Goal: Task Accomplishment & Management: Use online tool/utility

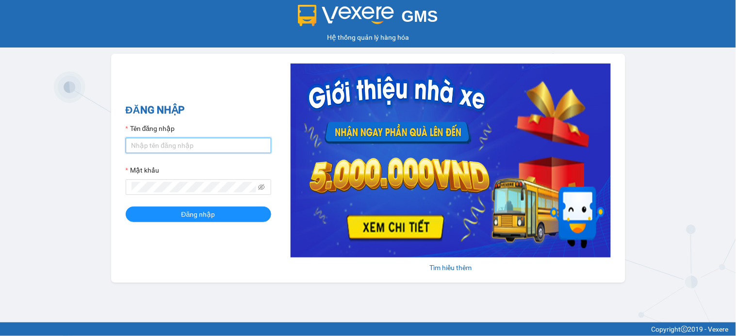
type input "nga.phucxuyen"
click at [187, 144] on input "nga.phucxuyen" at bounding box center [199, 146] width 146 height 16
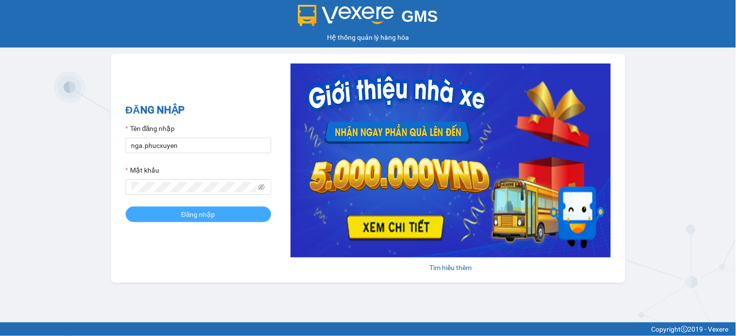
click at [164, 216] on button "Đăng nhập" at bounding box center [199, 215] width 146 height 16
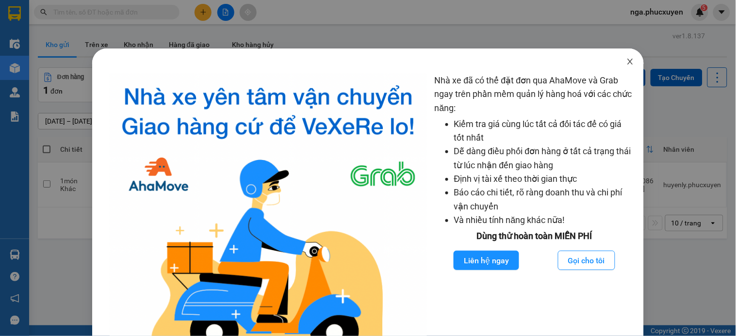
click at [626, 61] on icon "close" at bounding box center [630, 62] width 8 height 8
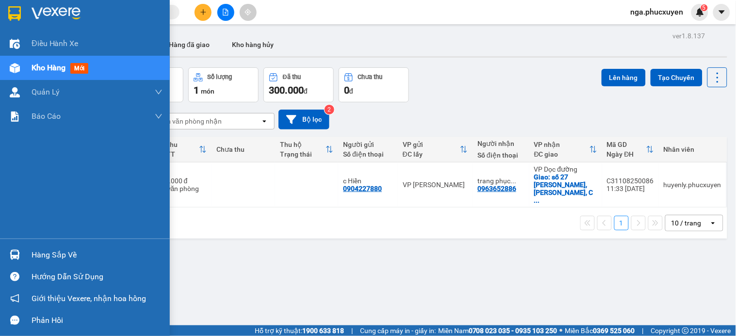
click at [49, 12] on img at bounding box center [56, 13] width 49 height 15
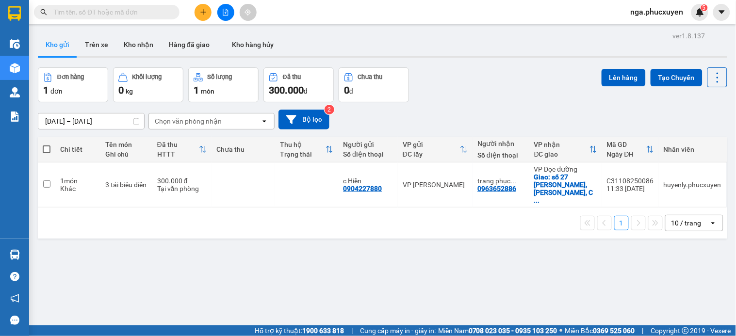
click at [33, 258] on main "ver 1.8.137 Kho gửi Trên xe Kho nhận Hàng đã giao Kho hàng hủy Đơn hàng 1 đơn K…" at bounding box center [368, 163] width 736 height 326
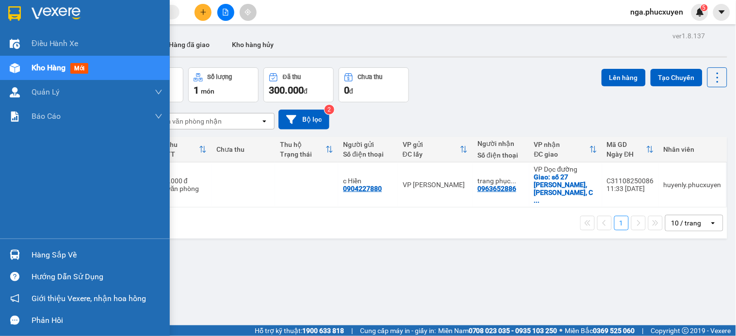
click at [36, 253] on div "Hàng sắp về" at bounding box center [97, 255] width 131 height 15
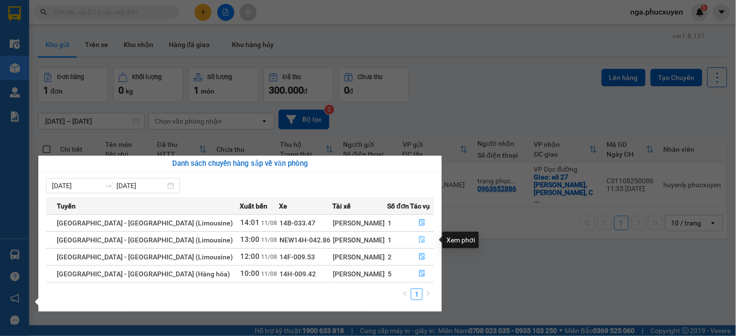
click at [419, 241] on icon "file-done" at bounding box center [422, 239] width 7 height 7
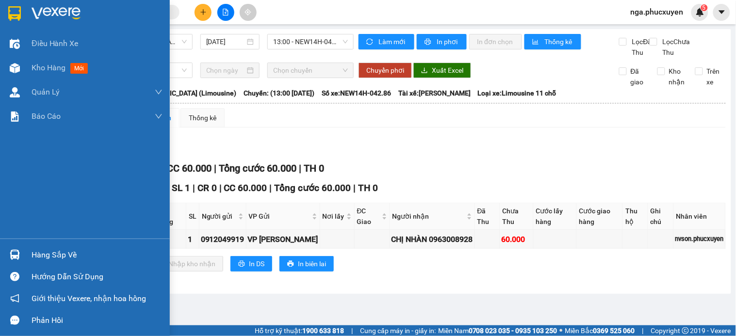
drag, startPoint x: 33, startPoint y: 255, endPoint x: 61, endPoint y: 255, distance: 27.7
click at [34, 255] on div "Hàng sắp về" at bounding box center [97, 255] width 131 height 15
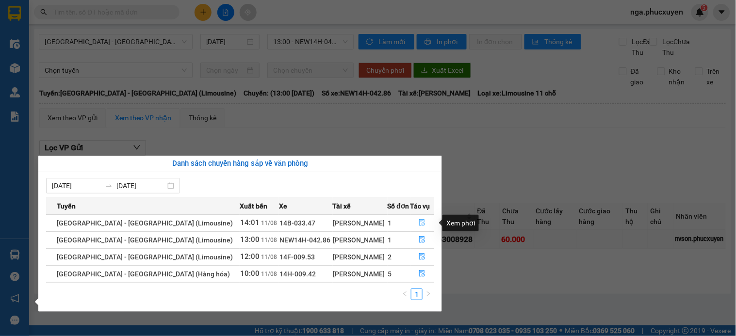
click at [419, 222] on icon "file-done" at bounding box center [422, 222] width 7 height 7
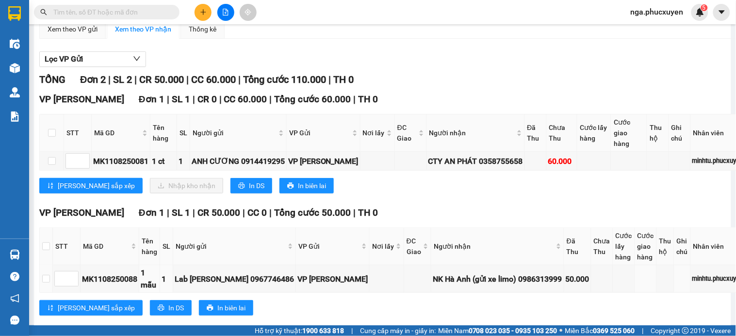
scroll to position [108, 0]
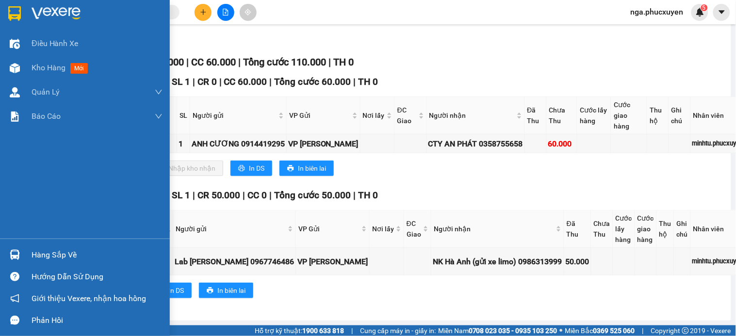
click at [33, 254] on div "Hàng sắp về" at bounding box center [97, 255] width 131 height 15
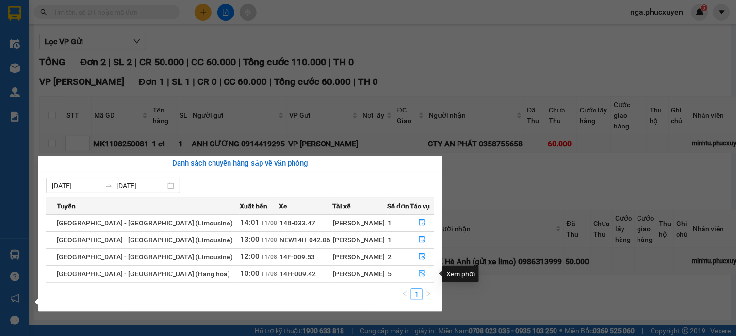
click at [420, 277] on icon "file-done" at bounding box center [423, 273] width 6 height 7
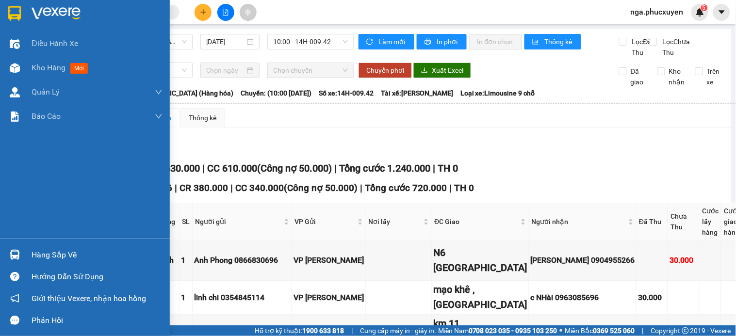
click at [55, 13] on img at bounding box center [56, 13] width 49 height 15
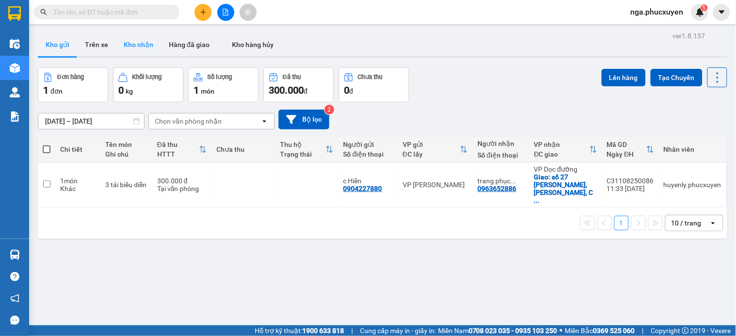
click at [132, 41] on button "Kho nhận" at bounding box center [138, 44] width 45 height 23
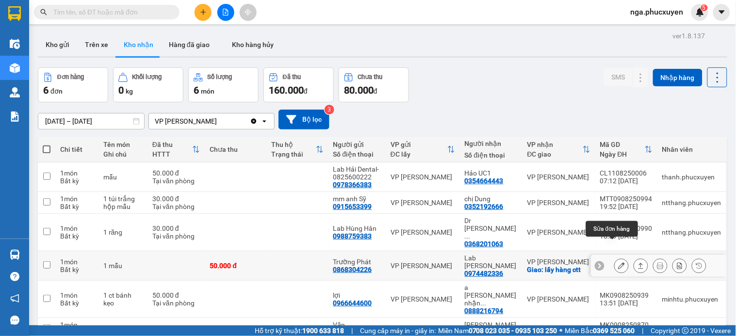
click at [618, 262] on icon at bounding box center [621, 265] width 7 height 7
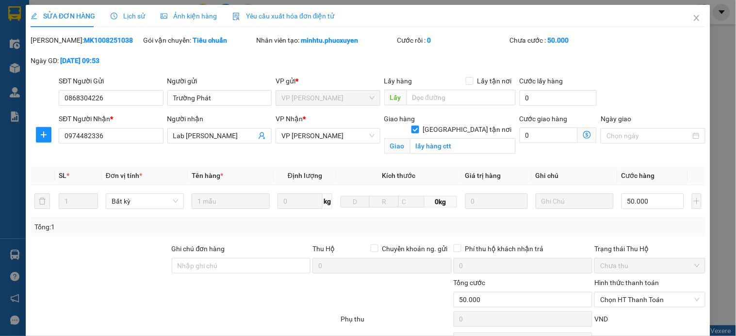
type input "0868304226"
type input "Trường Phát"
type input "0974482336"
type input "Lab Đỗ Gia"
checkbox input "true"
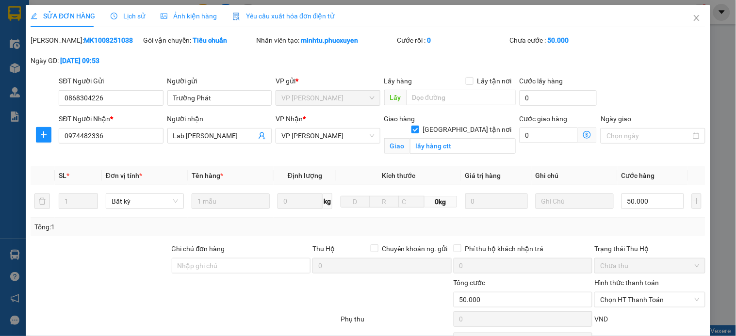
type input "lấy hàng ctt"
type input "50.000"
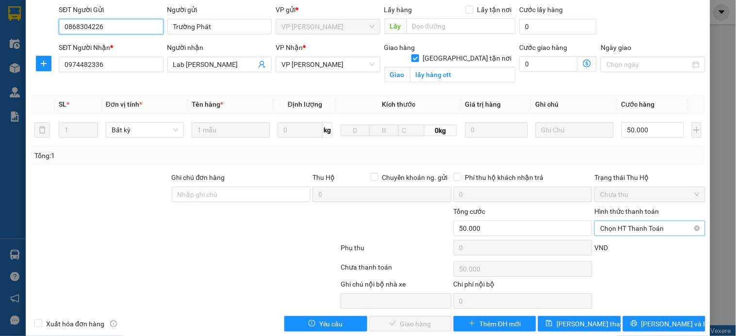
click at [600, 229] on span "Chọn HT Thanh Toán" at bounding box center [649, 228] width 99 height 15
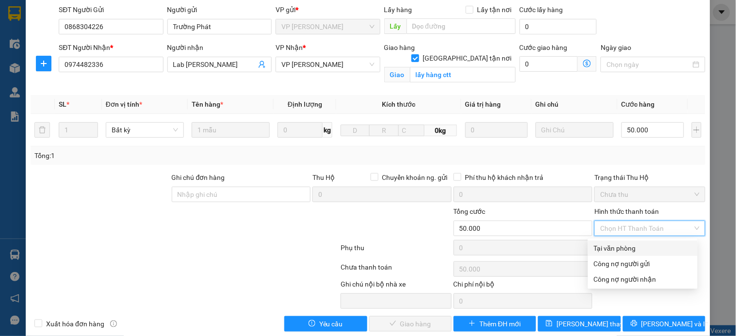
click at [599, 245] on div "Tại văn phòng" at bounding box center [643, 248] width 98 height 11
type input "0"
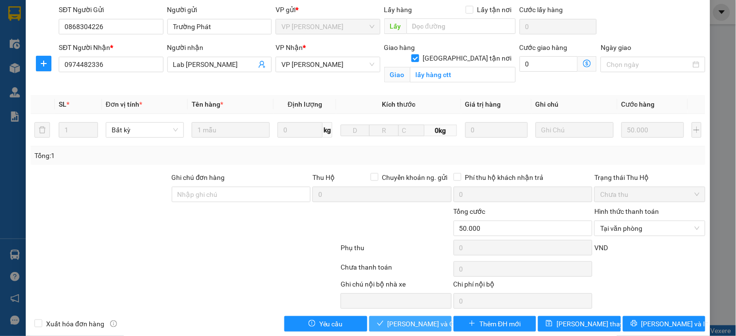
click at [417, 322] on span "[PERSON_NAME] và Giao hàng" at bounding box center [434, 324] width 93 height 11
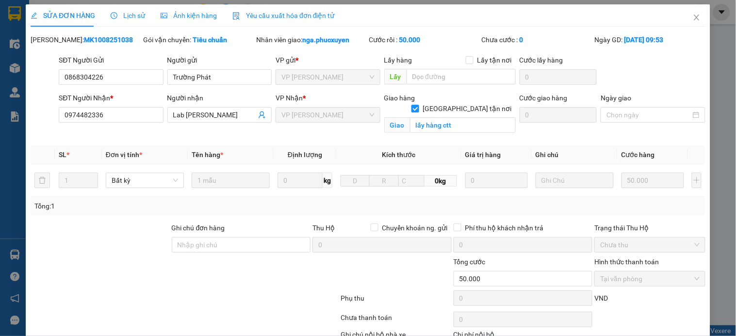
scroll to position [0, 0]
click at [693, 17] on icon "close" at bounding box center [697, 18] width 8 height 8
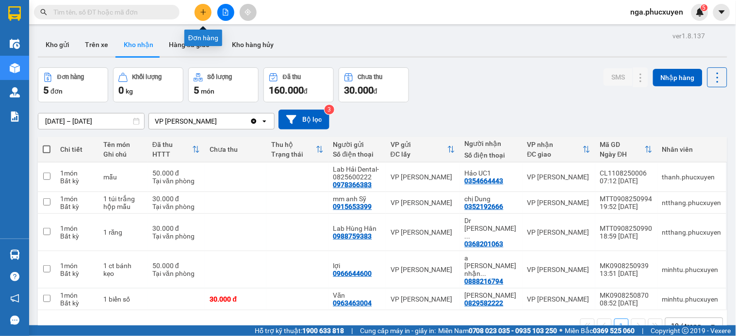
click at [210, 17] on button at bounding box center [203, 12] width 17 height 17
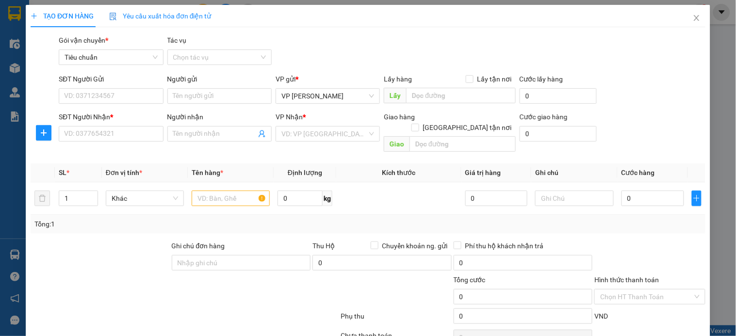
drag, startPoint x: 210, startPoint y: 17, endPoint x: 202, endPoint y: 12, distance: 9.0
click at [202, 12] on div "Yêu cầu xuất hóa đơn điện tử" at bounding box center [160, 16] width 102 height 22
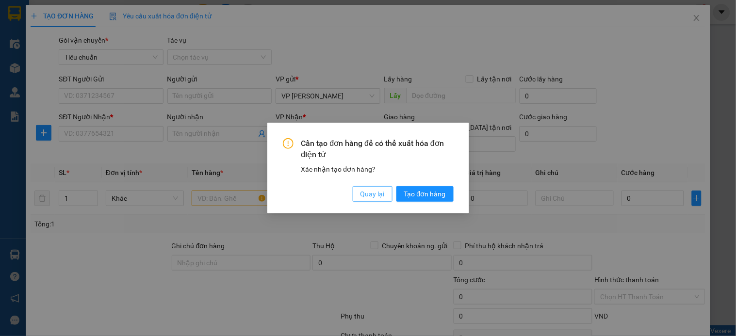
click at [370, 196] on span "Quay lại" at bounding box center [373, 194] width 24 height 11
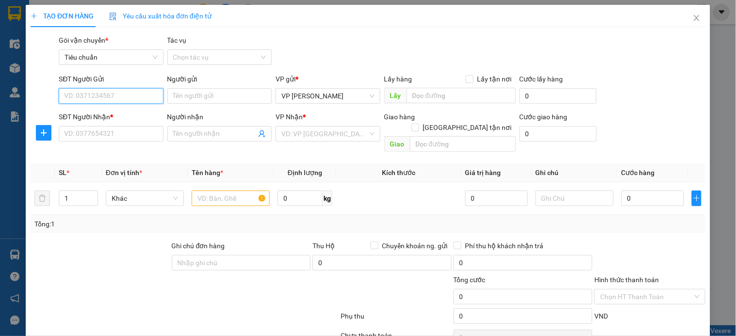
click at [117, 97] on input "SĐT Người Gửi" at bounding box center [111, 96] width 104 height 16
type input "1123"
click at [117, 97] on input "1123" at bounding box center [111, 96] width 104 height 16
click at [117, 97] on input "SĐT Người Gửi" at bounding box center [111, 96] width 104 height 16
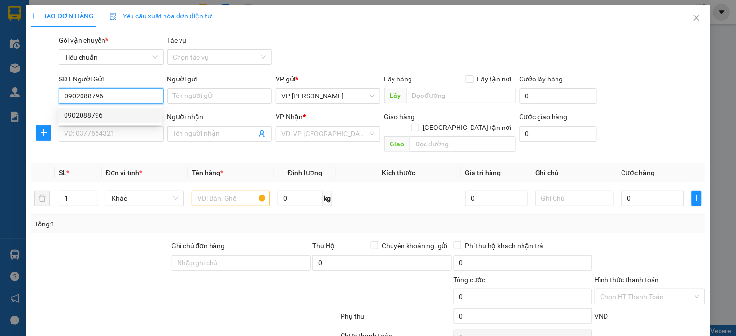
click at [97, 115] on div "0902088796" at bounding box center [110, 115] width 92 height 11
type input "0902088796"
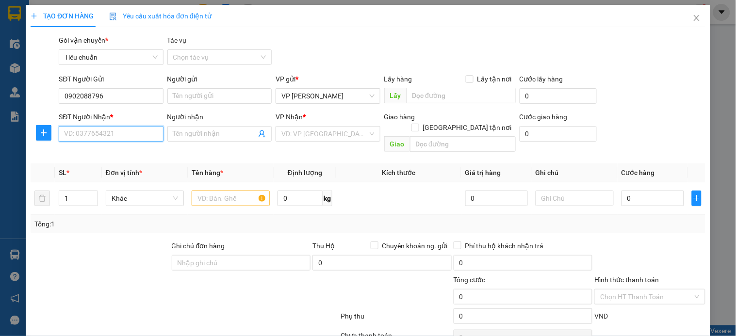
click at [115, 133] on input "SĐT Người Nhận *" at bounding box center [111, 134] width 104 height 16
click at [115, 133] on input "0912451818" at bounding box center [111, 134] width 104 height 16
type input "0912451818"
click at [306, 136] on input "search" at bounding box center [324, 134] width 86 height 15
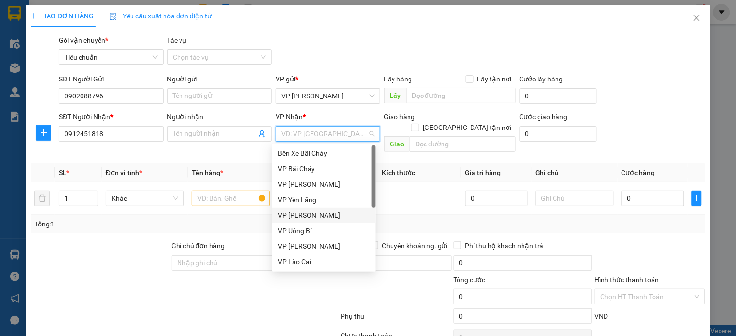
drag, startPoint x: 321, startPoint y: 213, endPoint x: 414, endPoint y: 158, distance: 108.8
click at [324, 212] on div "VP Minh Khai" at bounding box center [324, 215] width 92 height 11
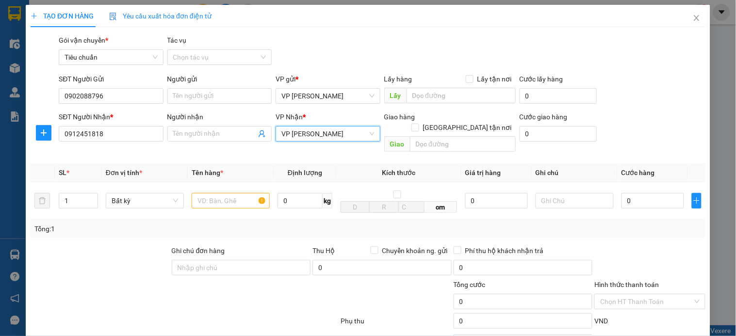
click at [459, 123] on div "Giao hàng Giao tận nơi" at bounding box center [449, 124] width 131 height 25
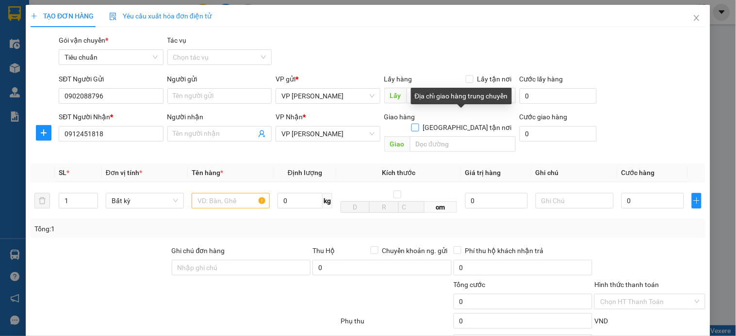
click at [418, 124] on input "[GEOGRAPHIC_DATA] tận nơi" at bounding box center [414, 127] width 7 height 7
checkbox input "true"
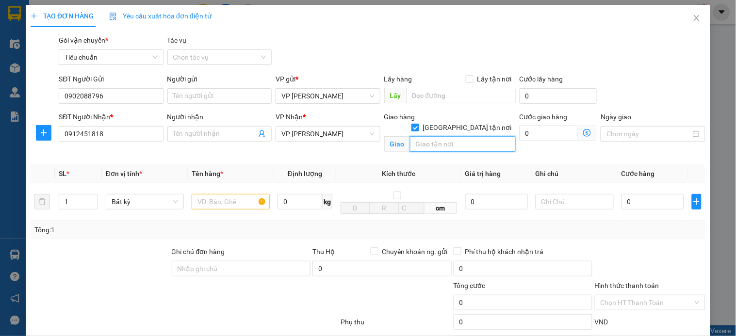
click at [429, 136] on input "text" at bounding box center [463, 144] width 106 height 16
click at [429, 136] on input "số 9 ngõ 20 ngụy như,kon tum," at bounding box center [463, 144] width 106 height 16
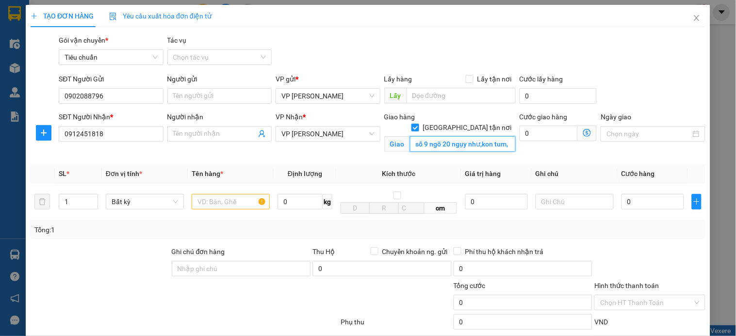
type input "số 9 ngõ 20 ngụy như,kon tum,"
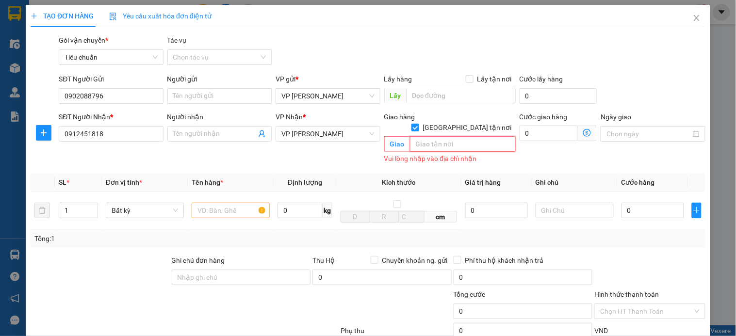
paste input "9 Ng. 20 P. Ngụy Như Kon Tum, Nhân Chính, Thanh Xuân, Hà Nội, Việt Nam"
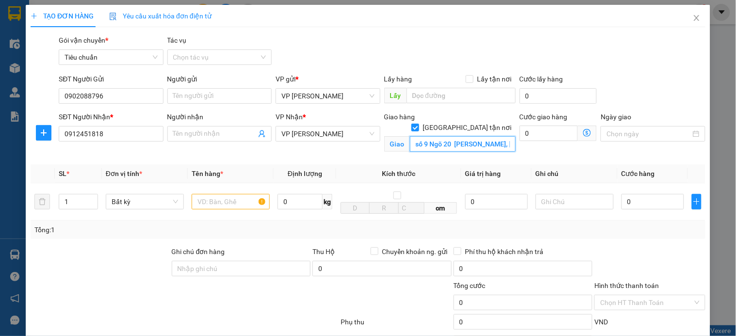
click at [450, 136] on input "số 9 Ngõ 20 Ngụy Như Kon Tum, Nhân Chính, Thanh Xuân" at bounding box center [463, 144] width 106 height 16
type input "số 9 Ngõ 20 Ngụy Như Kon Tum, Nhân Chính, Thanh Xuân"
click at [583, 132] on icon "dollar-circle" at bounding box center [587, 133] width 8 height 8
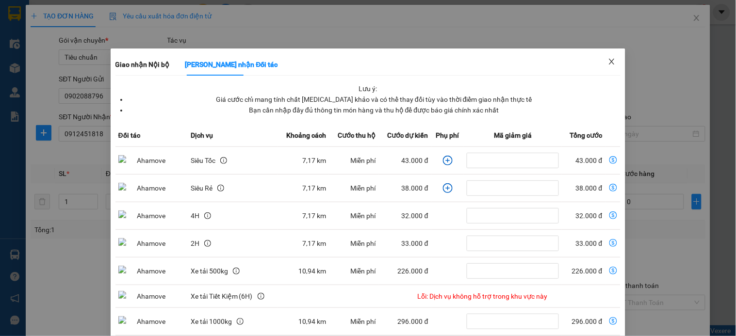
click at [608, 61] on icon "close" at bounding box center [612, 62] width 8 height 8
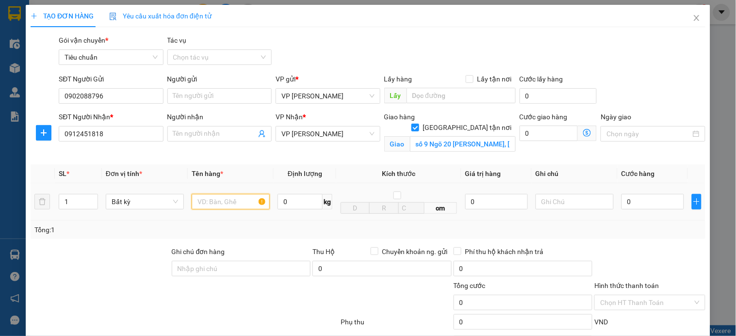
click at [235, 202] on input "text" at bounding box center [231, 202] width 78 height 16
type input "xốp"
click at [573, 205] on input "text" at bounding box center [575, 202] width 78 height 16
type input "k phiếu"
drag, startPoint x: 582, startPoint y: 131, endPoint x: 351, endPoint y: 5, distance: 262.9
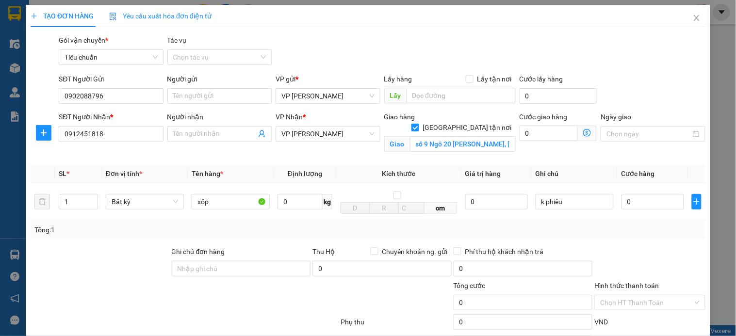
click at [583, 131] on icon "dollar-circle" at bounding box center [587, 133] width 8 height 8
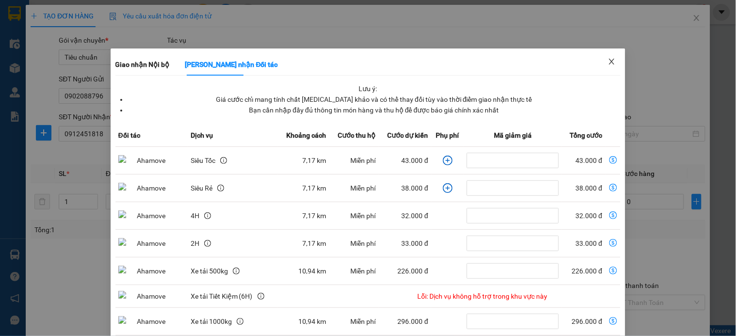
click at [608, 61] on icon "close" at bounding box center [612, 62] width 8 height 8
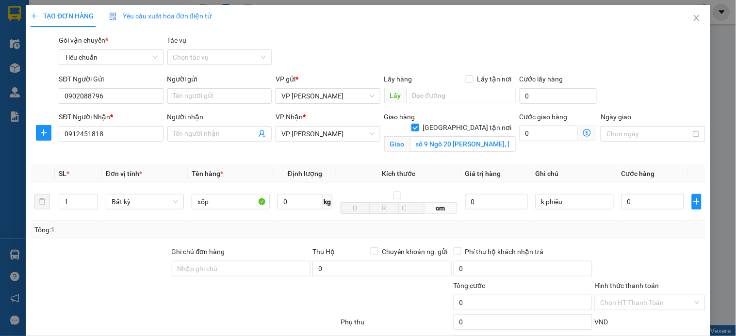
click at [583, 132] on icon "dollar-circle" at bounding box center [587, 133] width 8 height 8
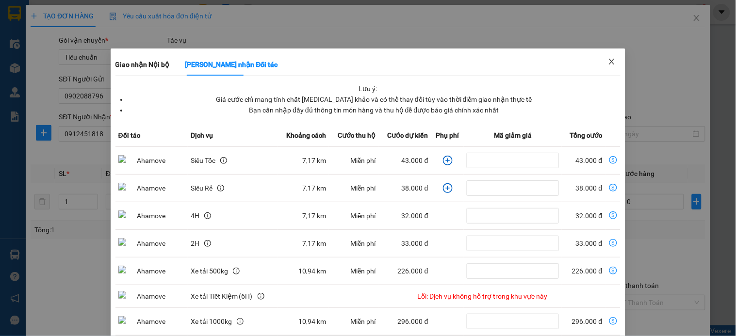
click at [608, 60] on icon "close" at bounding box center [612, 62] width 8 height 8
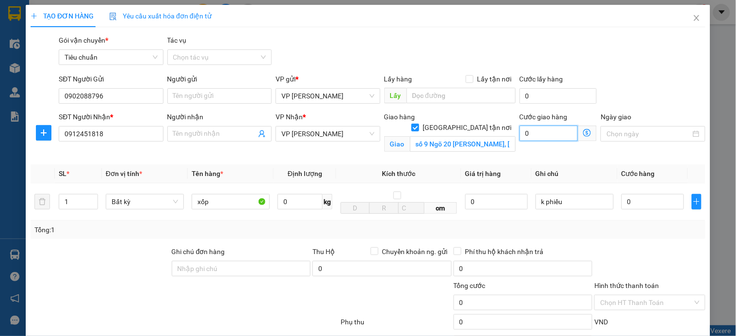
click at [542, 133] on input "0" at bounding box center [549, 134] width 59 height 16
type input "5"
type input "50"
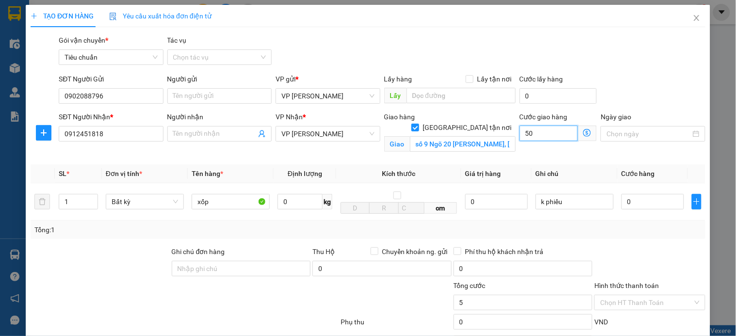
type input "50"
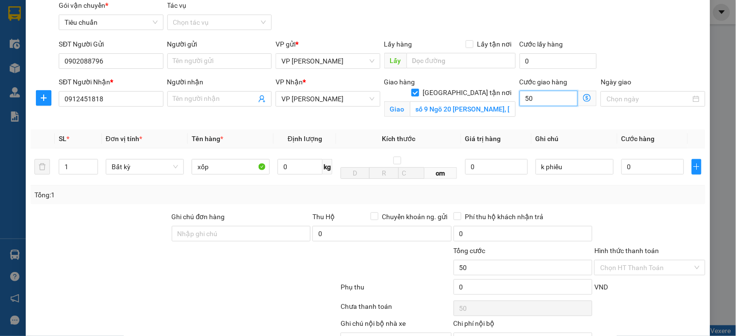
scroll to position [54, 0]
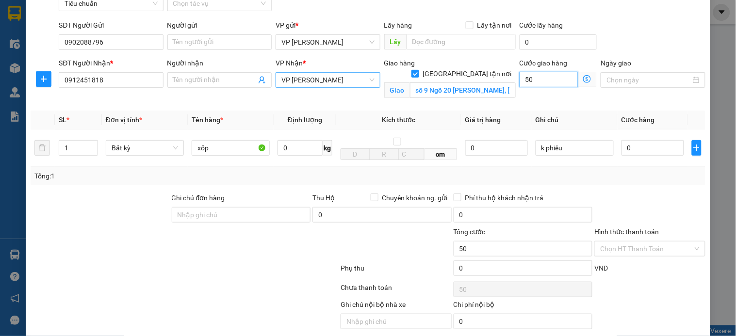
click at [365, 80] on span "VP [PERSON_NAME]" at bounding box center [327, 80] width 93 height 15
type input "50"
type input "50.000"
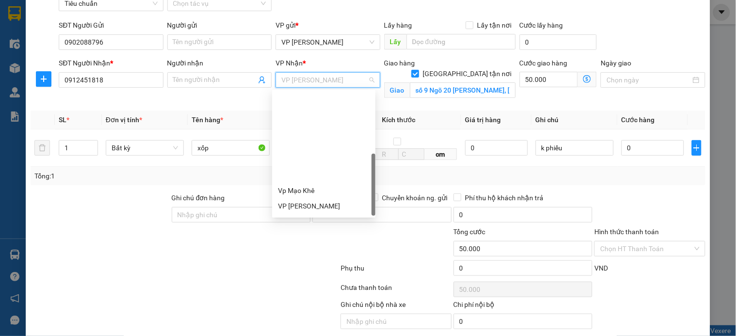
scroll to position [155, 0]
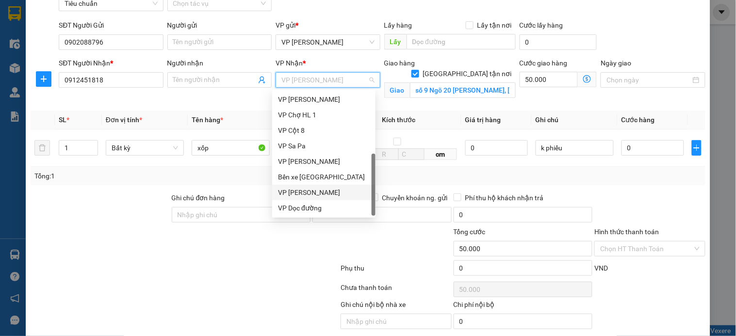
click at [330, 192] on div "VP [PERSON_NAME]" at bounding box center [324, 192] width 92 height 11
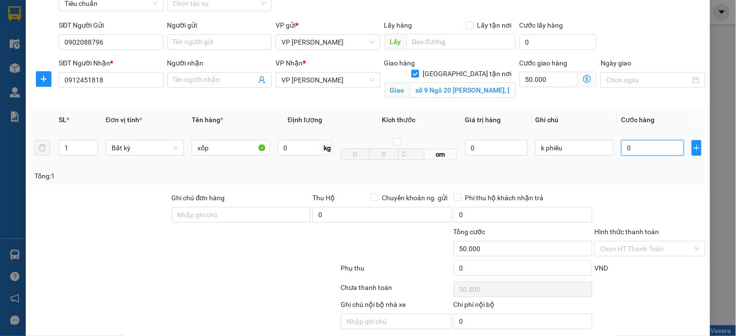
click at [641, 149] on input "0" at bounding box center [653, 148] width 63 height 16
type input "7"
type input "50.007"
type input "70"
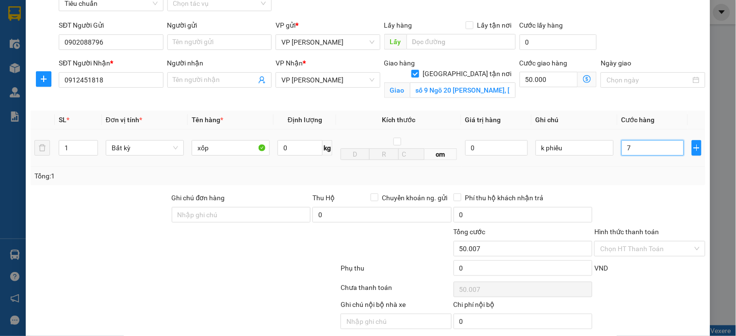
type input "50.070"
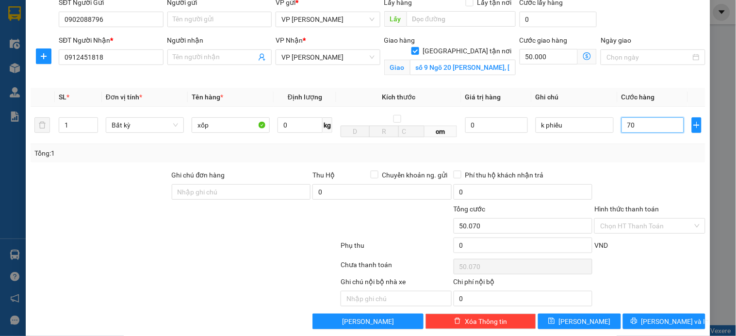
scroll to position [90, 0]
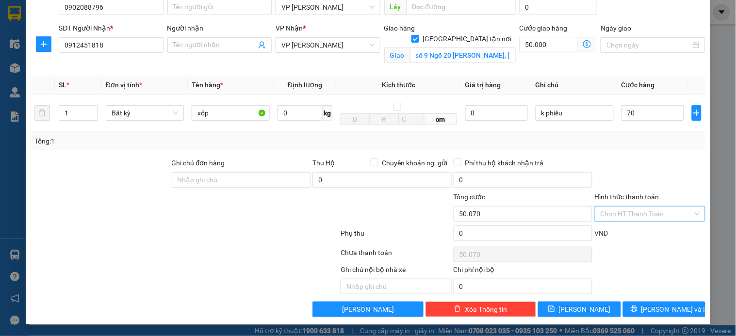
click at [630, 212] on input "Hình thức thanh toán" at bounding box center [646, 214] width 92 height 15
type input "70.000"
type input "120.000"
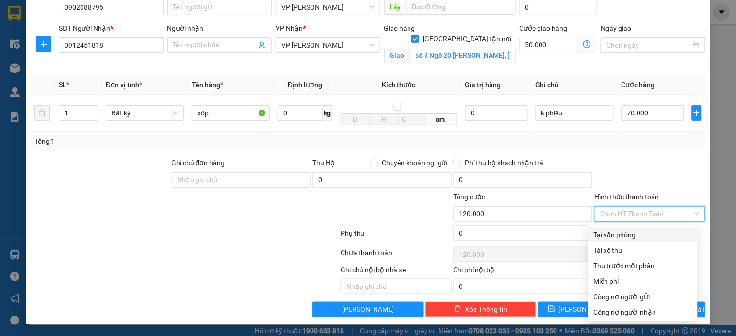
click at [627, 232] on div "Tại văn phòng" at bounding box center [643, 235] width 98 height 11
type input "0"
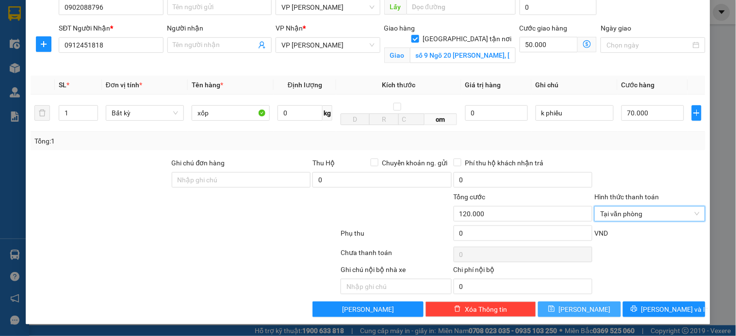
click at [585, 309] on button "[PERSON_NAME]" at bounding box center [579, 310] width 82 height 16
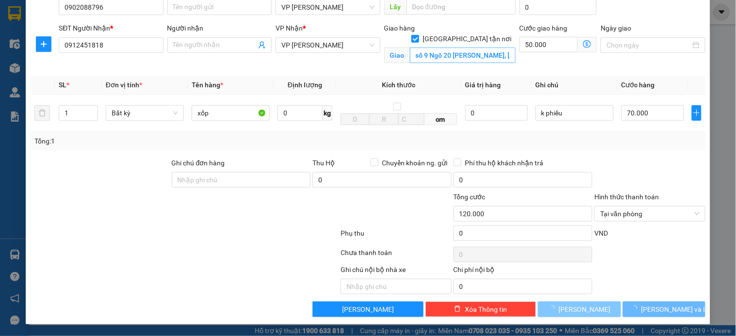
checkbox input "false"
type input "0"
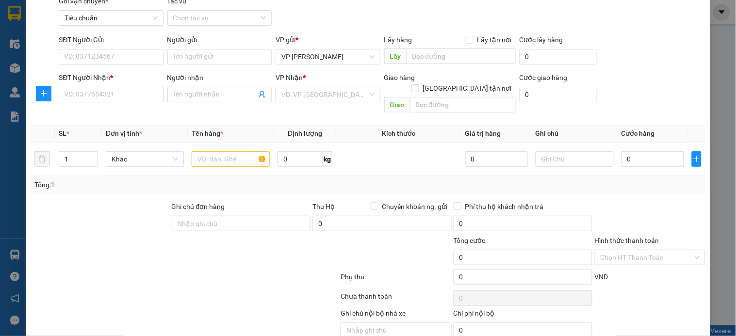
scroll to position [0, 0]
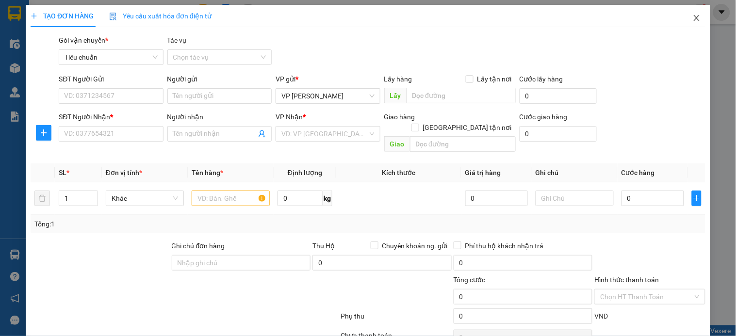
click at [689, 23] on span "Close" at bounding box center [696, 18] width 27 height 27
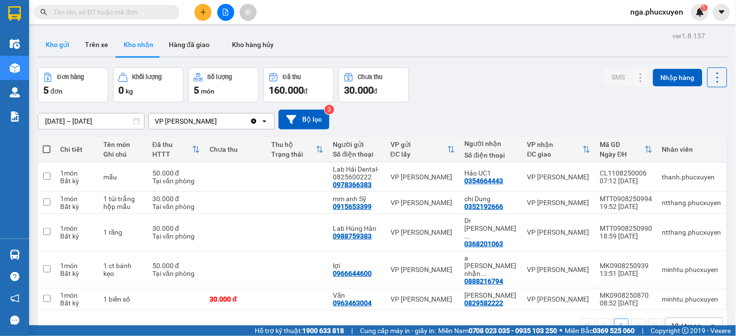
click at [45, 43] on button "Kho gửi" at bounding box center [57, 44] width 39 height 23
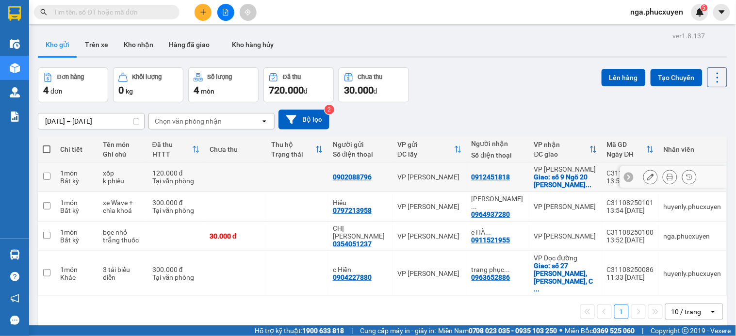
drag, startPoint x: 260, startPoint y: 181, endPoint x: 508, endPoint y: 119, distance: 255.5
click at [266, 179] on td at bounding box center [236, 178] width 62 height 30
checkbox input "true"
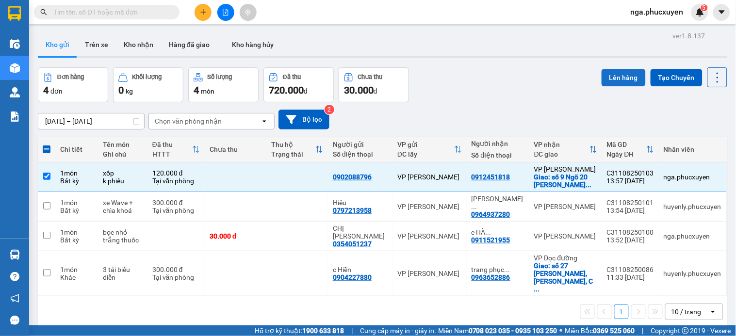
click at [620, 78] on button "Lên hàng" at bounding box center [624, 77] width 44 height 17
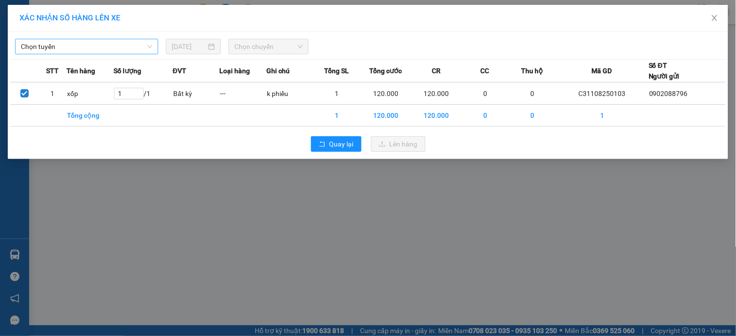
click at [138, 45] on span "Chọn tuyến" at bounding box center [86, 46] width 131 height 15
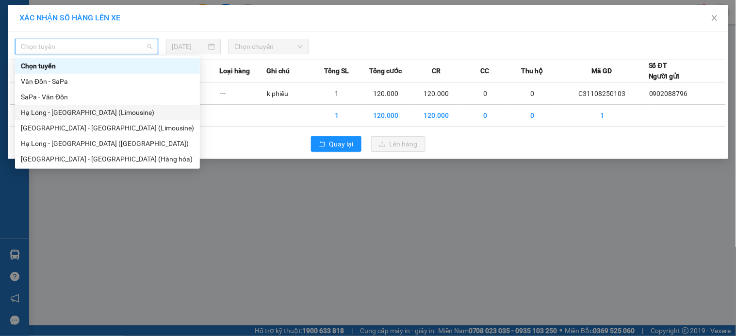
click at [104, 110] on div "Hạ Long - Hà Nội (Limousine)" at bounding box center [107, 112] width 173 height 11
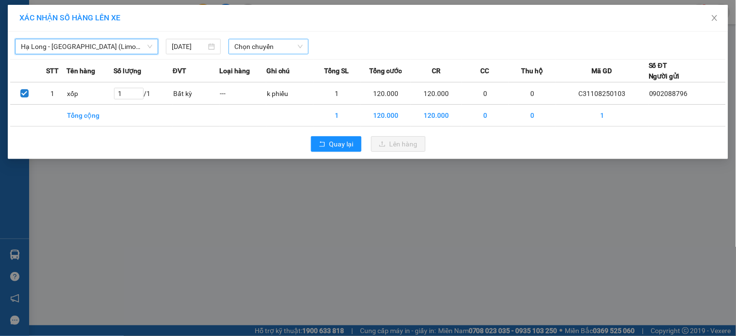
click at [278, 44] on span "Chọn chuyến" at bounding box center [268, 46] width 68 height 15
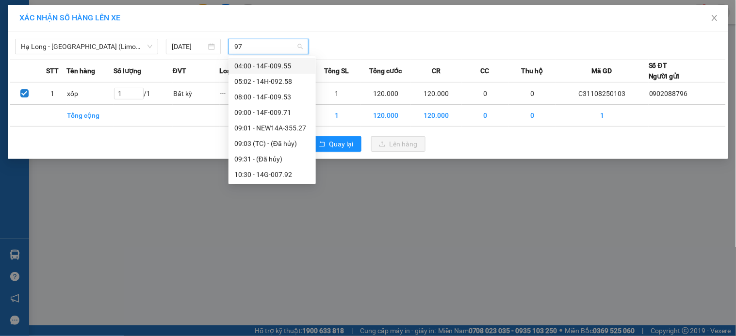
type input "978"
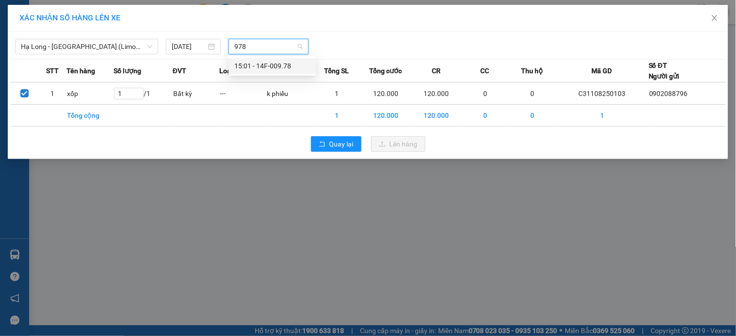
click at [272, 65] on div "15:01 - 14F-009.78" at bounding box center [272, 66] width 76 height 11
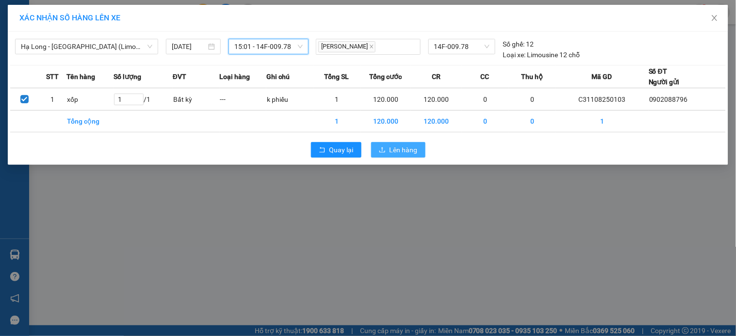
click at [395, 152] on span "Lên hàng" at bounding box center [404, 150] width 28 height 11
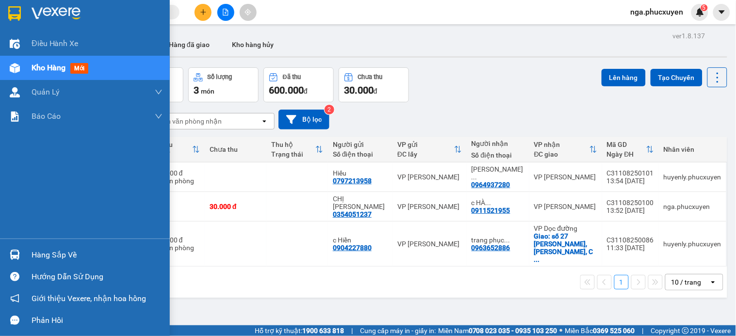
click at [18, 251] on img at bounding box center [15, 255] width 10 height 10
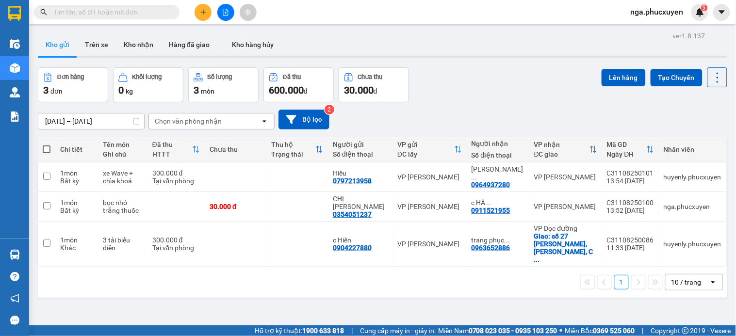
click at [450, 16] on section "Kết quả tìm kiếm ( 0 ) Bộ lọc No Data nga.phucxuyen 5 Điều hành xe Kho hàng mới…" at bounding box center [368, 168] width 736 height 336
click at [166, 11] on input "text" at bounding box center [110, 12] width 115 height 11
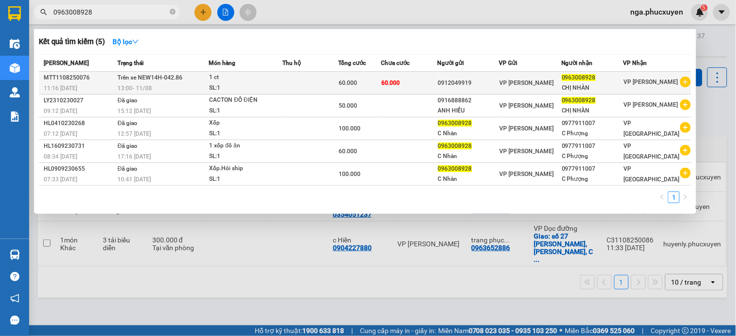
type input "0963008928"
click at [270, 83] on div "SL: 1" at bounding box center [245, 88] width 73 height 11
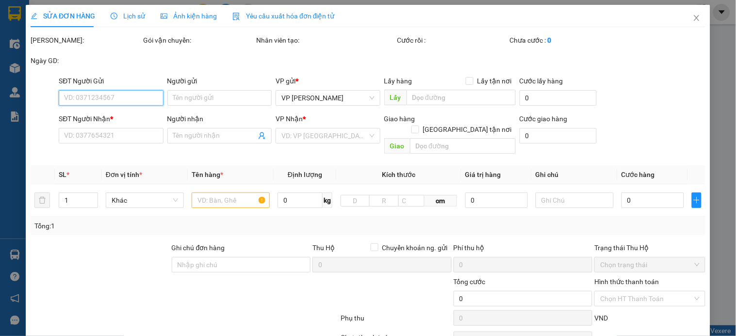
type input "0912049919"
type input "0963008928"
type input "CHỊ NHÀN"
type input "60.000"
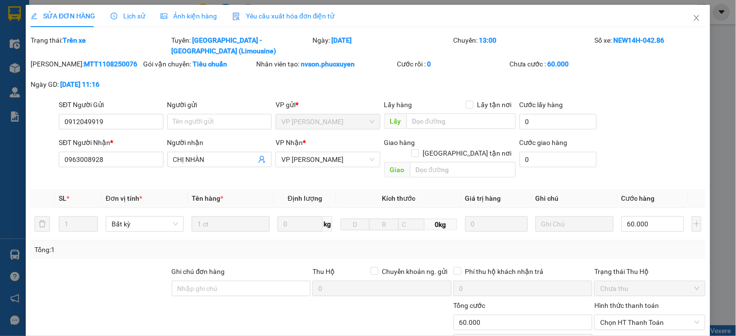
click at [16, 254] on div "SỬA ĐƠN HÀNG Lịch sử Ảnh kiện hàng Yêu cầu xuất hóa đơn điện tử Total Paid Fee …" at bounding box center [368, 168] width 736 height 336
drag, startPoint x: 688, startPoint y: 16, endPoint x: 14, endPoint y: 264, distance: 718.1
click at [693, 17] on icon "close" at bounding box center [697, 18] width 8 height 8
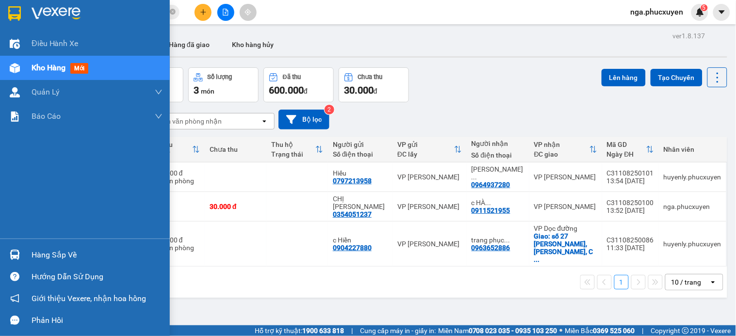
click at [35, 255] on div "Hàng sắp về" at bounding box center [97, 255] width 131 height 15
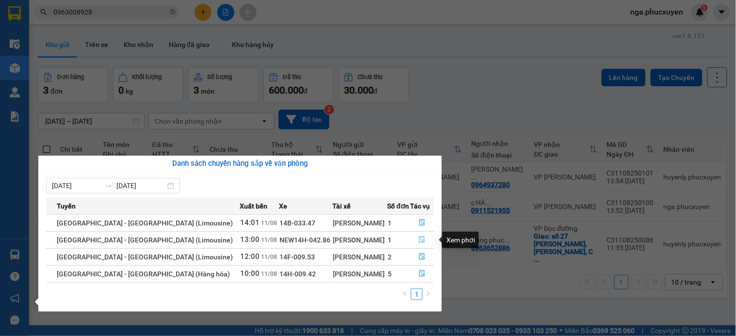
click at [419, 237] on icon "file-done" at bounding box center [422, 239] width 7 height 7
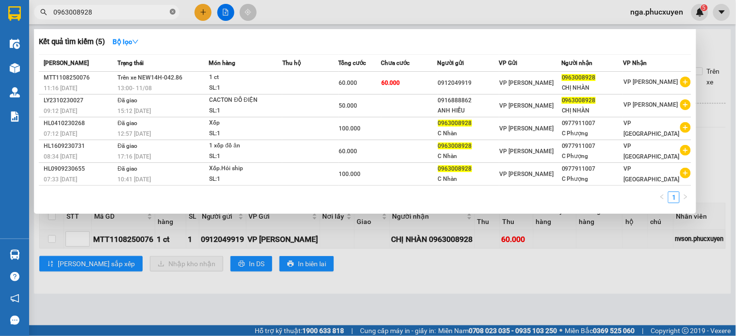
click at [171, 11] on icon "close-circle" at bounding box center [173, 12] width 6 height 6
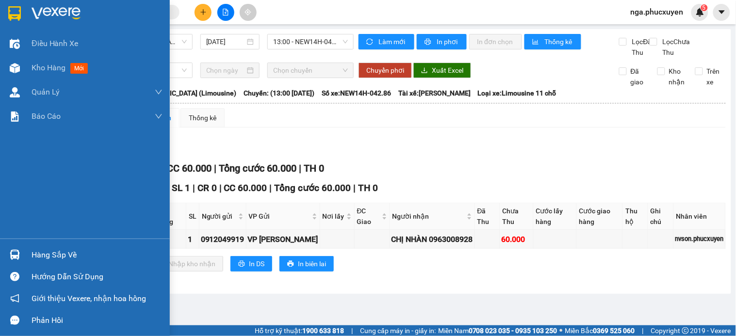
click at [18, 253] on img at bounding box center [15, 255] width 10 height 10
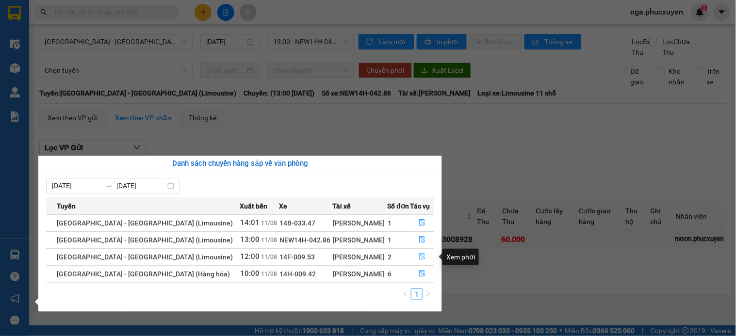
click at [419, 255] on icon "file-done" at bounding box center [422, 256] width 7 height 7
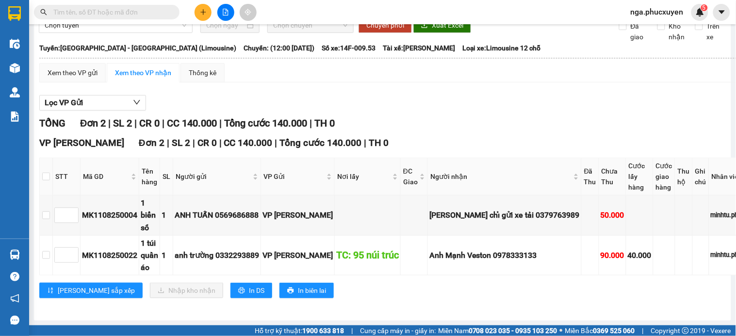
scroll to position [66, 0]
click at [132, 12] on input "text" at bounding box center [110, 12] width 115 height 11
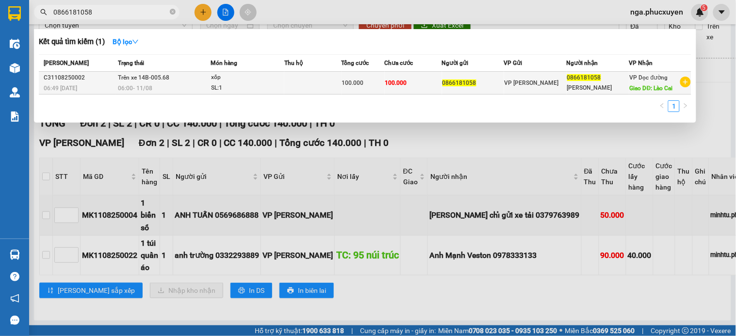
type input "0866181058"
click at [288, 81] on td at bounding box center [312, 83] width 57 height 23
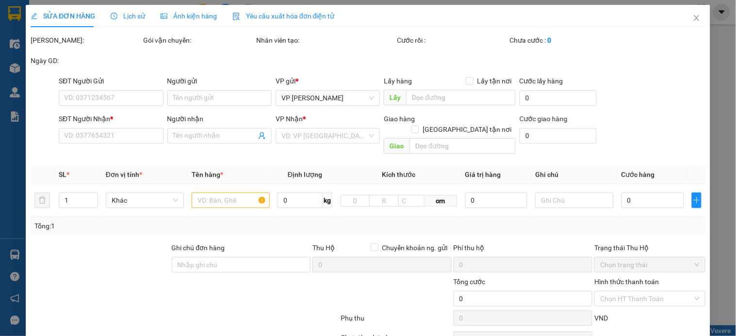
type input "0866181058"
type input "Mai Hồng Quân"
type input "Lào Cai"
type input "100.000"
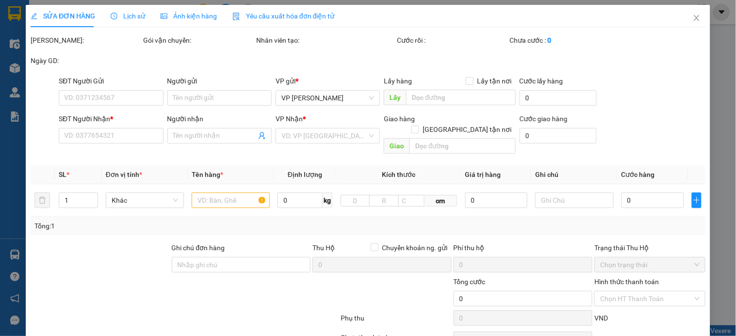
type input "100.000"
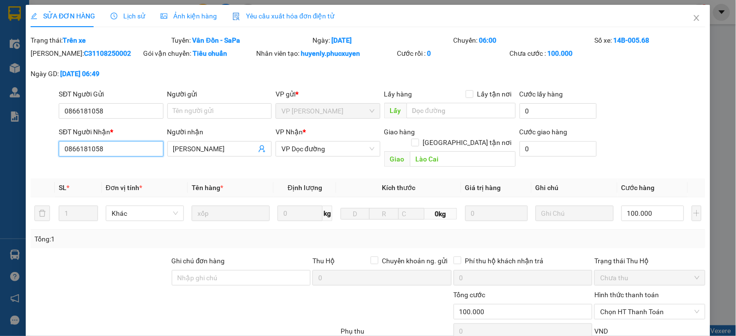
click at [112, 150] on input "0866181058" at bounding box center [111, 149] width 104 height 16
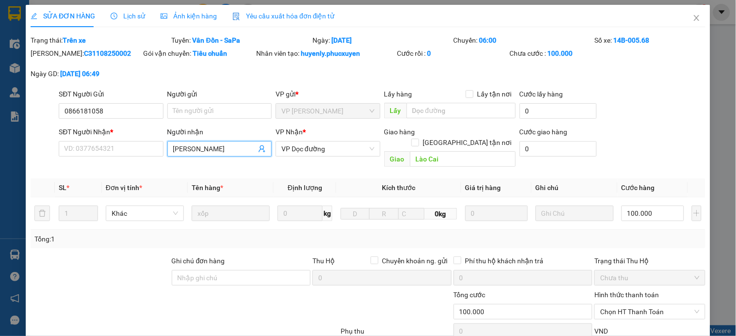
click at [191, 147] on input "Mai Hồng Quân" at bounding box center [214, 149] width 83 height 11
click at [190, 147] on input "Mai Hồng Quân" at bounding box center [214, 149] width 83 height 11
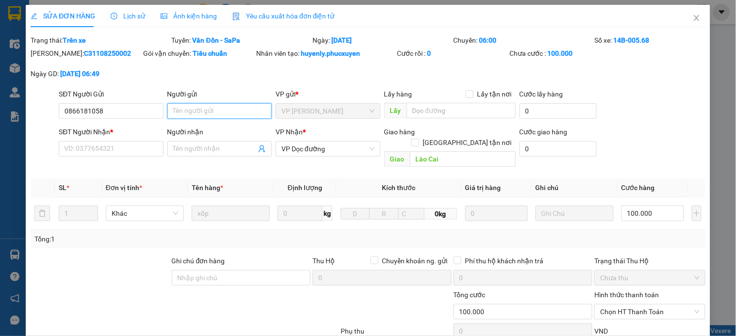
paste input "Mai Hồng Quân"
type input "Mai Hồng Quân"
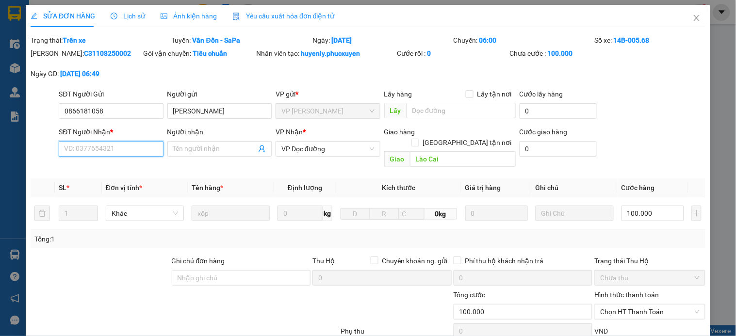
click at [110, 149] on input "SĐT Người Nhận *" at bounding box center [111, 149] width 104 height 16
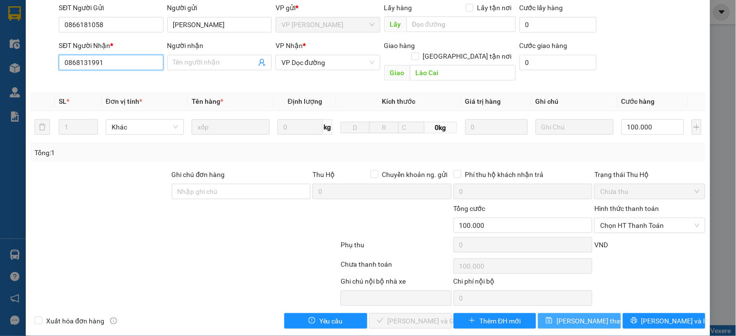
scroll to position [88, 0]
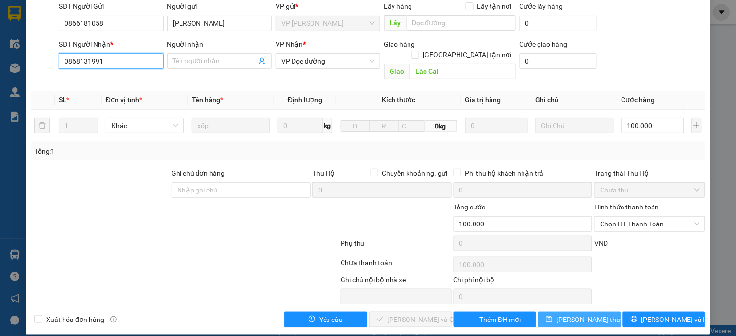
type input "0868131991"
click at [579, 314] on span "[PERSON_NAME] thay đổi" at bounding box center [596, 319] width 78 height 11
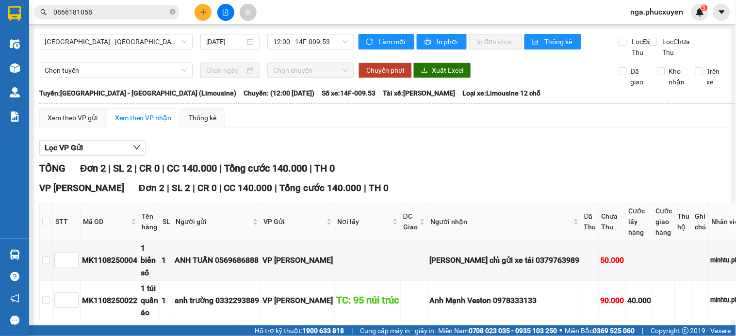
click at [140, 16] on input "0866181058" at bounding box center [110, 12] width 115 height 11
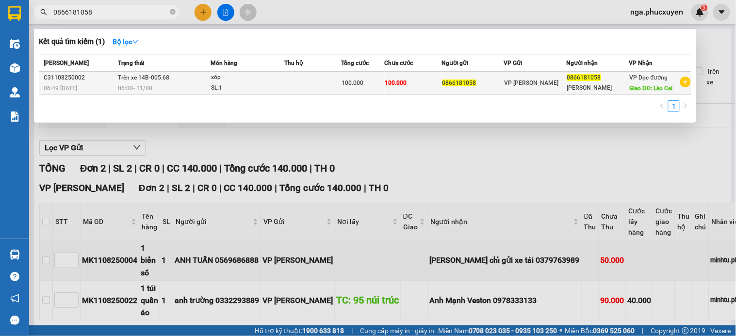
click at [275, 86] on div "SL: 1" at bounding box center [247, 88] width 73 height 11
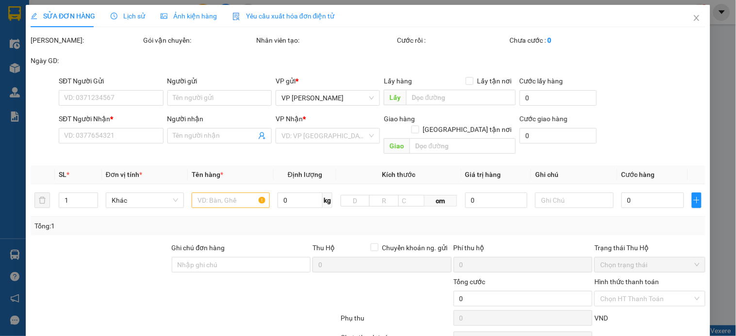
type input "0866181058"
type input "Mai Hồng Quân"
type input "0868131991"
type input "Lào Cai"
type input "100.000"
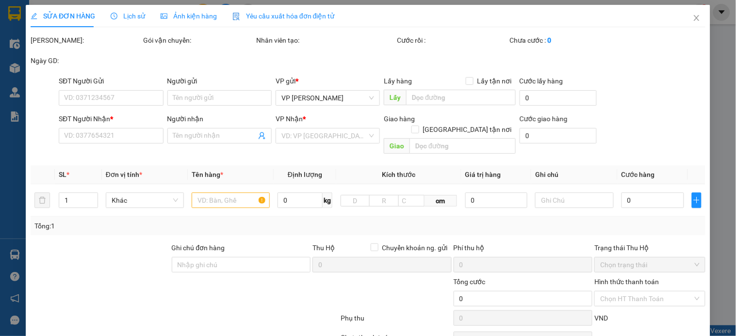
type input "100.000"
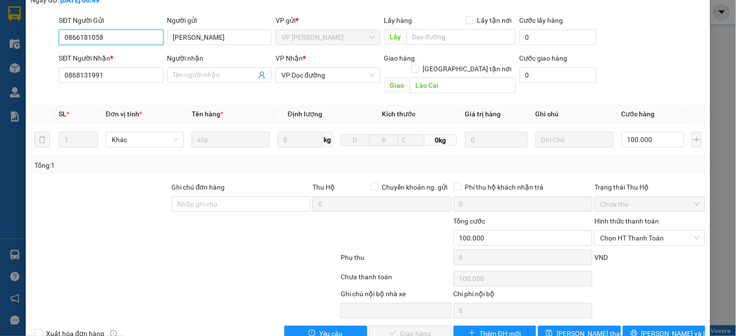
scroll to position [88, 0]
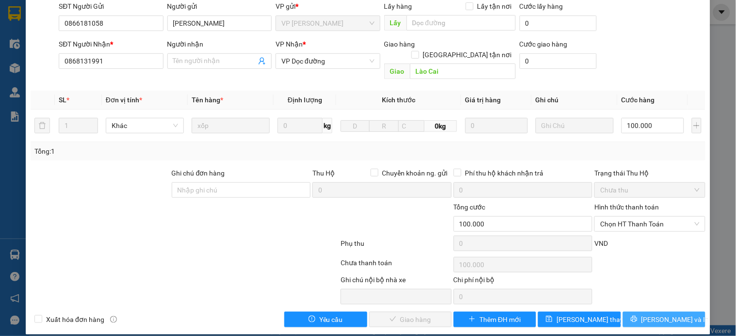
click at [675, 312] on button "[PERSON_NAME] và In" at bounding box center [664, 320] width 82 height 16
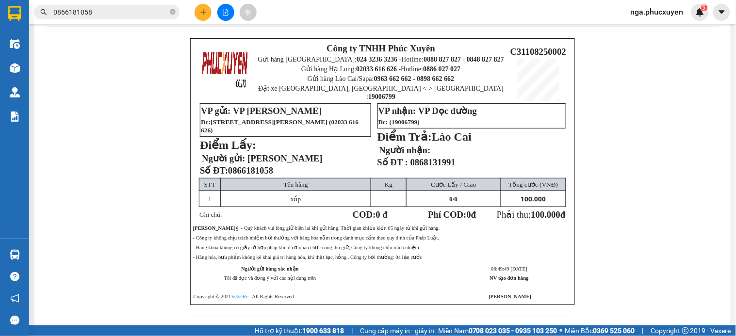
scroll to position [37, 0]
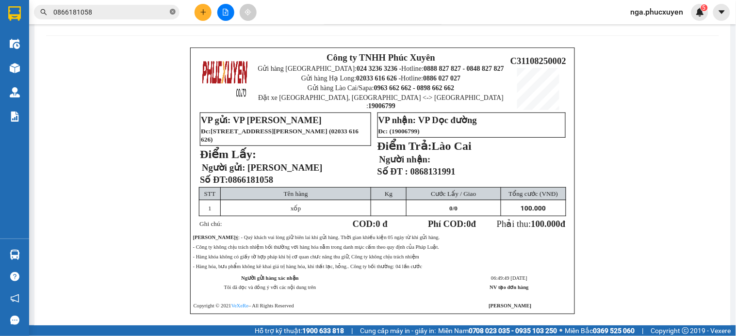
click at [171, 12] on icon "close-circle" at bounding box center [173, 12] width 6 height 6
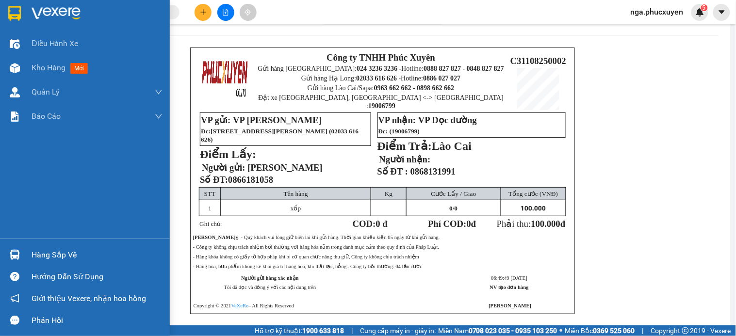
click at [27, 13] on div at bounding box center [85, 16] width 170 height 32
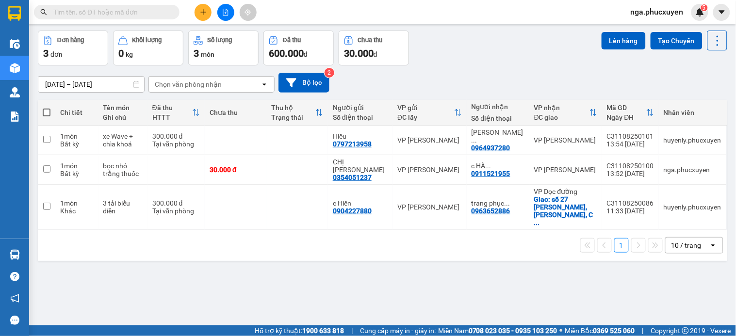
click at [200, 13] on icon "plus" at bounding box center [203, 12] width 7 height 7
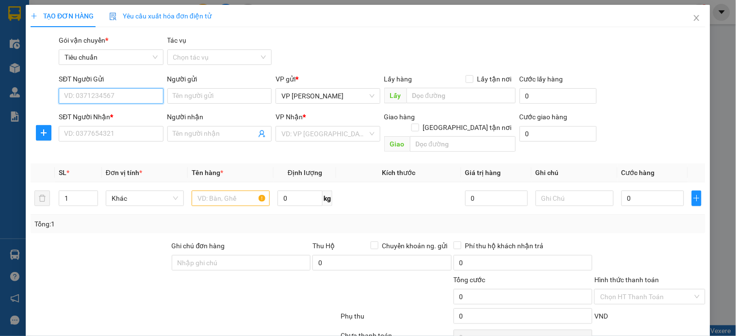
click at [149, 96] on input "SĐT Người Gửi" at bounding box center [111, 96] width 104 height 16
click at [149, 96] on input "443" at bounding box center [111, 96] width 104 height 16
click at [127, 111] on div "0354664443 - Hảo UC1" at bounding box center [110, 115] width 92 height 11
type input "0354664443"
type input "Hảo UC1"
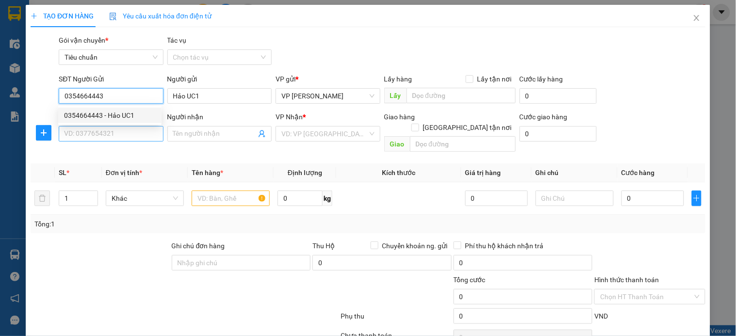
type input "0354664443"
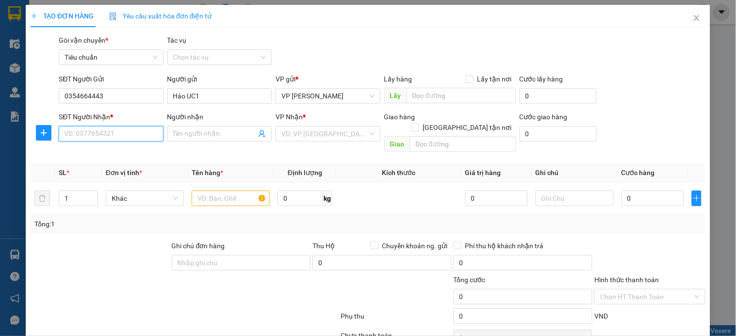
click at [118, 134] on input "SĐT Người Nhận *" at bounding box center [111, 134] width 104 height 16
click at [129, 171] on div "0978366383 - Lab Hải Dental-0825600222" at bounding box center [128, 169] width 129 height 11
type input "0978366383"
type input "Lab Hải Dental-0825600222"
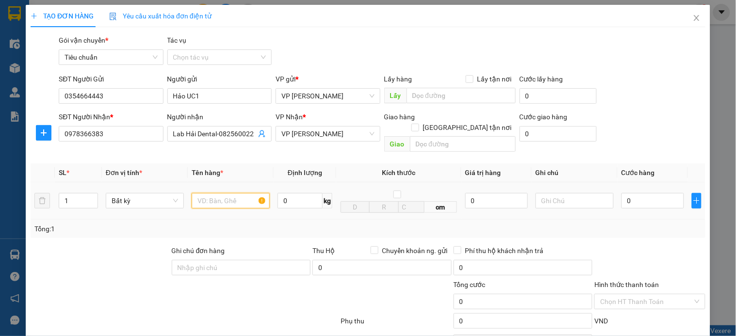
click at [227, 193] on input "text" at bounding box center [231, 201] width 78 height 16
type input "mẫu"
type input "3"
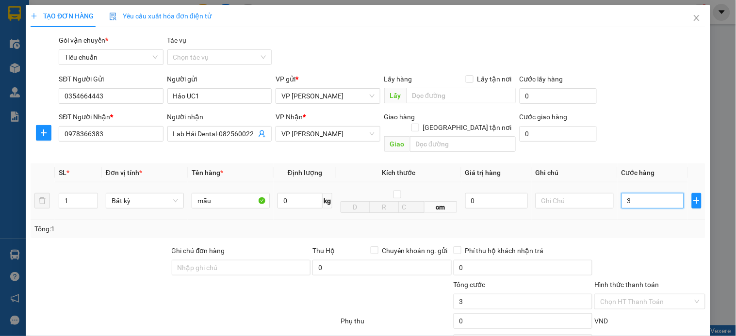
type input "30"
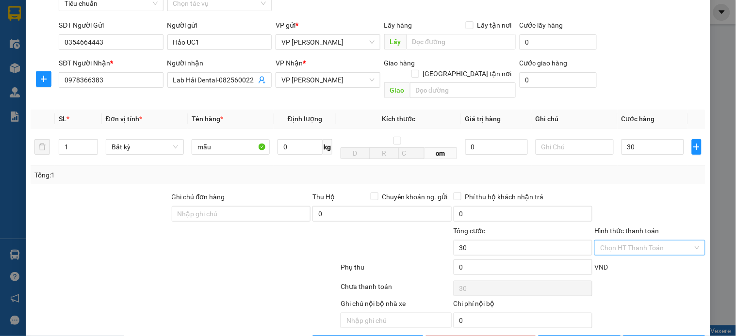
click at [628, 241] on input "Hình thức thanh toán" at bounding box center [646, 248] width 92 height 15
type input "30.000"
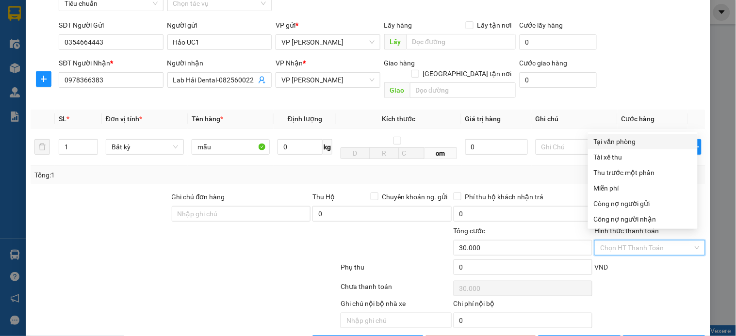
click at [635, 141] on div "Tại văn phòng" at bounding box center [643, 141] width 98 height 11
type input "0"
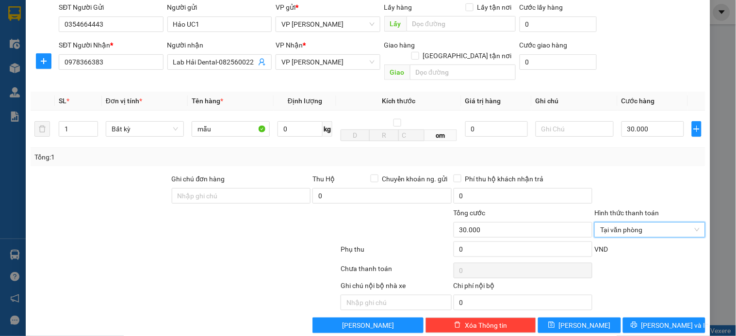
scroll to position [79, 0]
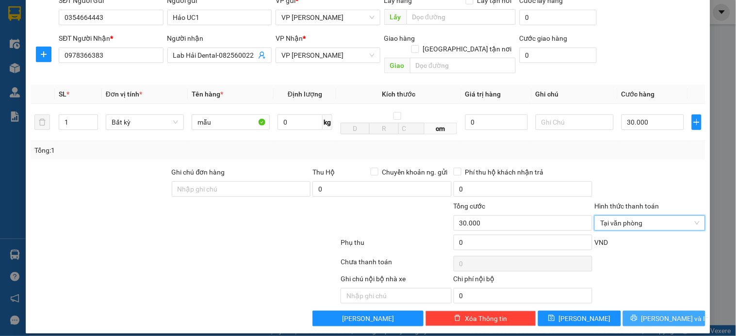
click at [658, 313] on span "[PERSON_NAME] và In" at bounding box center [675, 318] width 68 height 11
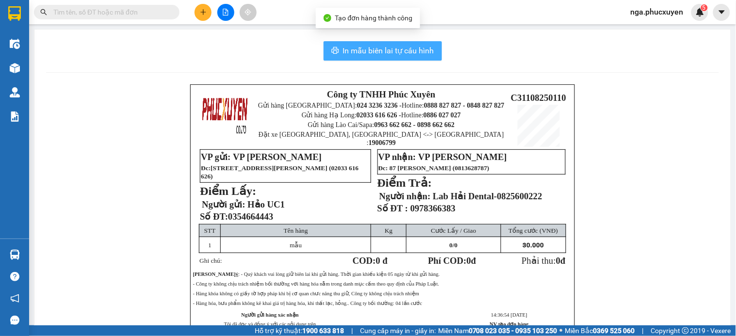
click at [407, 51] on span "In mẫu biên lai tự cấu hình" at bounding box center [388, 51] width 91 height 12
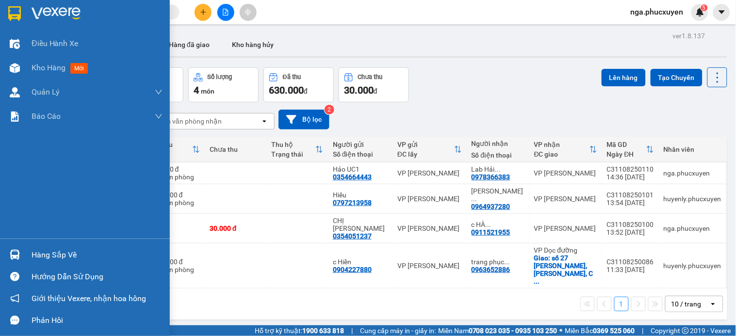
click at [35, 261] on div "Hàng sắp về" at bounding box center [97, 255] width 131 height 15
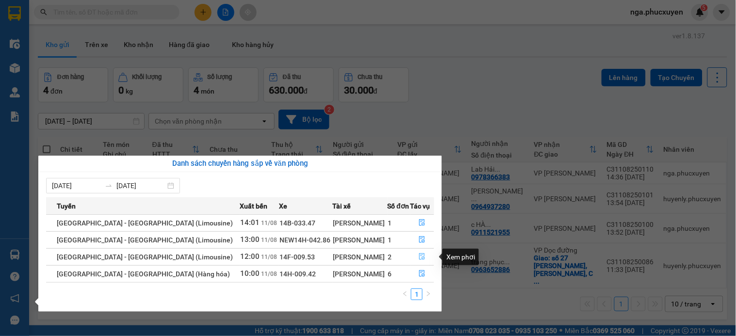
click at [421, 256] on icon "file-done" at bounding box center [423, 256] width 6 height 7
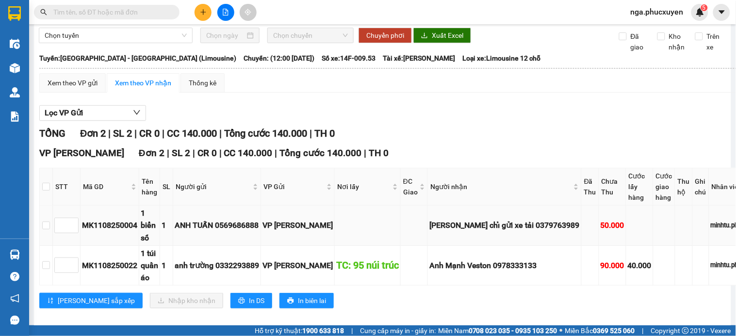
scroll to position [54, 0]
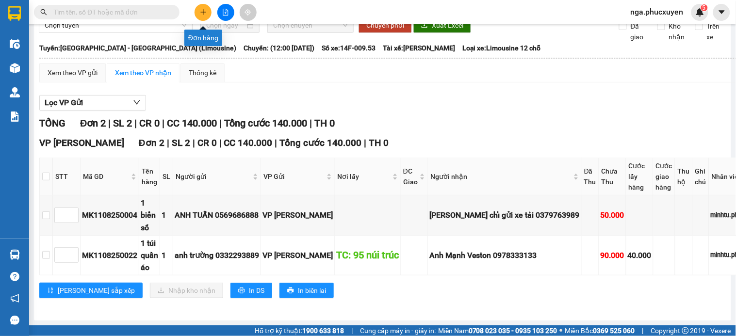
click at [197, 8] on button at bounding box center [203, 12] width 17 height 17
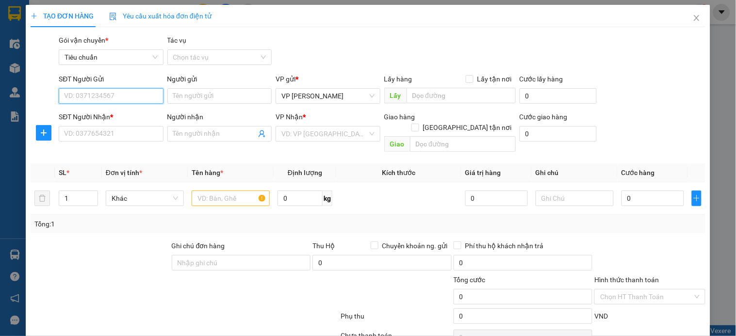
click at [139, 98] on input "SĐT Người Gửi" at bounding box center [111, 96] width 104 height 16
click at [139, 98] on input "00936200" at bounding box center [111, 96] width 104 height 16
click at [128, 96] on input "00936200" at bounding box center [111, 96] width 104 height 16
click at [128, 96] on input "00936200688" at bounding box center [111, 96] width 104 height 16
click at [63, 93] on input "00936200688" at bounding box center [111, 96] width 104 height 16
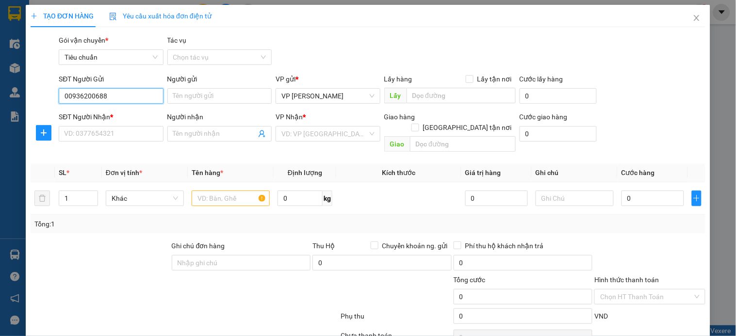
type input "0936200688"
click at [107, 95] on input "0936200688" at bounding box center [111, 96] width 104 height 16
click at [111, 118] on div "0936200688 - a Hoàn" at bounding box center [110, 115] width 92 height 11
type input "a Hoàn"
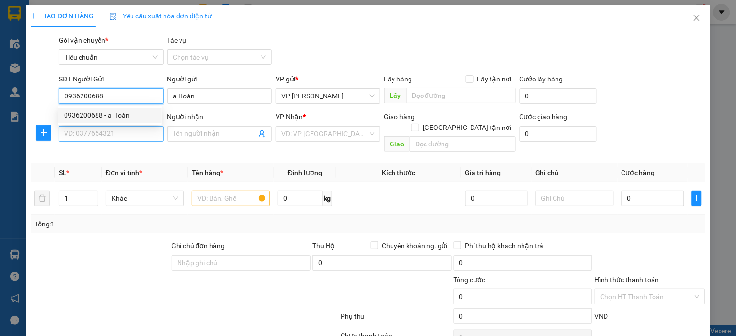
type input "0936200688"
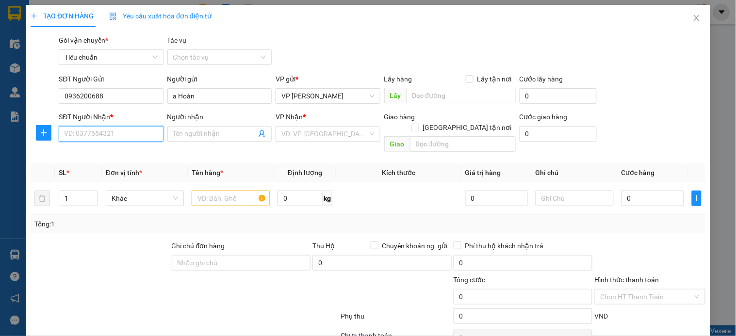
click at [110, 133] on input "SĐT Người Nhận *" at bounding box center [111, 134] width 104 height 16
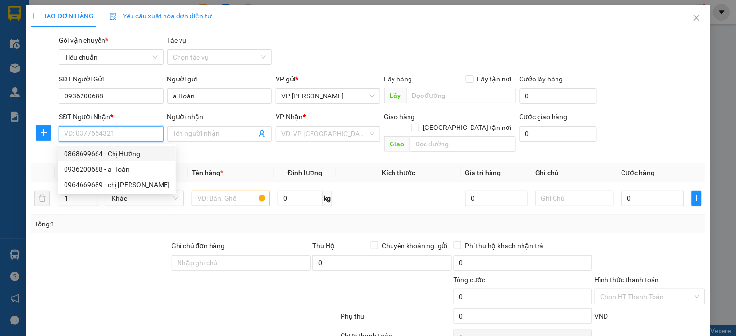
click at [122, 157] on div "0868699664 - Chị Hường" at bounding box center [117, 153] width 106 height 11
type input "0868699664"
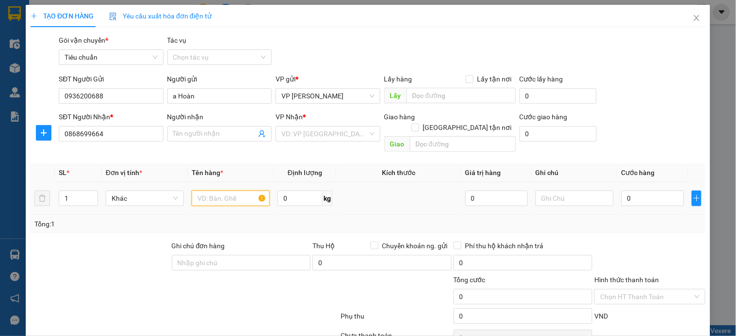
click at [205, 191] on input "text" at bounding box center [231, 199] width 78 height 16
type input "Chị Hường"
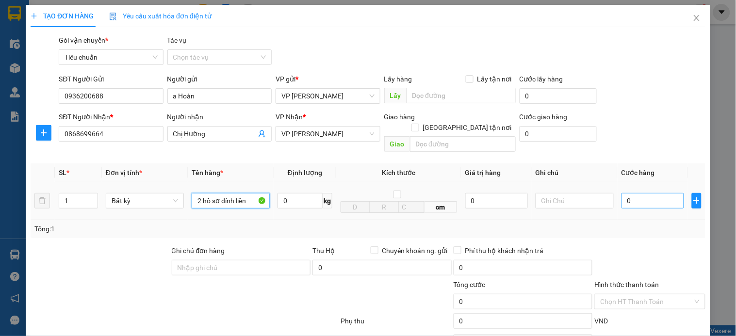
type input "2 hồ sơ dính liền"
click at [641, 197] on input "0" at bounding box center [653, 201] width 63 height 16
type input "5"
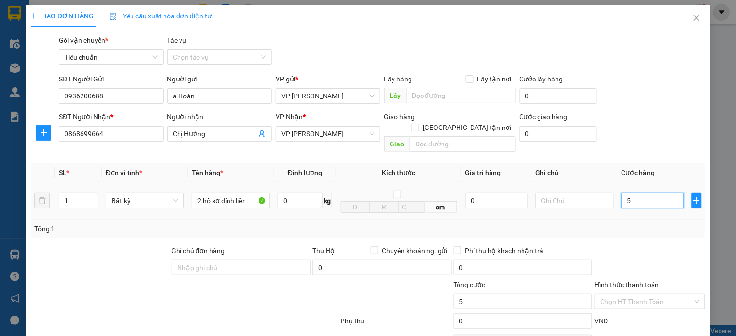
type input "50"
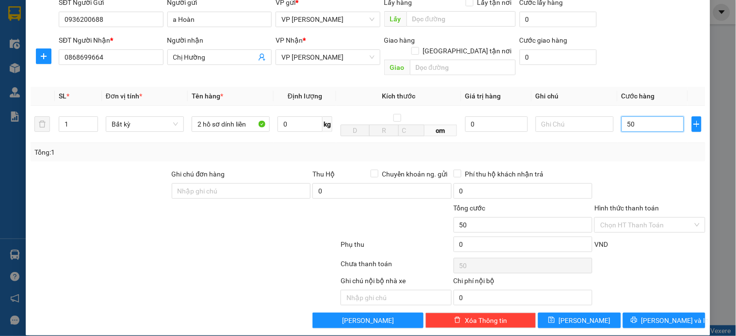
scroll to position [79, 0]
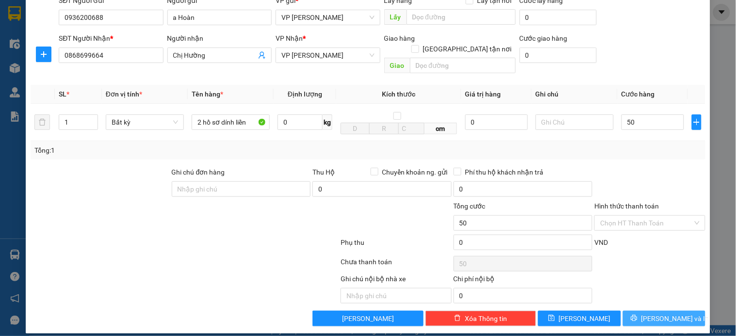
click at [657, 313] on span "[PERSON_NAME] và In" at bounding box center [675, 318] width 68 height 11
type input "50.000"
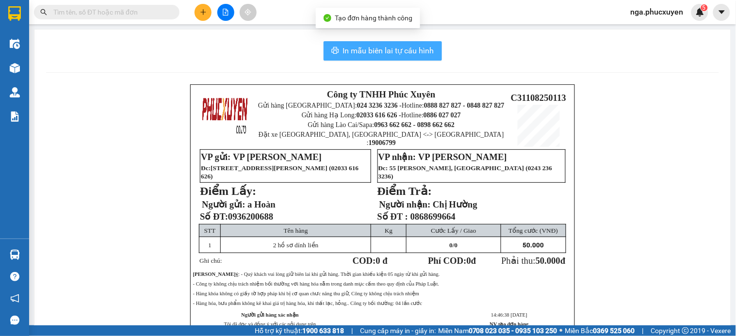
click at [379, 51] on span "In mẫu biên lai tự cấu hình" at bounding box center [388, 51] width 91 height 12
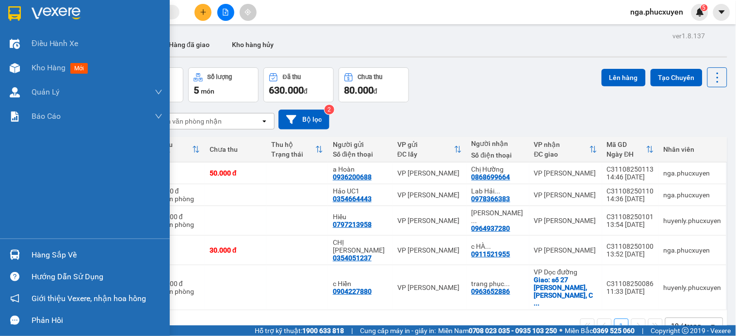
click at [25, 253] on div "Hàng sắp về" at bounding box center [85, 255] width 170 height 22
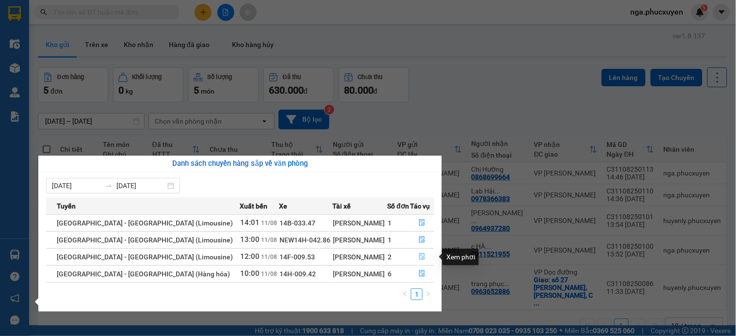
click at [420, 259] on icon "file-done" at bounding box center [423, 256] width 6 height 7
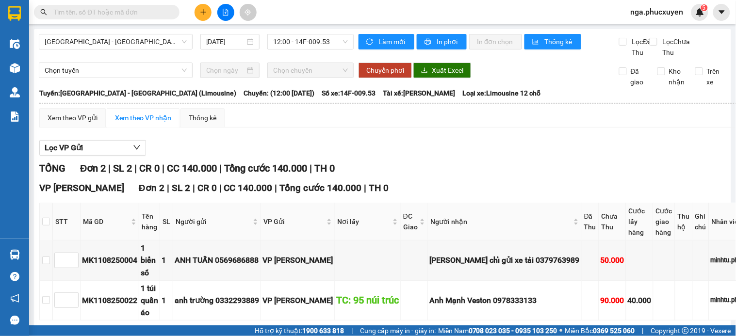
scroll to position [54, 0]
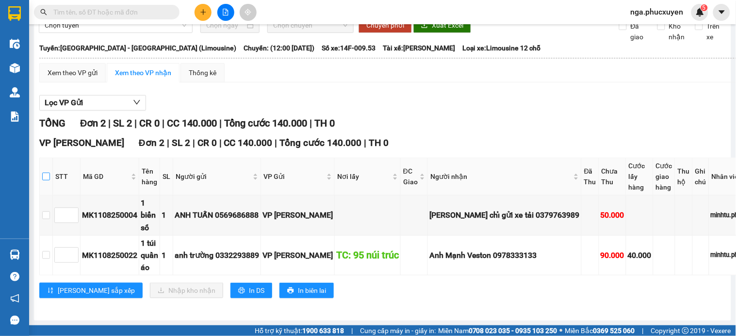
click at [49, 180] on input "checkbox" at bounding box center [46, 177] width 8 height 8
checkbox input "true"
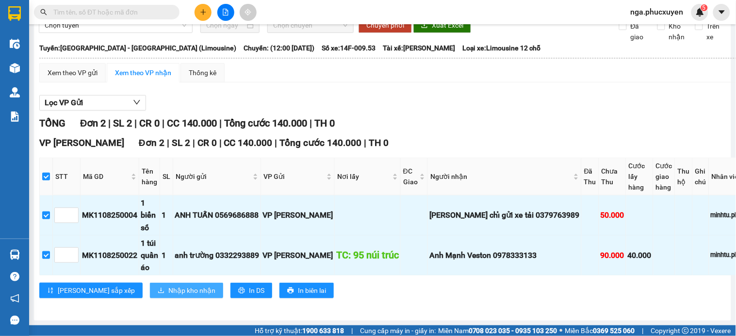
click at [168, 291] on span "Nhập kho nhận" at bounding box center [191, 290] width 47 height 11
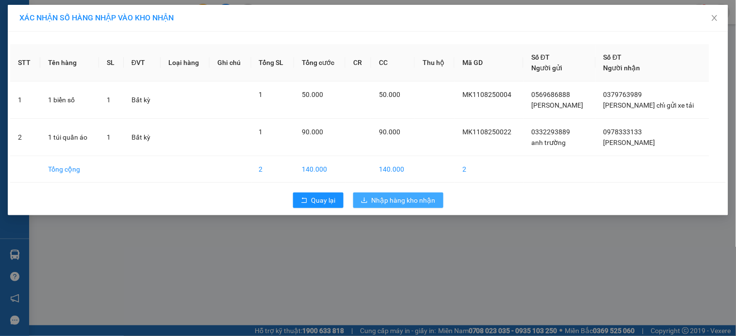
click at [387, 197] on span "Nhập hàng kho nhận" at bounding box center [404, 200] width 64 height 11
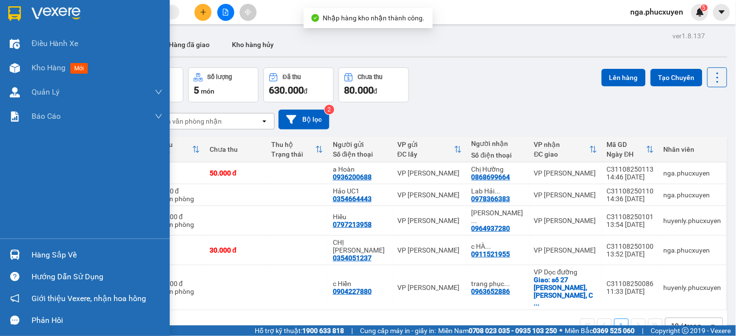
click at [26, 256] on div "Hàng sắp về" at bounding box center [85, 255] width 170 height 22
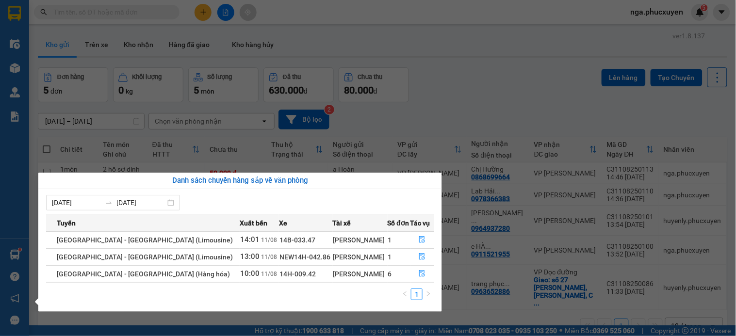
click at [515, 81] on section "Kết quả tìm kiếm ( 1 ) Bộ lọc Mã ĐH Trạng thái Món hàng Thu hộ Tổng cước Chưa c…" at bounding box center [368, 168] width 736 height 336
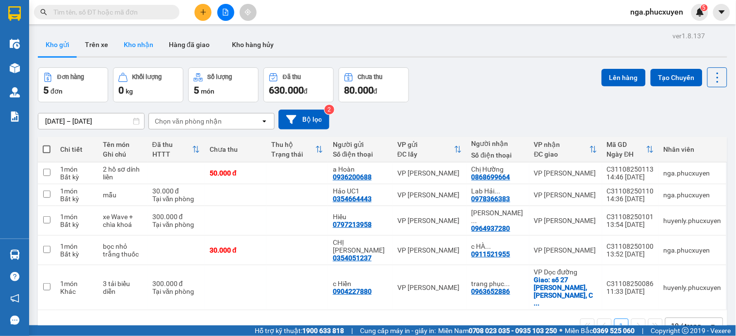
click at [136, 42] on button "Kho nhận" at bounding box center [138, 44] width 45 height 23
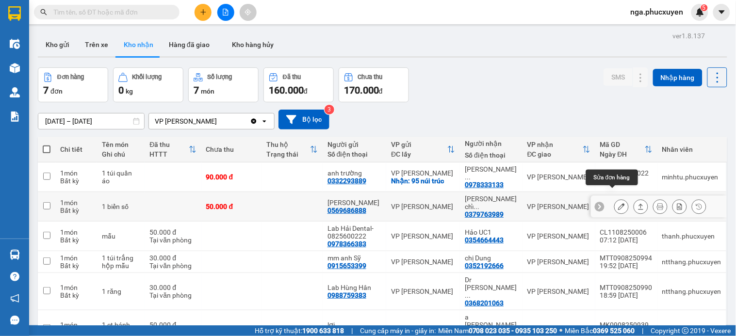
click at [615, 198] on button at bounding box center [622, 206] width 14 height 17
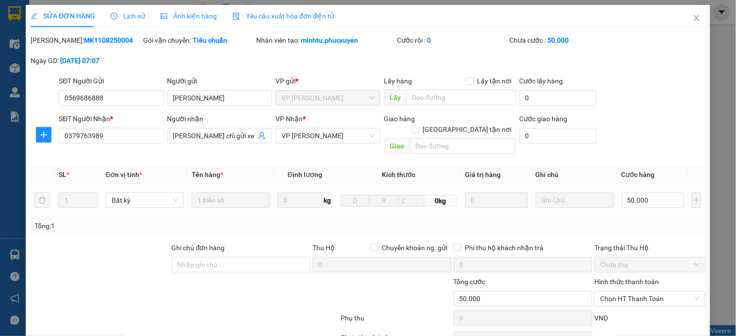
type input "0569686888"
type input "[PERSON_NAME]"
type input "0379763989"
type input "[PERSON_NAME] chỉ gửi xe tải"
type input "50.000"
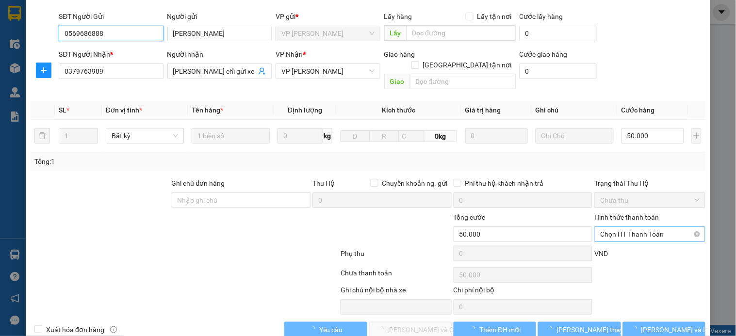
scroll to position [70, 0]
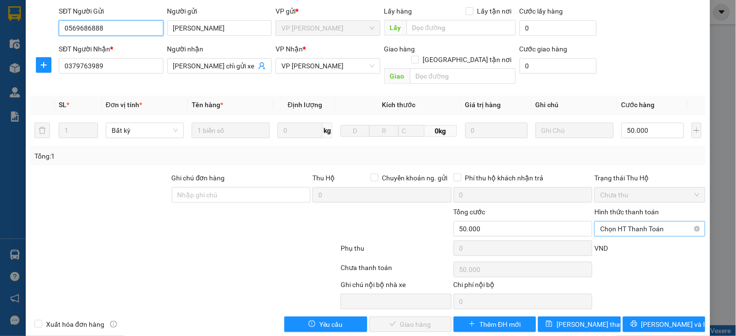
click at [632, 222] on span "Chọn HT Thanh Toán" at bounding box center [649, 229] width 99 height 15
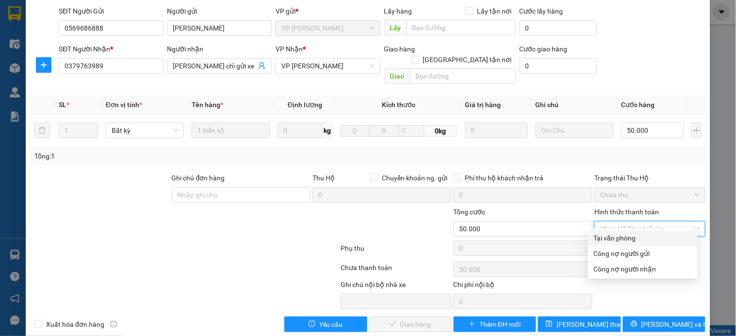
drag, startPoint x: 632, startPoint y: 238, endPoint x: 531, endPoint y: 293, distance: 114.9
click at [632, 239] on div "Tại văn phòng" at bounding box center [643, 238] width 98 height 11
type input "0"
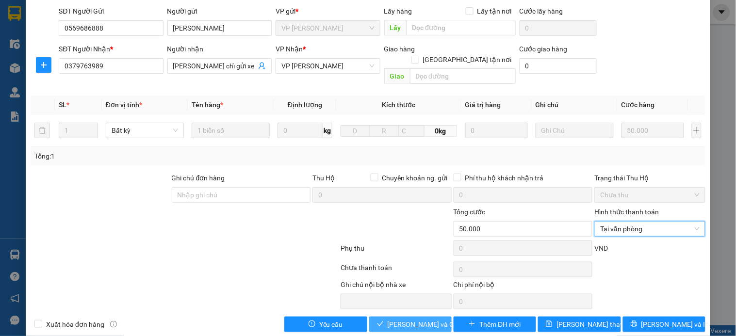
click at [425, 319] on span "[PERSON_NAME] và Giao hàng" at bounding box center [434, 324] width 93 height 11
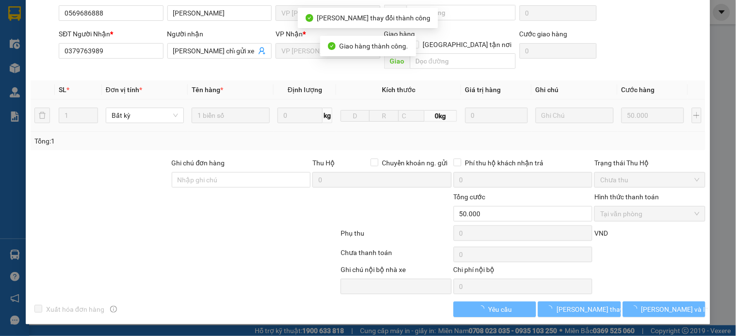
scroll to position [0, 0]
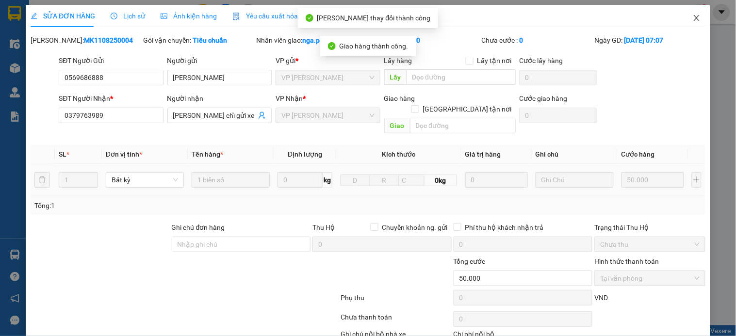
click at [694, 17] on icon "close" at bounding box center [696, 18] width 5 height 6
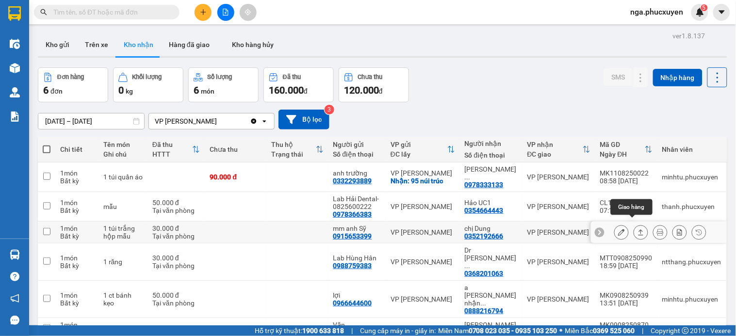
click at [638, 229] on icon at bounding box center [641, 232] width 7 height 7
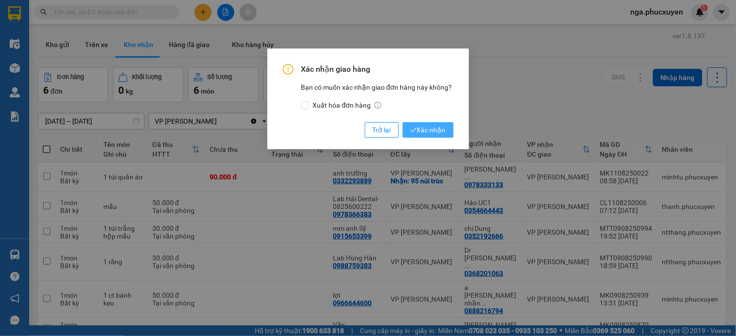
click at [423, 128] on span "Xác nhận" at bounding box center [427, 130] width 35 height 11
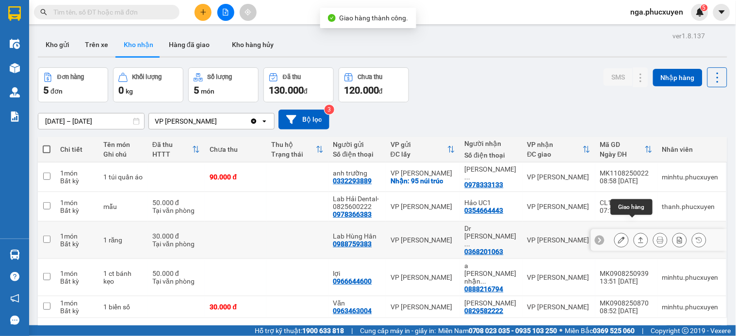
click at [638, 237] on icon at bounding box center [641, 240] width 7 height 7
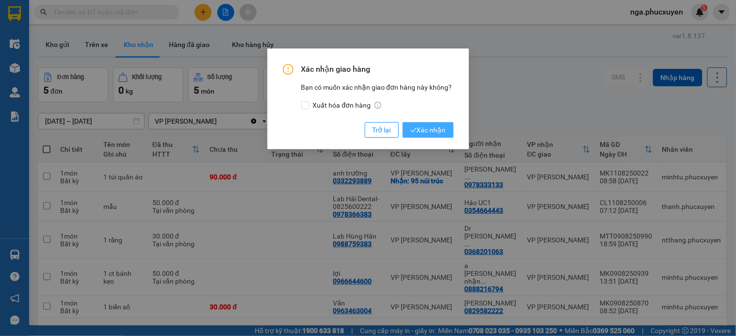
click at [439, 130] on span "Xác nhận" at bounding box center [427, 130] width 35 height 11
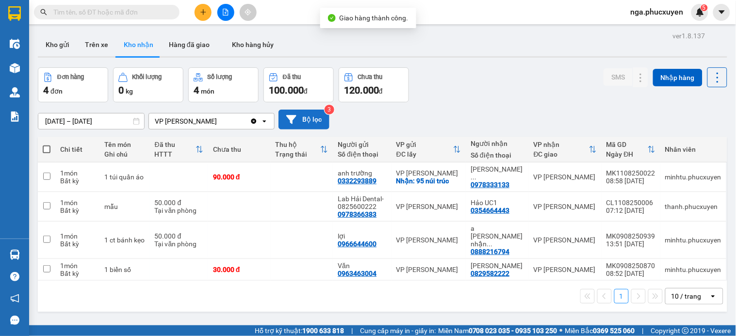
click at [296, 119] on button "Bộ lọc" at bounding box center [304, 120] width 51 height 20
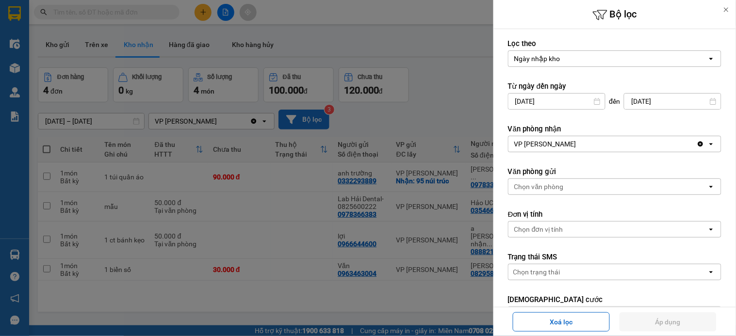
click at [523, 100] on input "09/08/2025" at bounding box center [556, 102] width 97 height 16
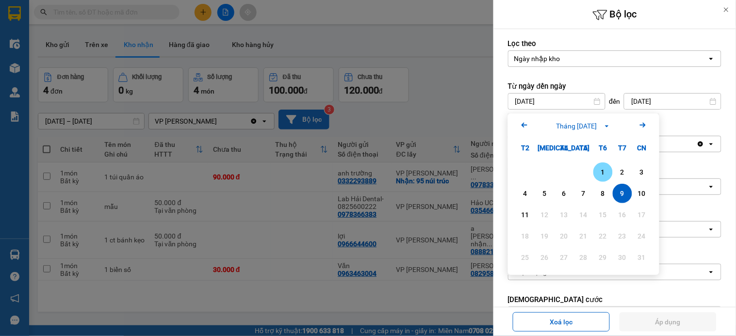
click at [605, 167] on div "1" at bounding box center [603, 172] width 14 height 12
type input "01/08/2025"
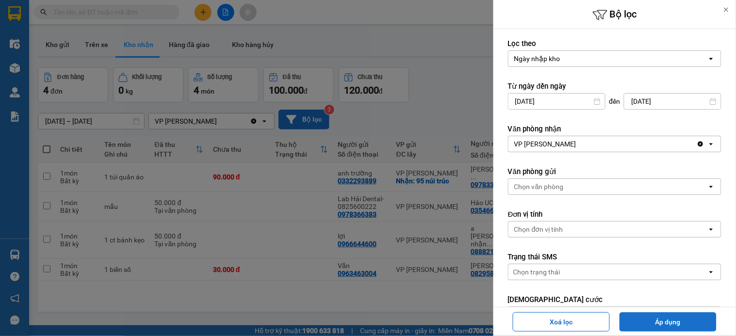
click at [660, 322] on button "Áp dụng" at bounding box center [668, 321] width 97 height 19
type input "[DATE] – [DATE]"
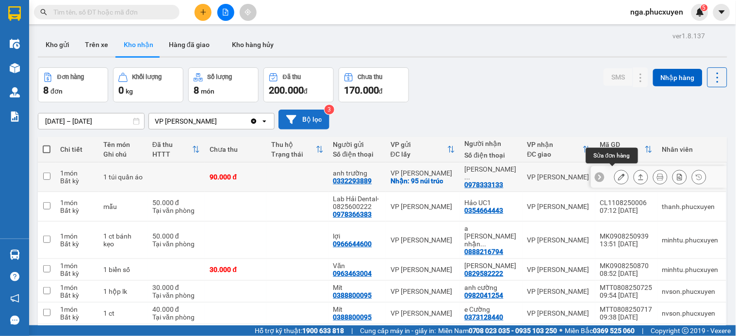
click at [618, 174] on icon at bounding box center [621, 177] width 7 height 7
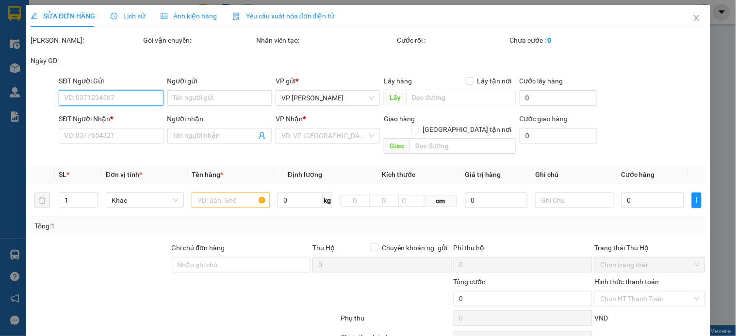
type input "0332293889"
type input "anh trường"
checkbox input "true"
type input "95 núi trúc"
type input "0978333133"
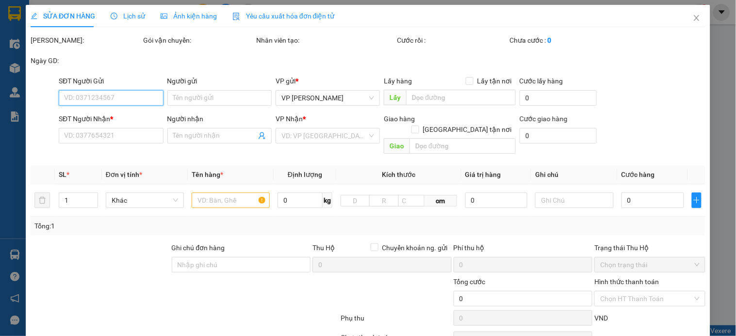
type input "Anh Mạnh Veston"
type input "90.000"
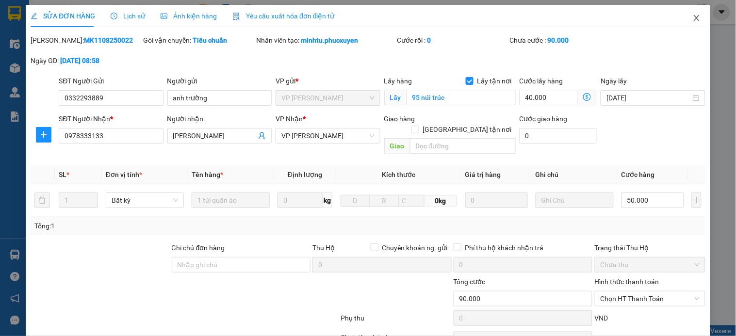
click at [693, 20] on icon "close" at bounding box center [697, 18] width 8 height 8
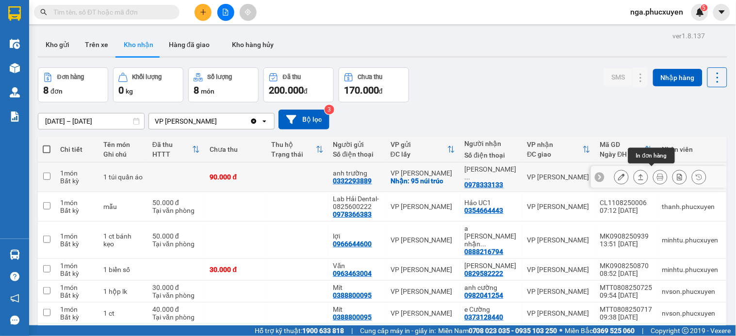
click at [657, 176] on icon at bounding box center [660, 177] width 7 height 7
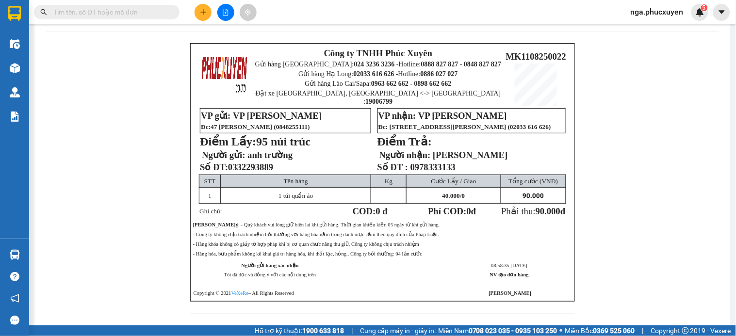
scroll to position [54, 0]
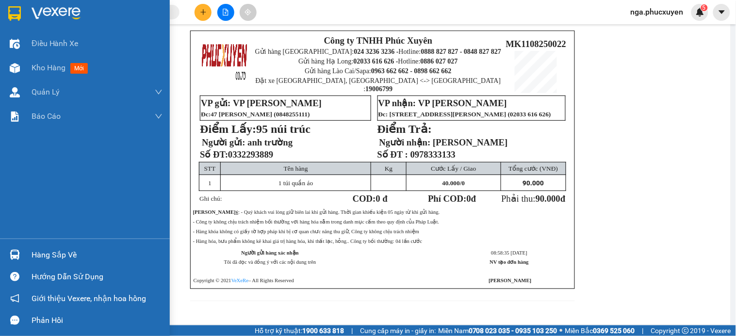
click at [37, 13] on img at bounding box center [56, 13] width 49 height 15
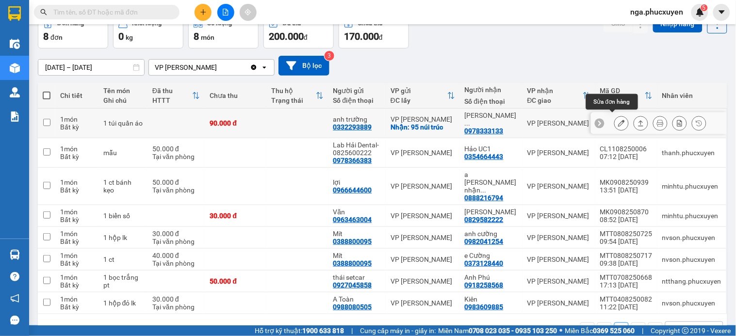
click at [618, 120] on icon at bounding box center [621, 123] width 7 height 7
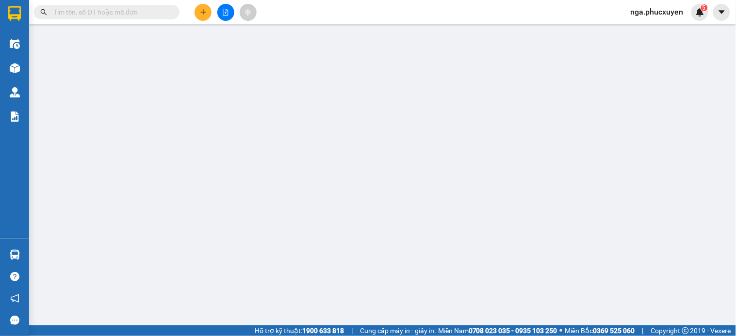
type input "0332293889"
type input "anh trường"
checkbox input "true"
type input "95 núi trúc"
type input "0978333133"
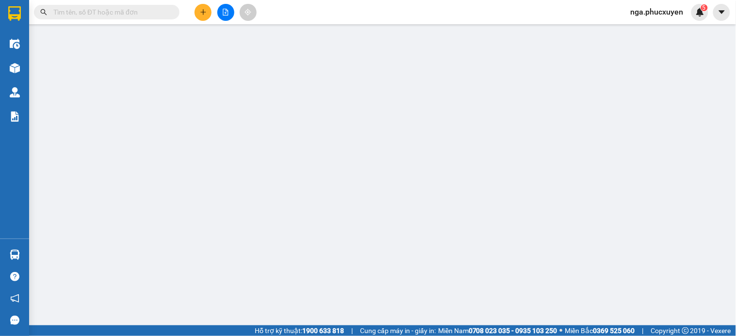
type input "Anh Mạnh Veston"
type input "90.000"
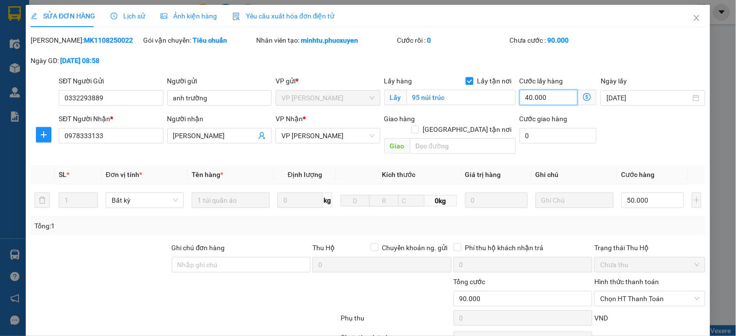
click at [542, 99] on input "40.000" at bounding box center [549, 98] width 59 height 16
type input "50.000"
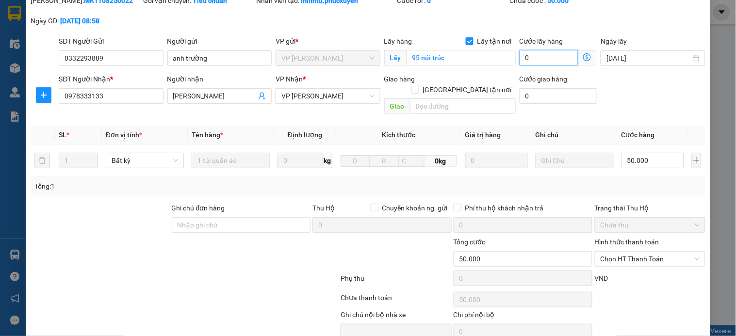
scroll to position [75, 0]
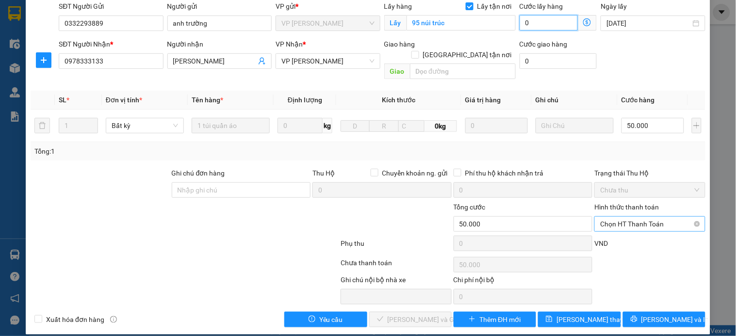
click at [622, 217] on span "Chọn HT Thanh Toán" at bounding box center [649, 224] width 99 height 15
type input "0"
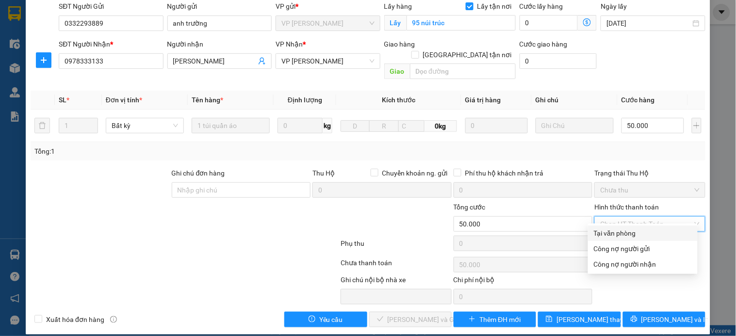
drag, startPoint x: 628, startPoint y: 234, endPoint x: 482, endPoint y: 277, distance: 152.2
click at [628, 236] on div "Tại văn phòng" at bounding box center [643, 233] width 98 height 11
type input "0"
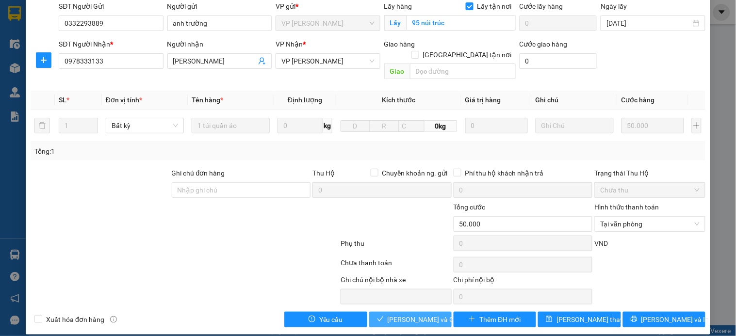
click at [437, 312] on button "[PERSON_NAME] và Giao hàng" at bounding box center [410, 320] width 82 height 16
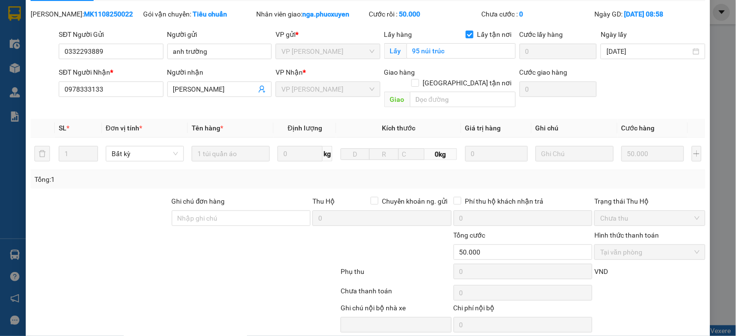
scroll to position [0, 0]
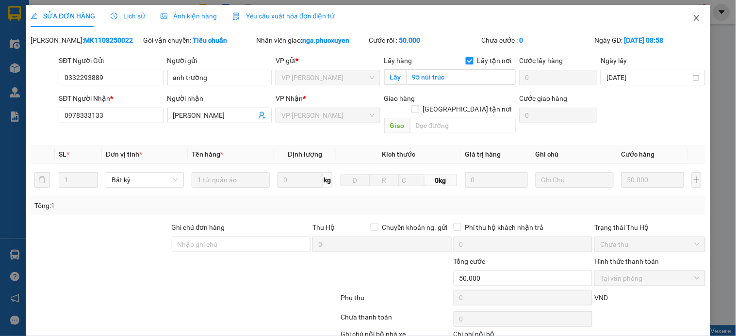
click at [693, 15] on icon "close" at bounding box center [697, 18] width 8 height 8
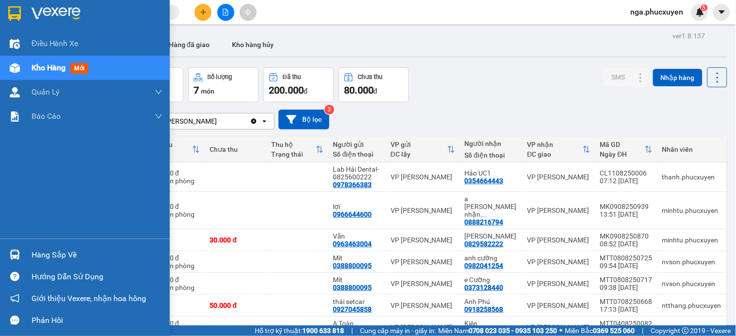
click at [24, 254] on div "Hàng sắp về" at bounding box center [85, 255] width 170 height 22
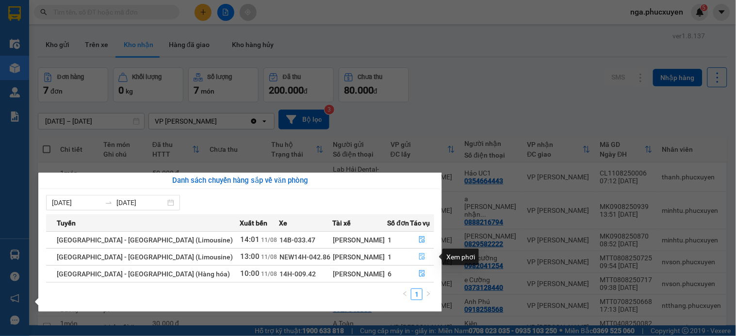
click at [420, 257] on icon "file-done" at bounding box center [423, 256] width 6 height 7
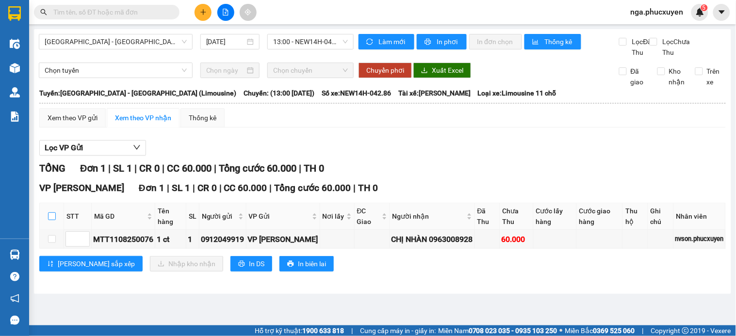
click at [54, 220] on input "checkbox" at bounding box center [52, 217] width 8 height 8
checkbox input "true"
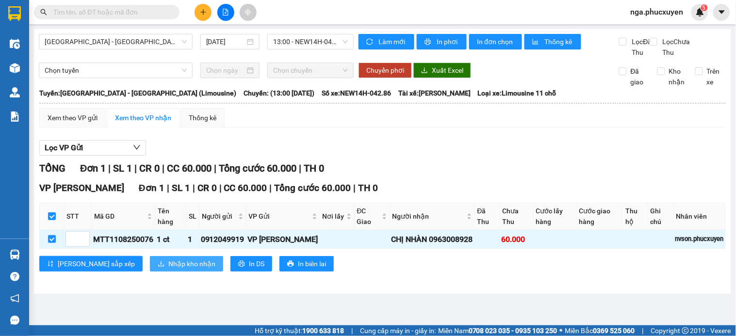
click at [168, 269] on span "Nhập kho nhận" at bounding box center [191, 264] width 47 height 11
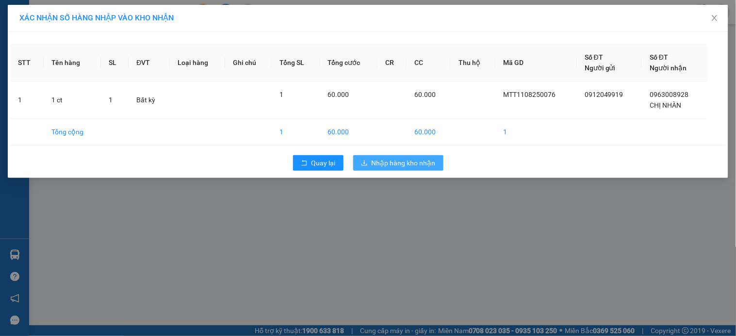
click at [394, 163] on span "Nhập hàng kho nhận" at bounding box center [404, 163] width 64 height 11
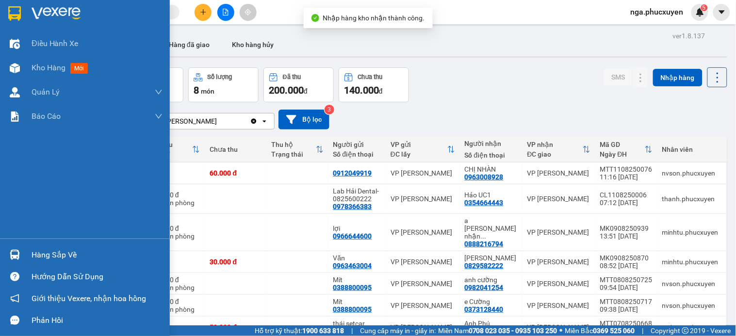
click at [27, 255] on div "Hàng sắp về" at bounding box center [85, 255] width 170 height 22
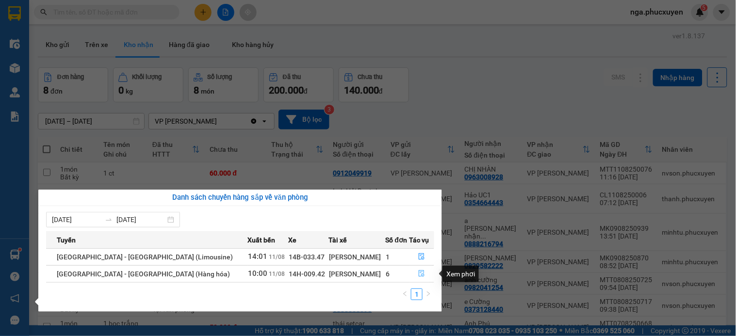
click at [418, 272] on icon "file-done" at bounding box center [421, 273] width 7 height 7
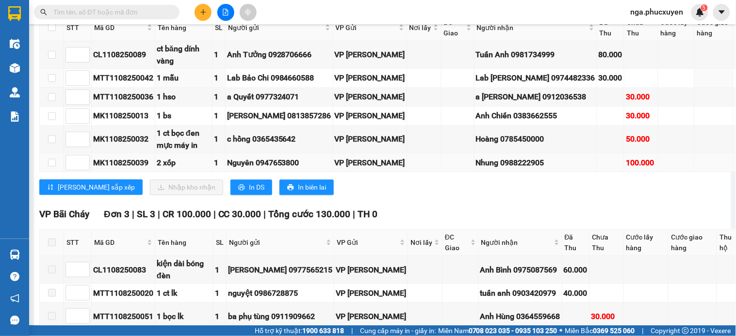
scroll to position [496, 0]
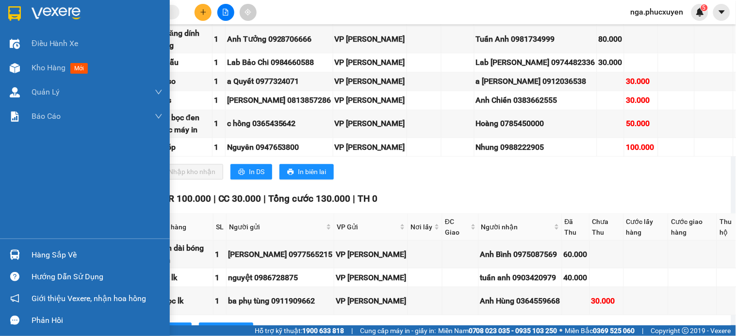
click at [23, 14] on div at bounding box center [85, 16] width 170 height 32
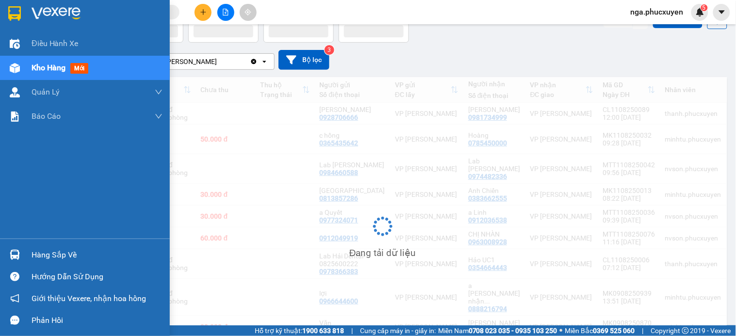
scroll to position [67, 0]
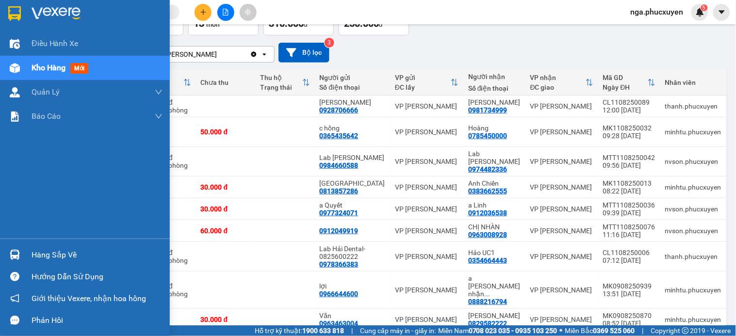
click at [41, 253] on div "Hàng sắp về" at bounding box center [97, 255] width 131 height 15
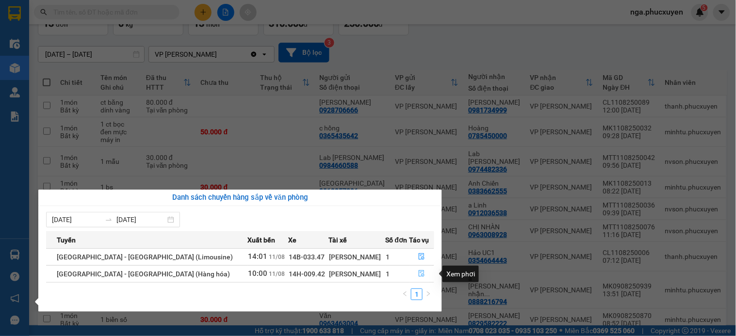
click at [418, 275] on icon "file-done" at bounding box center [421, 273] width 7 height 7
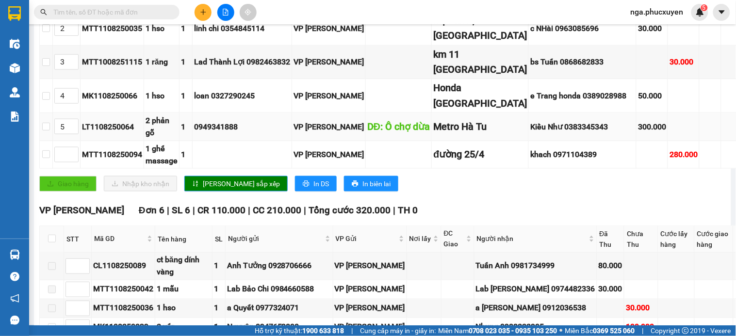
scroll to position [485, 0]
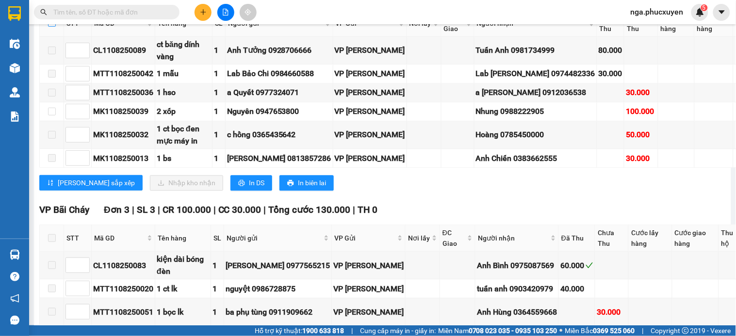
click at [54, 27] on input "checkbox" at bounding box center [52, 23] width 8 height 8
checkbox input "true"
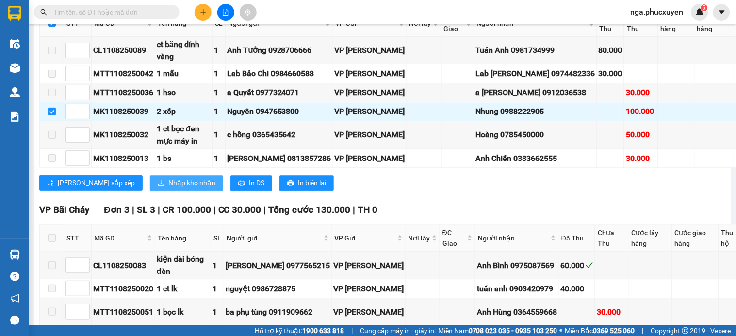
click at [168, 188] on span "Nhập kho nhận" at bounding box center [191, 183] width 47 height 11
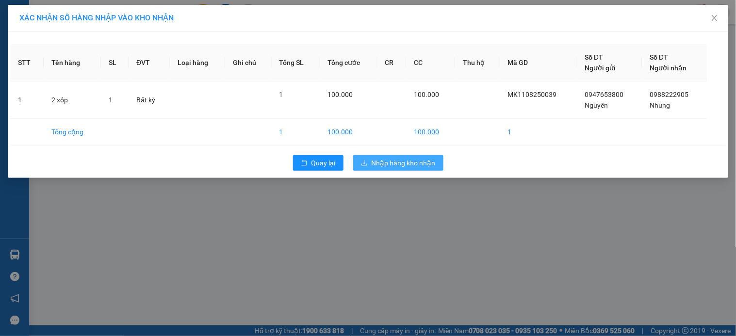
click at [407, 166] on span "Nhập hàng kho nhận" at bounding box center [404, 163] width 64 height 11
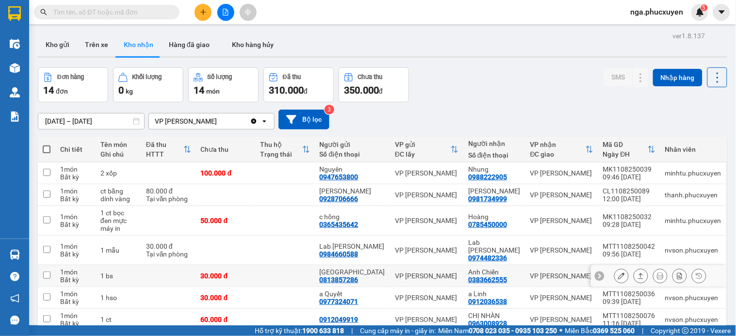
click at [618, 273] on icon at bounding box center [621, 276] width 7 height 7
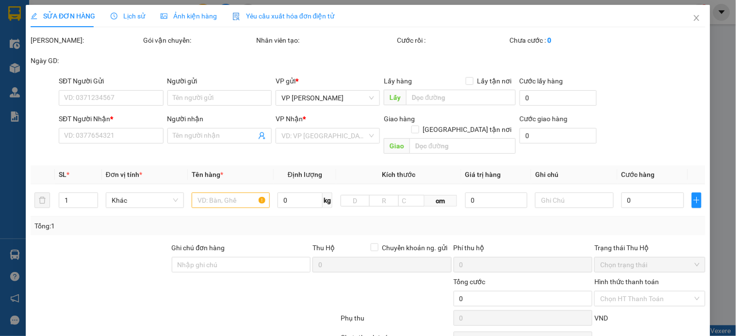
type input "0813857286"
type input "[GEOGRAPHIC_DATA]"
type input "0383662555"
type input "Anh Chiến"
type input "30.000"
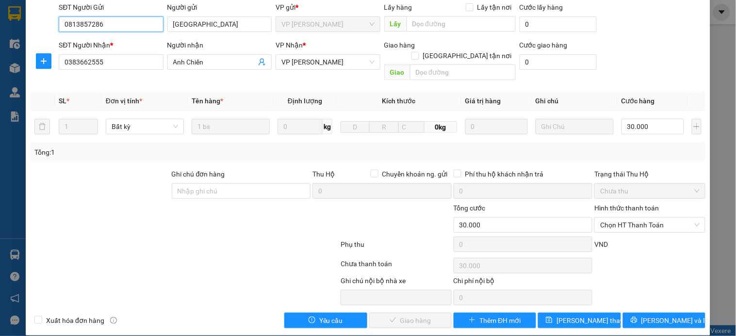
scroll to position [75, 0]
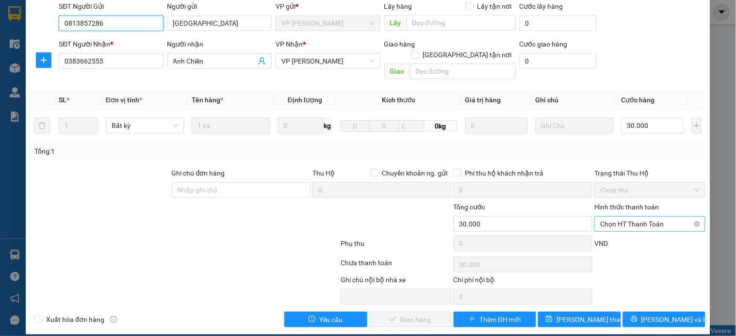
click at [649, 217] on span "Chọn HT Thanh Toán" at bounding box center [649, 224] width 99 height 15
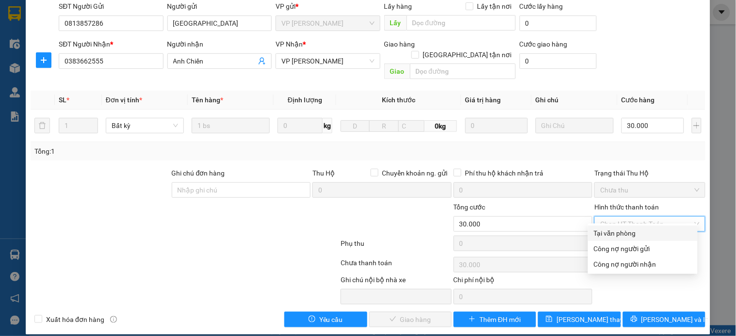
drag, startPoint x: 640, startPoint y: 235, endPoint x: 463, endPoint y: 282, distance: 182.2
click at [639, 236] on div "Tại văn phòng" at bounding box center [643, 233] width 98 height 11
type input "0"
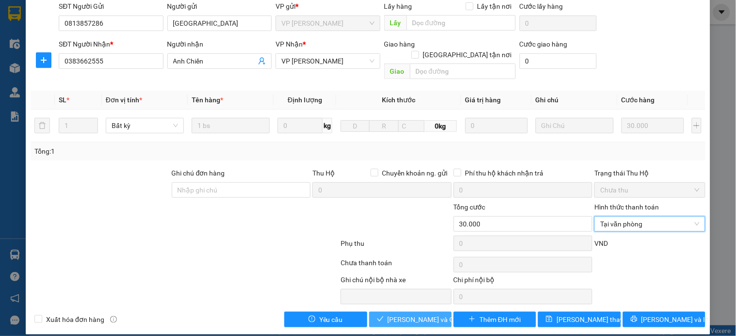
click at [413, 314] on span "[PERSON_NAME] và Giao hàng" at bounding box center [434, 319] width 93 height 11
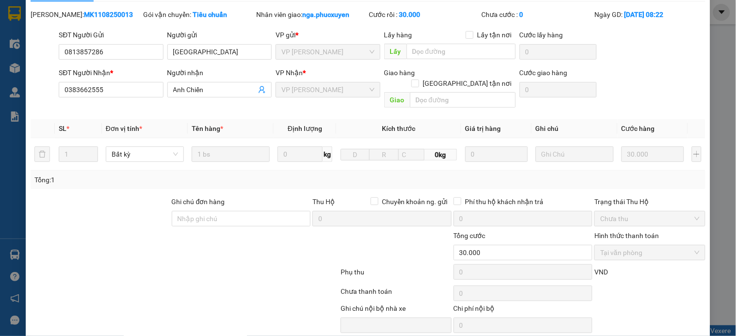
scroll to position [0, 0]
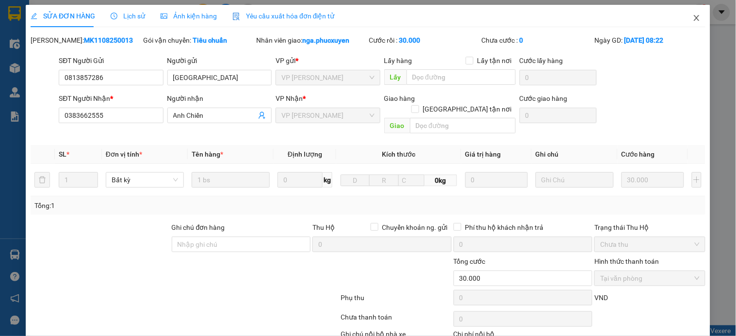
click at [693, 21] on icon "close" at bounding box center [697, 18] width 8 height 8
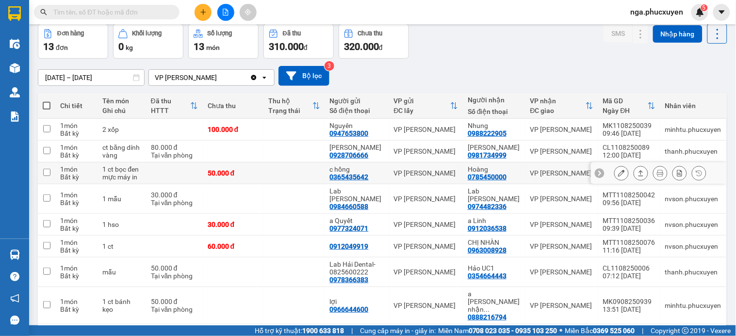
scroll to position [103, 0]
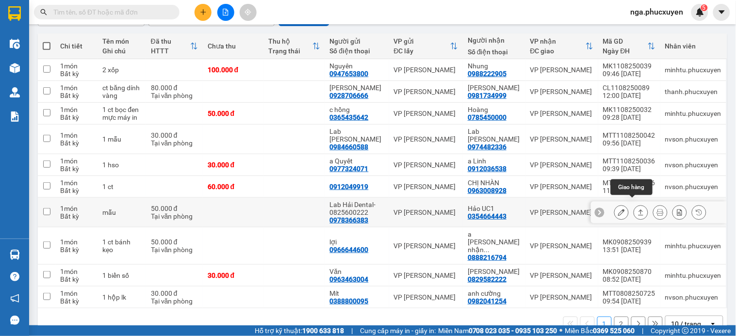
click at [638, 209] on icon at bounding box center [641, 212] width 7 height 7
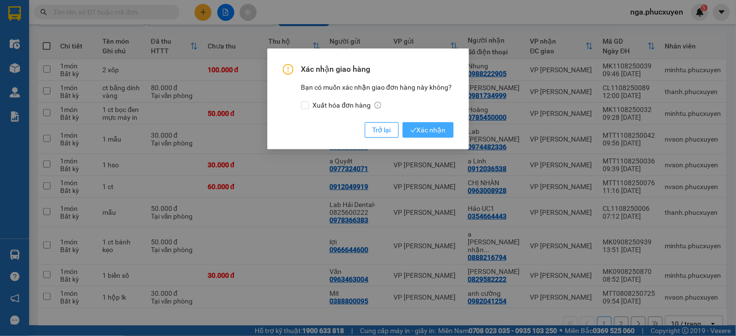
click at [423, 130] on span "Xác nhận" at bounding box center [427, 130] width 35 height 11
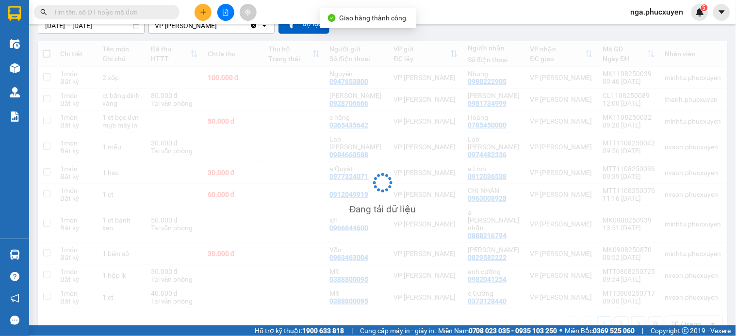
scroll to position [96, 0]
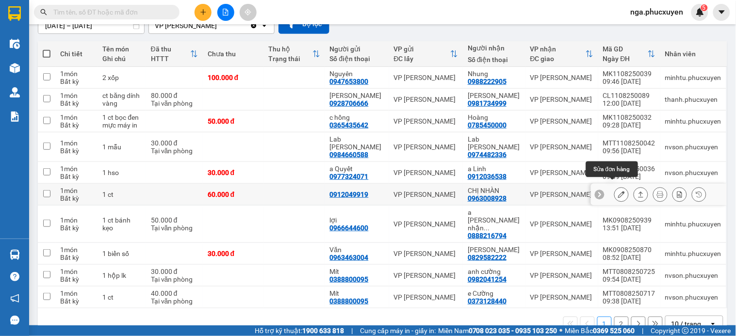
click at [618, 191] on icon at bounding box center [621, 194] width 7 height 7
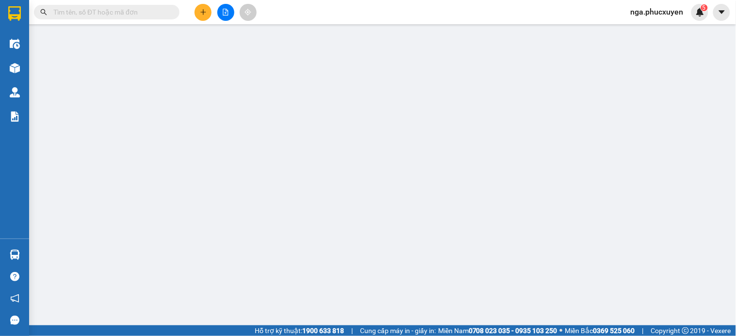
type input "0912049919"
type input "0963008928"
type input "CHỊ NHÀN"
type input "60.000"
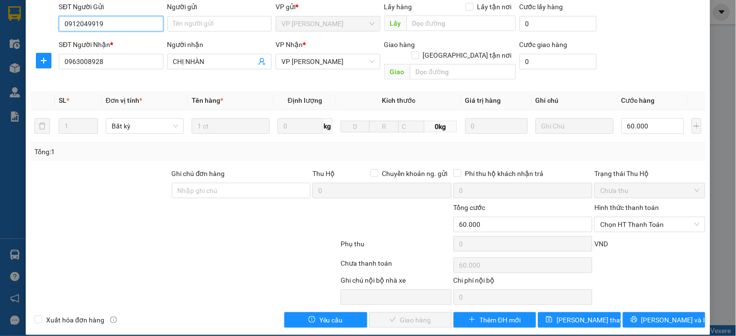
scroll to position [75, 0]
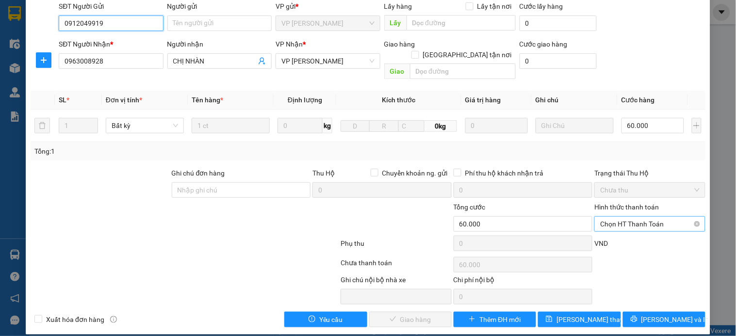
click at [608, 217] on span "Chọn HT Thanh Toán" at bounding box center [649, 224] width 99 height 15
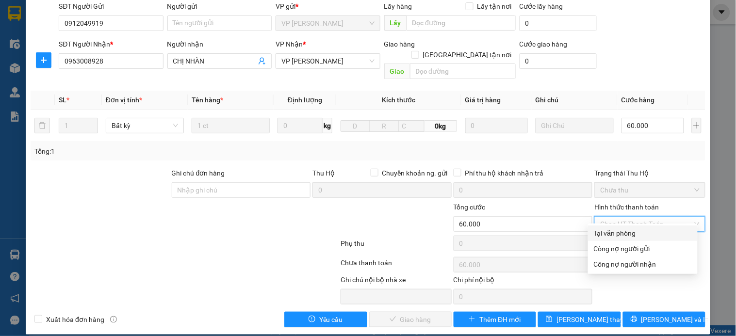
click at [607, 236] on div "Tại văn phòng" at bounding box center [643, 233] width 98 height 11
type input "0"
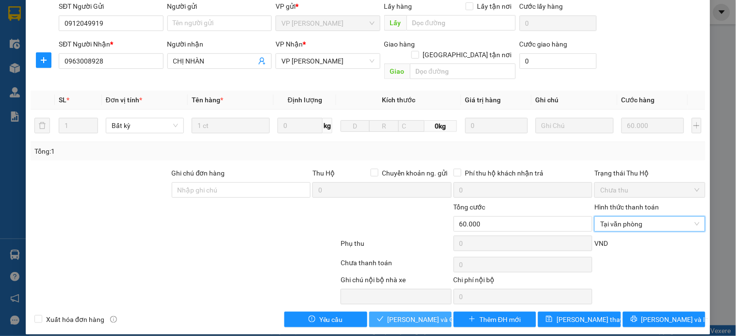
click at [400, 314] on span "[PERSON_NAME] và Giao hàng" at bounding box center [434, 319] width 93 height 11
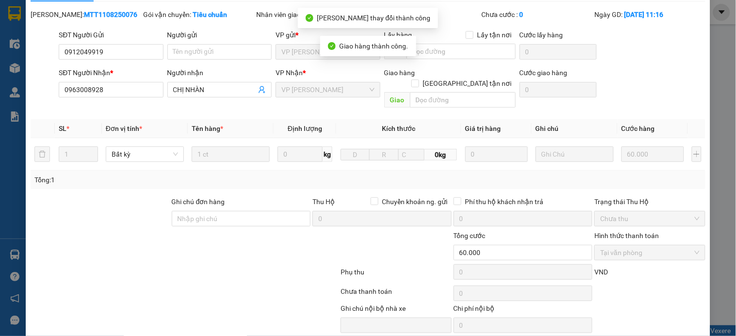
scroll to position [0, 0]
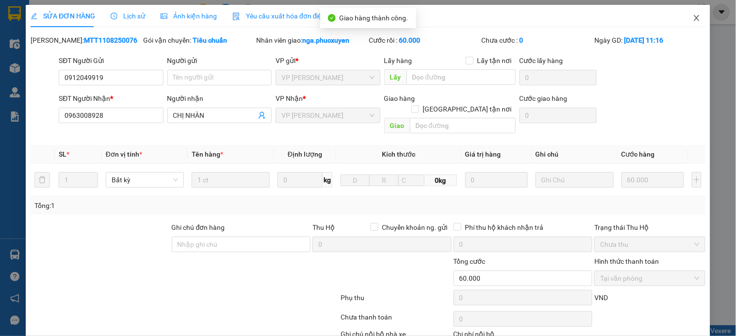
click at [693, 16] on icon "close" at bounding box center [697, 18] width 8 height 8
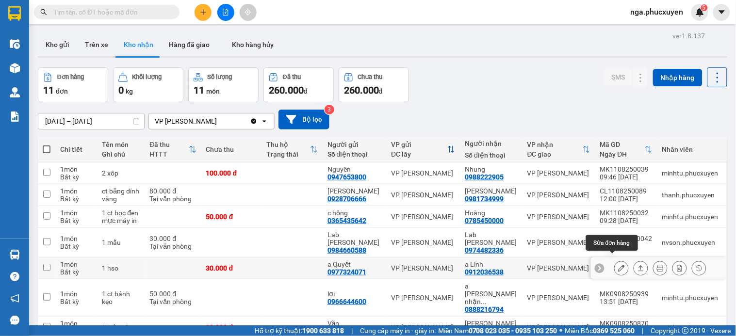
click at [618, 265] on icon at bounding box center [621, 268] width 7 height 7
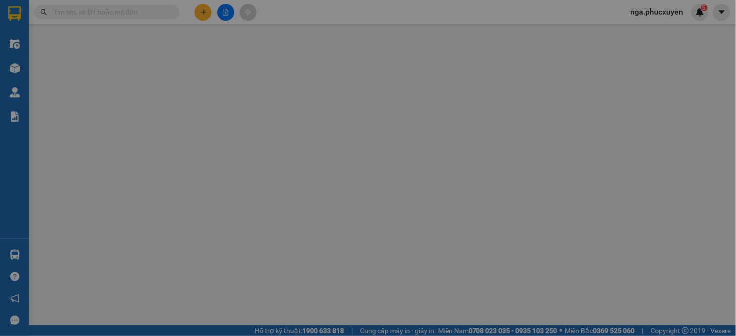
type input "0977324071"
type input "a Quyết"
type input "0912036538"
type input "a Linh"
type input "30.000"
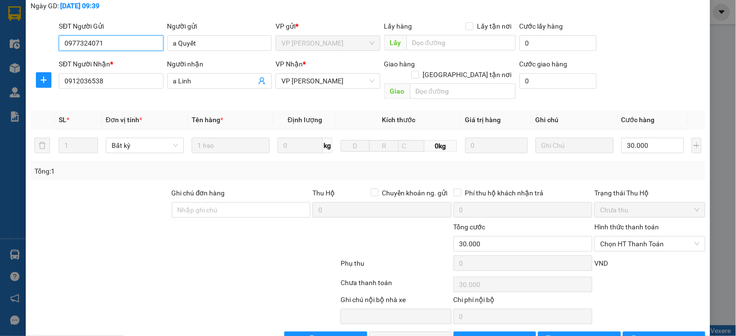
scroll to position [75, 0]
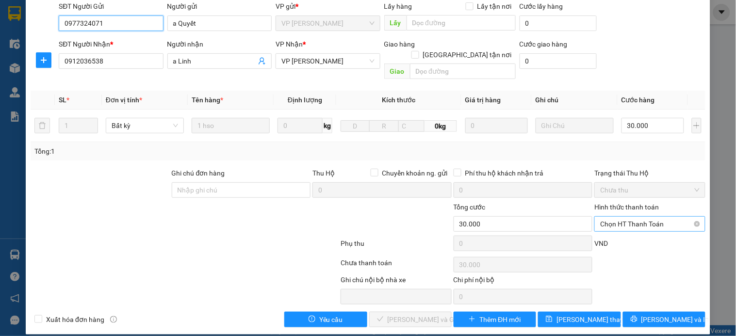
click at [632, 217] on span "Chọn HT Thanh Toán" at bounding box center [649, 224] width 99 height 15
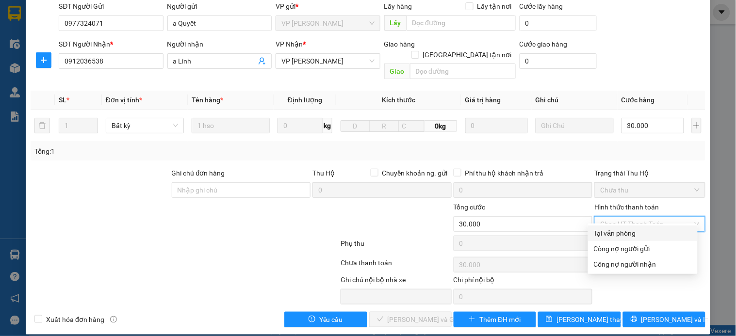
click at [628, 230] on div "Tại văn phòng" at bounding box center [643, 233] width 98 height 11
type input "0"
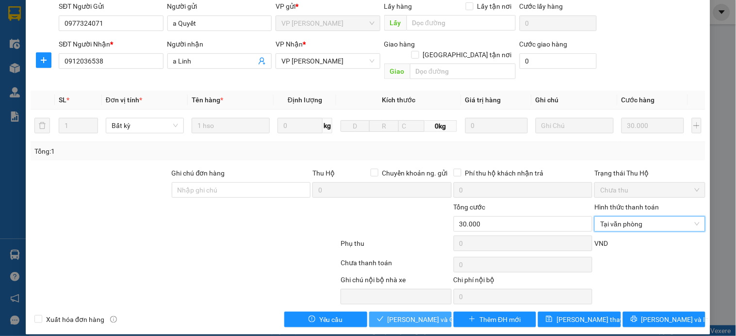
click at [416, 314] on span "Lưu và Giao hàng" at bounding box center [434, 319] width 93 height 11
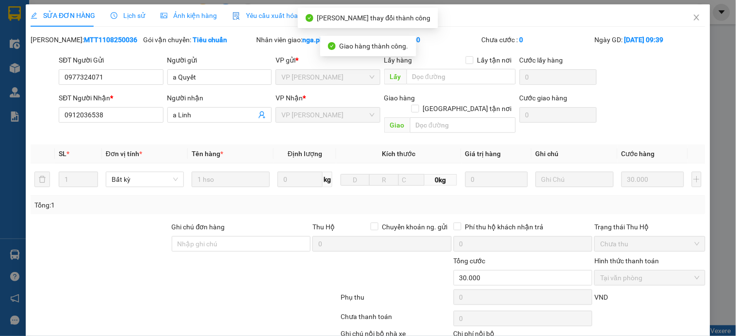
scroll to position [0, 0]
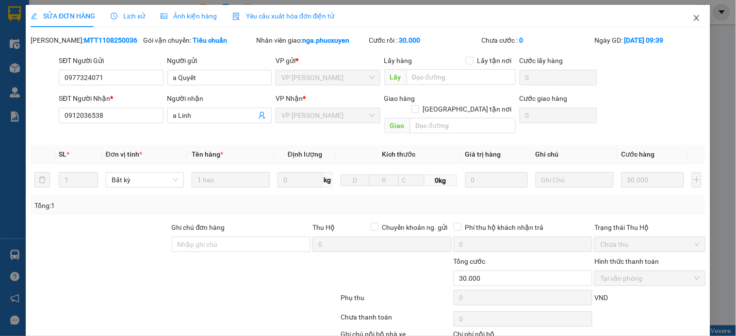
click at [693, 21] on icon "close" at bounding box center [697, 18] width 8 height 8
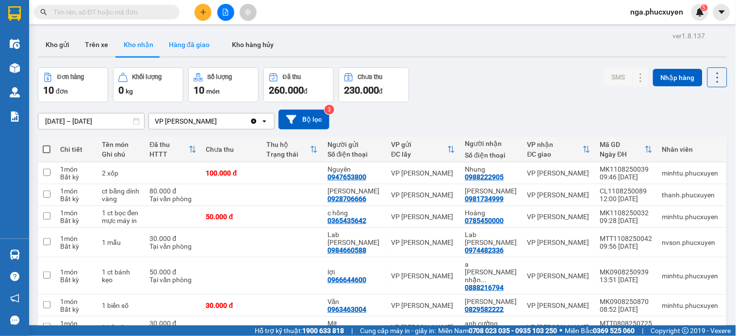
click at [185, 41] on button "Hàng đã giao" at bounding box center [189, 44] width 56 height 23
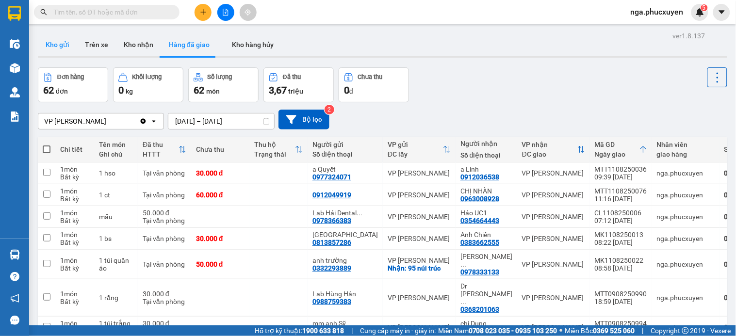
click at [56, 40] on button "Kho gửi" at bounding box center [57, 44] width 39 height 23
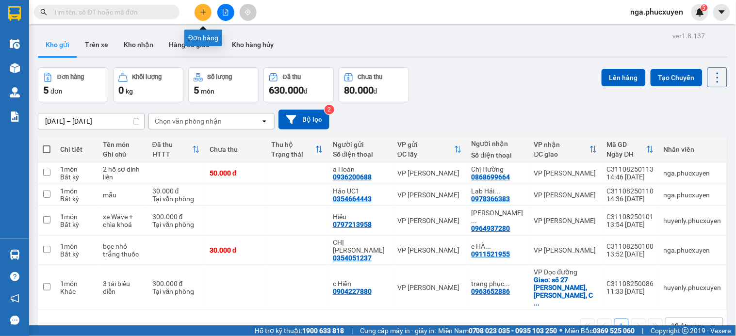
click at [202, 10] on icon "plus" at bounding box center [203, 12] width 7 height 7
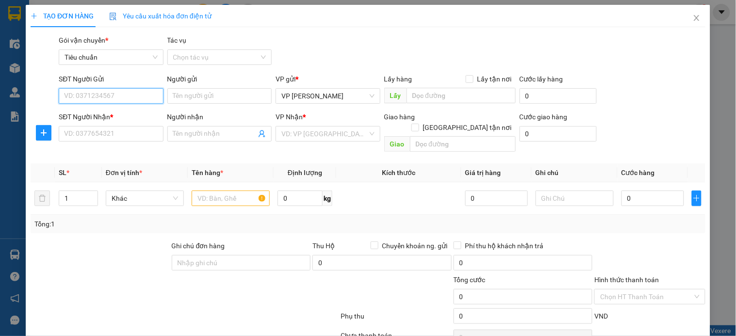
click at [127, 94] on input "SĐT Người Gửi" at bounding box center [111, 96] width 104 height 16
click at [127, 94] on input "1123" at bounding box center [111, 96] width 104 height 16
click at [118, 116] on div "0934291123 - chị Nga" at bounding box center [117, 115] width 106 height 11
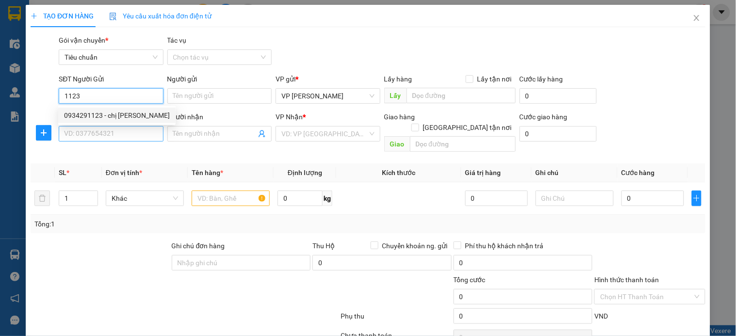
type input "0934291123"
type input "chị Nga"
type input "0934291123"
click at [112, 134] on input "SĐT Người Nhận *" at bounding box center [111, 134] width 104 height 16
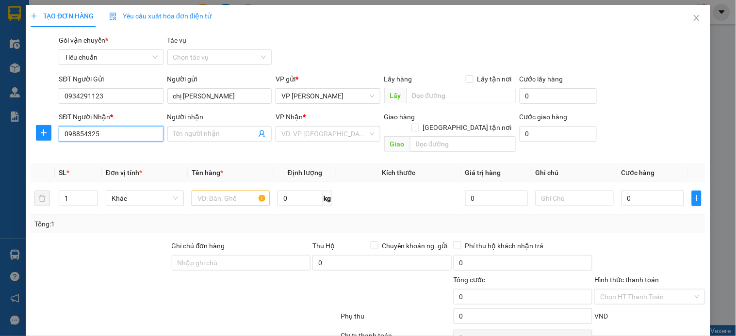
type input "0988543255"
click at [112, 134] on input "0988543255" at bounding box center [111, 134] width 104 height 16
click at [133, 152] on div "0988543255 - 0912570077" at bounding box center [110, 153] width 92 height 11
type input "0912570077"
checkbox input "true"
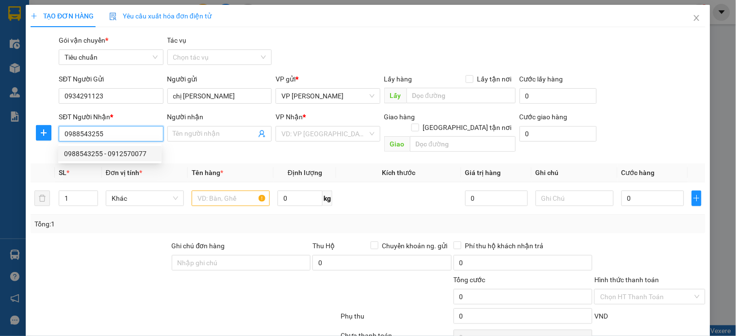
type input "Chung Cư Florence 28 Trần Hữu Dực, 28 P.Trần Hữu Dực, Cầu Diễn, Nam Từ Liêm"
type input "80.000"
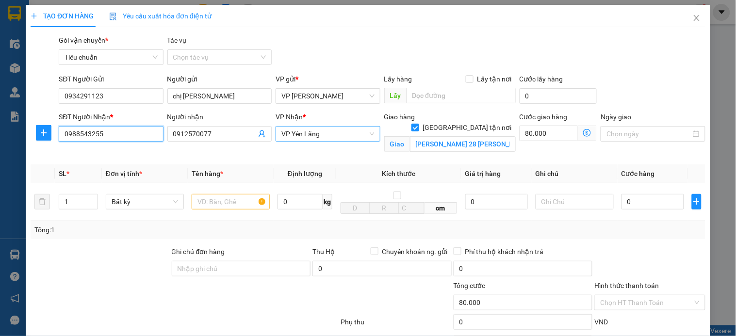
click at [339, 134] on span "VP Yên Lãng" at bounding box center [327, 134] width 93 height 15
type input "0988543255"
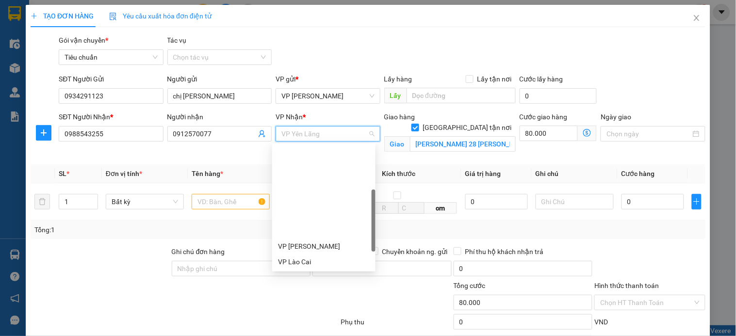
scroll to position [146, 0]
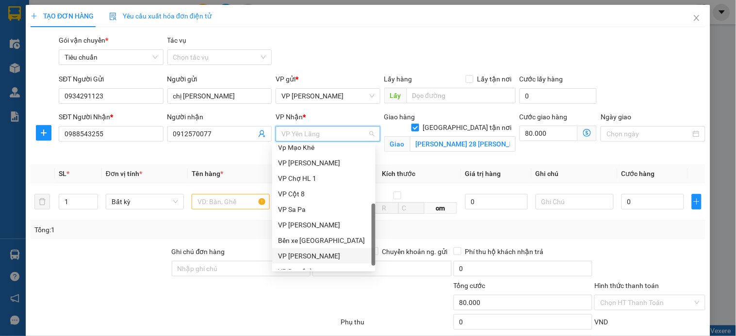
click at [332, 254] on div "VP Dương Đình Nghệ" at bounding box center [324, 256] width 92 height 11
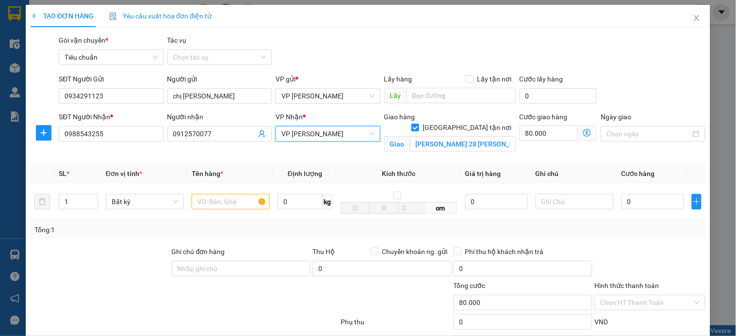
click at [583, 134] on icon "dollar-circle" at bounding box center [587, 133] width 8 height 8
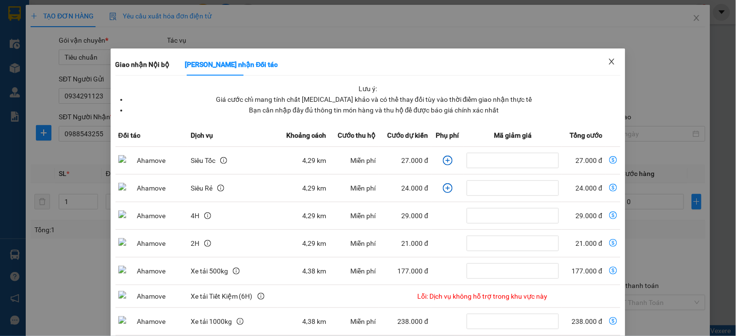
click at [608, 65] on icon "close" at bounding box center [612, 62] width 8 height 8
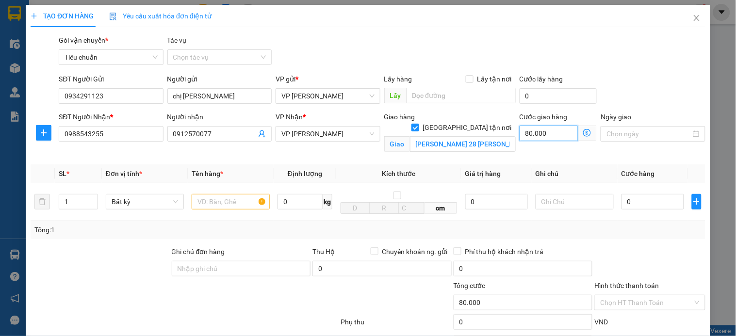
click at [546, 127] on input "80.000" at bounding box center [549, 134] width 59 height 16
type input "4"
type input "40"
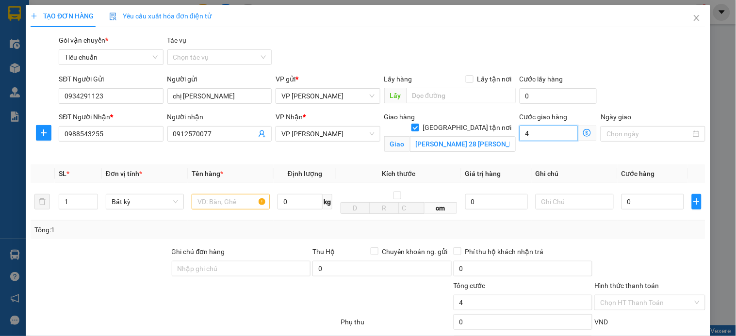
type input "40"
type input "40.000"
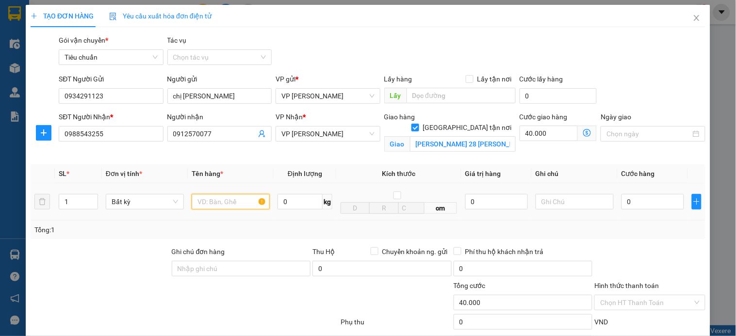
click at [236, 206] on input "text" at bounding box center [231, 202] width 78 height 16
type input "xốp"
click at [564, 202] on input "text" at bounding box center [575, 202] width 78 height 16
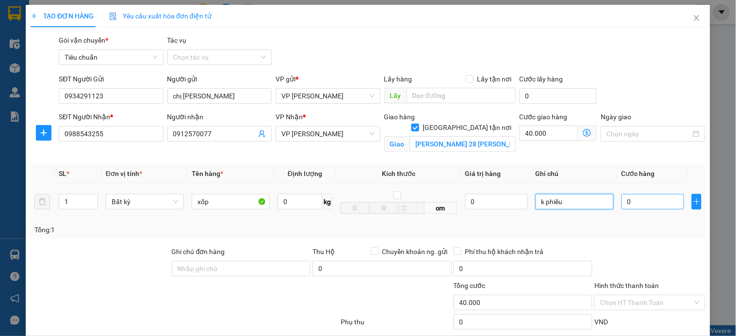
type input "k phiếu"
click at [627, 202] on input "0" at bounding box center [653, 202] width 63 height 16
type input "7"
type input "40.007"
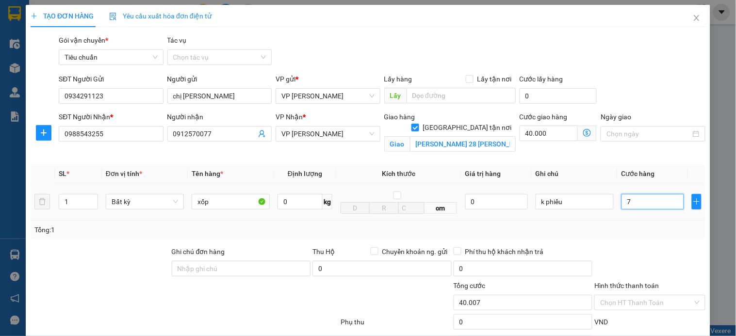
type input "70"
type input "40.070"
type input "70"
click at [466, 78] on input "Lấy tận nơi" at bounding box center [469, 78] width 7 height 7
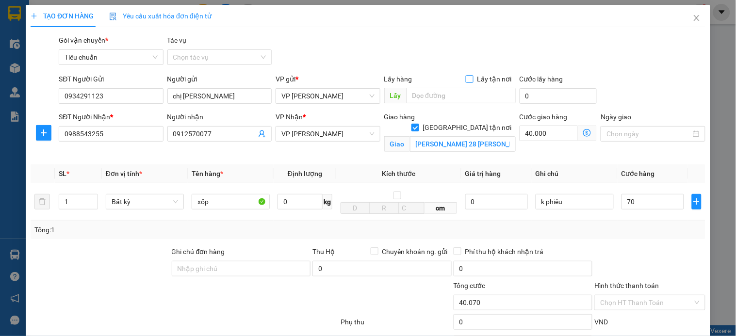
checkbox input "true"
type input "70.000"
type input "110.000"
click at [444, 93] on input "text" at bounding box center [461, 96] width 109 height 16
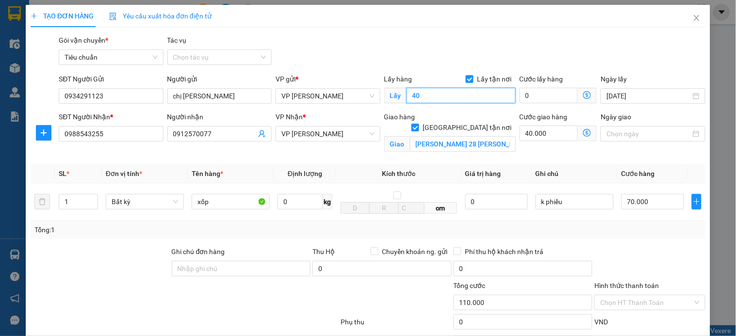
click at [444, 93] on input "40" at bounding box center [461, 96] width 109 height 16
type input "nvc"
click at [548, 93] on input "0" at bounding box center [549, 96] width 59 height 16
type input "110.004"
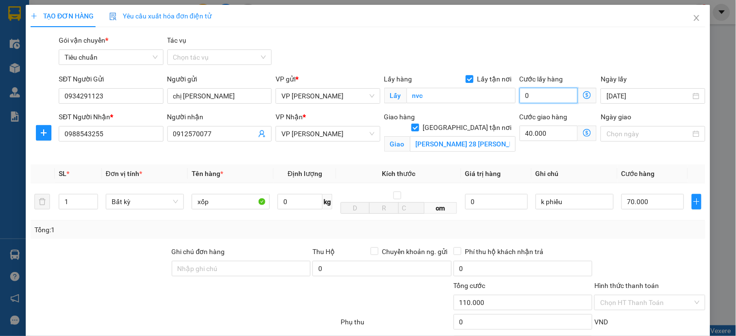
type input "110.004"
type input "40"
type input "110.040"
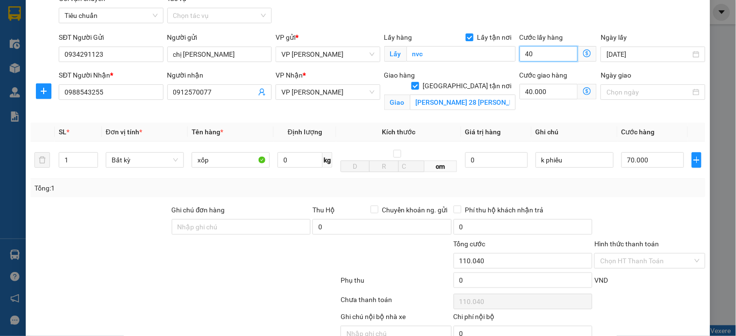
scroll to position [90, 0]
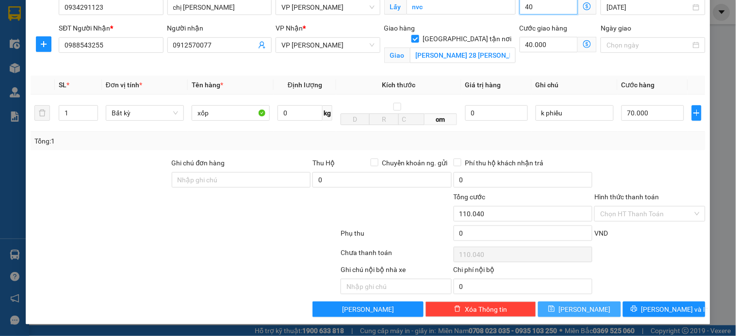
type input "40"
type input "150.000"
type input "40.000"
click at [593, 311] on button "Lưu" at bounding box center [579, 310] width 82 height 16
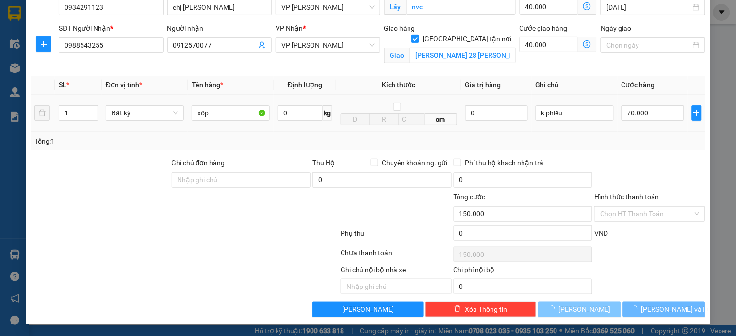
checkbox input "false"
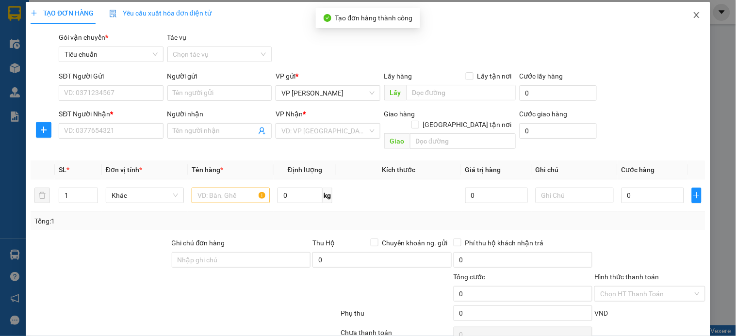
scroll to position [0, 0]
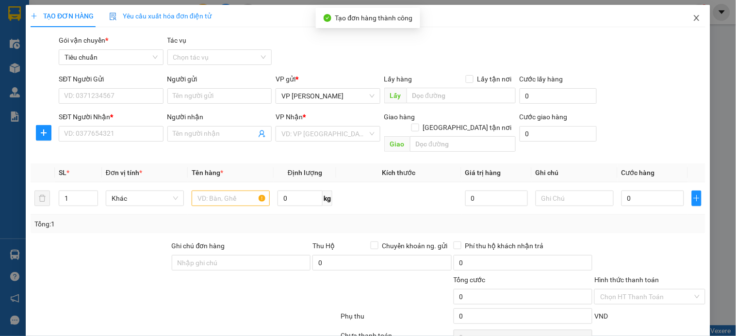
click at [693, 21] on icon "close" at bounding box center [697, 18] width 8 height 8
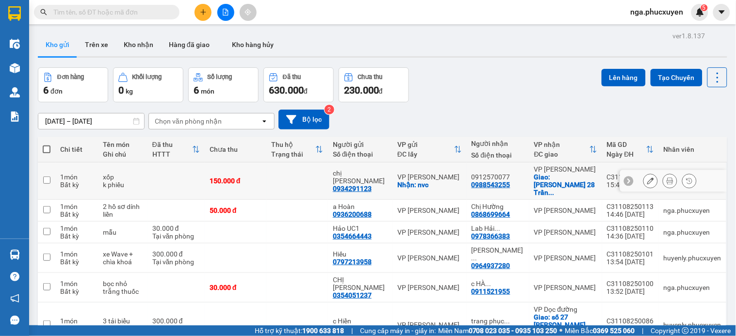
click at [303, 180] on td at bounding box center [297, 181] width 62 height 37
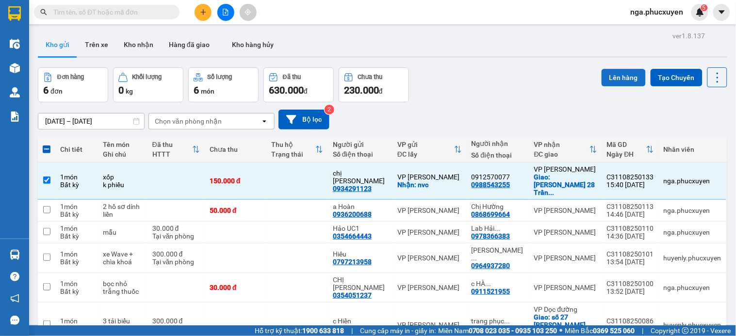
click at [624, 75] on button "Lên hàng" at bounding box center [624, 77] width 44 height 17
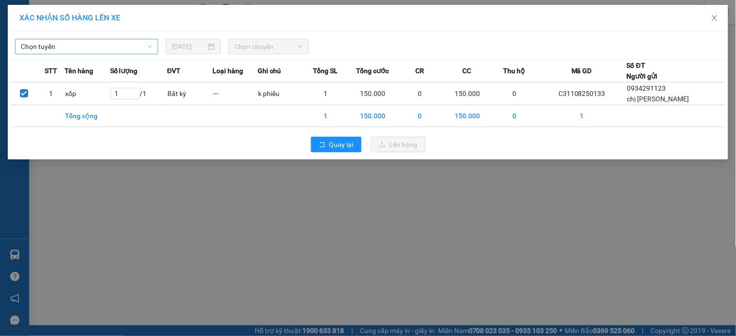
click at [112, 47] on span "Chọn tuyến" at bounding box center [86, 46] width 131 height 15
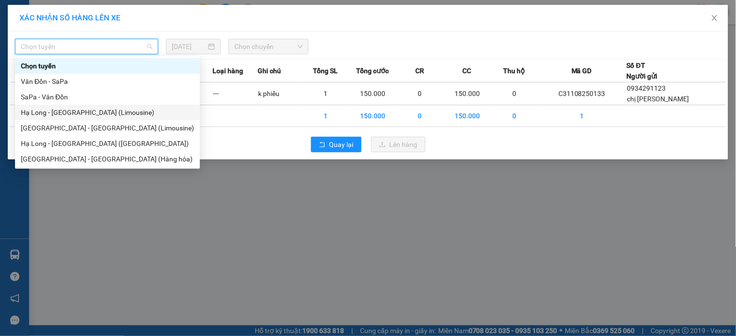
click at [108, 112] on div "Hạ Long - Hà Nội (Limousine)" at bounding box center [107, 112] width 173 height 11
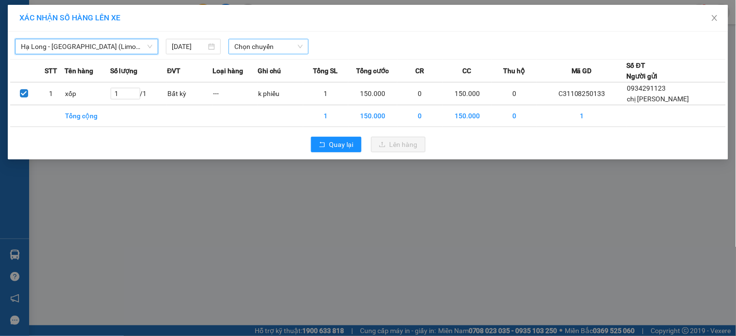
click at [283, 46] on span "Chọn chuyến" at bounding box center [268, 46] width 68 height 15
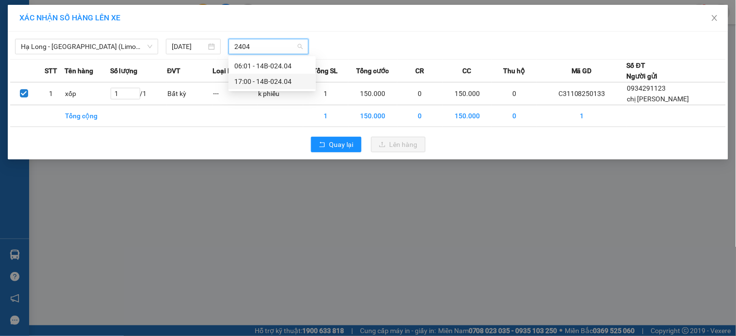
click at [282, 79] on div "17:00 - 14B-024.04" at bounding box center [272, 81] width 76 height 11
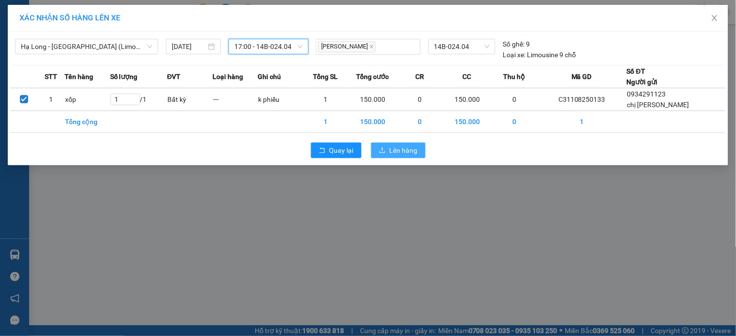
click at [400, 148] on span "Lên hàng" at bounding box center [404, 150] width 28 height 11
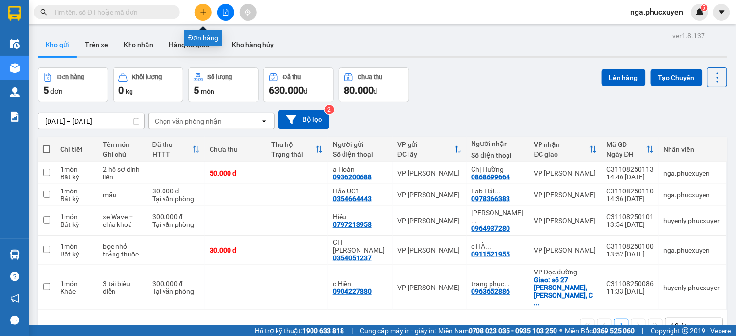
click at [202, 9] on icon "plus" at bounding box center [203, 12] width 7 height 7
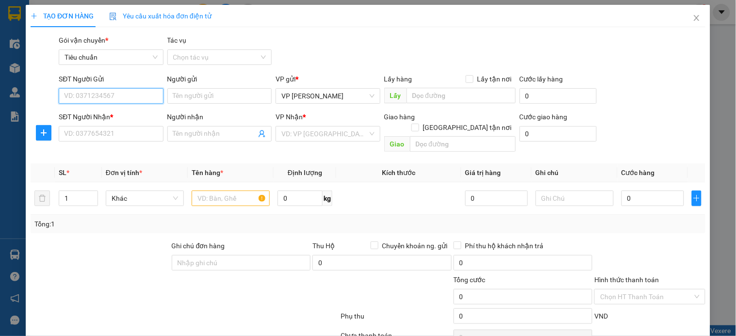
click at [150, 98] on input "SĐT Người Gửi" at bounding box center [111, 96] width 104 height 16
click at [144, 100] on input "0" at bounding box center [111, 96] width 104 height 16
click at [144, 100] on input "0989736999" at bounding box center [111, 96] width 104 height 16
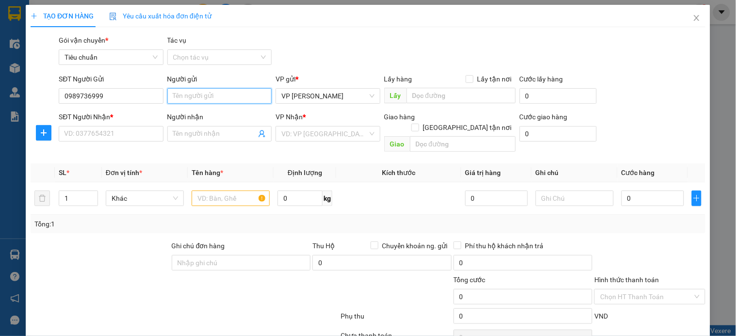
click at [201, 100] on input "Người gửi" at bounding box center [219, 96] width 104 height 16
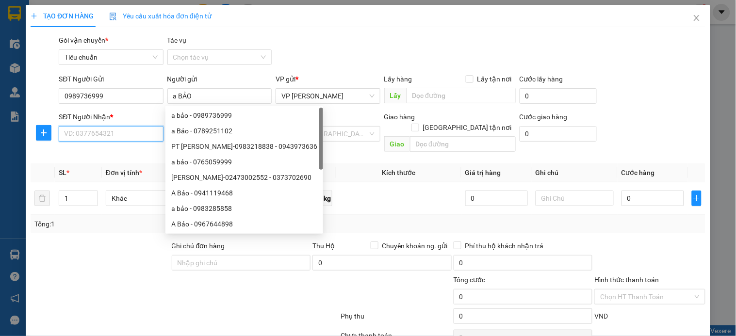
click at [115, 138] on input "SĐT Người Nhận *" at bounding box center [111, 134] width 104 height 16
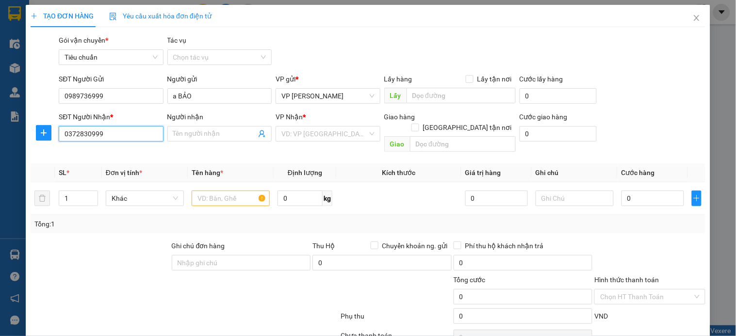
click at [115, 138] on input "0372830999" at bounding box center [111, 134] width 104 height 16
click at [184, 136] on input "Người nhận" at bounding box center [214, 134] width 83 height 11
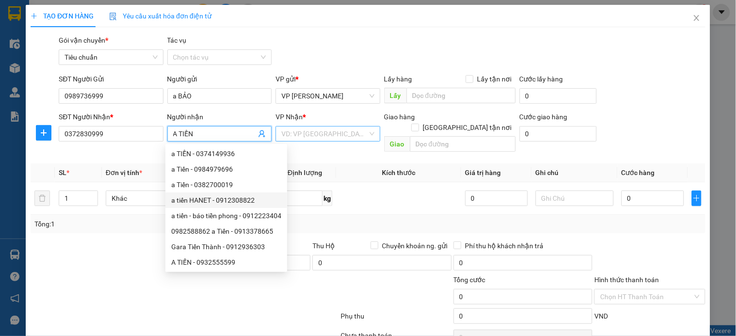
click at [319, 133] on input "search" at bounding box center [324, 134] width 86 height 15
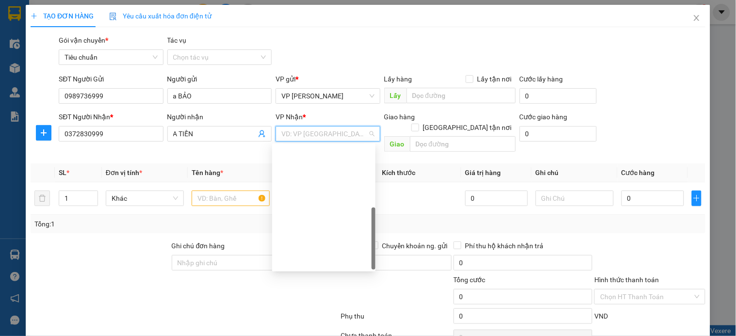
scroll to position [155, 0]
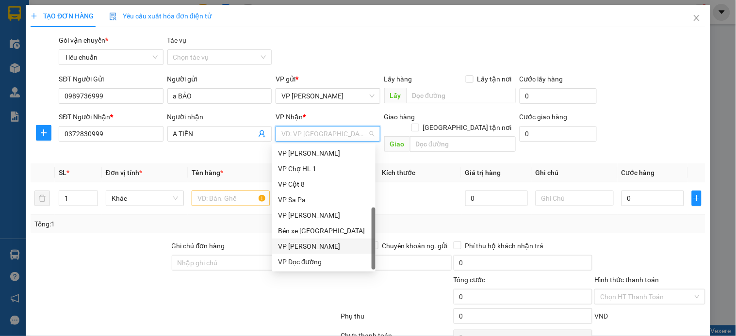
click at [325, 241] on div "VP Dương Đình Nghệ" at bounding box center [324, 246] width 92 height 11
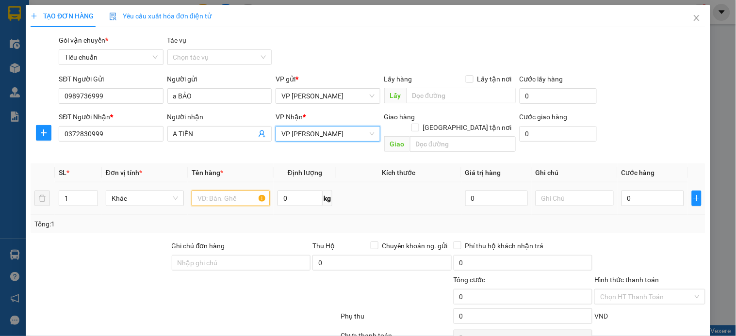
click at [234, 191] on input "text" at bounding box center [231, 199] width 78 height 16
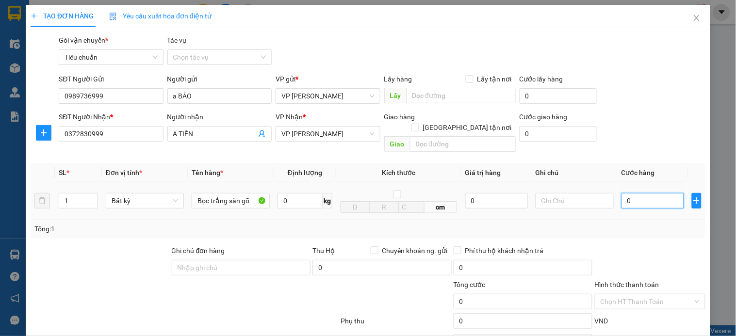
click at [623, 193] on input "0" at bounding box center [653, 201] width 63 height 16
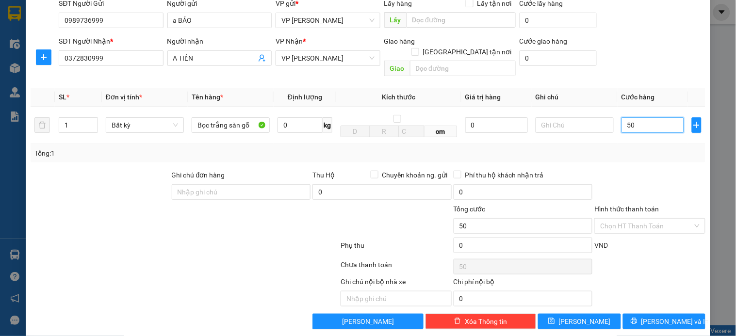
scroll to position [79, 0]
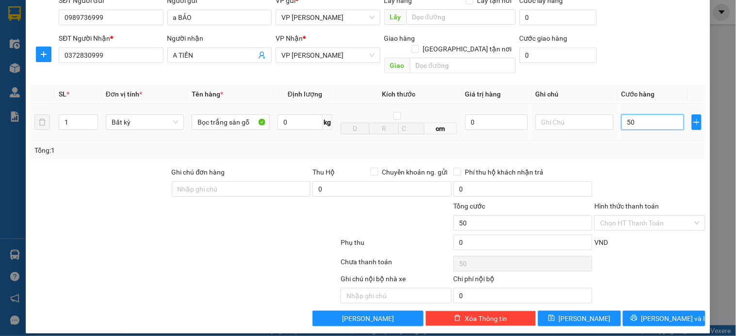
click at [638, 115] on input "50" at bounding box center [653, 123] width 63 height 16
click at [624, 216] on input "Hình thức thanh toán" at bounding box center [646, 223] width 92 height 15
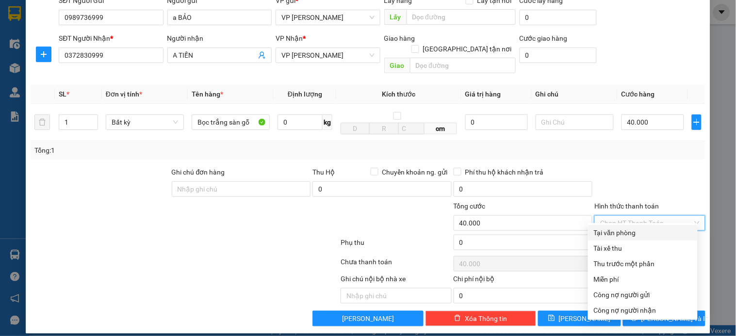
click at [631, 232] on div "Tại văn phòng" at bounding box center [643, 233] width 98 height 11
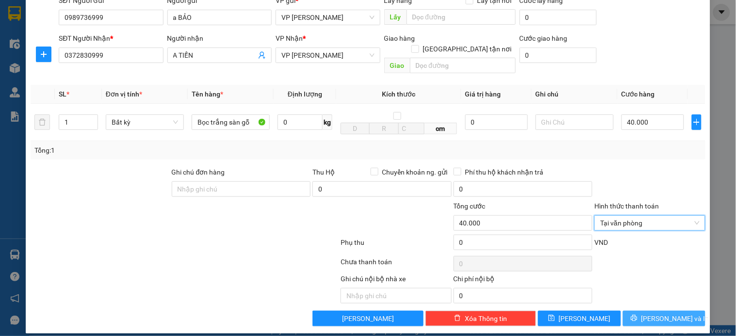
click at [638, 315] on icon "printer" at bounding box center [634, 318] width 7 height 7
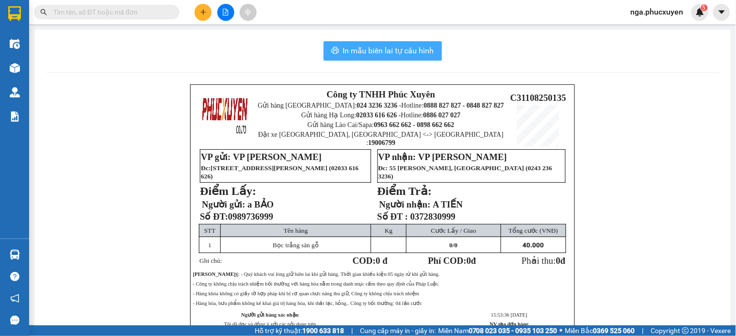
click at [406, 50] on span "In mẫu biên lai tự cấu hình" at bounding box center [388, 51] width 91 height 12
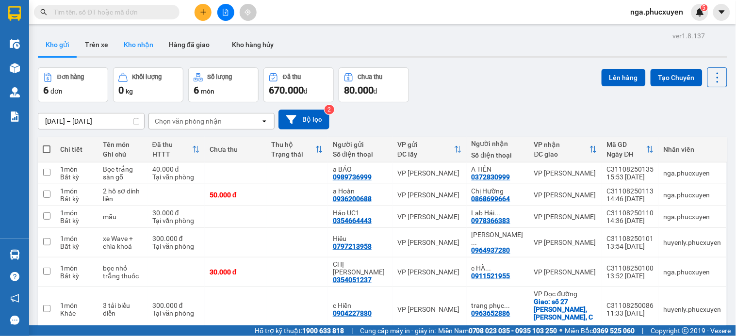
click at [144, 43] on button "Kho nhận" at bounding box center [138, 44] width 45 height 23
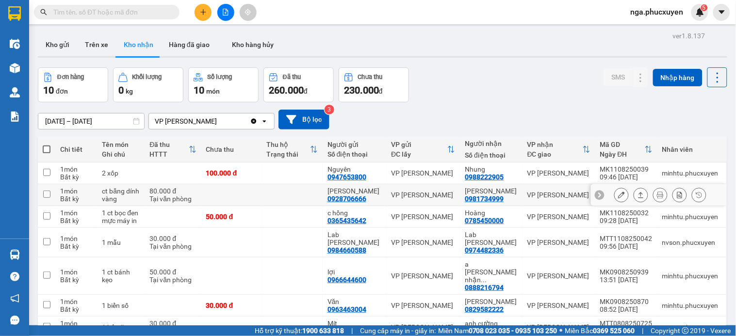
click at [634, 195] on button at bounding box center [641, 195] width 14 height 17
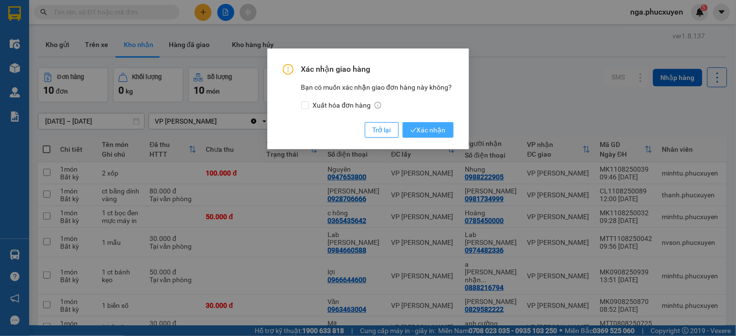
click at [431, 131] on span "Xác nhận" at bounding box center [427, 130] width 35 height 11
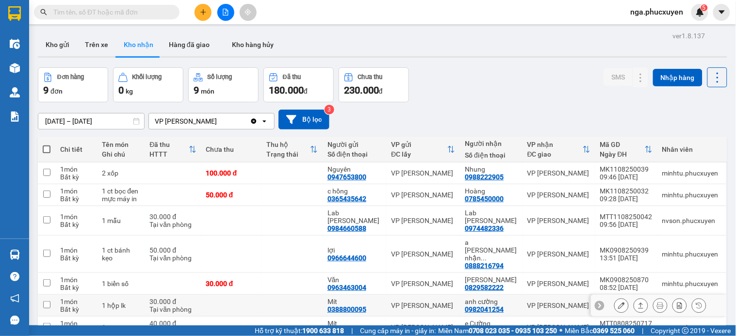
scroll to position [54, 0]
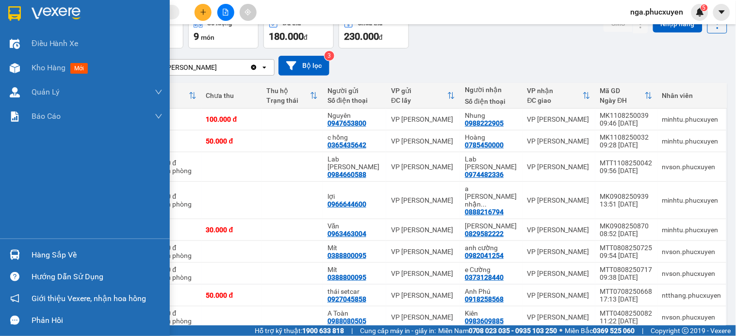
click at [55, 252] on div "Hàng sắp về" at bounding box center [97, 255] width 131 height 15
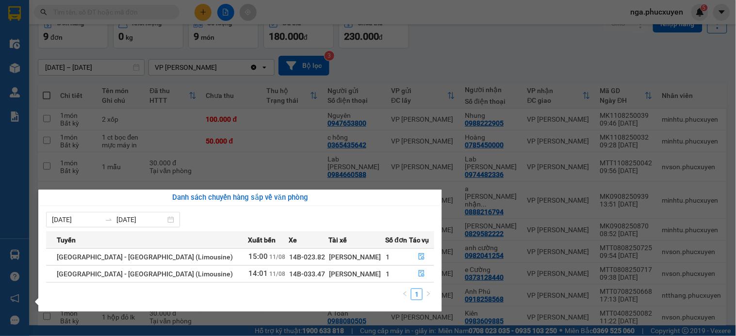
click at [473, 50] on section "Kết quả tìm kiếm ( 1 ) Bộ lọc Mã ĐH Trạng thái Món hàng Thu hộ Tổng cước Chưa c…" at bounding box center [368, 168] width 736 height 336
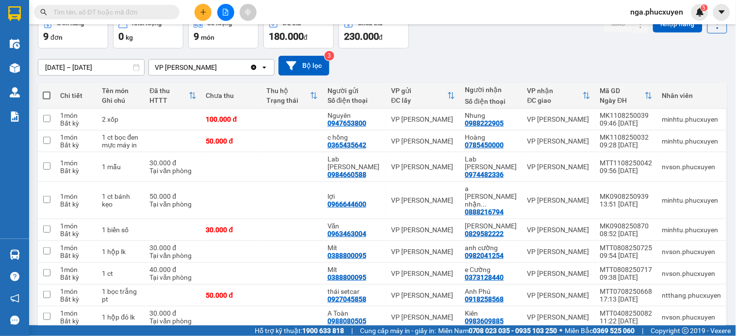
click at [197, 14] on button at bounding box center [203, 12] width 17 height 17
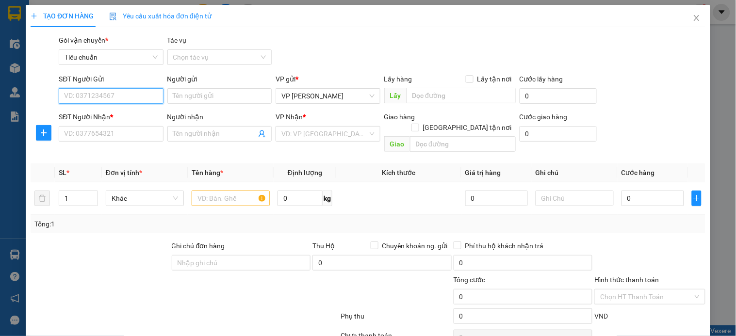
click at [147, 95] on input "SĐT Người Gửi" at bounding box center [111, 96] width 104 height 16
click at [147, 95] on input "841" at bounding box center [111, 96] width 104 height 16
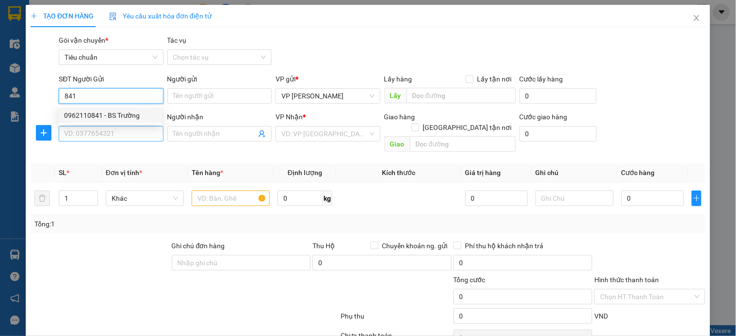
drag, startPoint x: 110, startPoint y: 114, endPoint x: 115, endPoint y: 133, distance: 20.1
click at [110, 115] on div "0962110841 - BS Trường" at bounding box center [110, 115] width 92 height 11
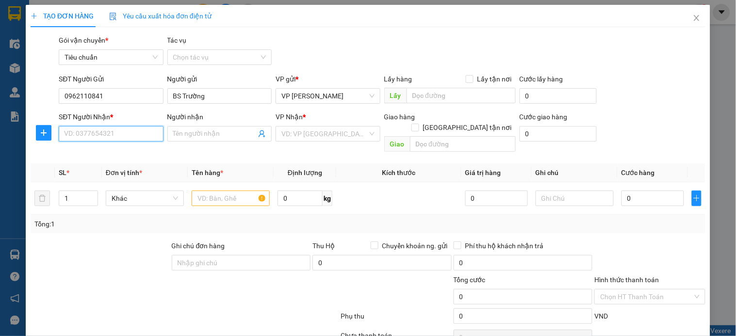
click at [115, 134] on input "SĐT Người Nhận *" at bounding box center [111, 134] width 104 height 16
click at [116, 156] on div "0986839933 - H2T group" at bounding box center [110, 153] width 92 height 11
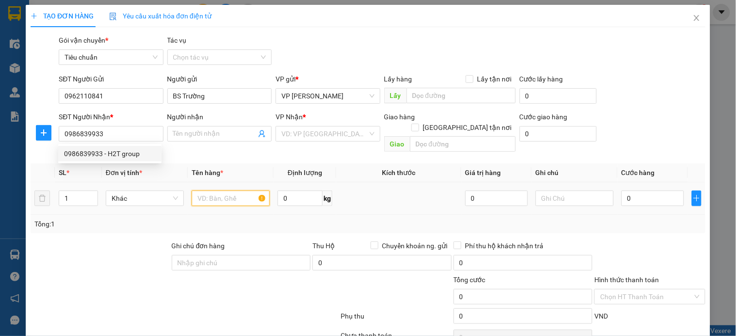
click at [224, 193] on input "text" at bounding box center [231, 199] width 78 height 16
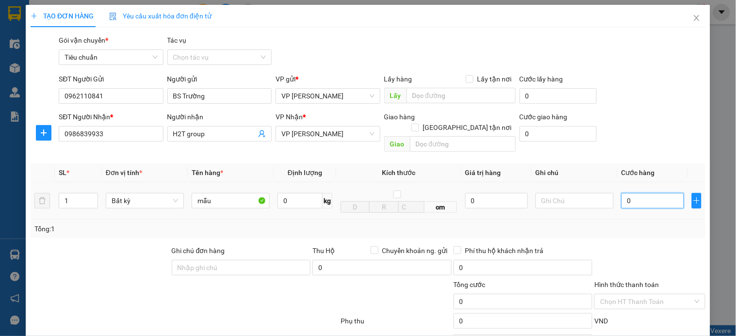
click at [649, 193] on input "0" at bounding box center [653, 201] width 63 height 16
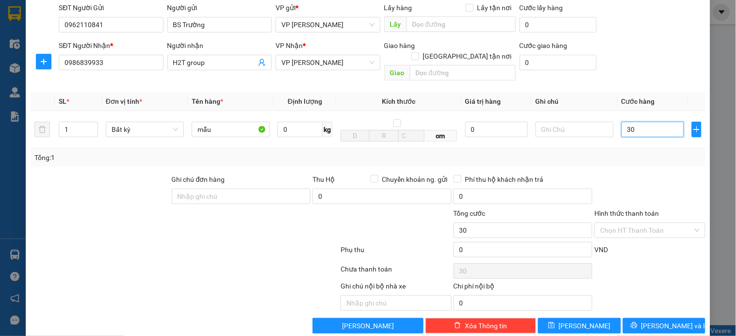
scroll to position [79, 0]
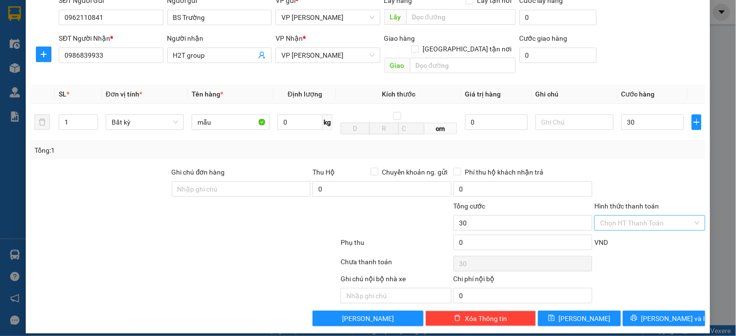
click at [626, 216] on input "Hình thức thanh toán" at bounding box center [646, 223] width 92 height 15
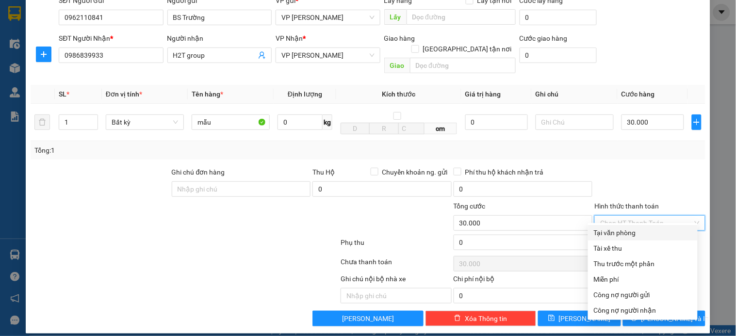
click at [621, 231] on div "Tại văn phòng" at bounding box center [643, 233] width 98 height 11
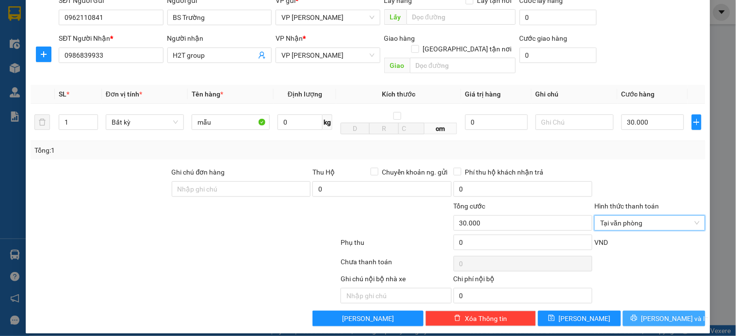
click at [647, 313] on span "Lưu và In" at bounding box center [675, 318] width 68 height 11
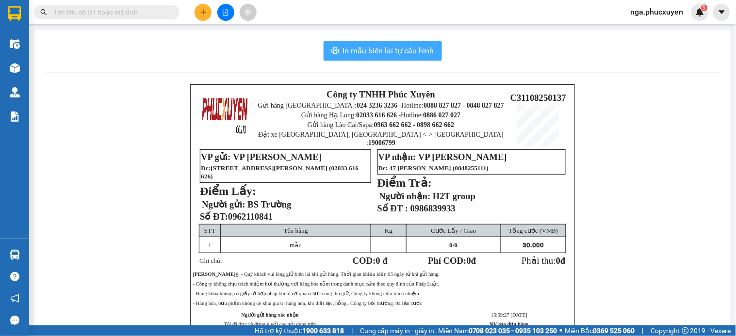
click at [388, 48] on span "In mẫu biên lai tự cấu hình" at bounding box center [388, 51] width 91 height 12
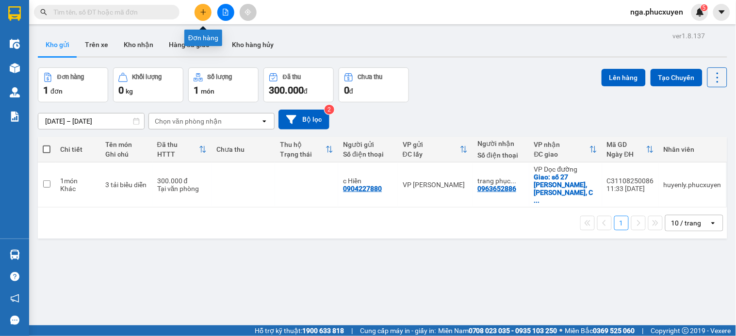
click at [202, 12] on icon "plus" at bounding box center [202, 12] width 5 height 0
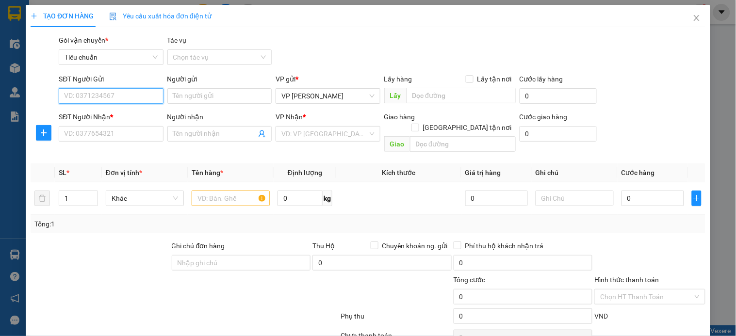
click at [123, 98] on input "SĐT Người Gửi" at bounding box center [111, 96] width 104 height 16
type input "0354051237"
click at [123, 98] on input "0354051237" at bounding box center [111, 96] width 104 height 16
click at [127, 112] on div "0354051237 - CHỊ TRANG" at bounding box center [110, 115] width 92 height 11
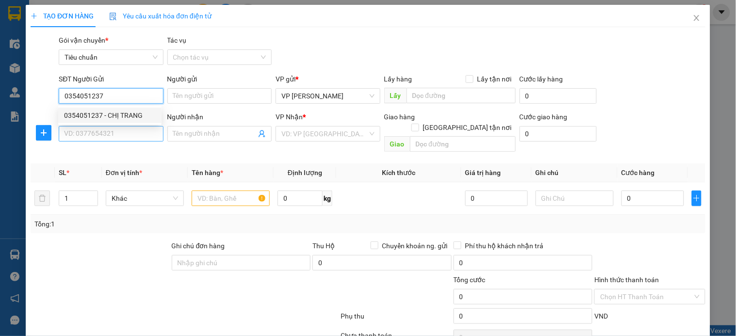
type input "CHỊ [PERSON_NAME]"
type input "0354051237"
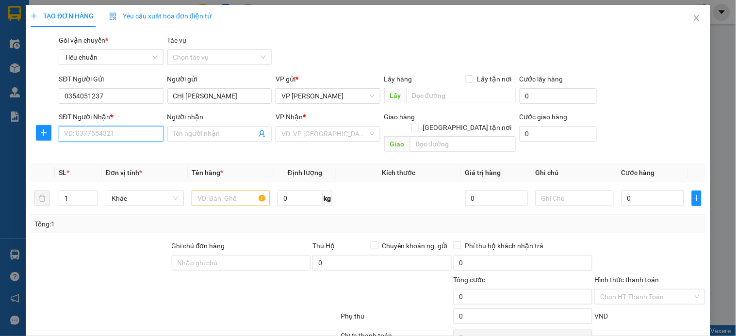
click at [118, 129] on input "SĐT Người Nhận *" at bounding box center [111, 134] width 104 height 16
click at [123, 134] on input "SĐT Người Nhận *" at bounding box center [111, 134] width 104 height 16
type input "0911521955"
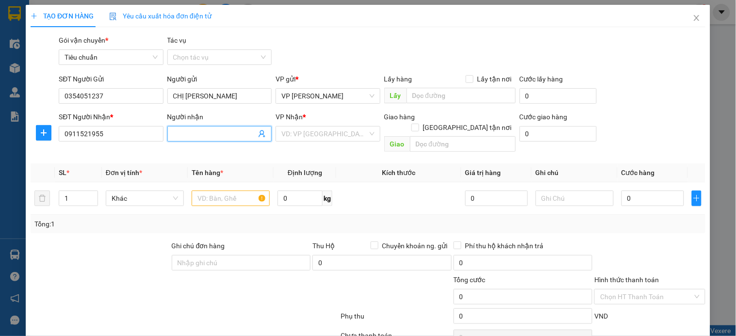
click at [187, 134] on input "Người nhận" at bounding box center [214, 134] width 83 height 11
type input "c HÀ"
click at [298, 134] on input "search" at bounding box center [324, 134] width 86 height 15
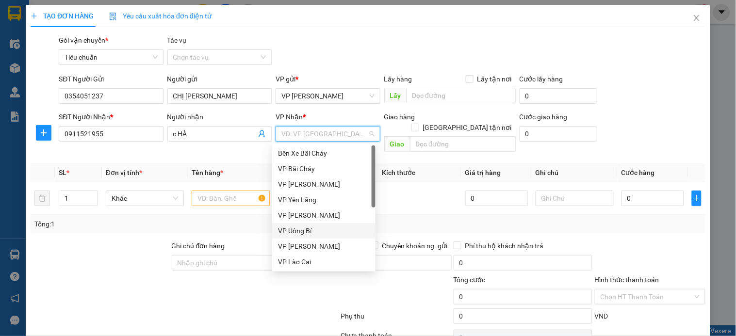
scroll to position [155, 0]
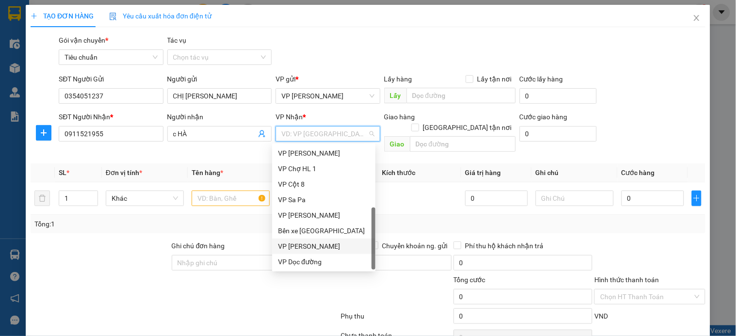
click at [323, 246] on div "VP [PERSON_NAME]" at bounding box center [324, 246] width 92 height 11
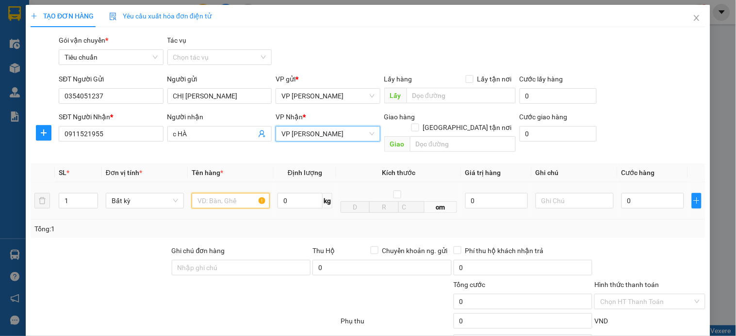
click at [214, 193] on input "text" at bounding box center [231, 201] width 78 height 16
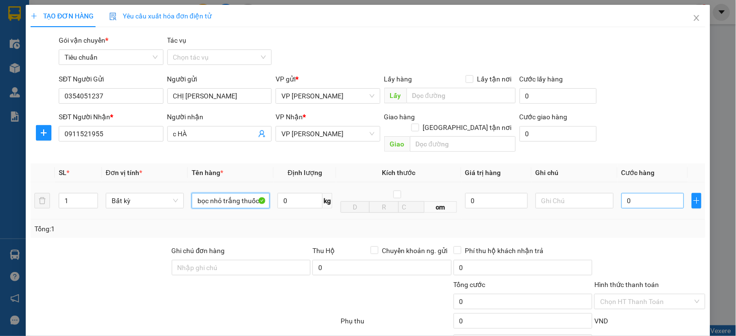
type input "bọc nhỏ trắng thuốc"
click at [635, 193] on input "0" at bounding box center [653, 201] width 63 height 16
type input "3"
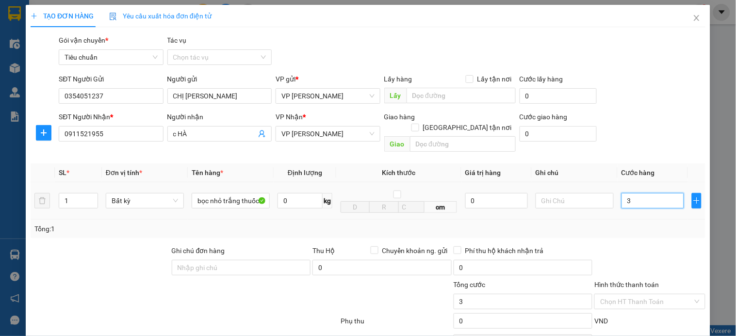
type input "30"
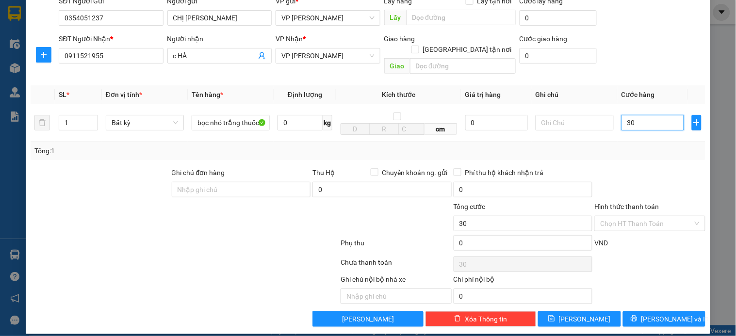
scroll to position [79, 0]
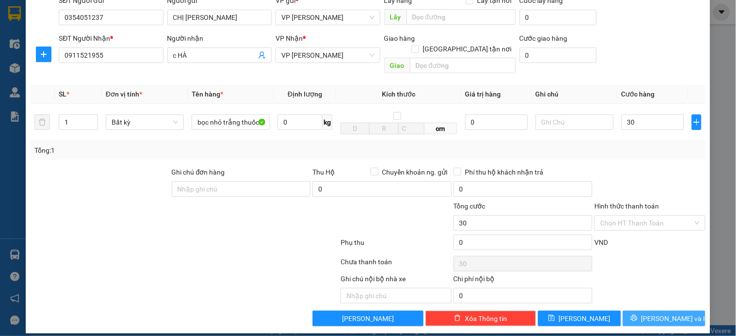
type input "30.000"
click at [653, 313] on span "[PERSON_NAME] và In" at bounding box center [675, 318] width 68 height 11
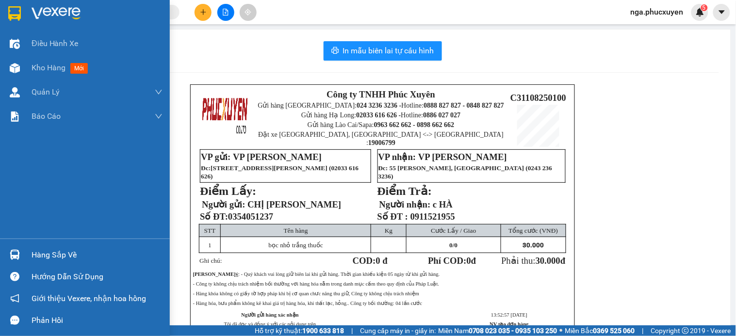
click at [14, 15] on img at bounding box center [14, 13] width 13 height 15
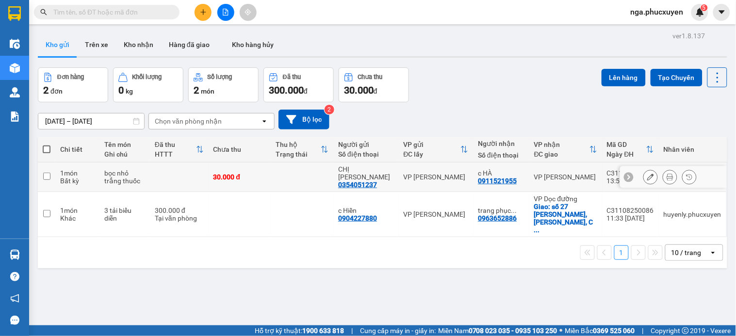
click at [647, 174] on icon at bounding box center [650, 177] width 7 height 7
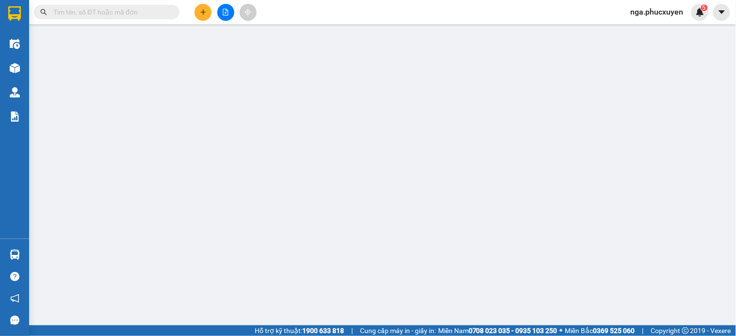
type input "0354051237"
type input "CHỊ TRANG"
type input "0911521955"
type input "c HÀ"
type input "30.000"
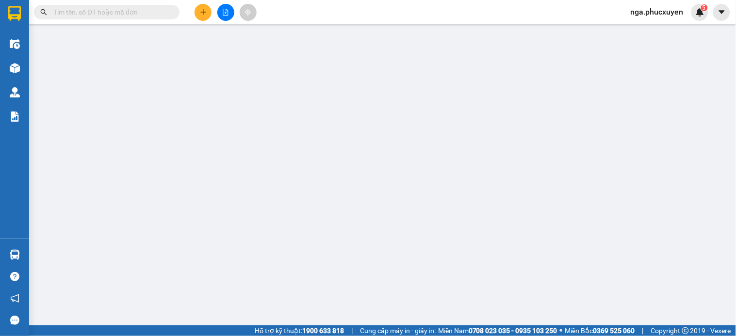
type input "30.000"
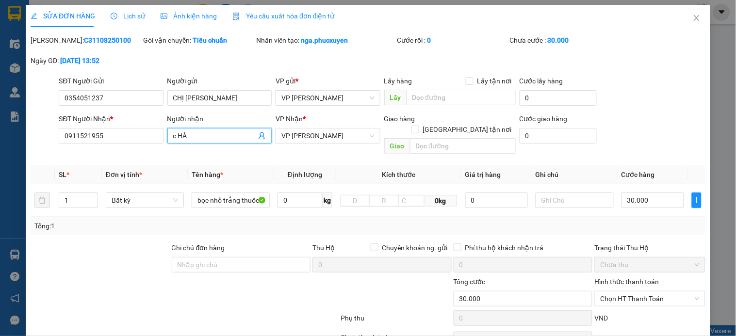
click at [200, 137] on input "c HÀ" at bounding box center [214, 136] width 83 height 11
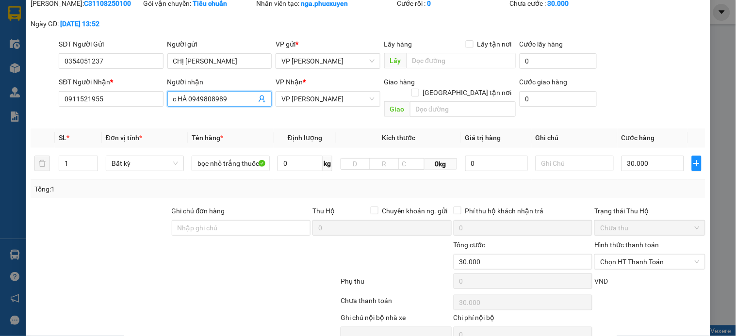
scroll to position [75, 0]
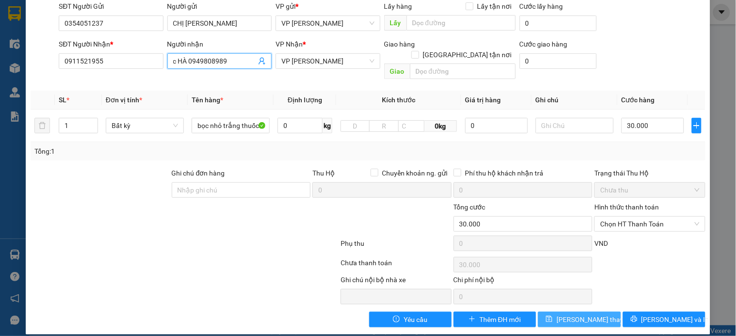
type input "c HÀ 0949808989"
click at [587, 314] on span "[PERSON_NAME] thay đổi" at bounding box center [596, 319] width 78 height 11
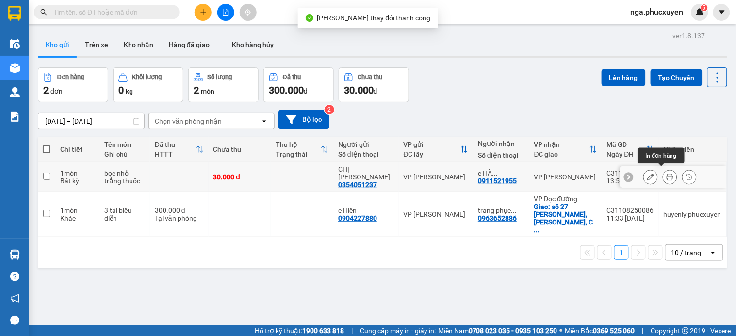
click at [663, 174] on button at bounding box center [670, 177] width 14 height 17
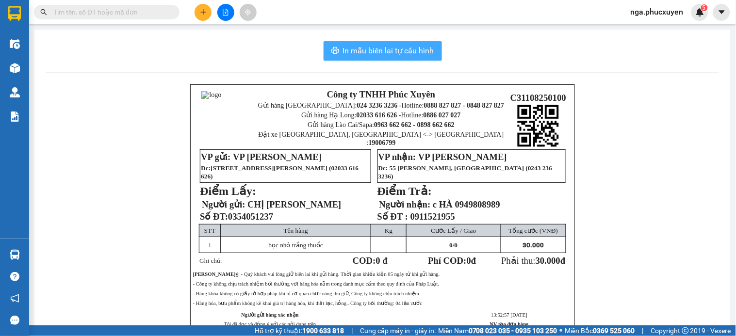
click at [375, 44] on button "In mẫu biên lai tự cấu hình" at bounding box center [383, 50] width 118 height 19
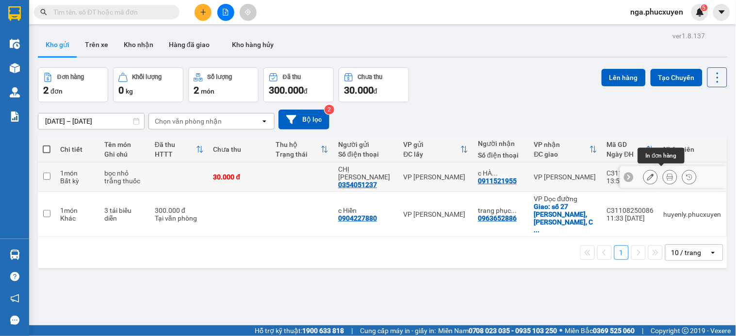
click at [667, 174] on icon at bounding box center [670, 177] width 7 height 7
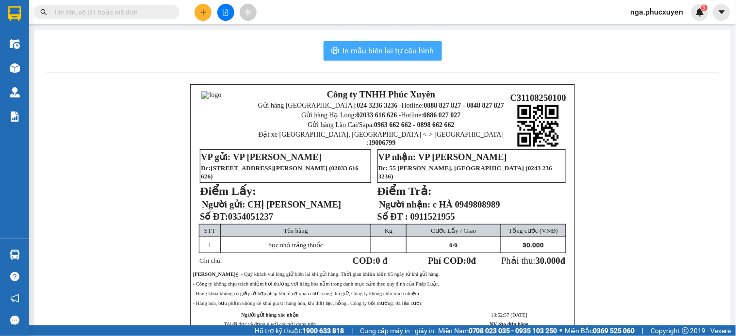
click at [394, 54] on span "In mẫu biên lai tự cấu hình" at bounding box center [388, 51] width 91 height 12
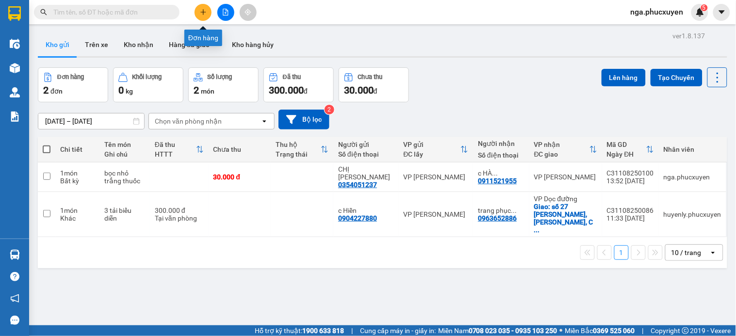
click at [204, 12] on icon "plus" at bounding box center [202, 12] width 5 height 0
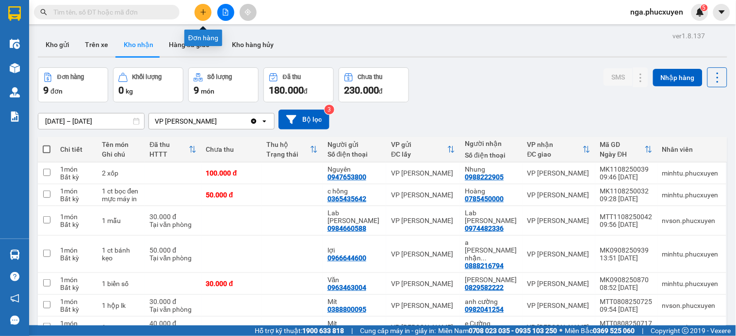
click at [204, 11] on icon "plus" at bounding box center [203, 12] width 7 height 7
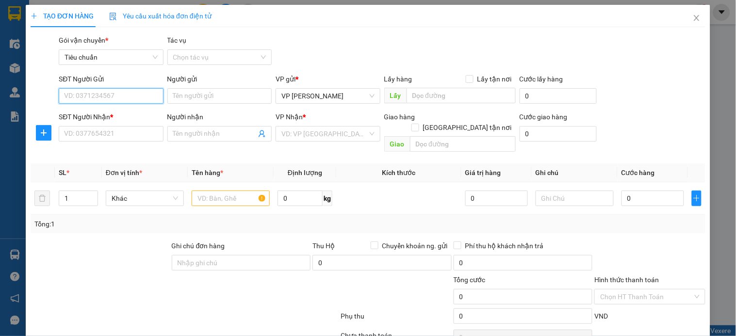
click at [157, 94] on input "SĐT Người Gửi" at bounding box center [111, 96] width 104 height 16
click at [157, 94] on input "2336" at bounding box center [111, 96] width 104 height 16
click at [127, 112] on div "0974482336 - Lab [PERSON_NAME]" at bounding box center [118, 115] width 109 height 11
type input "0974482336"
type input "Lab [PERSON_NAME]"
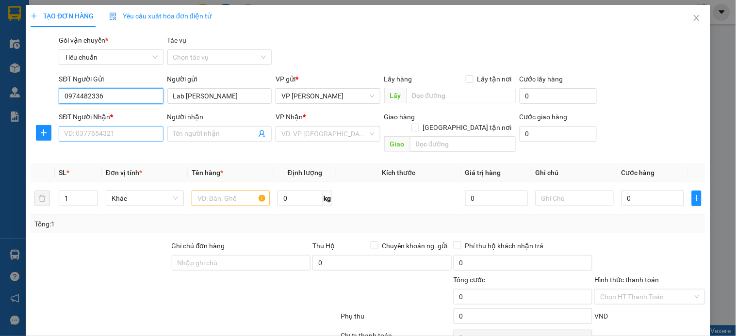
type input "0974482336"
click at [123, 136] on input "SĐT Người Nhận *" at bounding box center [111, 134] width 104 height 16
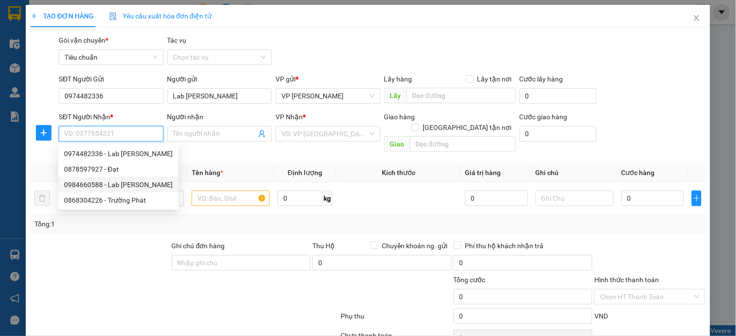
click at [123, 182] on div "0984660588 - Lab [PERSON_NAME]" at bounding box center [118, 185] width 109 height 11
type input "0984660588"
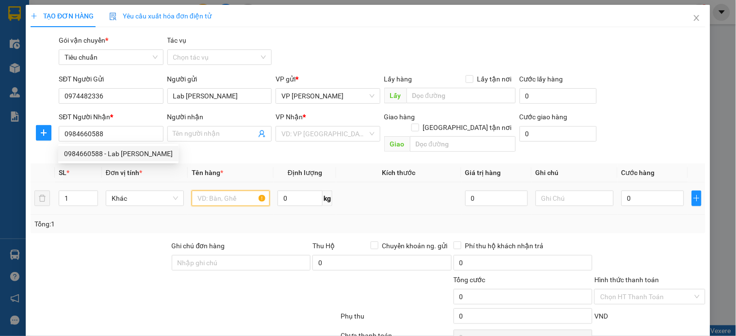
click at [217, 191] on input "text" at bounding box center [231, 199] width 78 height 16
type input "Lab Bảo Chi"
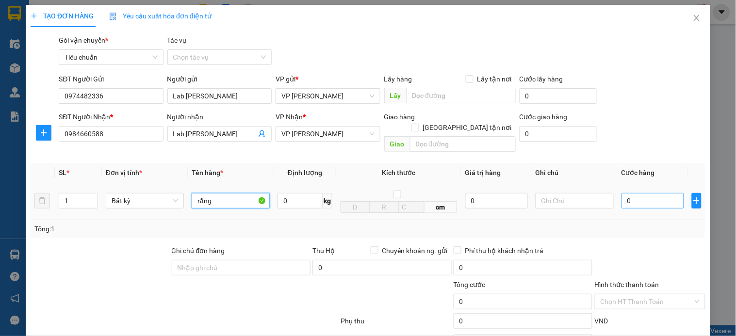
type input "răng"
click at [622, 193] on input "0" at bounding box center [653, 201] width 63 height 16
type input "3"
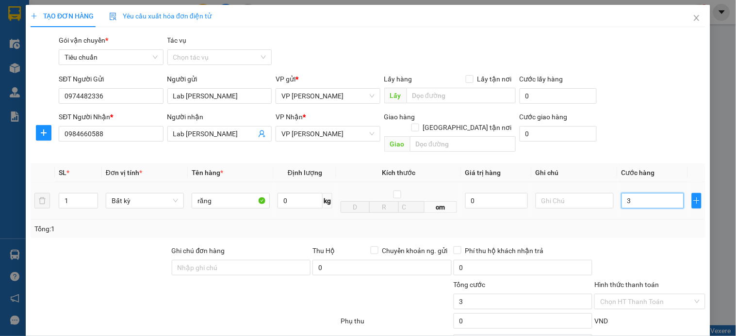
type input "30"
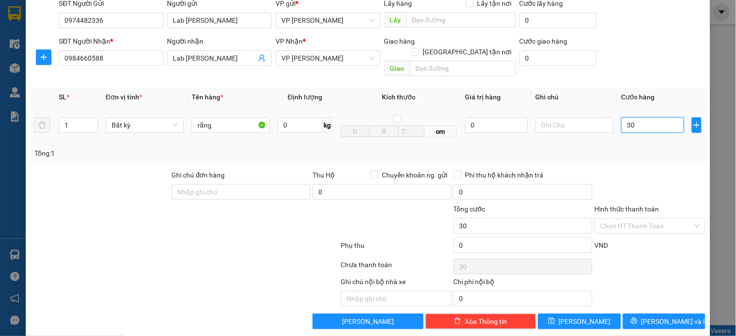
scroll to position [79, 0]
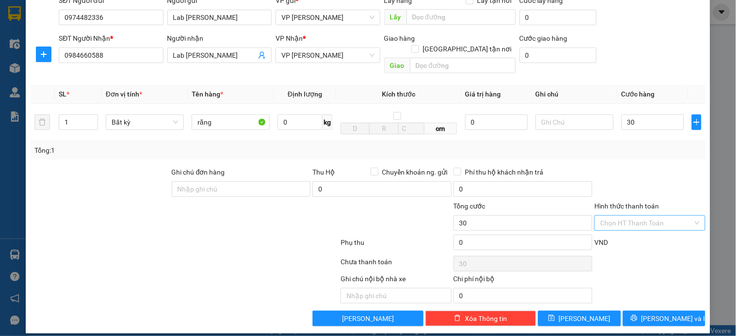
click at [630, 216] on input "Hình thức thanh toán" at bounding box center [646, 223] width 92 height 15
type input "30.000"
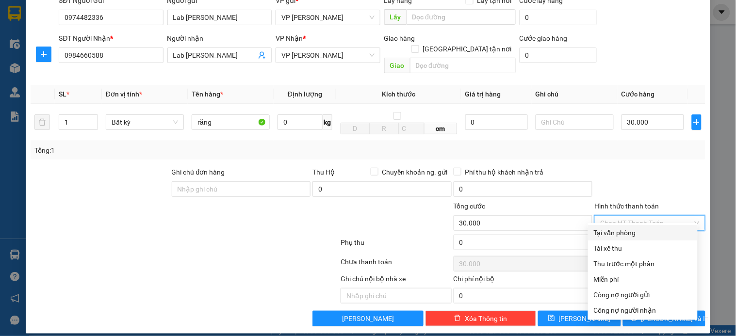
click at [631, 233] on div "Tại văn phòng" at bounding box center [643, 233] width 98 height 11
type input "0"
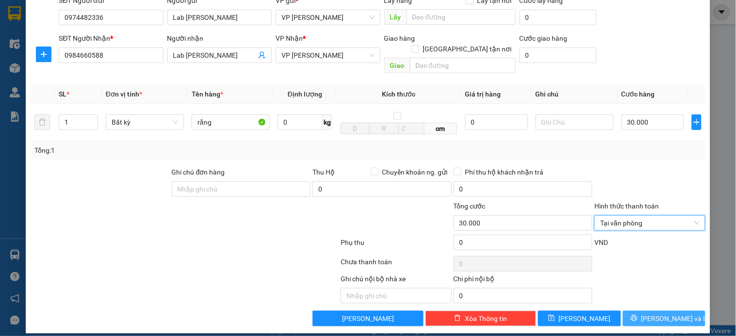
click at [673, 313] on span "[PERSON_NAME] và In" at bounding box center [675, 318] width 68 height 11
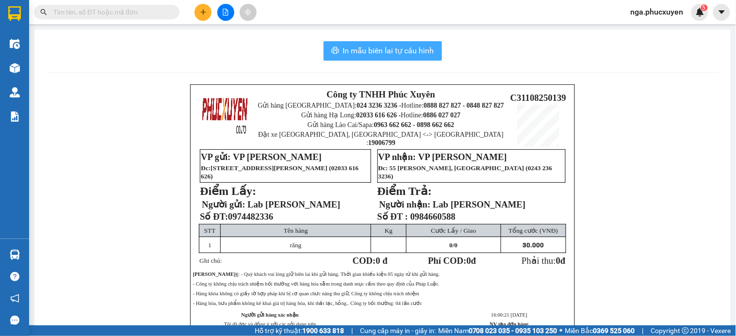
click at [375, 45] on span "In mẫu biên lai tự cấu hình" at bounding box center [388, 51] width 91 height 12
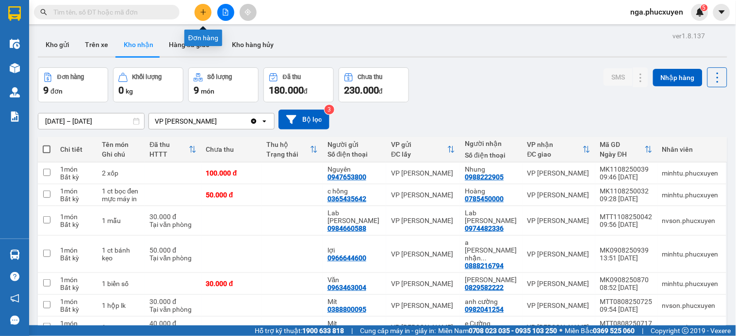
drag, startPoint x: 202, startPoint y: 16, endPoint x: 330, endPoint y: 44, distance: 131.3
click at [212, 18] on div at bounding box center [225, 12] width 73 height 17
click at [199, 11] on button at bounding box center [203, 12] width 17 height 17
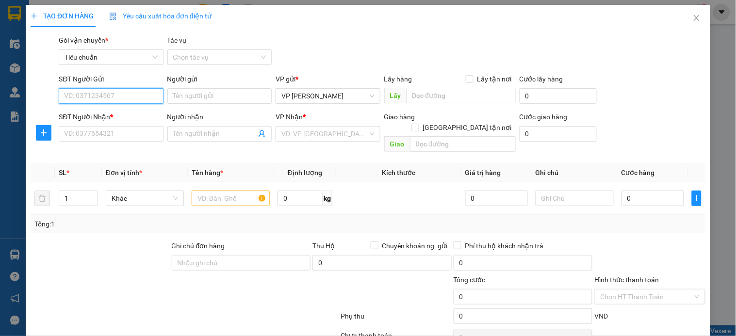
click at [132, 101] on input "SĐT Người Gửi" at bounding box center [111, 96] width 104 height 16
click at [132, 101] on input "2336" at bounding box center [111, 96] width 104 height 16
click at [132, 116] on div "0974482336 - Lab Đỗ Gia" at bounding box center [118, 115] width 109 height 11
type input "0974482336"
type input "Lab Đỗ Gia"
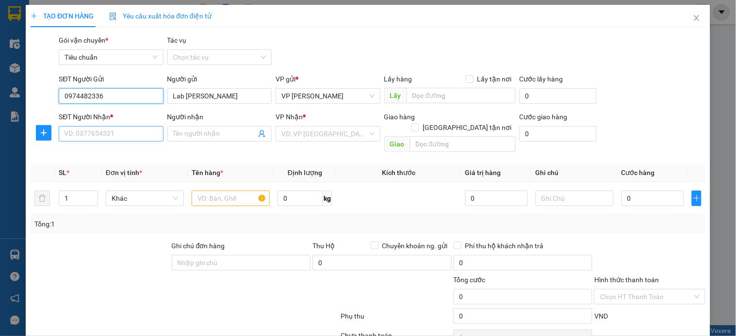
type input "0974482336"
click at [126, 132] on input "SĐT Người Nhận *" at bounding box center [111, 134] width 104 height 16
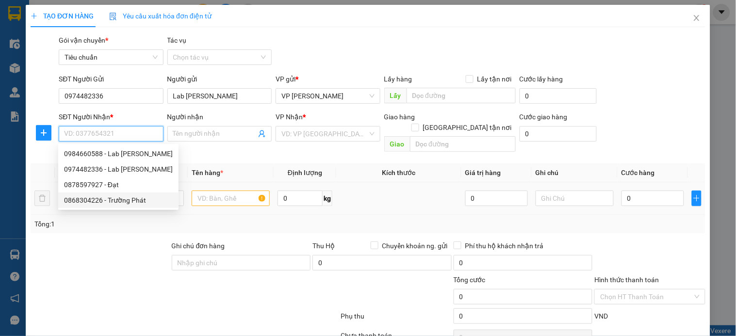
drag, startPoint x: 129, startPoint y: 198, endPoint x: 201, endPoint y: 192, distance: 73.1
click at [133, 198] on div "0868304226 - Trường Phát" at bounding box center [118, 200] width 109 height 11
type input "0868304226"
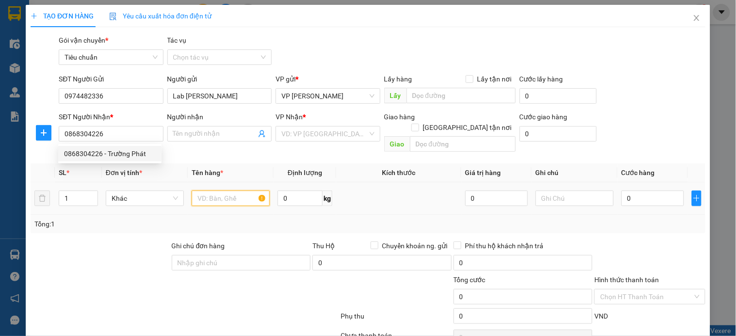
click at [209, 191] on input "text" at bounding box center [231, 199] width 78 height 16
type input "Trường Phát"
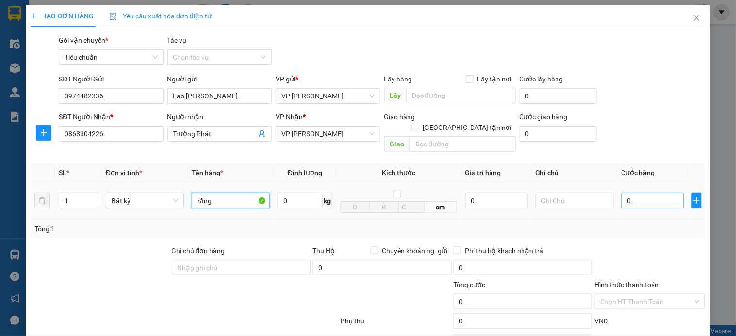
type input "răng"
click at [637, 193] on input "0" at bounding box center [653, 201] width 63 height 16
type input "3"
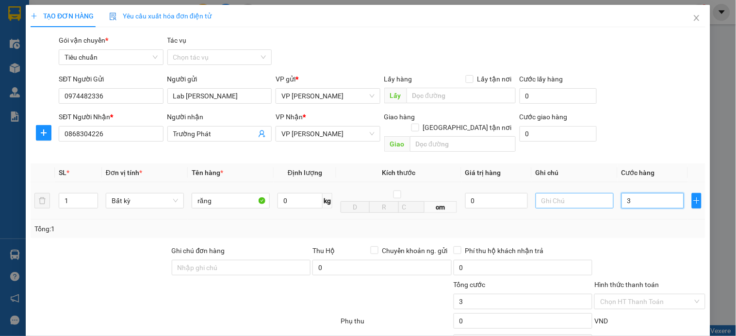
type input "30"
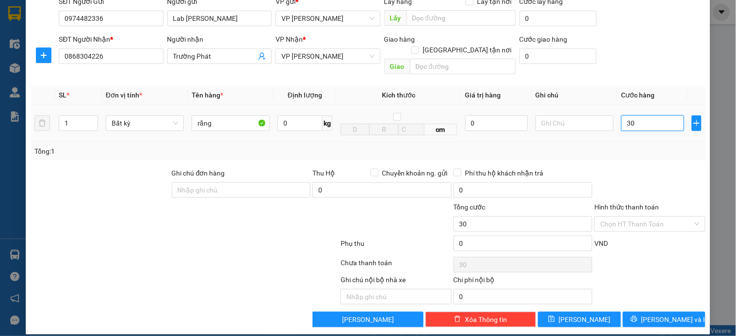
scroll to position [79, 0]
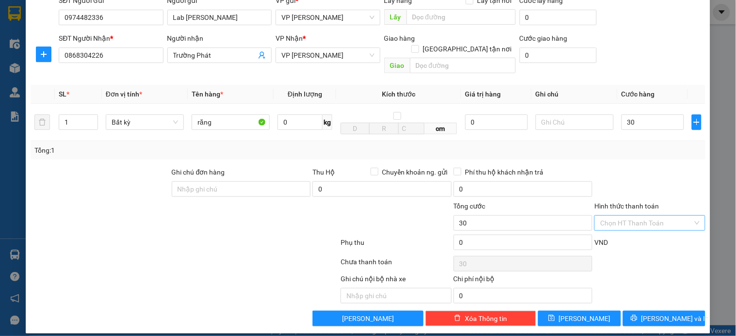
click at [630, 216] on input "Hình thức thanh toán" at bounding box center [646, 223] width 92 height 15
type input "30.000"
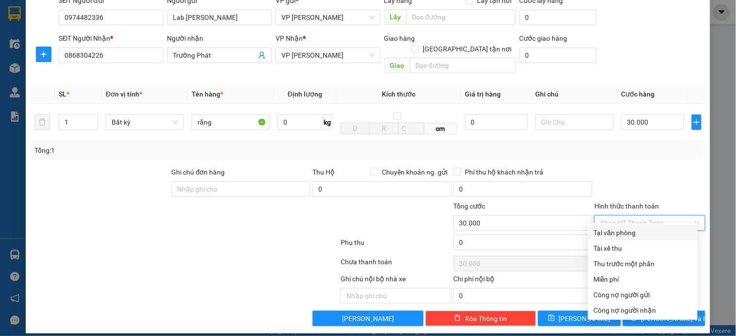
click at [627, 235] on div "Tại văn phòng" at bounding box center [643, 233] width 98 height 11
type input "0"
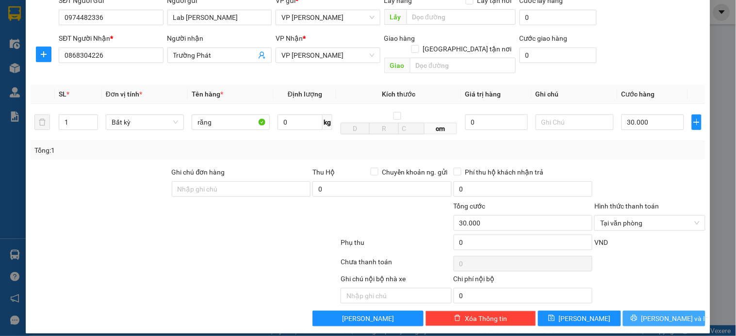
click at [667, 313] on span "[PERSON_NAME] và In" at bounding box center [675, 318] width 68 height 11
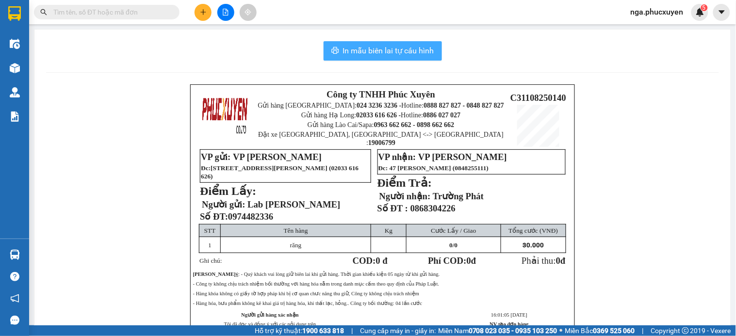
click at [392, 47] on span "In mẫu biên lai tự cấu hình" at bounding box center [388, 51] width 91 height 12
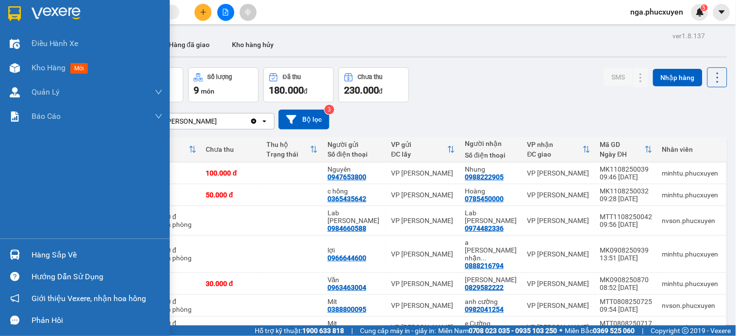
click at [47, 255] on div "Hàng sắp về" at bounding box center [97, 255] width 131 height 15
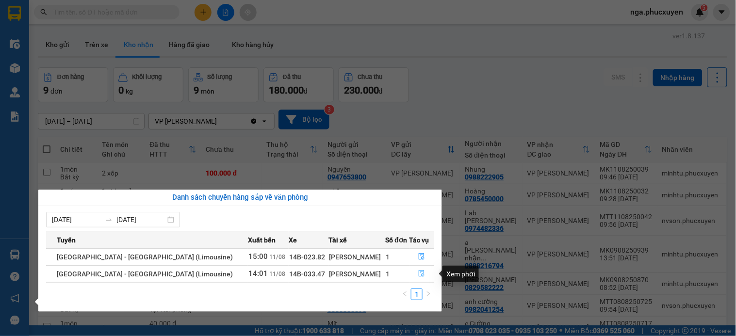
click at [418, 274] on icon "file-done" at bounding box center [421, 273] width 7 height 7
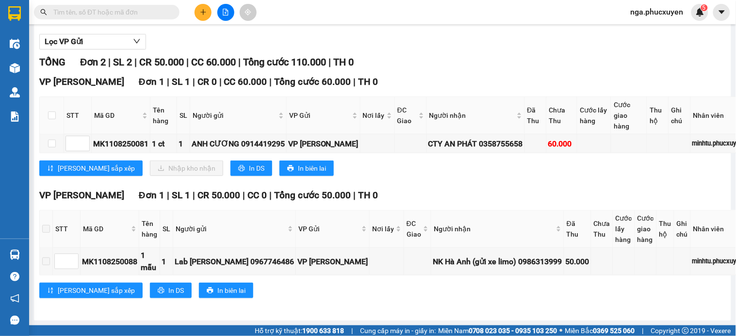
scroll to position [127, 0]
click at [49, 112] on input "checkbox" at bounding box center [52, 116] width 8 height 8
checkbox input "true"
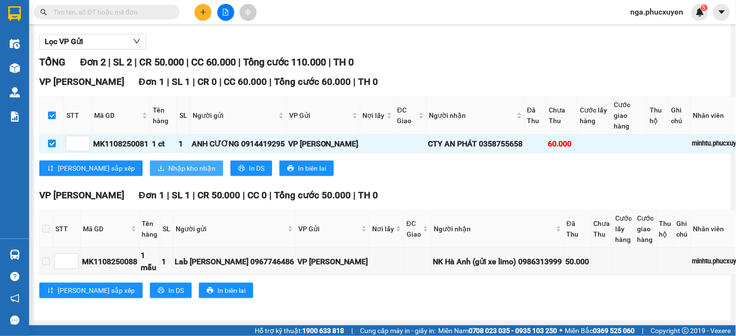
checkbox input "true"
click at [168, 163] on span "Nhập kho nhận" at bounding box center [191, 168] width 47 height 11
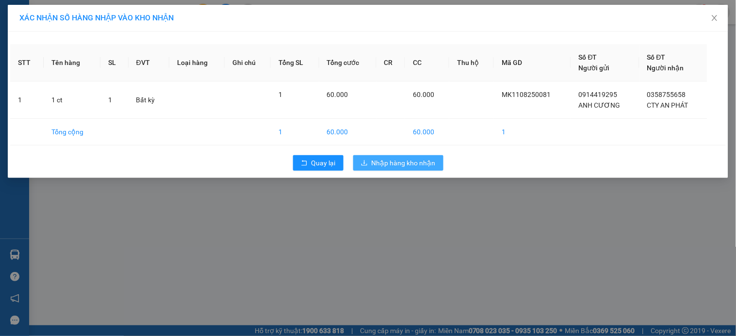
click at [415, 163] on span "Nhập hàng kho nhận" at bounding box center [404, 163] width 64 height 11
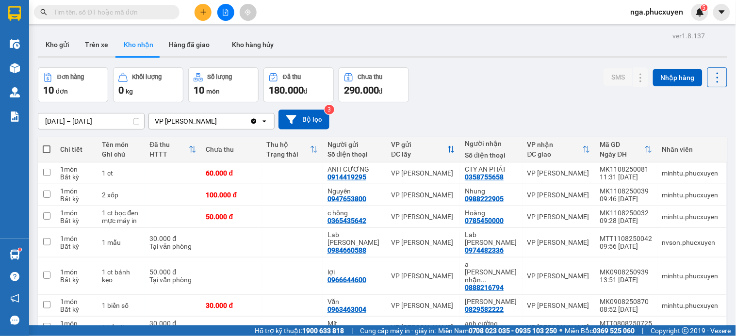
click at [526, 114] on div "01/08/2025 – 11/08/2025 Press the down arrow key to interact with the calendar …" at bounding box center [382, 120] width 689 height 20
drag, startPoint x: 630, startPoint y: 238, endPoint x: 615, endPoint y: 231, distance: 16.3
click at [638, 239] on icon at bounding box center [641, 242] width 7 height 7
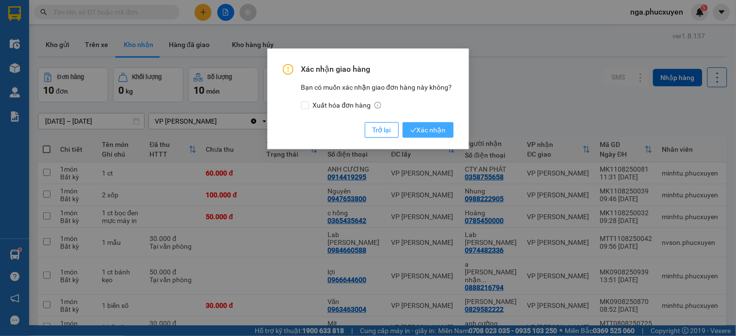
click at [430, 127] on span "Xác nhận" at bounding box center [427, 130] width 35 height 11
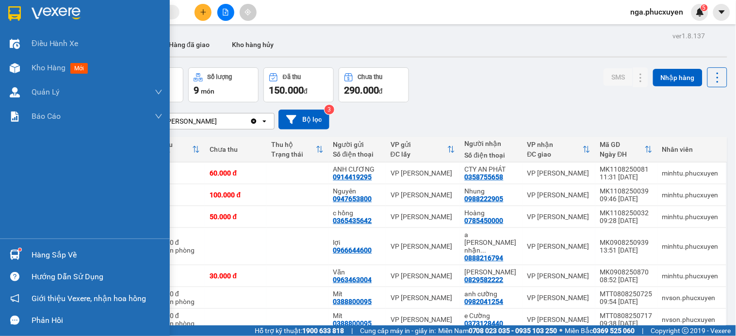
click at [53, 254] on div "Hàng sắp về" at bounding box center [97, 255] width 131 height 15
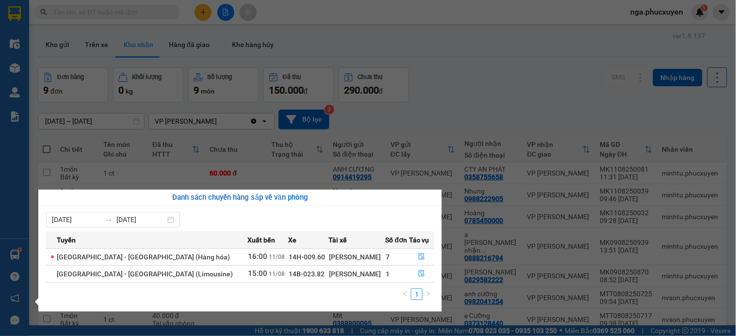
click at [494, 82] on section "Kết quả tìm kiếm ( 1 ) Bộ lọc Mã ĐH Trạng thái Món hàng Thu hộ Tổng cước Chưa c…" at bounding box center [368, 168] width 736 height 336
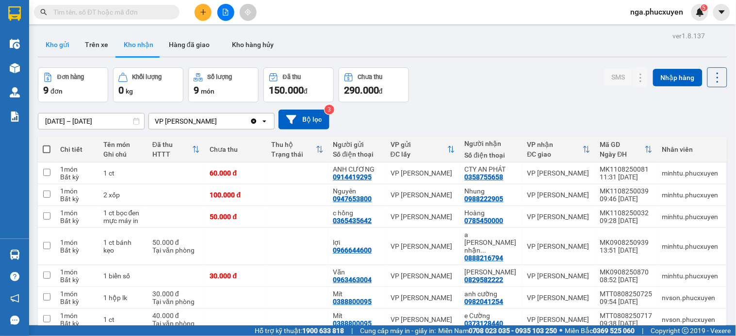
click at [64, 45] on button "Kho gửi" at bounding box center [57, 44] width 39 height 23
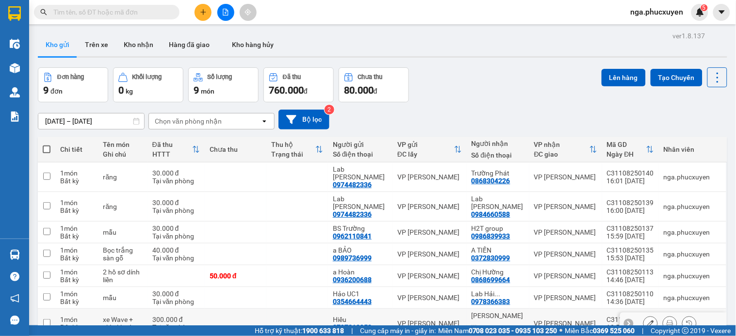
scroll to position [81, 0]
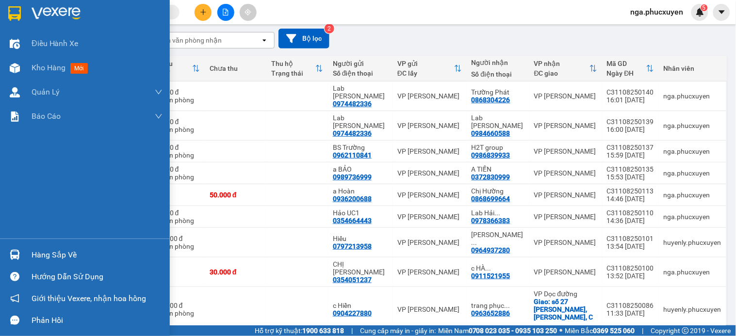
click at [30, 17] on div at bounding box center [85, 16] width 170 height 32
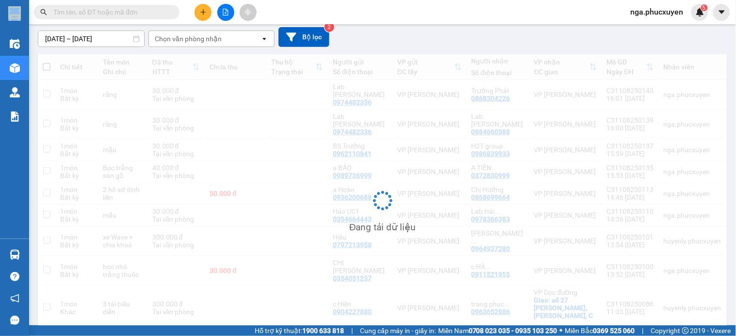
scroll to position [80, 0]
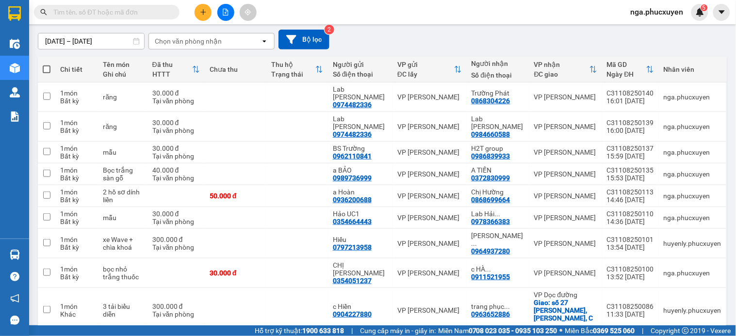
click at [146, 14] on input "text" at bounding box center [110, 12] width 115 height 11
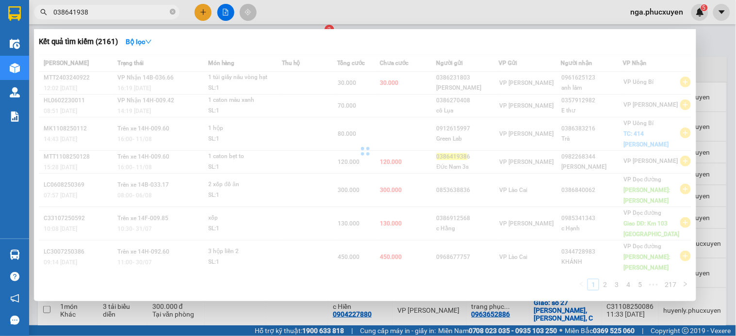
type input "0386419386"
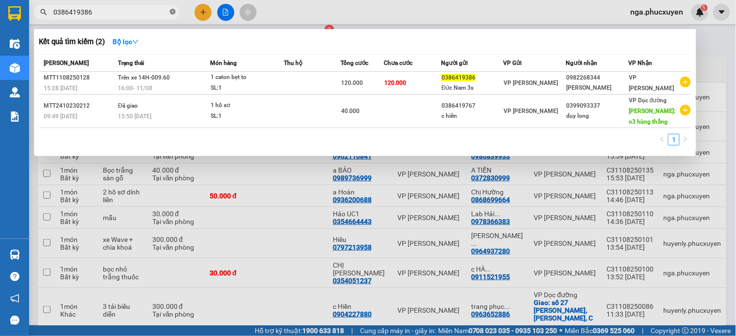
click at [172, 9] on icon "close-circle" at bounding box center [173, 12] width 6 height 6
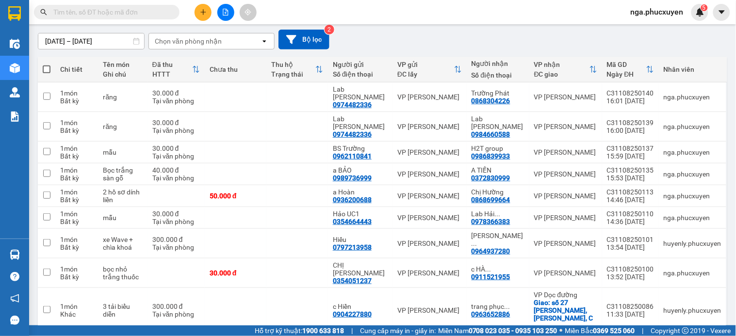
click at [47, 70] on span at bounding box center [47, 70] width 8 height 8
click at [47, 65] on input "checkbox" at bounding box center [47, 65] width 0 height 0
checkbox input "true"
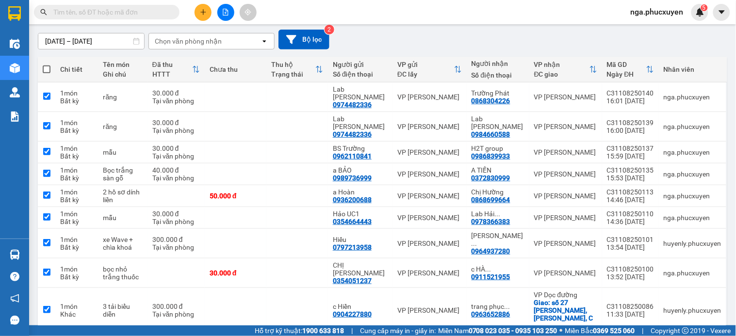
checkbox input "true"
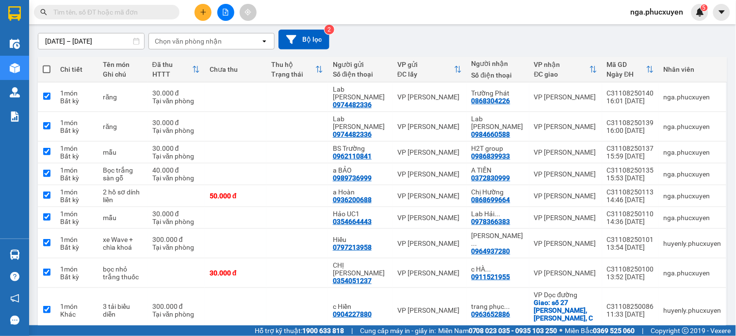
checkbox input "true"
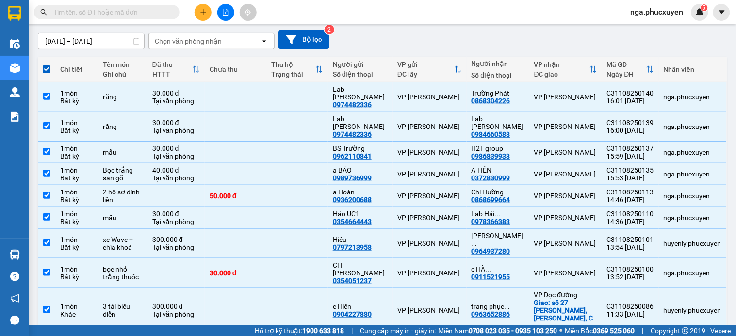
click at [157, 10] on input "text" at bounding box center [110, 12] width 115 height 11
click at [206, 15] on icon "plus" at bounding box center [203, 12] width 7 height 7
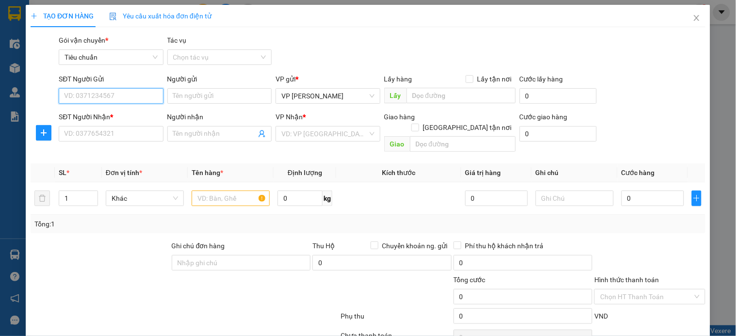
click at [133, 91] on input "SĐT Người Gửi" at bounding box center [111, 96] width 104 height 16
type input "0367201809"
click at [109, 112] on div "0367201809 - c hường" at bounding box center [110, 115] width 92 height 11
type input "c hường"
type input "A2-16 Monbay"
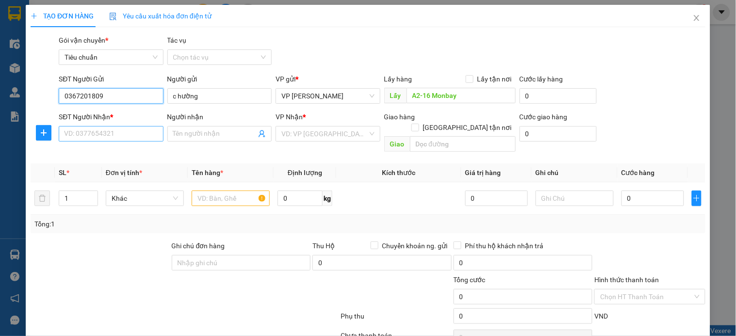
type input "0367201809"
click at [104, 132] on input "SĐT Người Nhận *" at bounding box center [111, 134] width 104 height 16
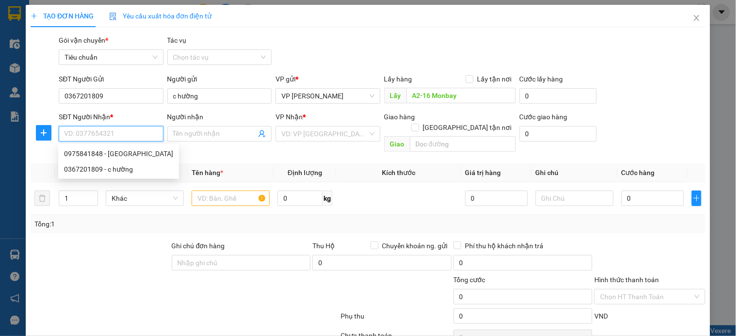
click at [104, 132] on input "SĐT Người Nhận *" at bounding box center [111, 134] width 104 height 16
click at [74, 131] on input "0916865588" at bounding box center [111, 134] width 104 height 16
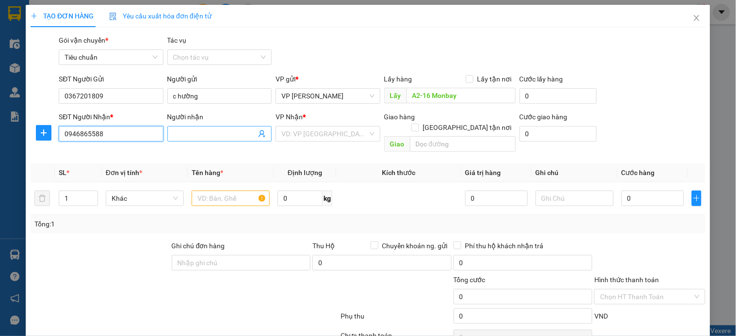
type input "0946865588"
click at [178, 131] on input "Người nhận" at bounding box center [214, 134] width 83 height 11
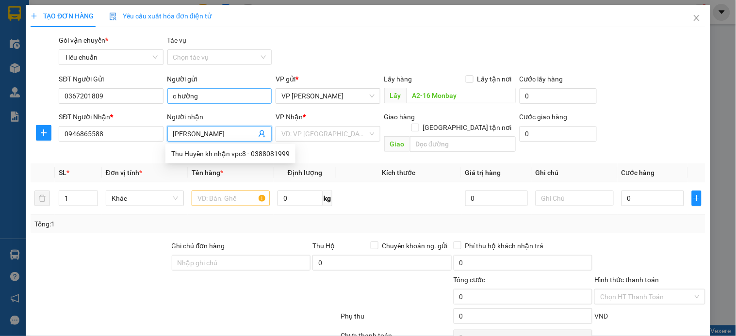
type input "Thu Huyền"
click at [175, 96] on input "c hường" at bounding box center [219, 96] width 104 height 16
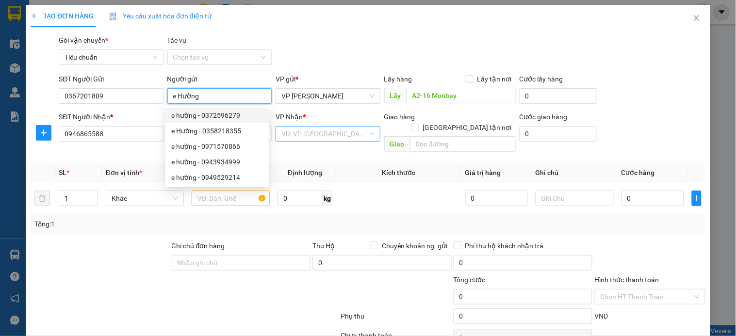
type input "e Hường"
click at [308, 132] on input "search" at bounding box center [324, 134] width 86 height 15
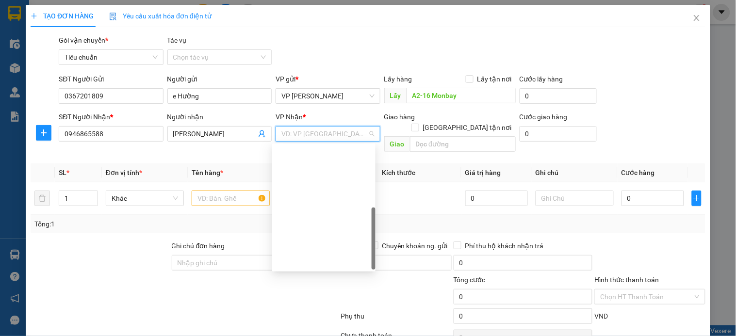
scroll to position [155, 0]
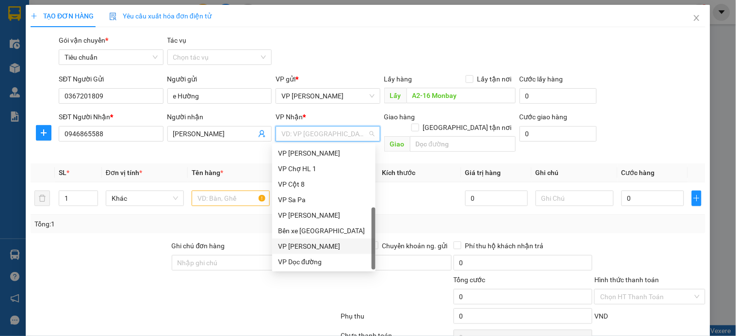
click at [322, 244] on div "VP [PERSON_NAME]" at bounding box center [324, 246] width 92 height 11
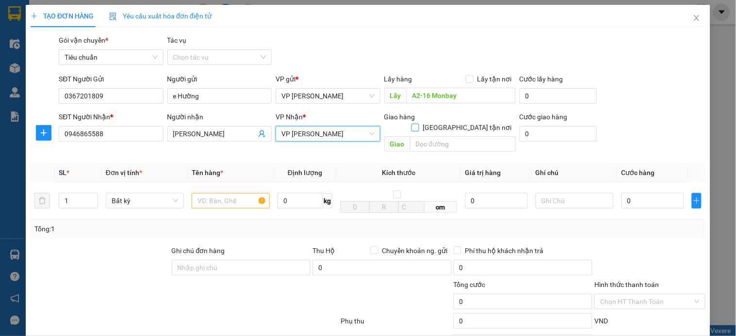
click at [418, 124] on input "[GEOGRAPHIC_DATA] tận nơi" at bounding box center [414, 127] width 7 height 7
checkbox input "true"
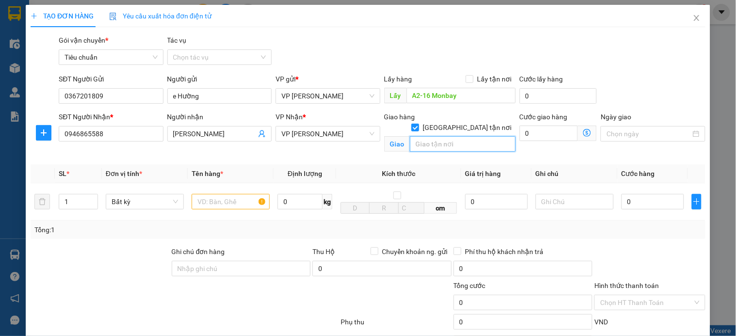
click at [424, 137] on input "text" at bounding box center [463, 144] width 106 height 16
click at [429, 136] on input "85 VŨ TRỌNG PHỤNG,THANH XUÂN" at bounding box center [463, 144] width 106 height 16
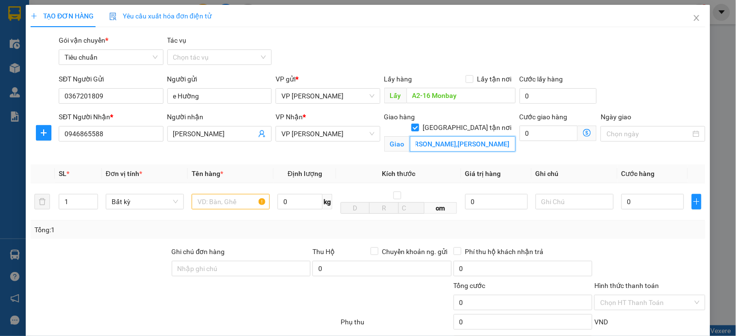
type input "85 VŨ TRỌNG PHỤNG,THANH XUÂN"
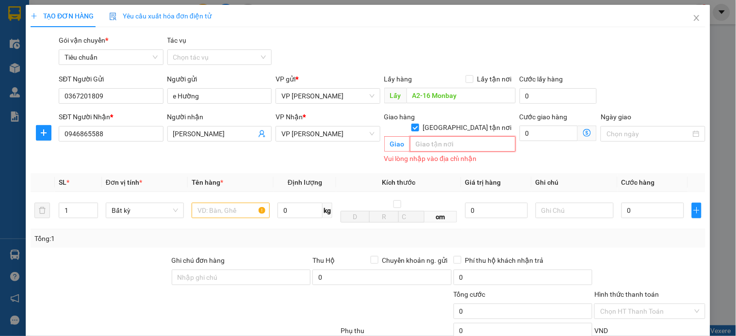
paste input "85 Đ. Vũ Trọng Phụng, Khu chung cư Hapulico, Thanh Xuân, Hà Nội 10000, Việt Nam"
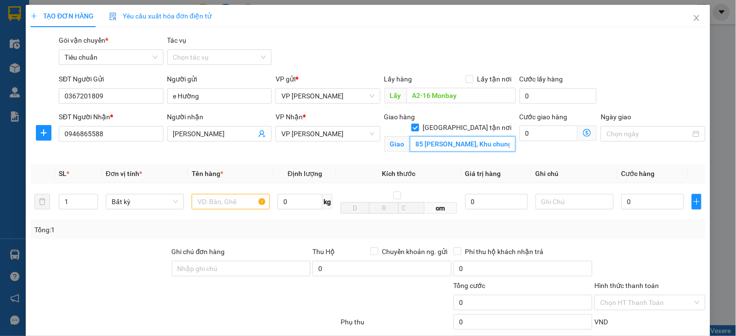
type input "85 Vũ Trọng Phụng, Khu chung cư Hapulico, Thanh Xuân"
click at [583, 132] on icon "dollar-circle" at bounding box center [587, 133] width 8 height 8
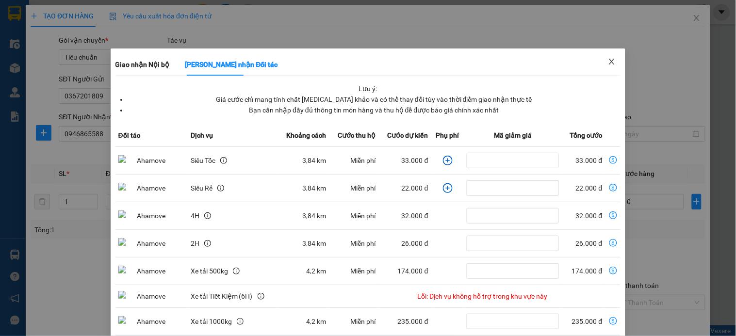
click at [609, 64] on icon "close" at bounding box center [611, 62] width 5 height 6
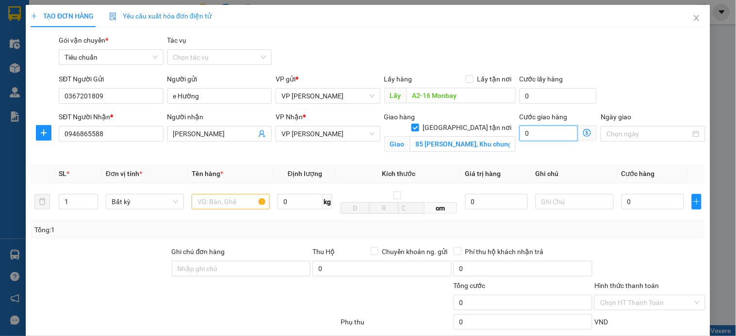
click at [549, 127] on input "0" at bounding box center [549, 134] width 59 height 16
type input "5"
type input "50"
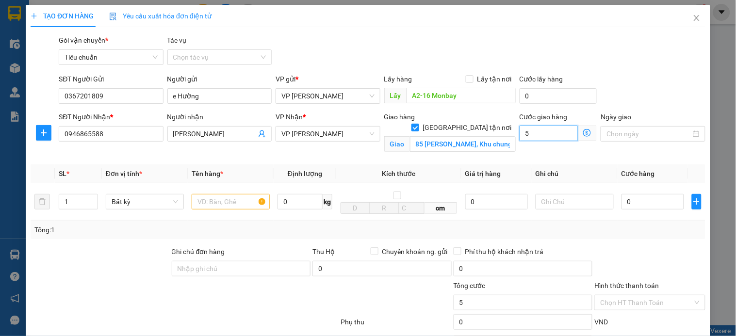
type input "50"
type input "50.000"
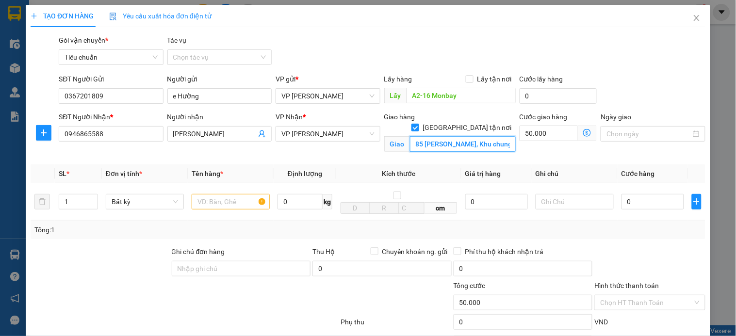
click at [471, 136] on input "85 Vũ Trọng Phụng, Khu chung cư Hapulico, Thanh Xuân" at bounding box center [463, 144] width 106 height 16
click at [464, 136] on input "85 Vũ Trọng Phụng, Khu chung cư Hapulico, Thanh Xuân" at bounding box center [463, 144] width 106 height 16
type input "85 Vũ Trọng, Thanh Xuân"
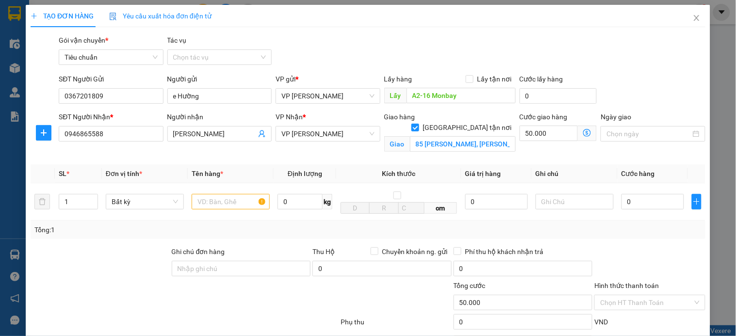
click at [583, 135] on icon "dollar-circle" at bounding box center [587, 133] width 8 height 8
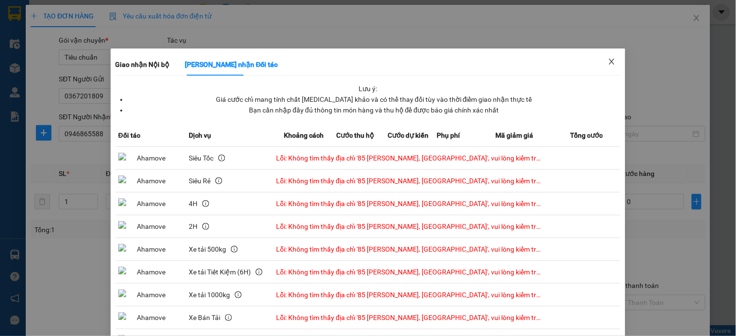
click at [608, 62] on icon "close" at bounding box center [612, 62] width 8 height 8
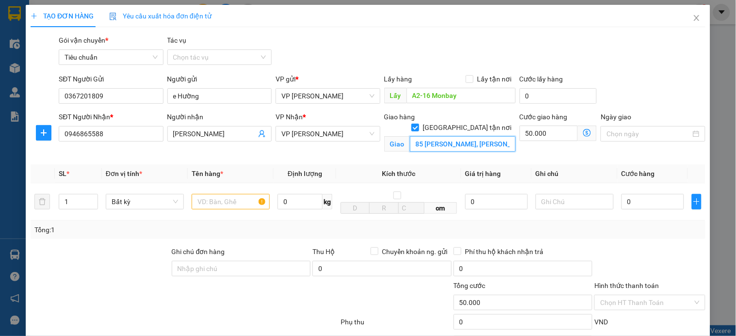
click at [448, 137] on input "85 Vũ Trọng, Thanh Xuân" at bounding box center [463, 144] width 106 height 16
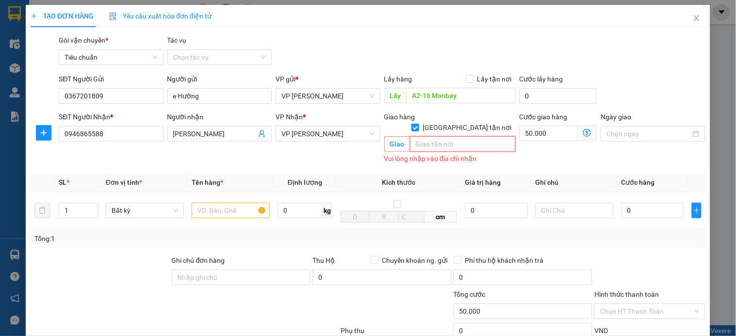
paste input "85 Đ. Vũ Trọng Phụng, Khu chung cư Hapulico, Thanh Xuân, Hà Nội 10000, Việt Nam"
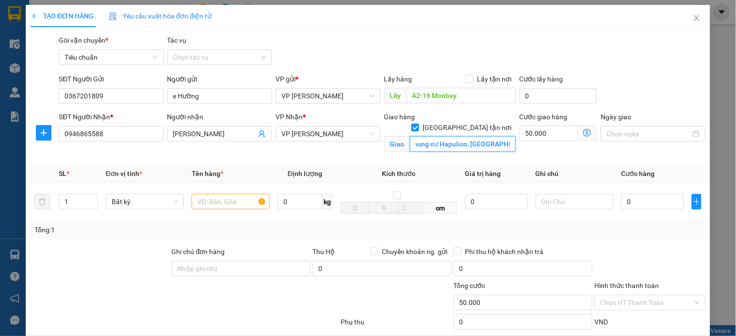
scroll to position [0, 90]
type input "85 Đ. Vũ Trọng Phụng, Khu chung cư Hapulico, Thanh Xuân"
click at [583, 133] on icon "dollar-circle" at bounding box center [587, 133] width 8 height 8
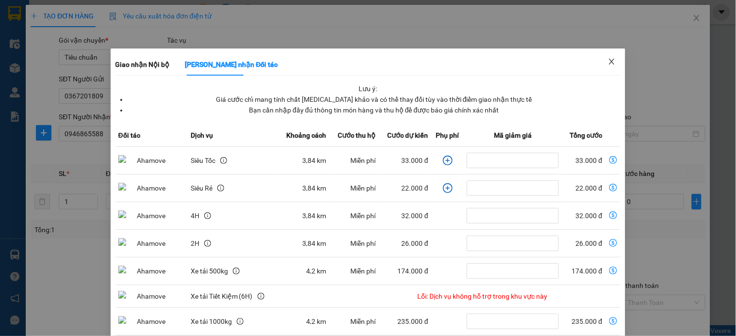
click at [609, 61] on icon "close" at bounding box center [611, 62] width 5 height 6
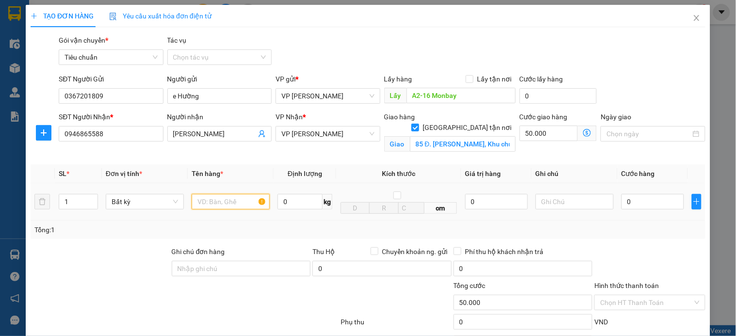
click at [210, 199] on input "text" at bounding box center [231, 202] width 78 height 16
type input "HỒ SƠ"
click at [636, 200] on input "0" at bounding box center [653, 202] width 63 height 16
type input "5"
type input "50.005"
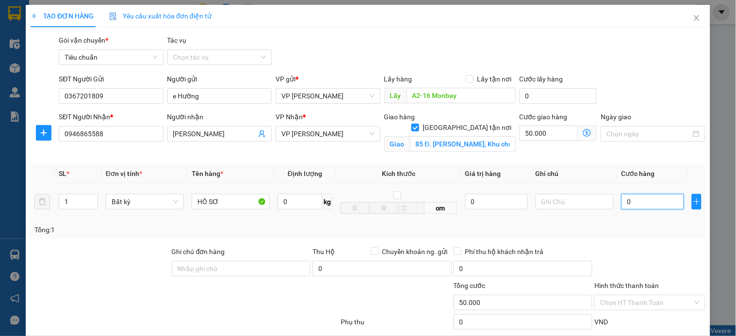
type input "50.005"
type input "50"
type input "50.050"
click at [656, 305] on input "Hình thức thanh toán" at bounding box center [646, 302] width 92 height 15
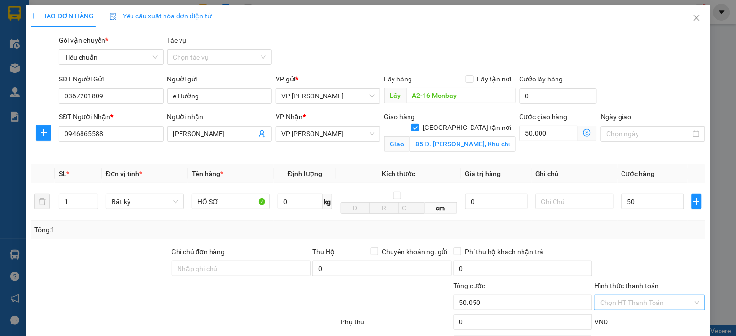
type input "50.000"
type input "100.000"
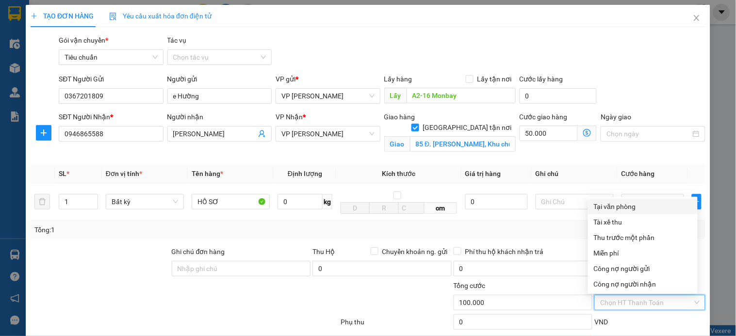
click at [637, 204] on div "Tại văn phòng" at bounding box center [643, 206] width 98 height 11
type input "0"
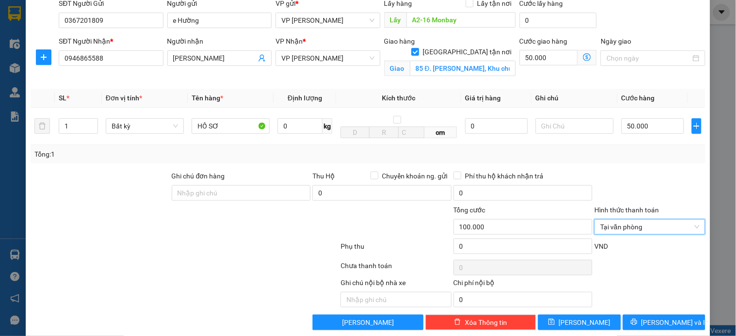
scroll to position [90, 0]
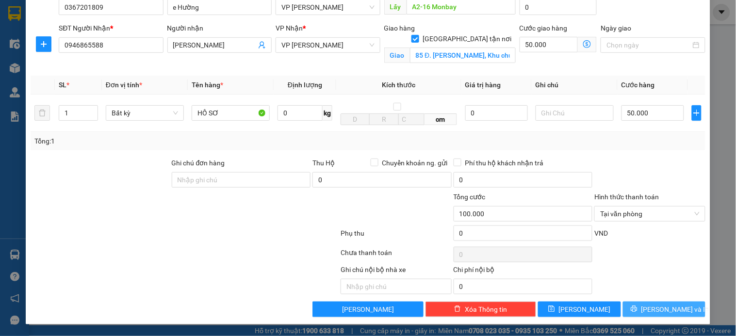
click at [651, 312] on span "[PERSON_NAME] và In" at bounding box center [675, 309] width 68 height 11
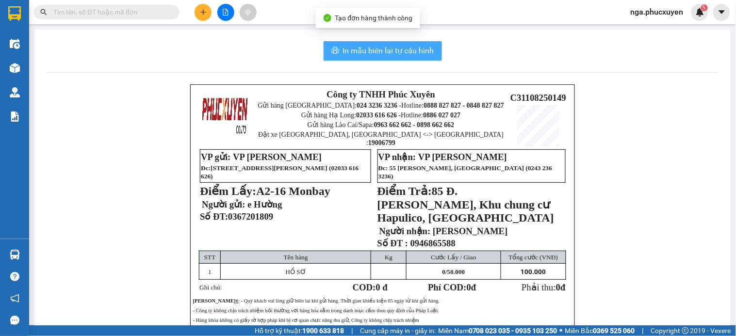
click at [392, 52] on span "In mẫu biên lai tự cấu hình" at bounding box center [388, 51] width 91 height 12
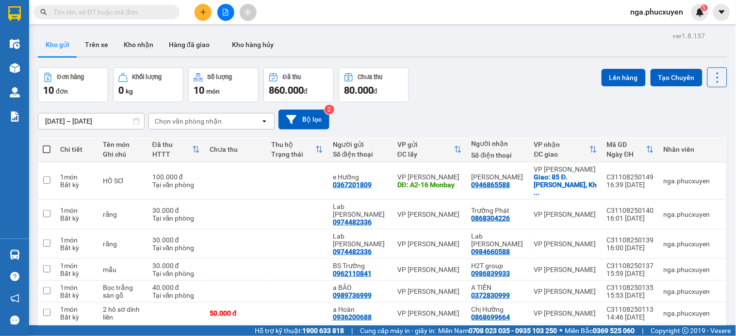
click at [154, 13] on input "text" at bounding box center [110, 12] width 115 height 11
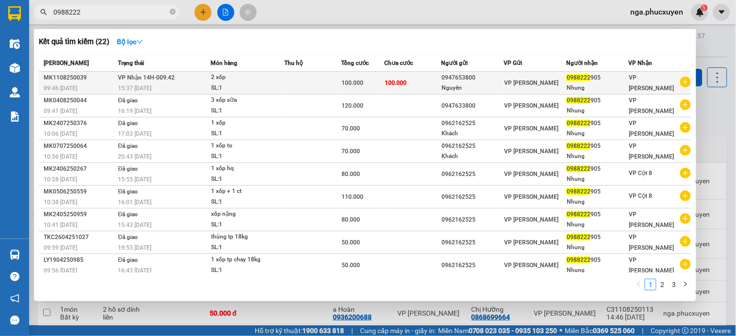
type input "0988222"
click at [269, 84] on div "SL: 1" at bounding box center [247, 88] width 73 height 11
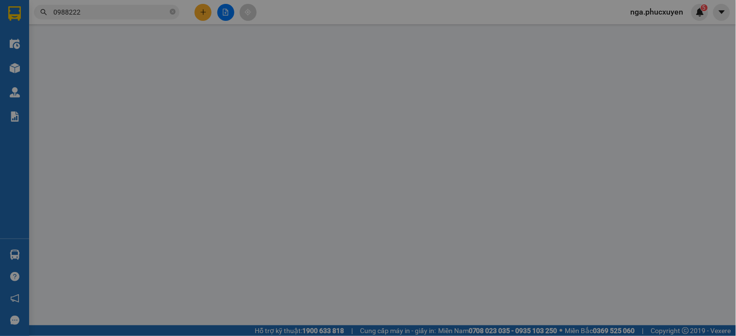
type input "0947653800"
type input "Nguyên"
type input "0988222905"
type input "Nhung"
type input "100.000"
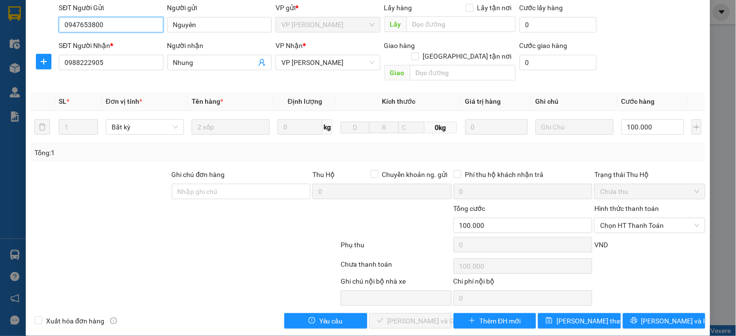
scroll to position [75, 0]
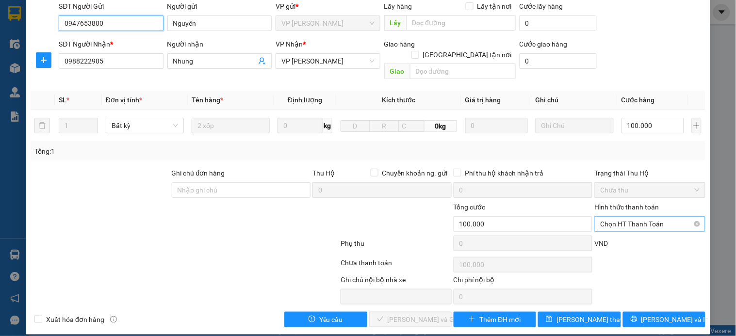
click at [612, 217] on span "Chọn HT Thanh Toán" at bounding box center [649, 224] width 99 height 15
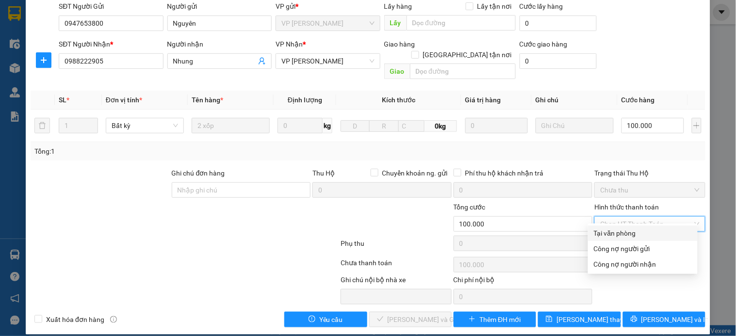
click at [612, 229] on div "Tại văn phòng" at bounding box center [643, 233] width 98 height 11
type input "0"
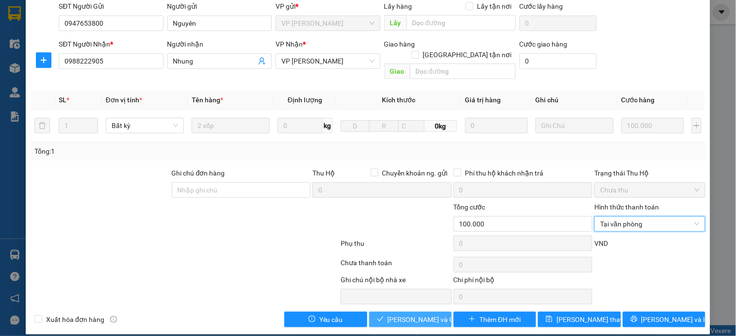
click at [418, 314] on span "[PERSON_NAME] và Giao hàng" at bounding box center [434, 319] width 93 height 11
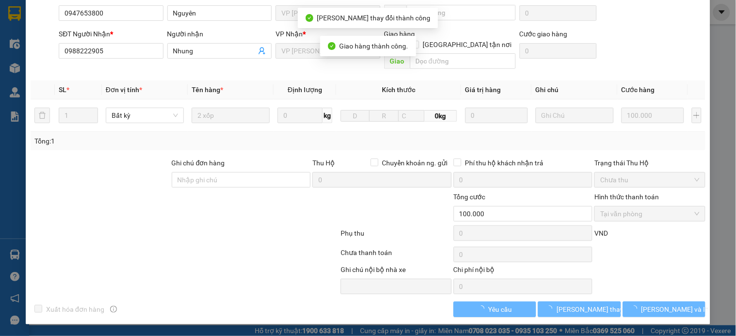
scroll to position [54, 0]
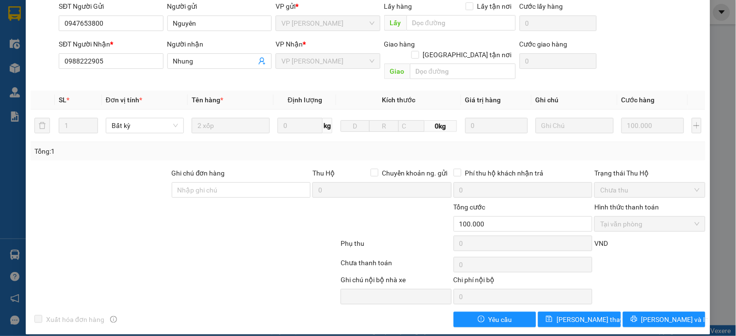
click at [15, 255] on div "SỬA ĐƠN HÀNG Lịch sử Ảnh kiện hàng Yêu cầu xuất hóa đơn điện tử Total Paid Fee …" at bounding box center [368, 168] width 736 height 336
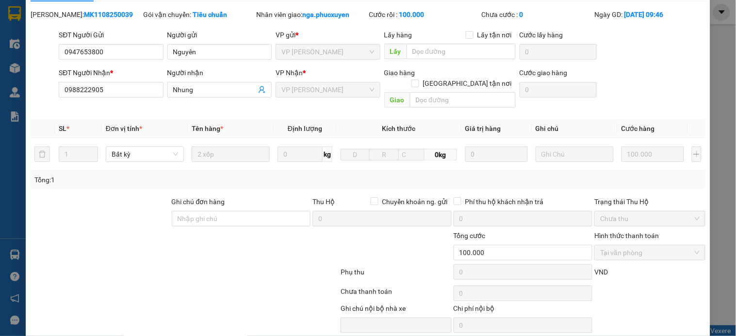
scroll to position [0, 0]
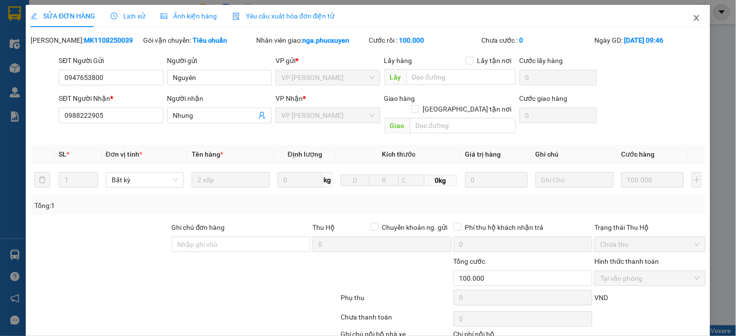
click at [693, 21] on icon "close" at bounding box center [697, 18] width 8 height 8
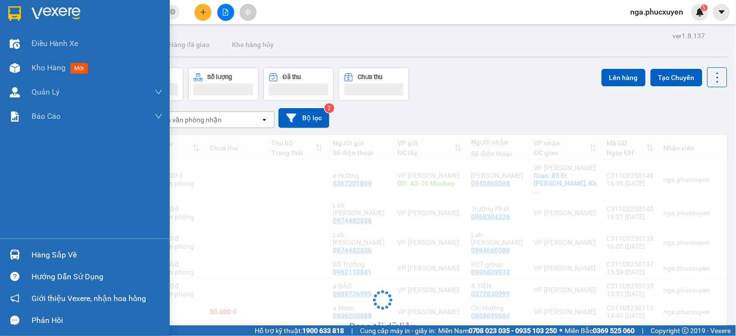
click at [40, 258] on div "Hàng sắp về" at bounding box center [97, 255] width 131 height 15
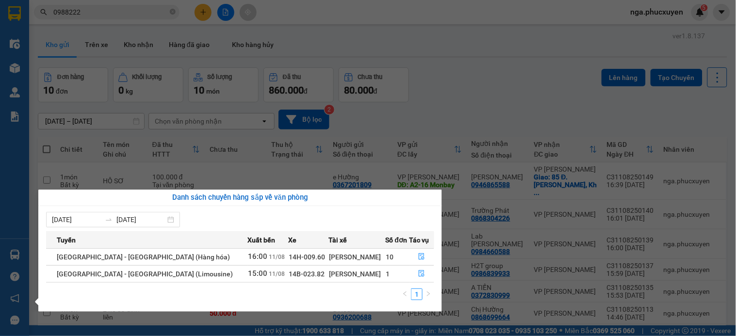
click at [477, 56] on section "Kết quả tìm kiếm ( 22 ) Bộ lọc Mã ĐH Trạng thái Món hàng Thu hộ Tổng cước Chưa …" at bounding box center [368, 168] width 736 height 336
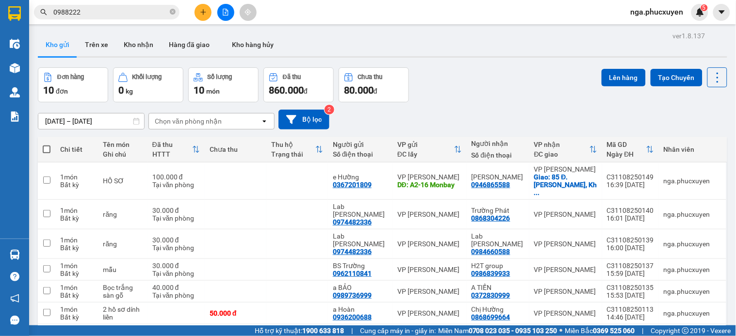
click at [197, 7] on button at bounding box center [203, 12] width 17 height 17
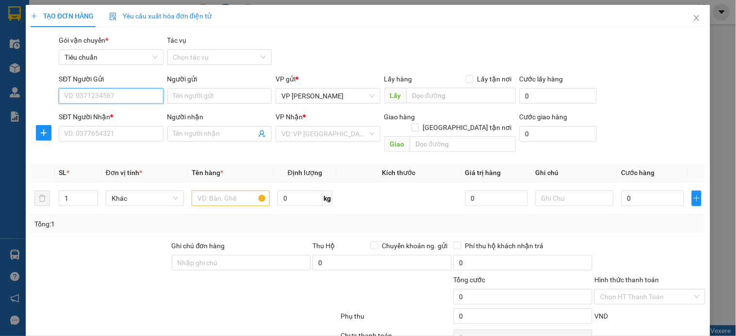
click at [115, 97] on input "SĐT Người Gửi" at bounding box center [111, 96] width 104 height 16
click at [115, 97] on input "079" at bounding box center [111, 96] width 104 height 16
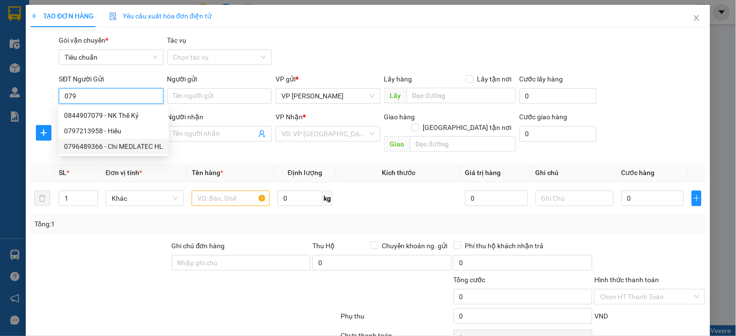
click at [117, 144] on div "0796489366 - Chi MEDLATEC HL" at bounding box center [113, 146] width 99 height 11
type input "0796489366"
type input "Chi MEDLATEC HL"
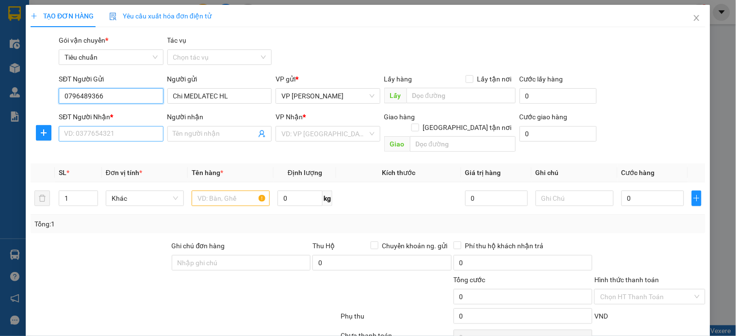
type input "0796489366"
click at [114, 134] on input "SĐT Người Nhận *" at bounding box center [111, 134] width 104 height 16
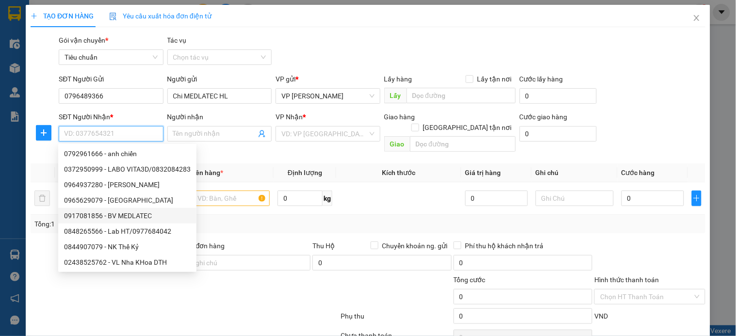
click at [135, 216] on div "0917081856 - BV MEDLATEC" at bounding box center [127, 216] width 127 height 11
type input "0917081856"
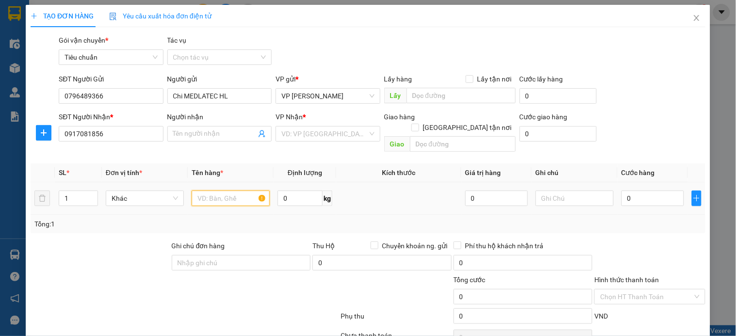
click at [234, 194] on input "text" at bounding box center [231, 199] width 78 height 16
type input "xốp"
type input "BV MEDLATEC"
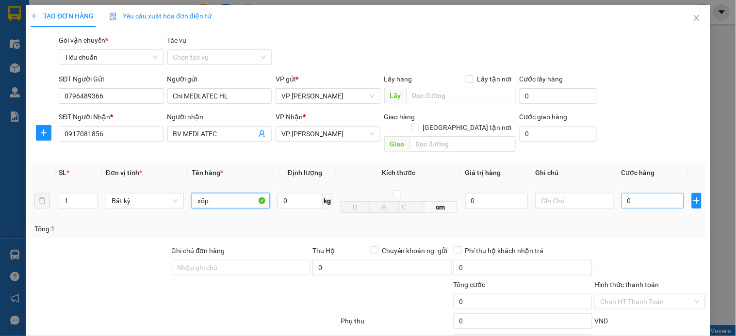
type input "xốp"
click at [635, 193] on input "0" at bounding box center [653, 201] width 63 height 16
type input "5"
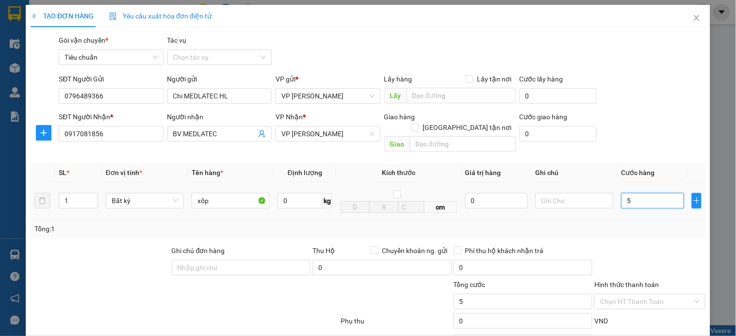
type input "50"
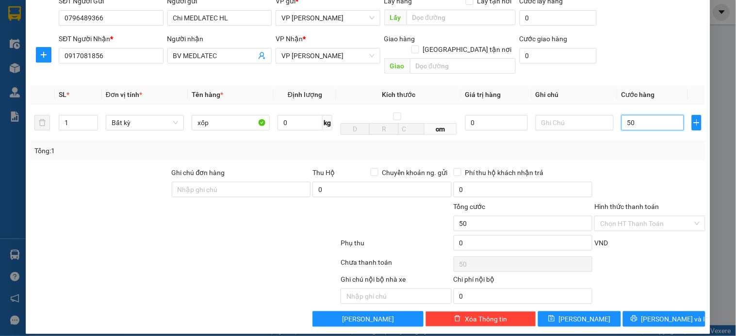
scroll to position [79, 0]
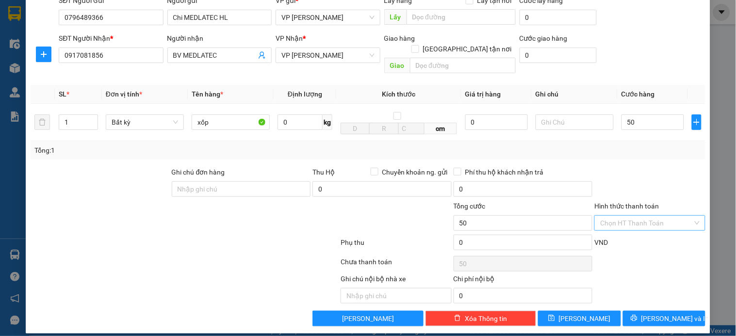
type input "50.000"
click at [638, 216] on input "Hình thức thanh toán" at bounding box center [646, 223] width 92 height 15
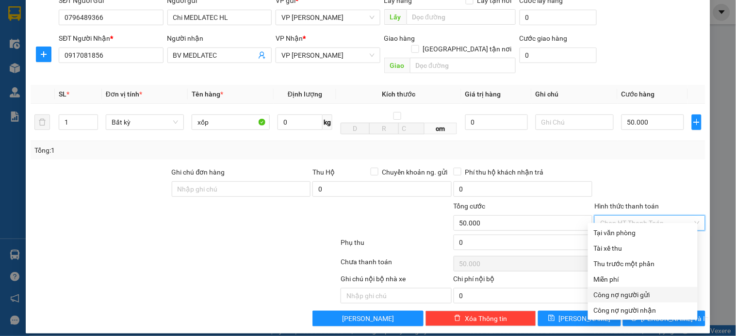
click at [644, 293] on div "Công nợ người gửi" at bounding box center [643, 295] width 98 height 11
type input "0"
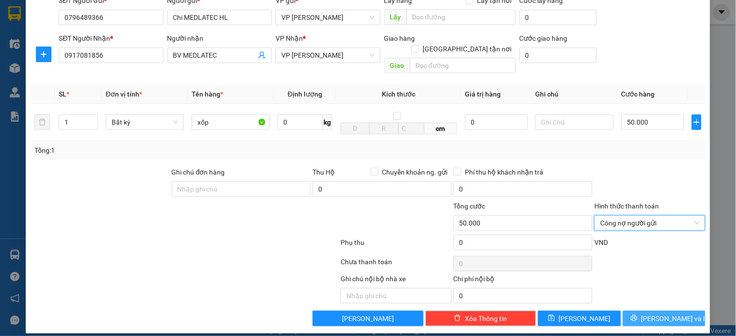
click at [653, 313] on span "[PERSON_NAME] và In" at bounding box center [675, 318] width 68 height 11
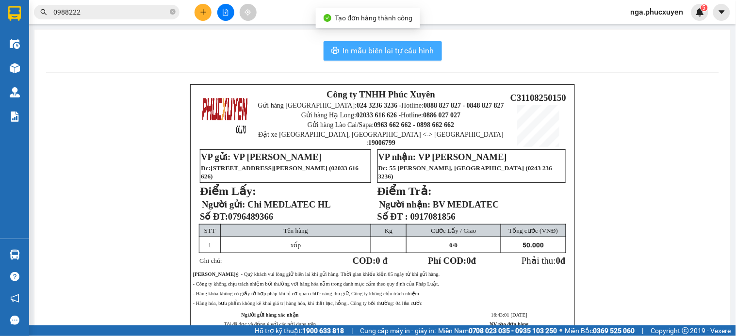
click at [378, 47] on span "In mẫu biên lai tự cấu hình" at bounding box center [388, 51] width 91 height 12
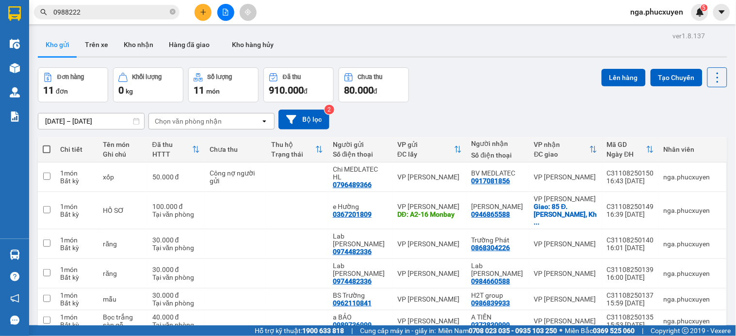
drag, startPoint x: 49, startPoint y: 149, endPoint x: 63, endPoint y: 162, distance: 18.9
click at [49, 149] on span at bounding box center [47, 150] width 8 height 8
click at [47, 145] on input "checkbox" at bounding box center [47, 145] width 0 height 0
checkbox input "true"
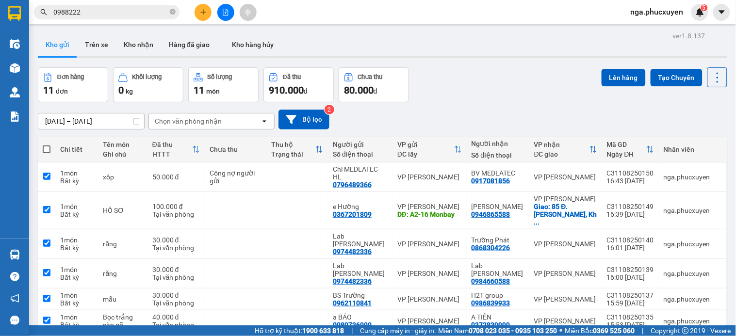
checkbox input "true"
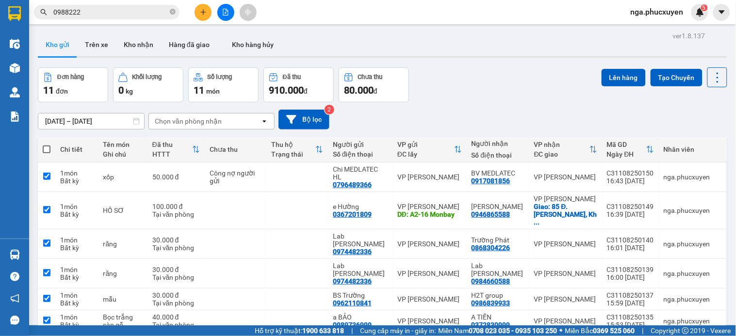
checkbox input "true"
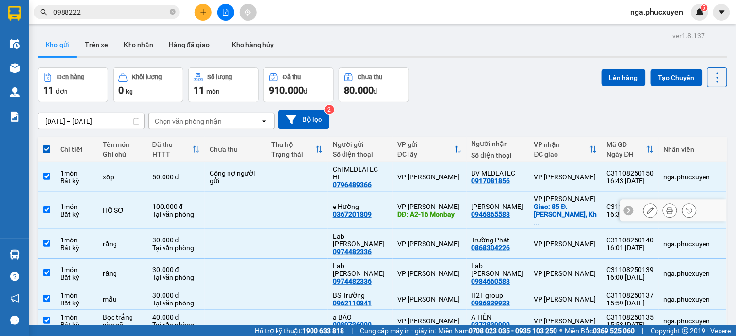
click at [245, 210] on td at bounding box center [236, 210] width 62 height 37
checkbox input "false"
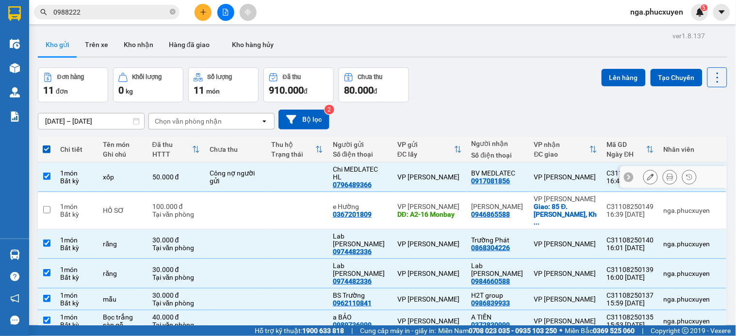
click at [250, 178] on div "Công nợ người gửi" at bounding box center [234, 177] width 49 height 16
checkbox input "false"
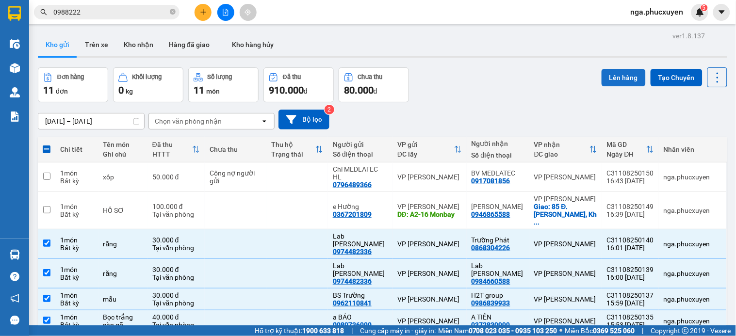
click at [616, 75] on button "Lên hàng" at bounding box center [624, 77] width 44 height 17
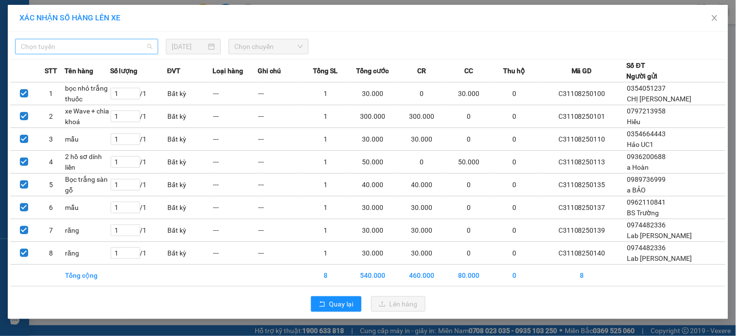
click at [124, 48] on span "Chọn tuyến" at bounding box center [86, 46] width 131 height 15
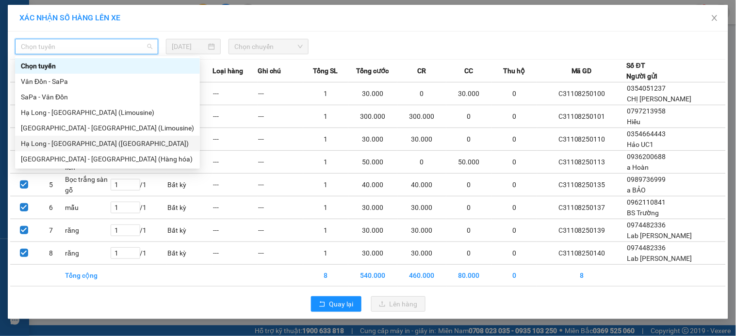
click at [105, 140] on div "Hạ Long - Hà Nội (Hàng hóa)" at bounding box center [107, 143] width 173 height 11
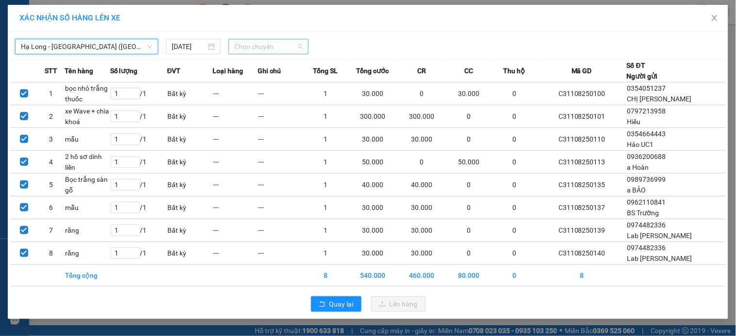
click at [276, 44] on span "Chọn chuyến" at bounding box center [268, 46] width 68 height 15
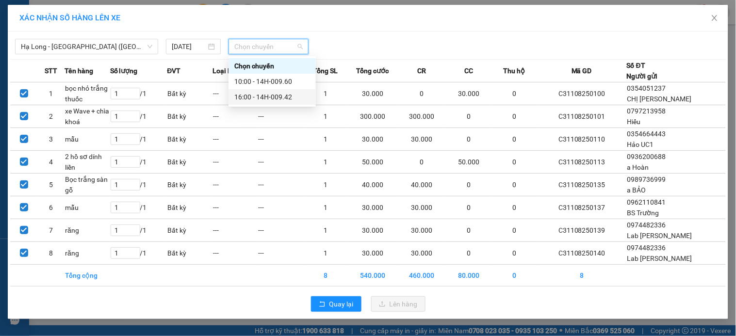
click at [277, 96] on div "16:00 - 14H-009.42" at bounding box center [272, 97] width 76 height 11
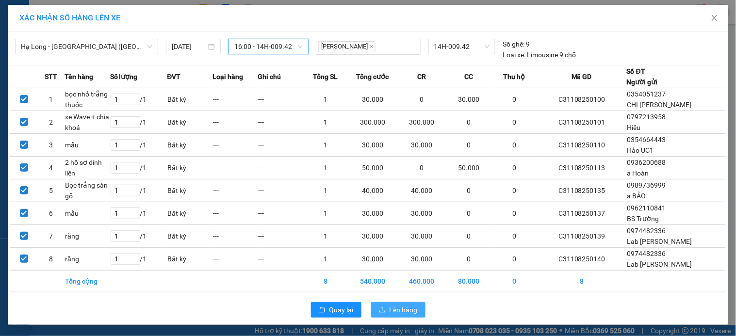
click at [408, 308] on span "Lên hàng" at bounding box center [404, 310] width 28 height 11
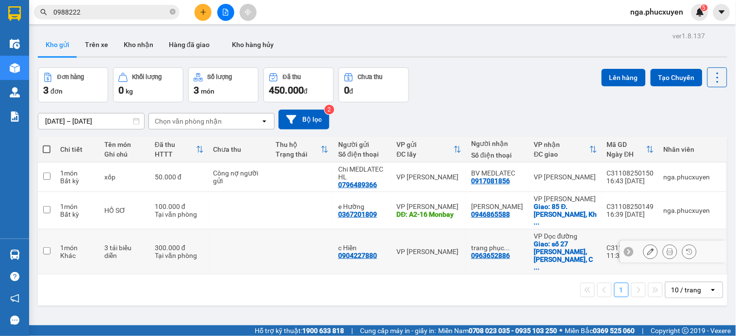
drag, startPoint x: 258, startPoint y: 246, endPoint x: 539, endPoint y: 172, distance: 290.3
click at [259, 246] on td at bounding box center [240, 252] width 63 height 45
checkbox input "true"
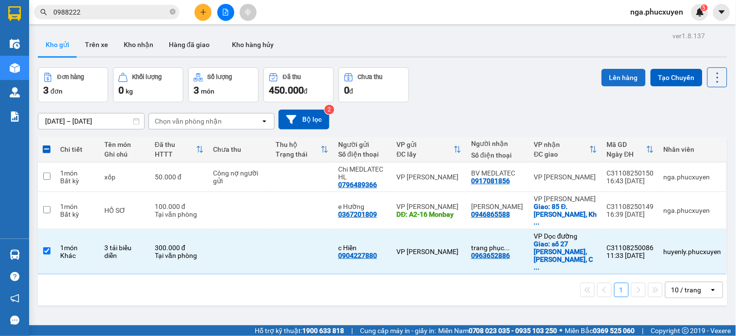
click at [614, 76] on button "Lên hàng" at bounding box center [624, 77] width 44 height 17
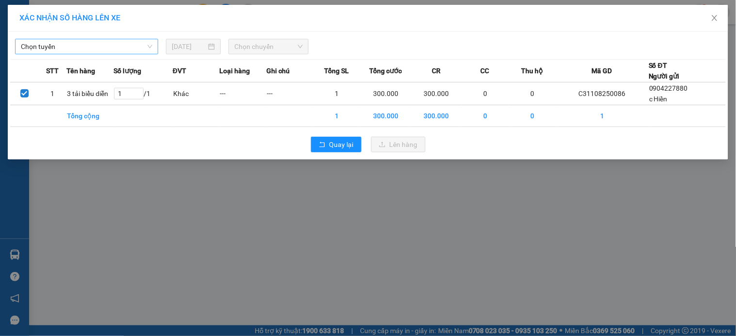
click at [131, 51] on span "Chọn tuyến" at bounding box center [86, 46] width 131 height 15
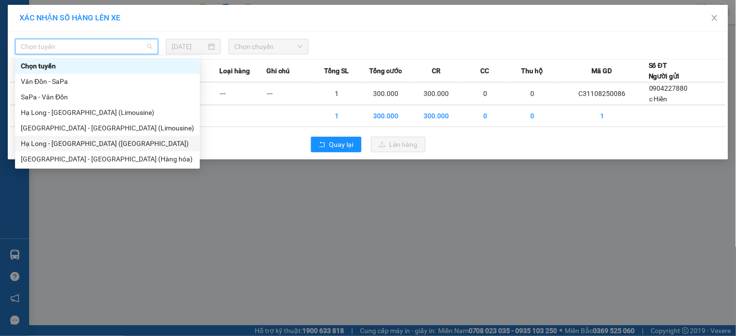
click at [105, 144] on div "Hạ Long - Hà Nội (Hàng hóa)" at bounding box center [107, 143] width 173 height 11
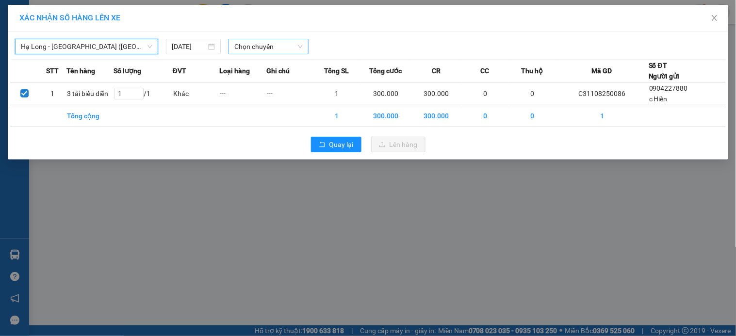
click at [264, 45] on span "Chọn chuyến" at bounding box center [268, 46] width 68 height 15
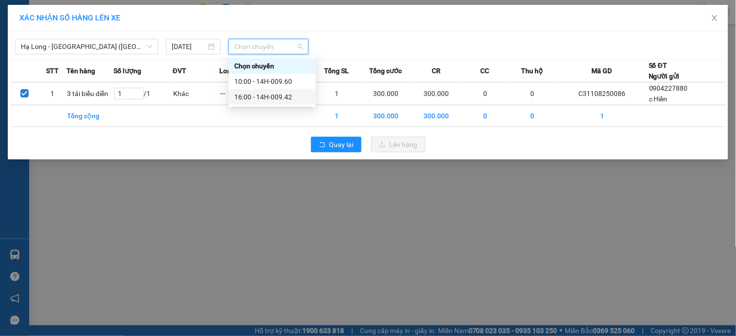
click at [273, 96] on div "16:00 - 14H-009.42" at bounding box center [272, 97] width 76 height 11
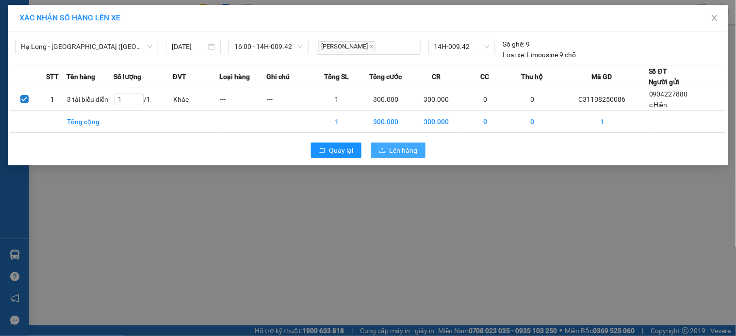
click at [420, 151] on button "Lên hàng" at bounding box center [398, 151] width 54 height 16
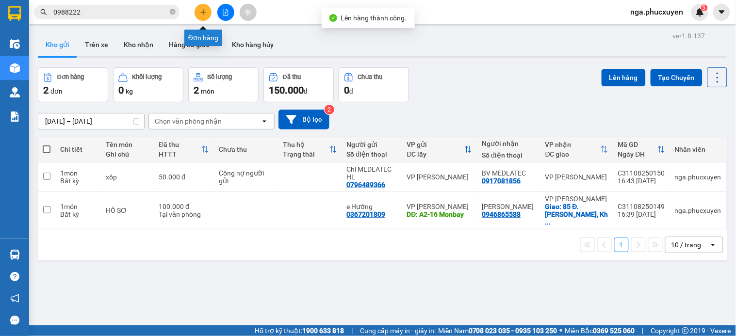
click at [199, 7] on button at bounding box center [203, 12] width 17 height 17
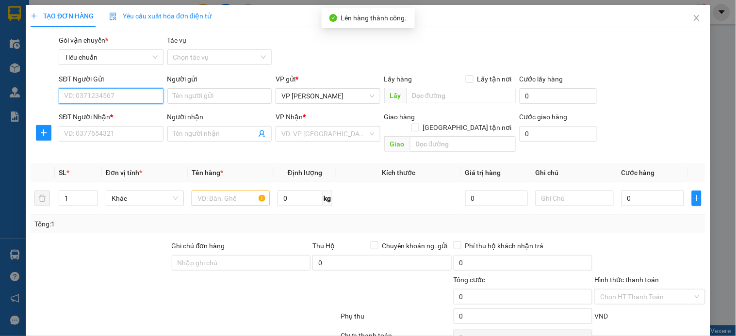
click at [132, 98] on input "SĐT Người Gửi" at bounding box center [111, 96] width 104 height 16
type input "09"
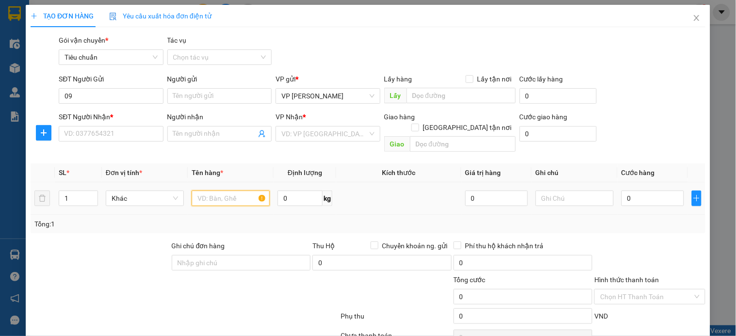
click at [216, 191] on input "text" at bounding box center [231, 199] width 78 height 16
type input "biển số"
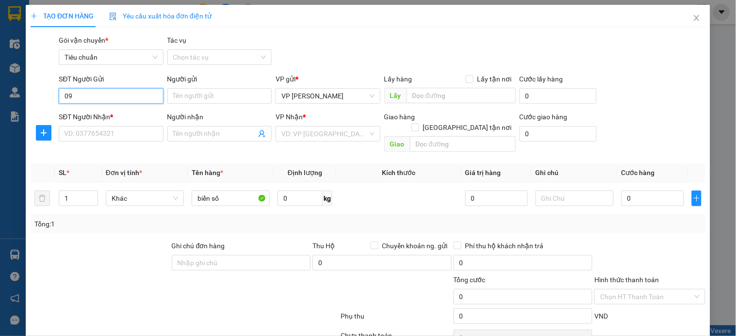
click at [137, 94] on input "09" at bounding box center [111, 96] width 104 height 16
click at [131, 112] on div "0989122363 - A ĐỨC ANH" at bounding box center [121, 115] width 115 height 11
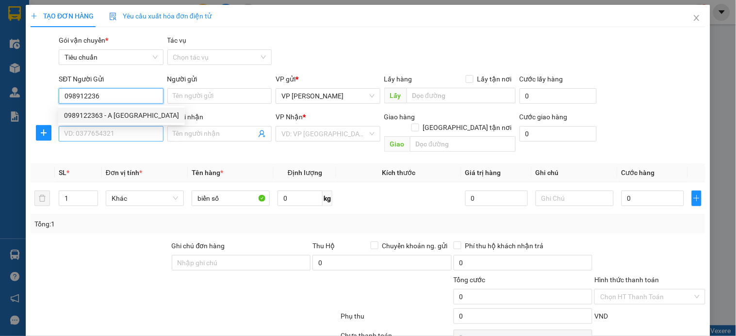
type input "0989122363"
type input "A ĐỨC ANH"
type input "0989122363"
click at [129, 131] on input "SĐT Người Nhận *" at bounding box center [111, 134] width 104 height 16
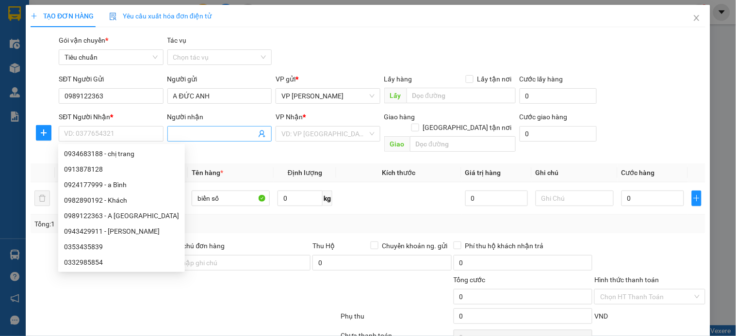
click at [187, 134] on input "Người nhận" at bounding box center [214, 134] width 83 height 11
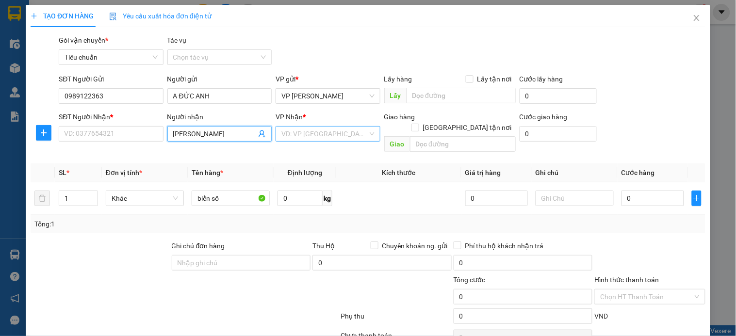
type input "Xuân Diệu"
click at [352, 136] on input "search" at bounding box center [324, 134] width 86 height 15
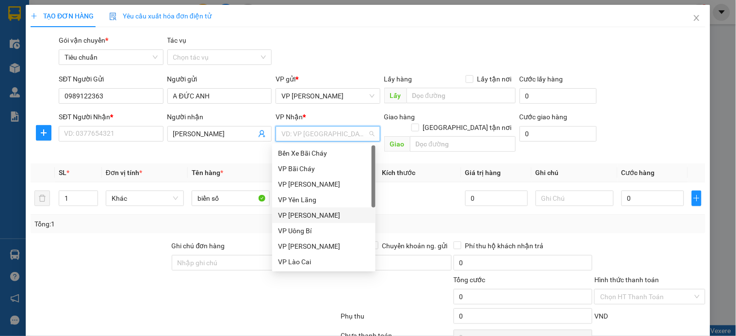
scroll to position [155, 0]
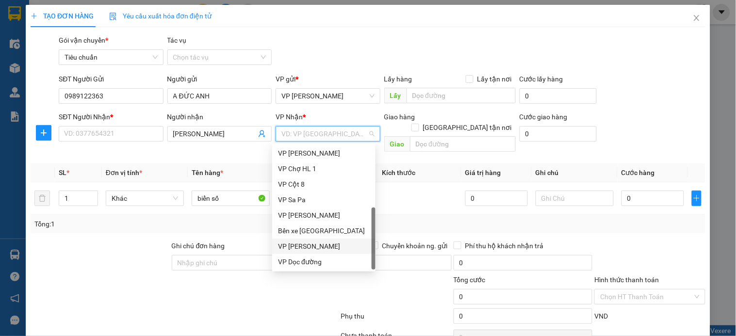
click at [329, 246] on div "VP [PERSON_NAME]" at bounding box center [324, 246] width 92 height 11
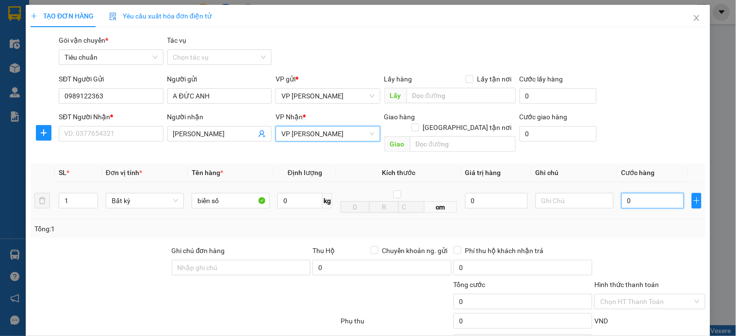
click at [635, 193] on input "0" at bounding box center [653, 201] width 63 height 16
type input "03"
type input "3"
type input "034"
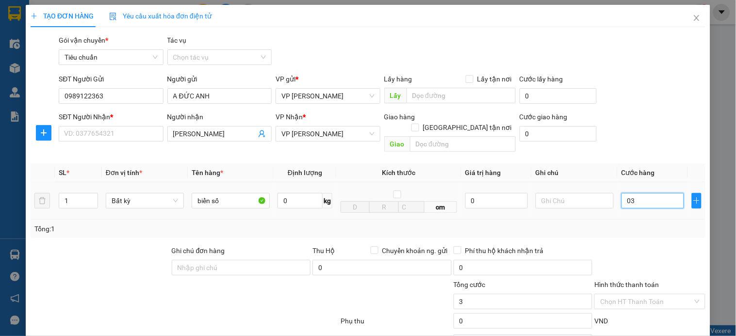
type input "34"
click at [648, 193] on input "034" at bounding box center [653, 201] width 63 height 16
type input "0"
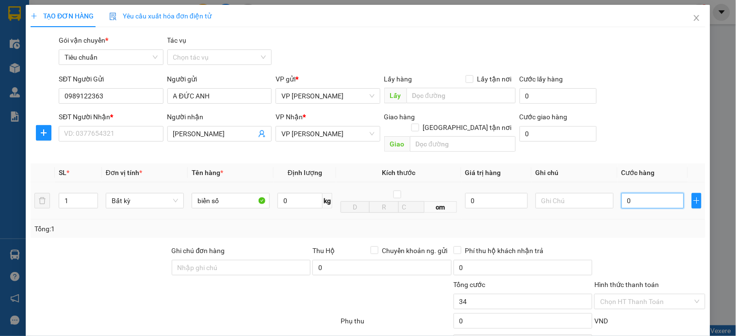
type input "0"
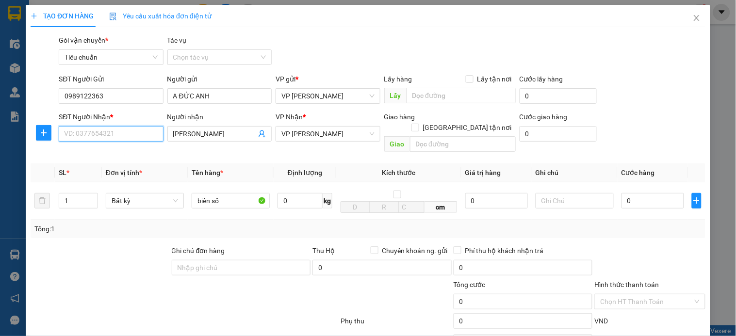
click at [99, 132] on input "SĐT Người Nhận *" at bounding box center [111, 134] width 104 height 16
type input "0345944827"
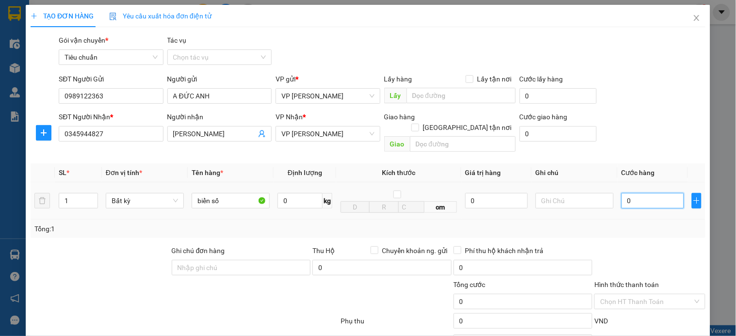
click at [645, 197] on input "0" at bounding box center [653, 201] width 63 height 16
type input "5"
type input "50"
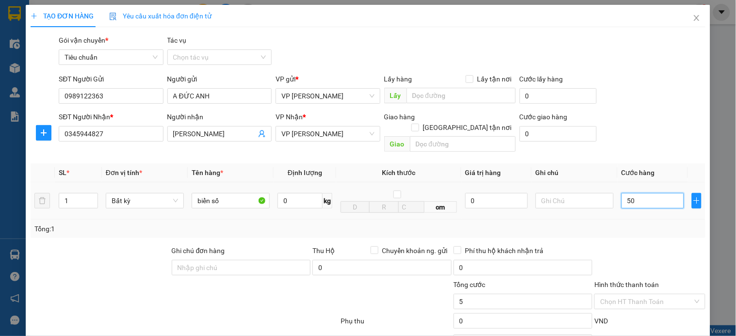
type input "50"
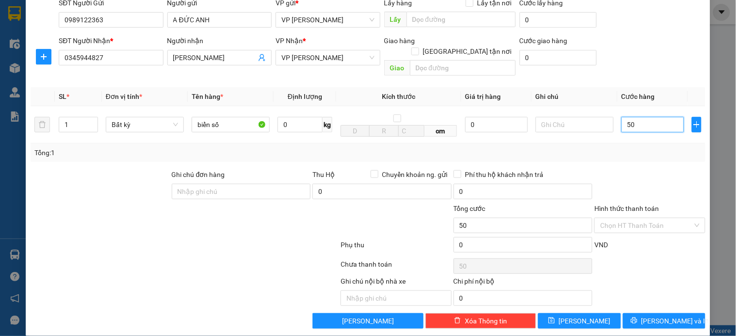
scroll to position [79, 0]
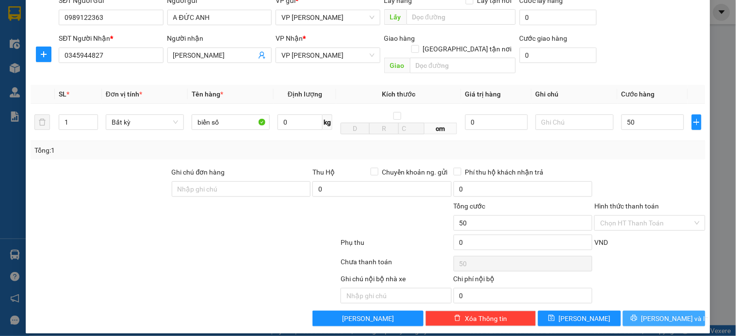
click at [656, 313] on span "[PERSON_NAME] và In" at bounding box center [675, 318] width 68 height 11
type input "50.000"
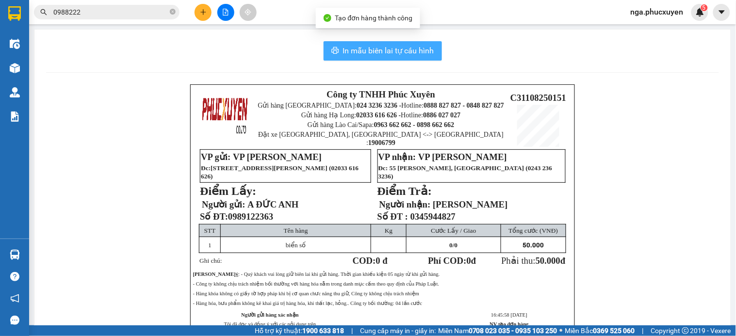
click at [376, 52] on span "In mẫu biên lai tự cấu hình" at bounding box center [388, 51] width 91 height 12
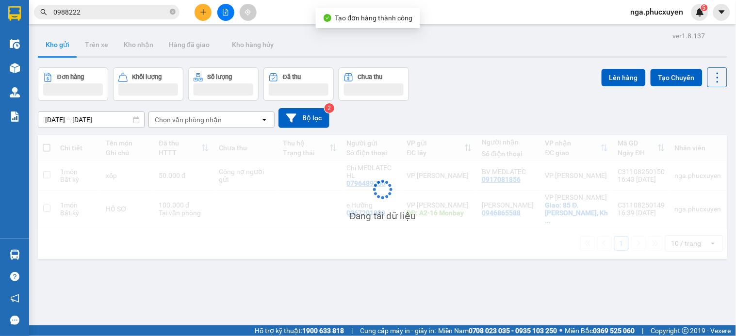
drag, startPoint x: 374, startPoint y: 99, endPoint x: 398, endPoint y: 49, distance: 55.1
click at [398, 49] on div "Kho gửi Trên xe Kho nhận Hàng đã giao Kho hàng hủy" at bounding box center [382, 46] width 689 height 26
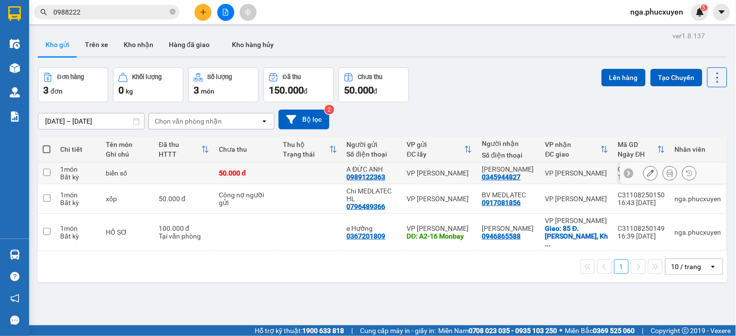
click at [667, 170] on icon at bounding box center [670, 173] width 7 height 7
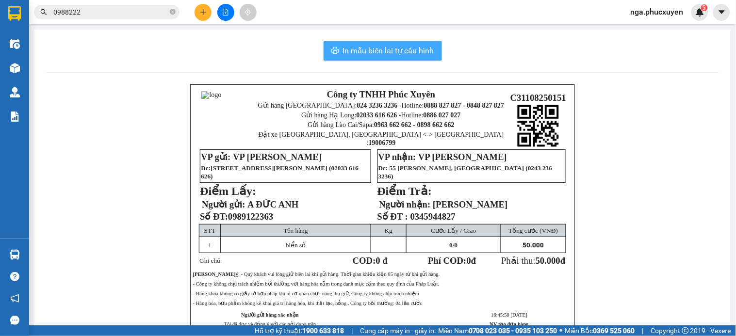
click at [377, 48] on span "In mẫu biên lai tự cấu hình" at bounding box center [388, 51] width 91 height 12
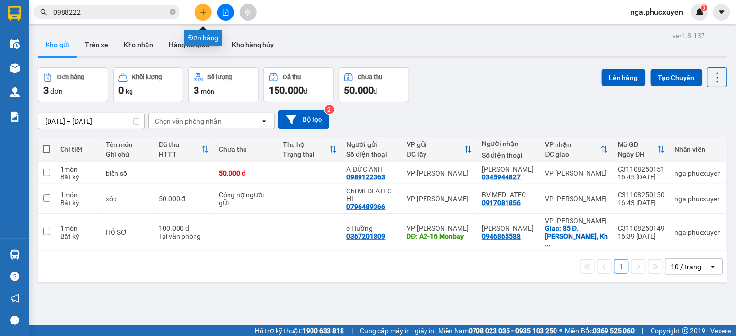
click at [197, 8] on button at bounding box center [203, 12] width 17 height 17
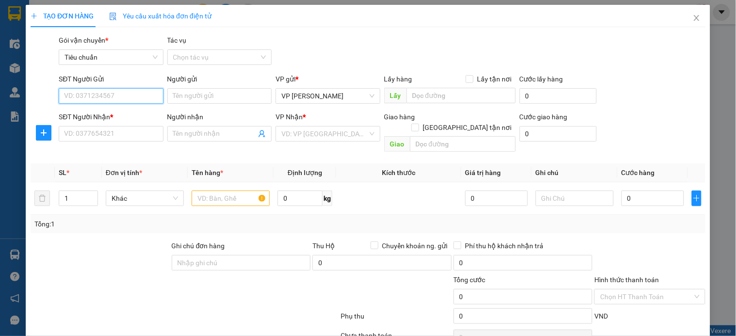
click at [125, 99] on input "SĐT Người Gửi" at bounding box center [111, 96] width 104 height 16
click at [430, 97] on input "text" at bounding box center [461, 96] width 109 height 16
type input "cv lán bè"
click at [91, 91] on input "SĐT Người Gửi" at bounding box center [111, 96] width 104 height 16
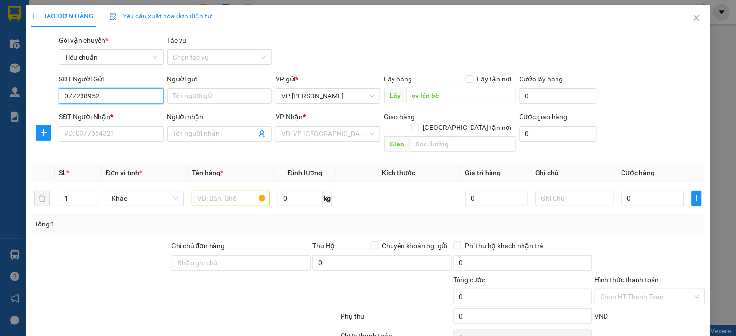
type input "0772389529"
click at [110, 116] on div "0772389529 - Mộc Baby Store" at bounding box center [110, 115] width 92 height 11
type input "Mộc Baby Store"
type input "Lán Bè"
type input "0772389529"
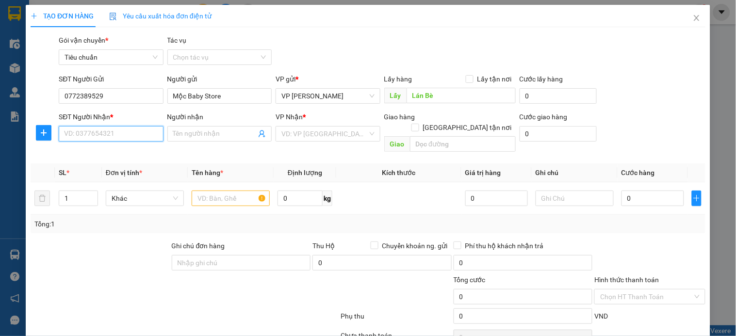
click at [115, 134] on input "SĐT Người Nhận *" at bounding box center [111, 134] width 104 height 16
type input "0977719998"
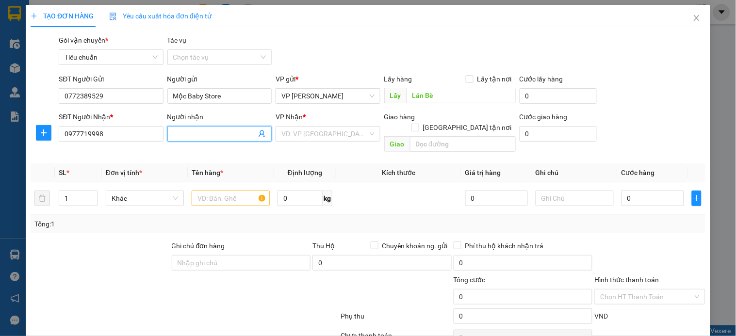
click at [199, 133] on input "Người nhận" at bounding box center [214, 134] width 83 height 11
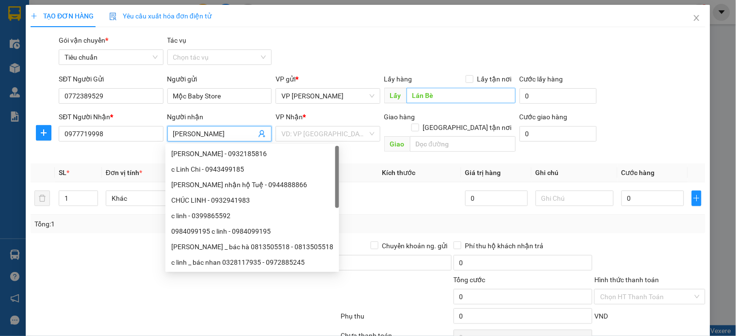
type input "c Linh"
click at [407, 94] on input "Lán Bè" at bounding box center [461, 96] width 109 height 16
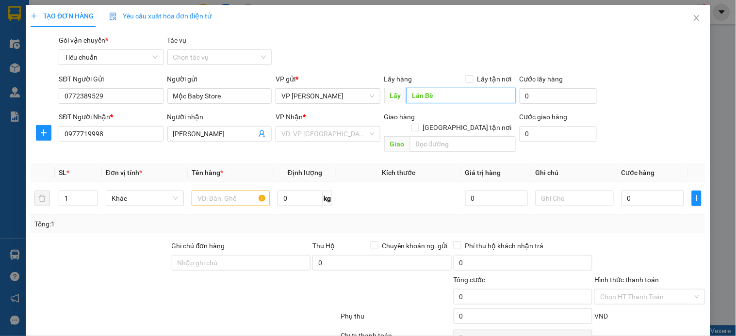
click at [407, 94] on input "Lán Bè" at bounding box center [461, 96] width 109 height 16
type input "cv Lán Bè"
click at [322, 133] on input "search" at bounding box center [324, 134] width 86 height 15
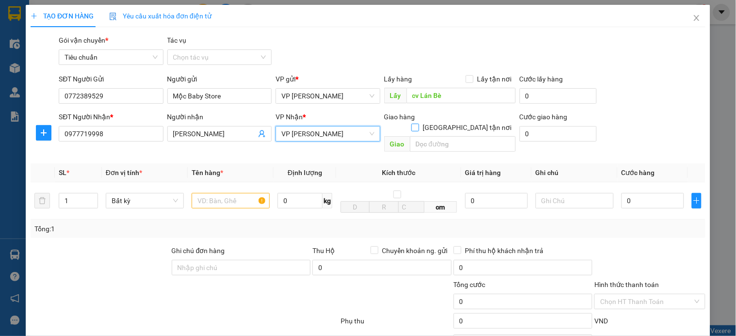
click at [419, 124] on span at bounding box center [415, 128] width 8 height 8
click at [418, 124] on input "[GEOGRAPHIC_DATA] tận nơi" at bounding box center [414, 127] width 7 height 7
checkbox input "true"
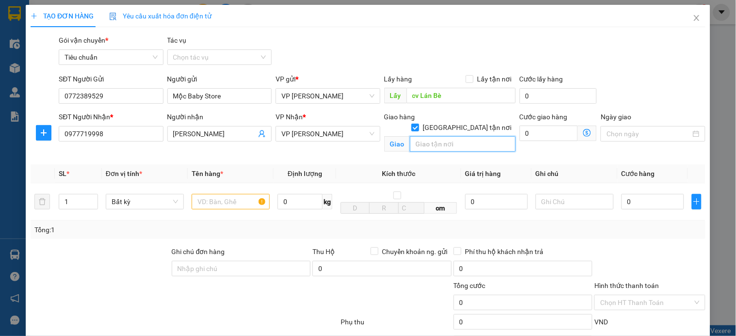
click at [452, 136] on input "text" at bounding box center [463, 144] width 106 height 16
click at [452, 136] on input "tòa C2 vinhome Dcapite" at bounding box center [463, 144] width 106 height 16
type input "tòa C2 vinhome Dcapite"
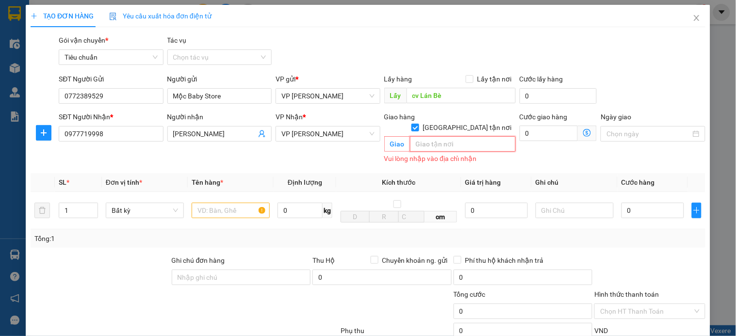
paste input "Vinhomes D'Capitale C2, 119 Đ. Trần Duy Hưng, Trung Hoà, Cầu Giấy, Hà Nội 10000…"
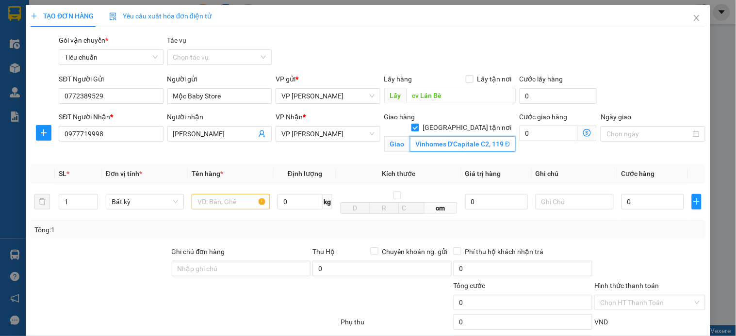
type input "Vinhomes D'Capitale C2, 119 Đ. Trần Duy Hưng, Trung Hoà, Cầu Giấy"
click at [583, 135] on icon "dollar-circle" at bounding box center [587, 133] width 8 height 8
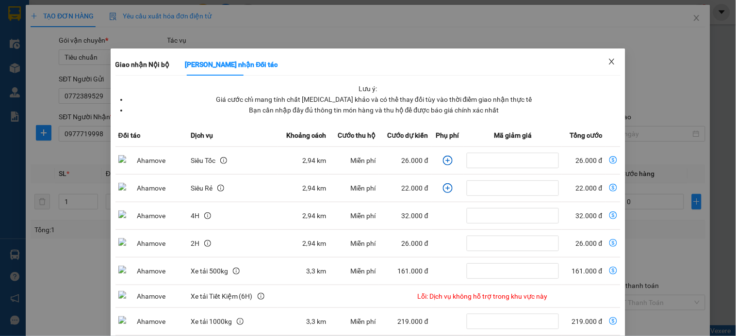
click at [609, 61] on icon "close" at bounding box center [611, 62] width 5 height 6
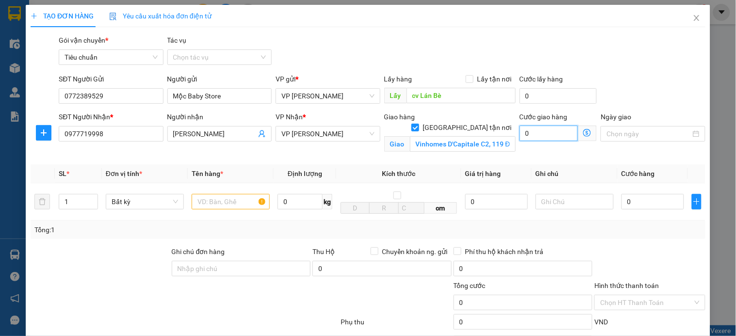
click at [536, 130] on input "0" at bounding box center [549, 134] width 59 height 16
type input "4"
type input "40"
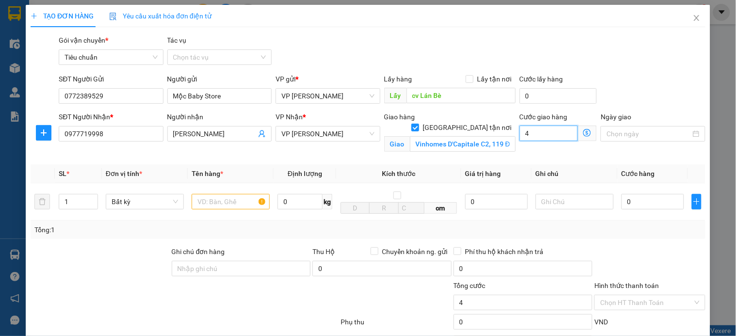
type input "40"
click at [229, 202] on input "text" at bounding box center [231, 202] width 78 height 16
type input "40.000"
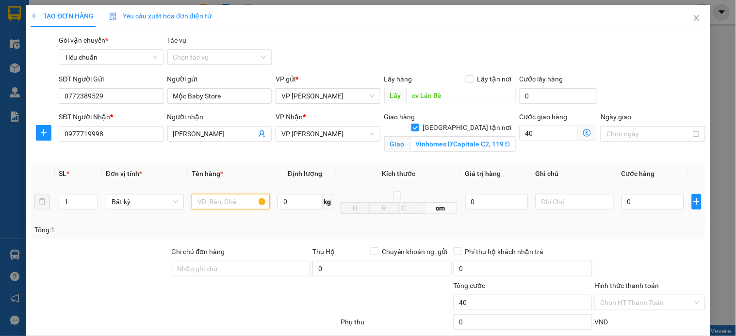
type input "40.000"
type input "carton"
click at [563, 203] on input "text" at bounding box center [575, 202] width 78 height 16
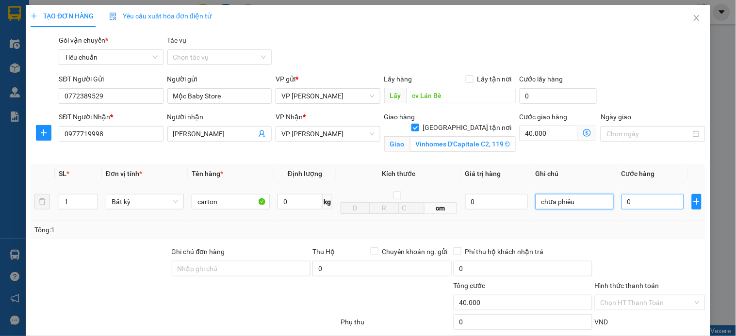
type input "chưa phiếu"
click at [641, 203] on input "0" at bounding box center [653, 202] width 63 height 16
type input "6"
type input "40.006"
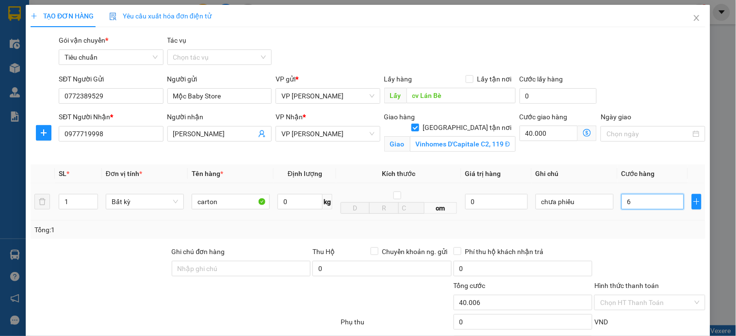
type input "60"
type input "40.060"
type input "60.000"
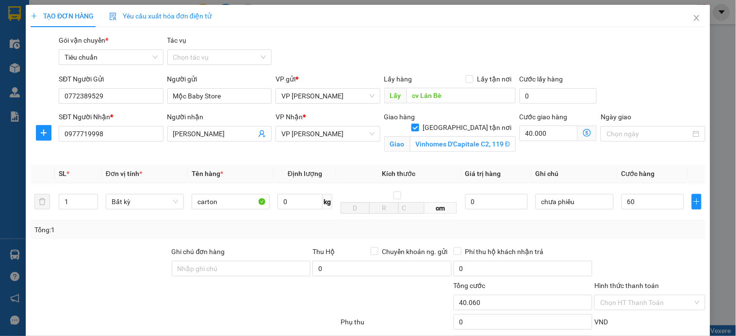
type input "100.000"
checkbox input "false"
type input "0"
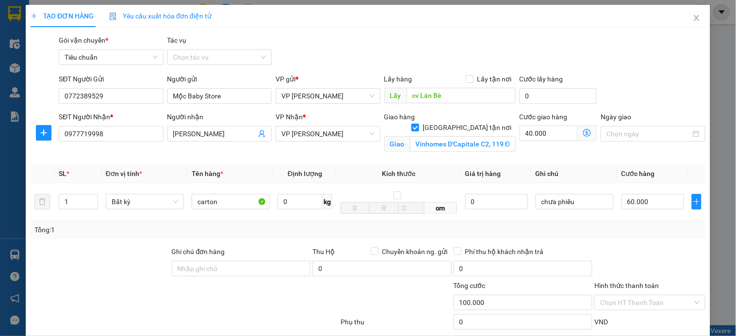
type input "0"
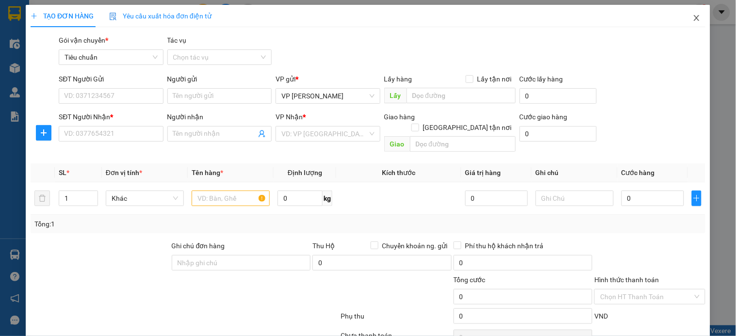
click at [693, 19] on icon "close" at bounding box center [697, 18] width 8 height 8
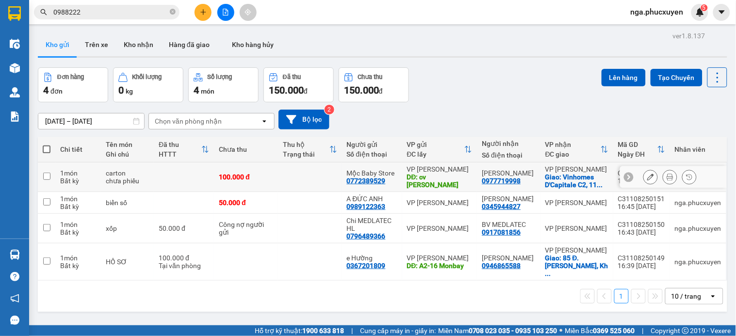
click at [282, 172] on td at bounding box center [310, 178] width 64 height 30
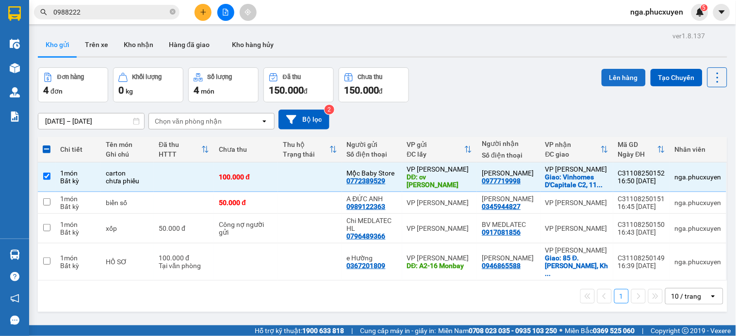
click at [606, 75] on button "Lên hàng" at bounding box center [624, 77] width 44 height 17
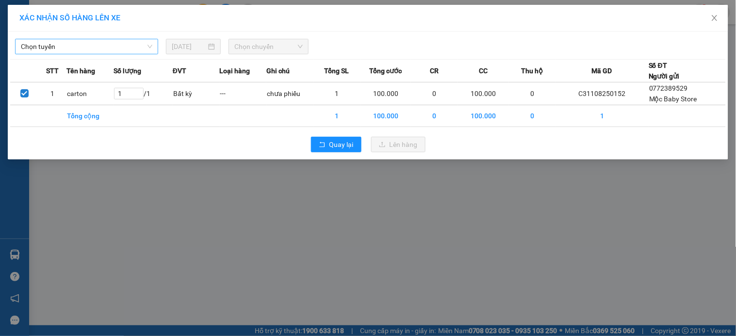
click at [129, 49] on span "Chọn tuyến" at bounding box center [86, 46] width 131 height 15
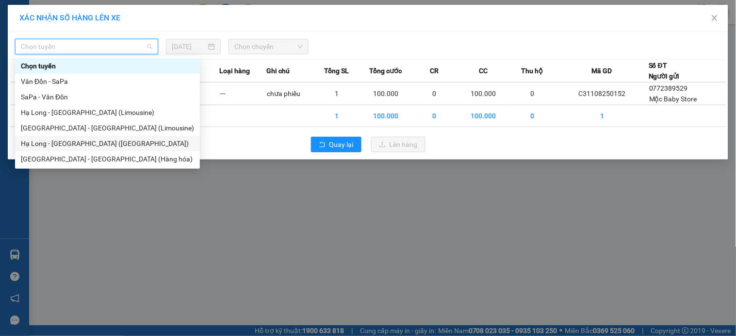
click at [101, 139] on div "Hạ Long - Hà Nội (Hàng hóa)" at bounding box center [107, 143] width 173 height 11
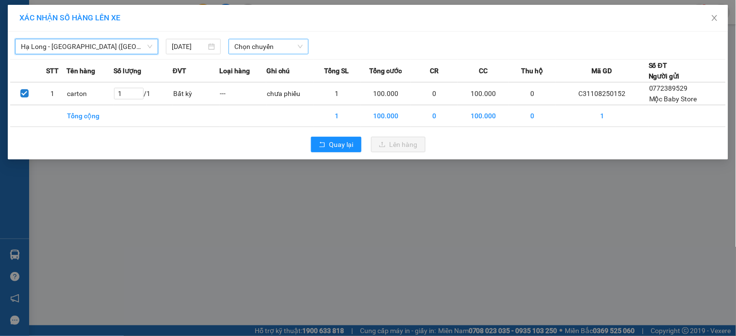
click at [262, 49] on span "Chọn chuyến" at bounding box center [268, 46] width 68 height 15
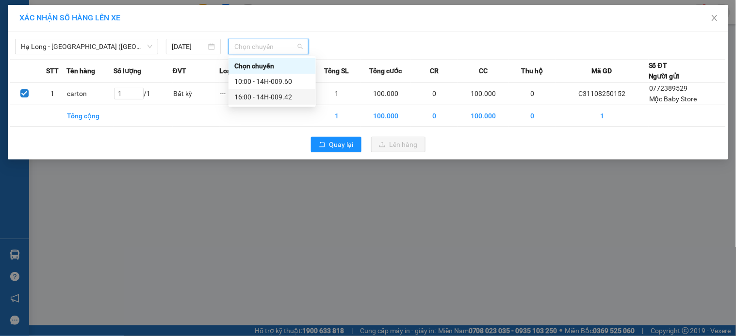
click at [265, 101] on div "16:00 - 14H-009.42" at bounding box center [272, 97] width 76 height 11
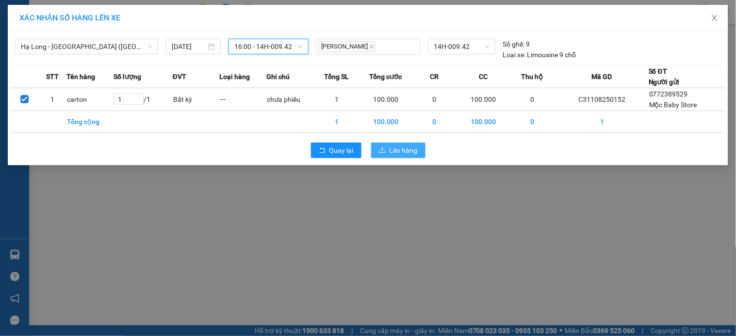
click at [406, 149] on span "Lên hàng" at bounding box center [404, 150] width 28 height 11
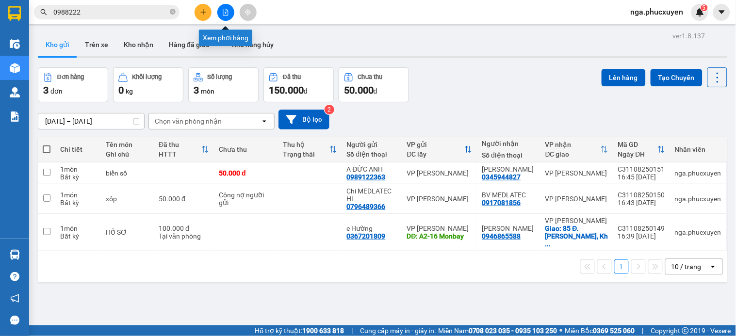
click at [226, 13] on icon "file-add" at bounding box center [225, 12] width 5 height 7
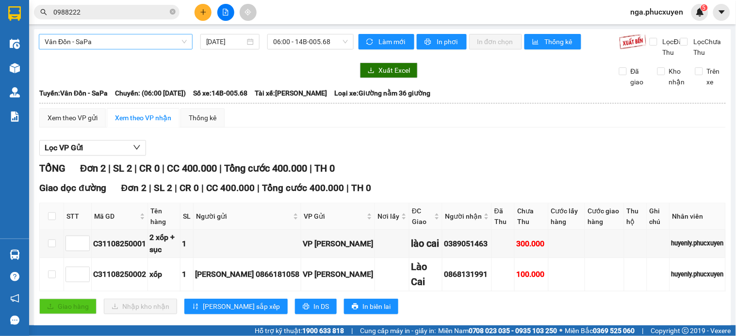
click at [113, 39] on span "Vân Đồn - SaPa" at bounding box center [116, 41] width 142 height 15
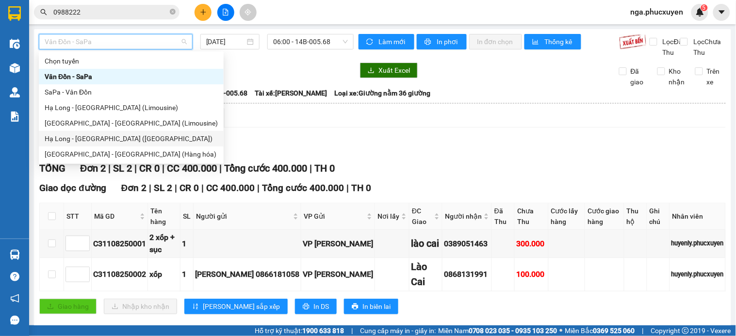
click at [113, 135] on div "Hạ Long - Hà Nội (Hàng hóa)" at bounding box center [131, 138] width 173 height 11
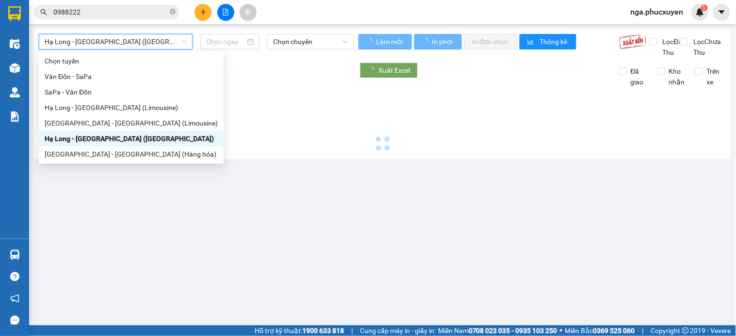
type input "11/08/2025"
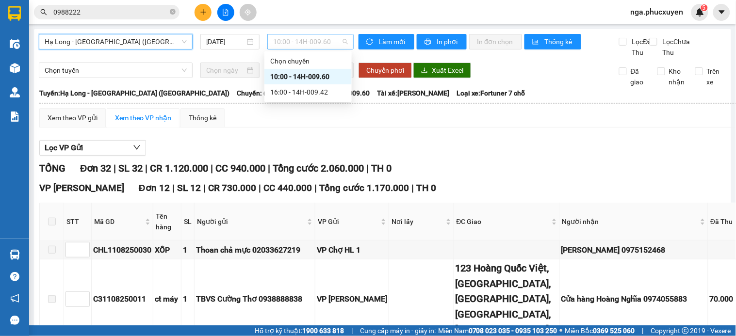
click at [323, 41] on span "10:00 - 14H-009.60" at bounding box center [310, 41] width 75 height 15
click at [323, 93] on div "16:00 - 14H-009.42" at bounding box center [308, 92] width 76 height 11
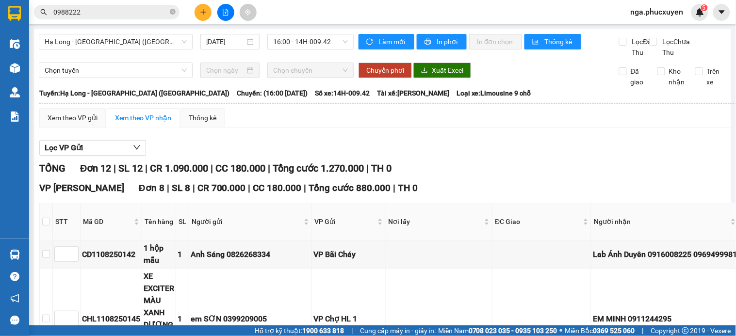
click at [208, 15] on button at bounding box center [203, 12] width 17 height 17
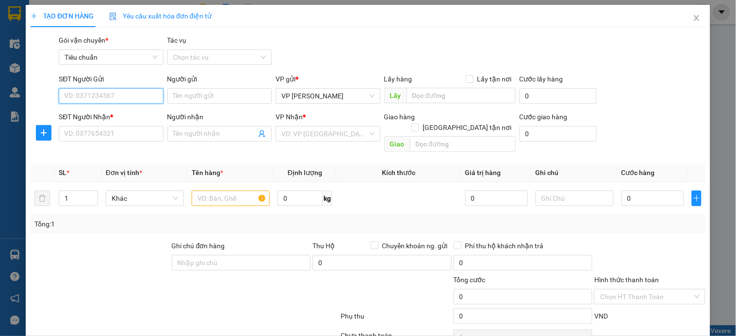
click at [128, 97] on input "SĐT Người Gửi" at bounding box center [111, 96] width 104 height 16
type input "0932966688"
click at [120, 115] on div "0932966688 - e thương" at bounding box center [110, 115] width 92 height 11
type input "e thương"
type input "0932966688"
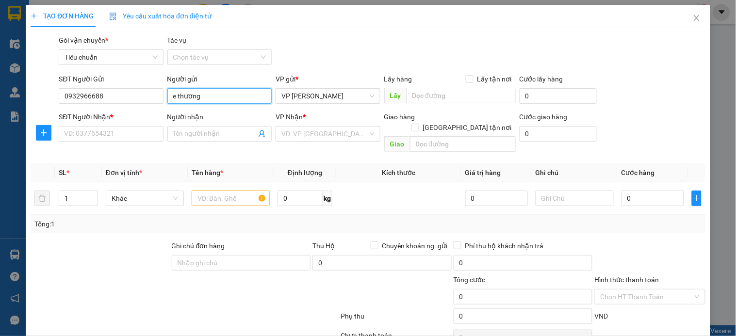
click at [179, 93] on input "e thương" at bounding box center [219, 96] width 104 height 16
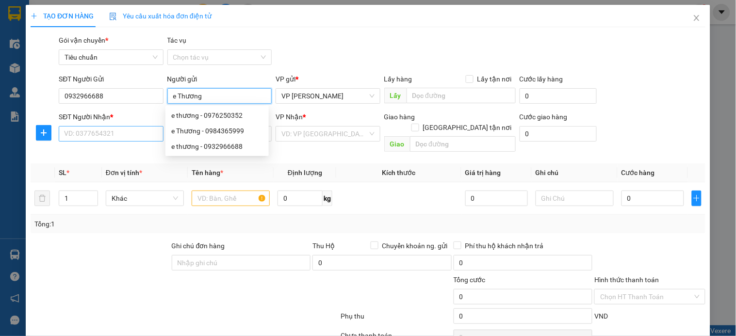
type input "e Thương"
click at [122, 133] on input "SĐT Người Nhận *" at bounding box center [111, 134] width 104 height 16
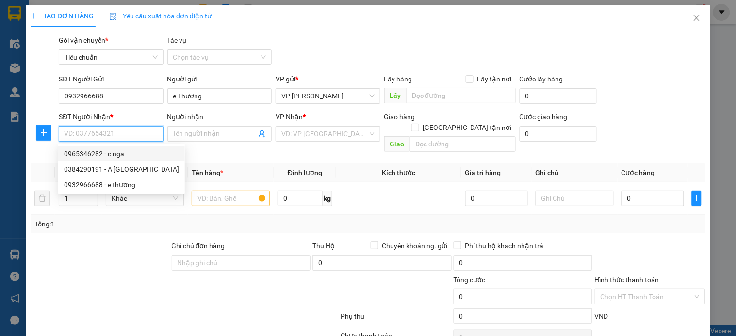
click at [138, 153] on div "0965346282 - c nga" at bounding box center [121, 153] width 115 height 11
type input "0965346282"
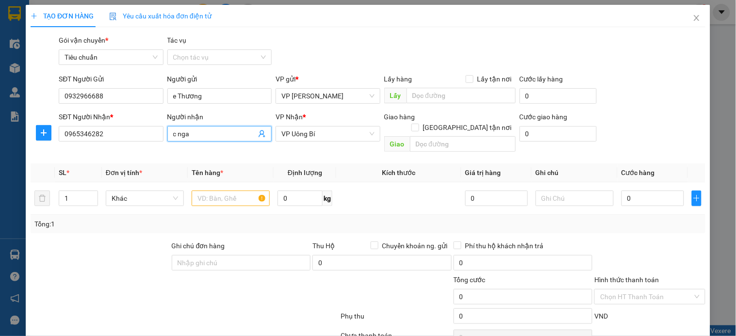
click at [180, 131] on input "c nga" at bounding box center [214, 134] width 83 height 11
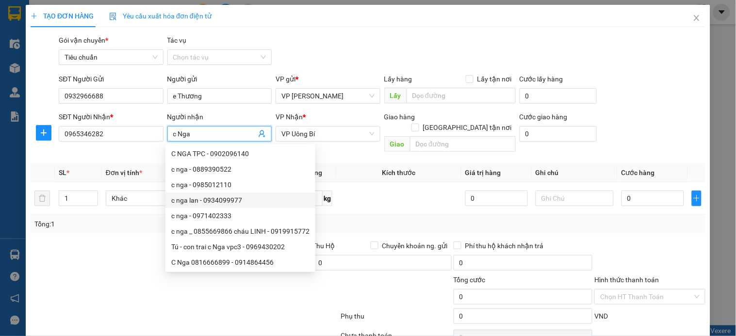
type input "c Nga"
click at [336, 164] on th "Kích thước" at bounding box center [398, 173] width 125 height 19
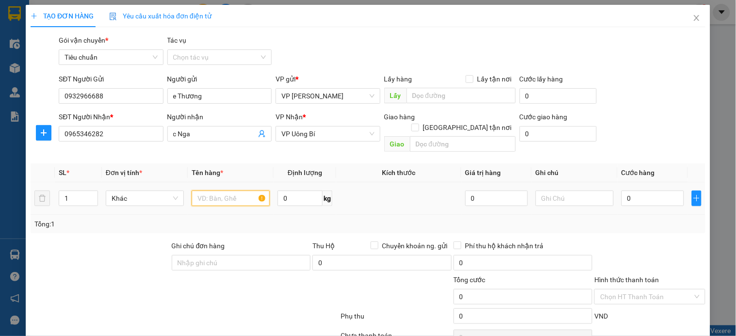
click at [231, 191] on input "text" at bounding box center [231, 199] width 78 height 16
type input "Hồ sơ"
click at [644, 192] on input "0" at bounding box center [653, 199] width 63 height 16
type input "3"
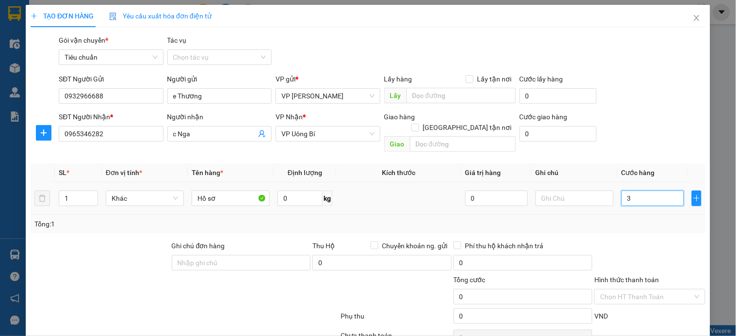
type input "3"
type input "30"
click at [634, 290] on input "Hình thức thanh toán" at bounding box center [646, 297] width 92 height 15
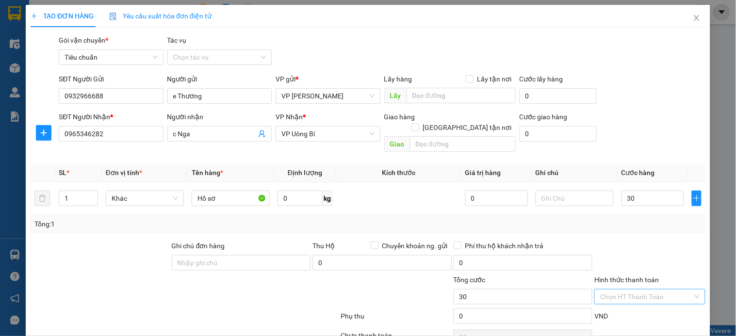
type input "30.000"
click at [630, 301] on div "Tại văn phòng" at bounding box center [643, 306] width 98 height 11
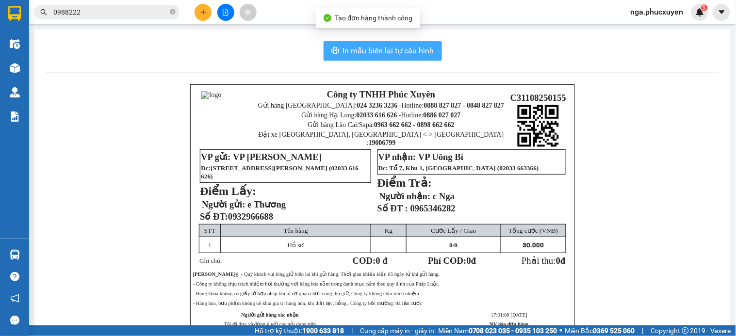
click at [365, 51] on span "In mẫu biên lai tự cấu hình" at bounding box center [388, 51] width 91 height 12
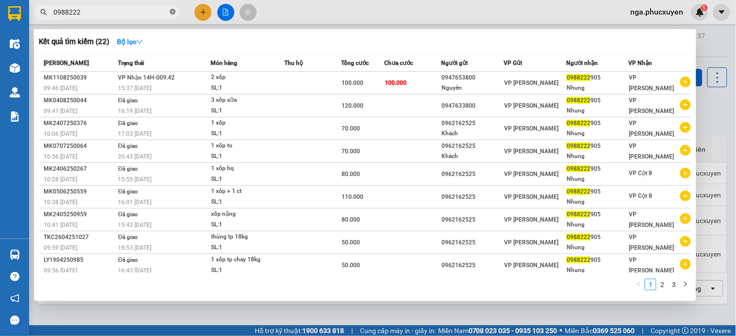
click at [172, 9] on icon "close-circle" at bounding box center [173, 12] width 6 height 6
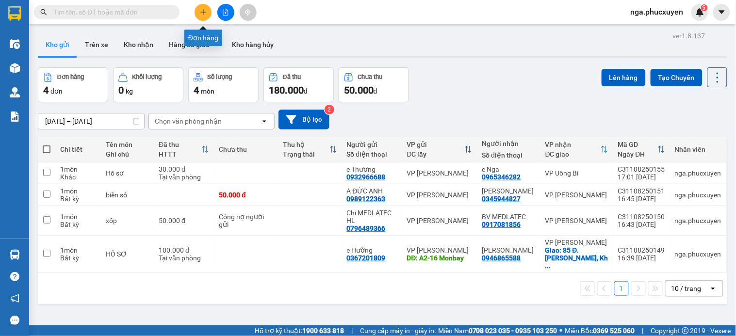
click at [205, 9] on icon "plus" at bounding box center [203, 12] width 7 height 7
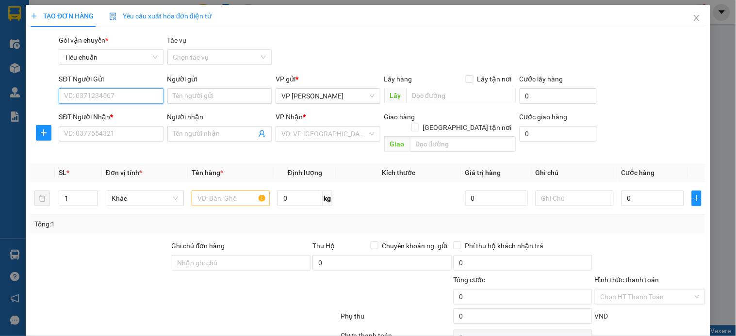
click at [111, 98] on input "SĐT Người Gửi" at bounding box center [111, 96] width 104 height 16
type input "0389596698"
click at [113, 117] on div "0389596698 - C Oanh" at bounding box center [110, 115] width 92 height 11
type input "C Oanh"
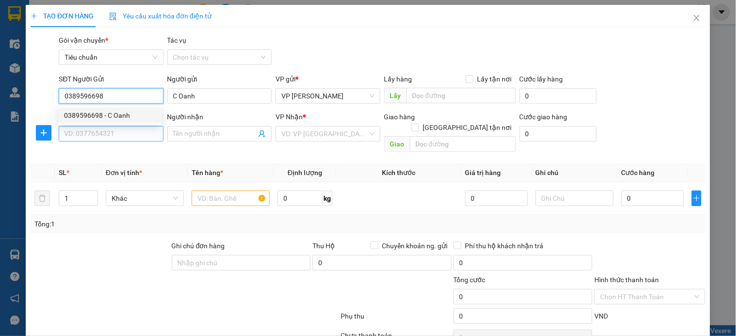
type input "0389596698"
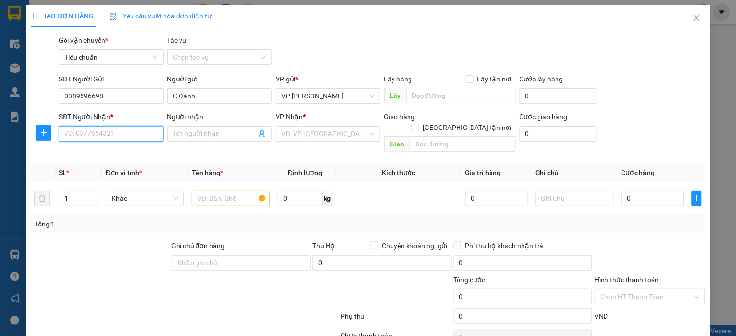
click at [115, 131] on input "SĐT Người Nhận *" at bounding box center [111, 134] width 104 height 16
click at [118, 150] on div "0972723219 - Minh" at bounding box center [112, 153] width 96 height 11
type input "0972723219"
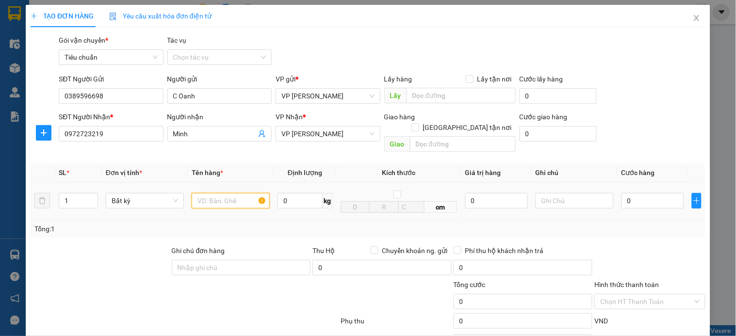
click at [222, 195] on input "text" at bounding box center [231, 201] width 78 height 16
click at [648, 193] on input "0" at bounding box center [653, 201] width 63 height 16
click at [636, 83] on div "SĐT Người Gửi 0389596698 Người gửi C Oanh VP gửi * VP Hạ Long Lấy hàng Lấy tận …" at bounding box center [382, 91] width 651 height 34
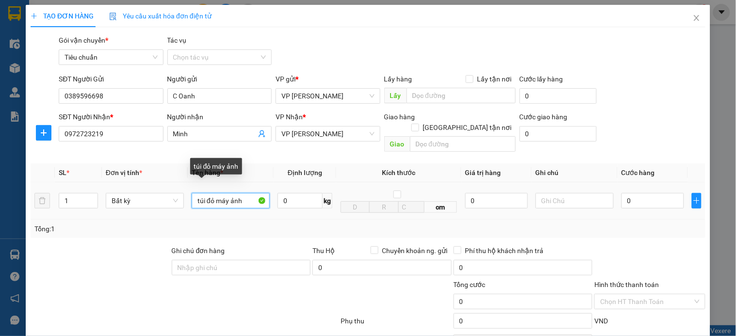
click at [240, 193] on input "túi đỏ máy ảnh" at bounding box center [231, 201] width 78 height 16
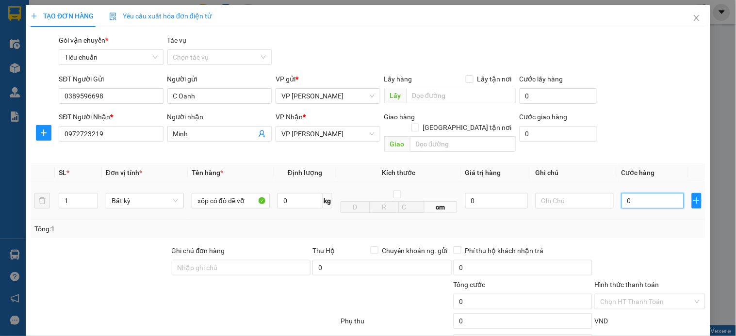
click at [642, 196] on input "0" at bounding box center [653, 201] width 63 height 16
click at [612, 295] on input "Hình thức thanh toán" at bounding box center [646, 302] width 92 height 15
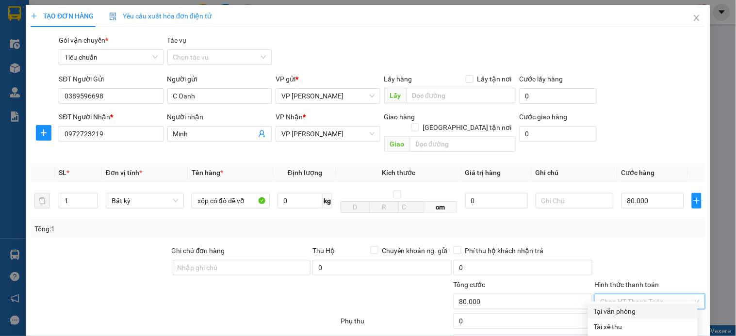
click at [621, 306] on div "Tại văn phòng" at bounding box center [643, 311] width 98 height 11
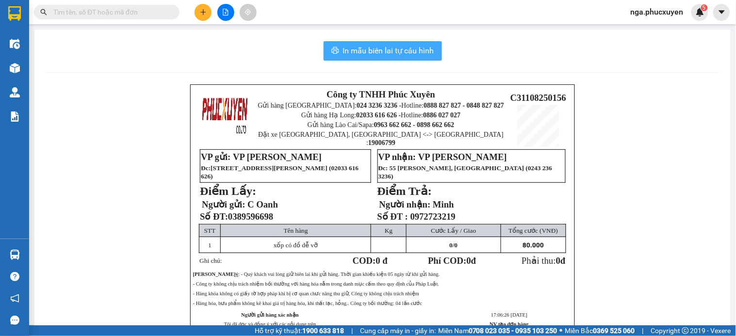
click at [389, 50] on span "In mẫu biên lai tự cấu hình" at bounding box center [388, 51] width 91 height 12
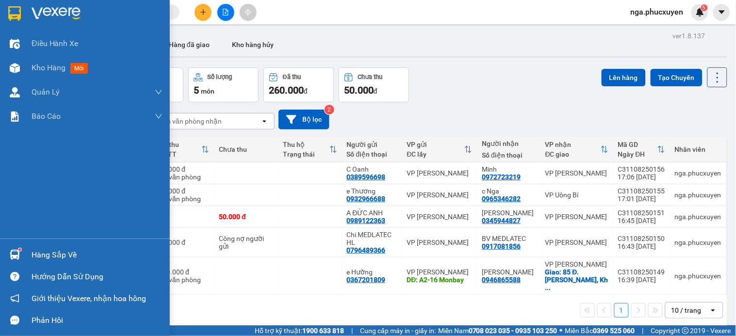
click at [29, 254] on div "Hàng sắp về" at bounding box center [85, 255] width 170 height 22
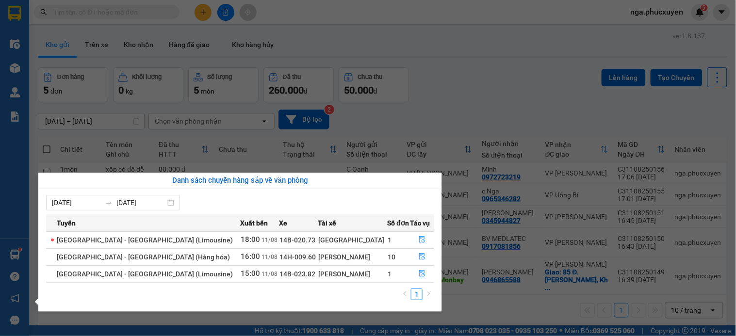
click at [476, 81] on section "Kết quả tìm kiếm ( 22 ) Bộ lọc Mã ĐH Trạng thái Món hàng Thu hộ Tổng cước Chưa …" at bounding box center [368, 168] width 736 height 336
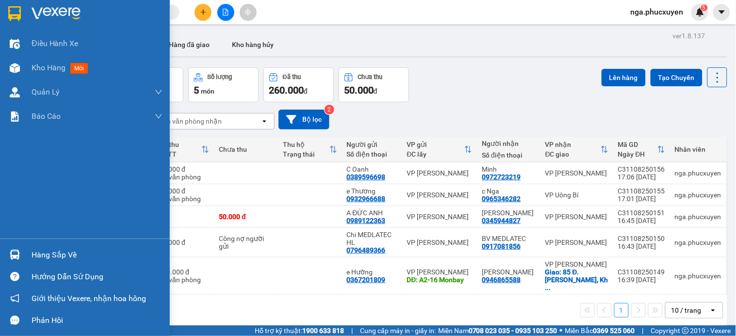
click at [15, 250] on img at bounding box center [15, 255] width 10 height 10
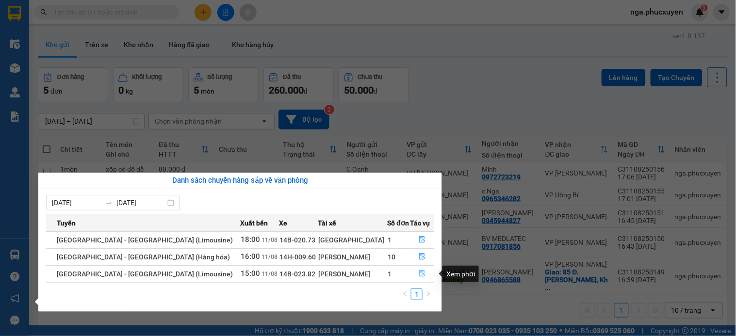
click at [420, 274] on icon "file-done" at bounding box center [423, 273] width 6 height 7
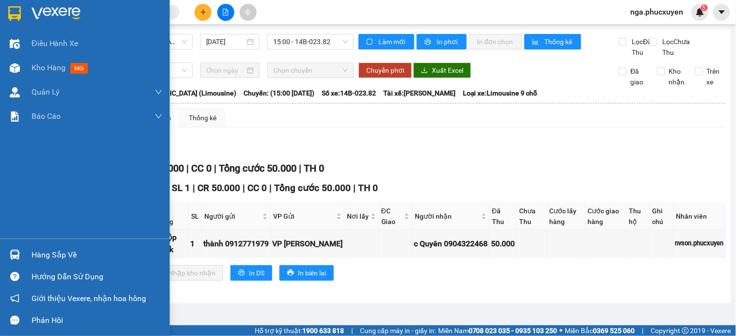
click at [32, 253] on div "Hàng sắp về" at bounding box center [97, 255] width 131 height 15
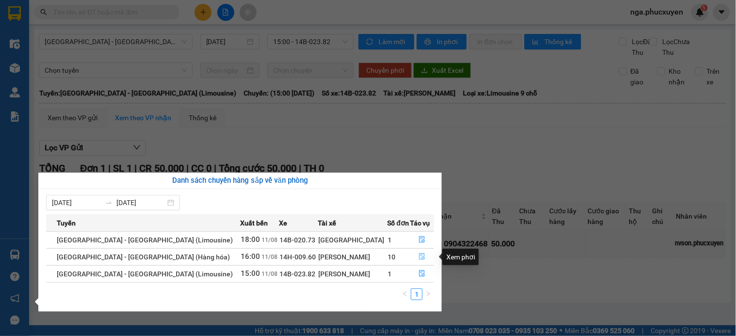
click at [419, 253] on icon "file-done" at bounding box center [422, 256] width 7 height 7
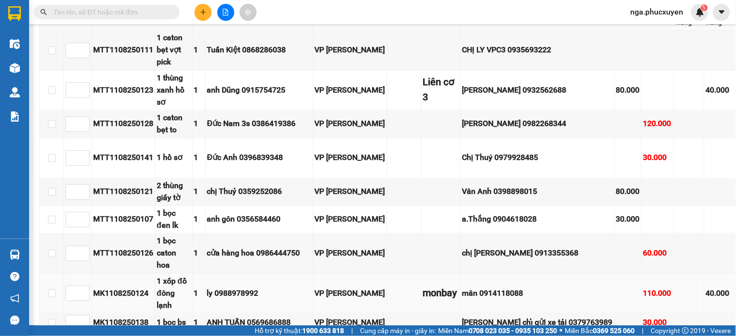
scroll to position [431, 0]
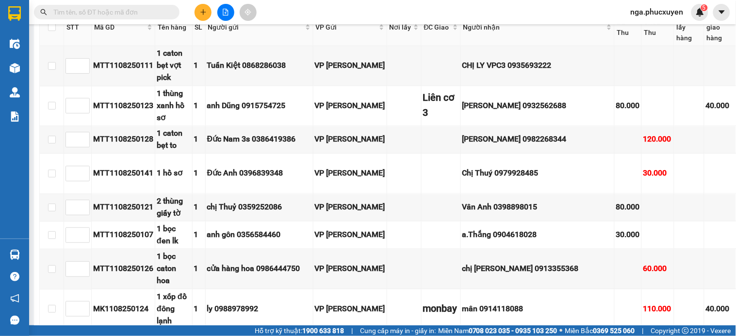
click at [157, 13] on input "text" at bounding box center [110, 12] width 115 height 11
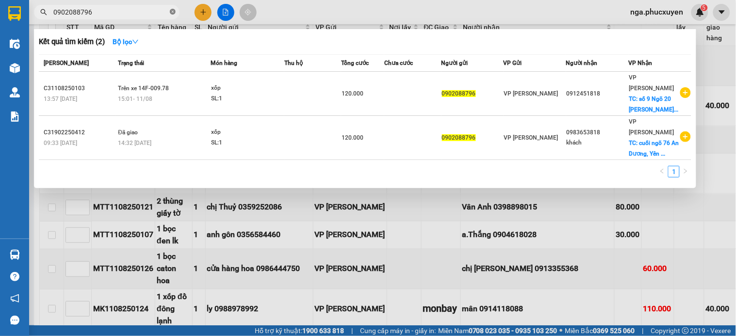
click at [171, 13] on icon "close-circle" at bounding box center [173, 12] width 6 height 6
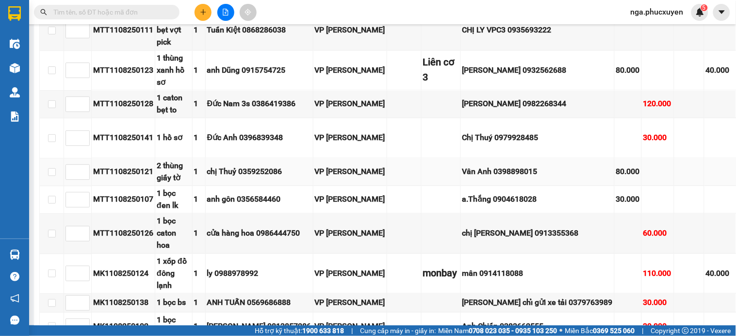
scroll to position [485, 0]
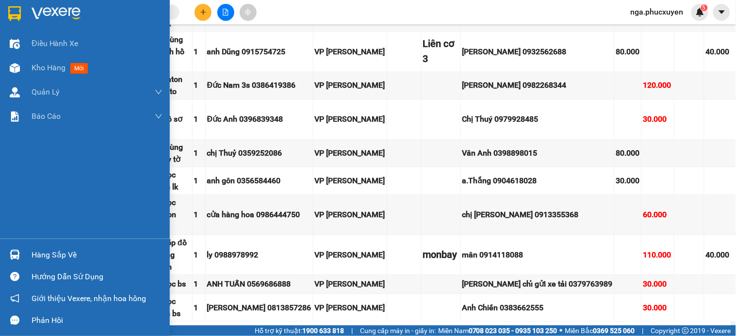
click at [45, 16] on img at bounding box center [56, 13] width 49 height 15
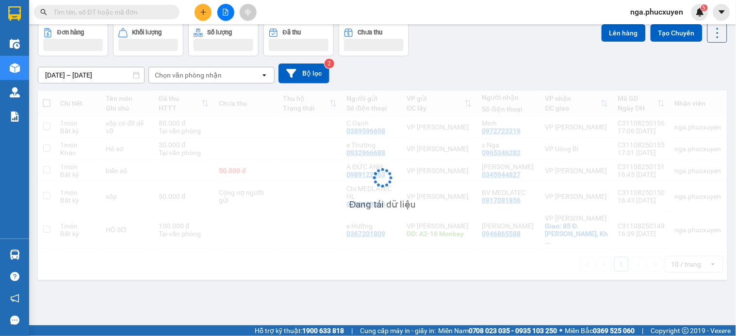
scroll to position [45, 0]
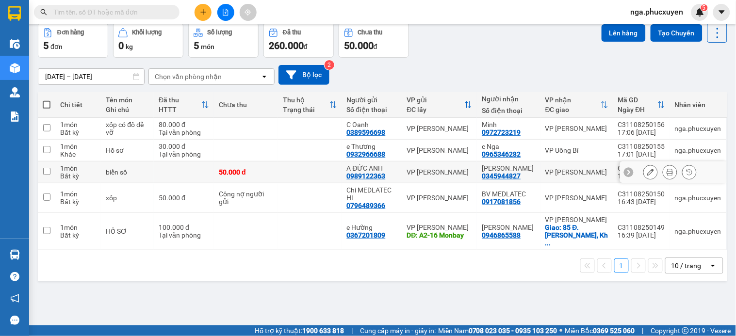
click at [294, 173] on td at bounding box center [310, 173] width 64 height 22
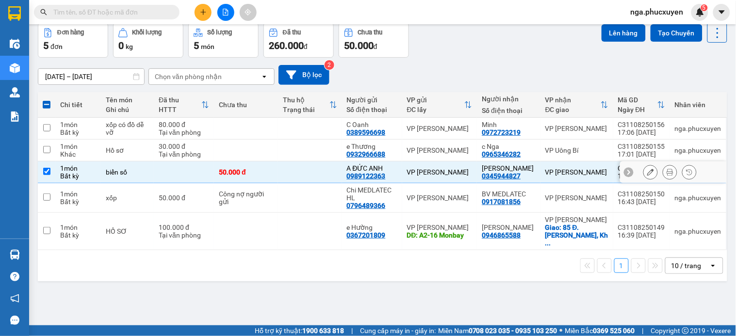
click at [294, 170] on td at bounding box center [310, 173] width 64 height 22
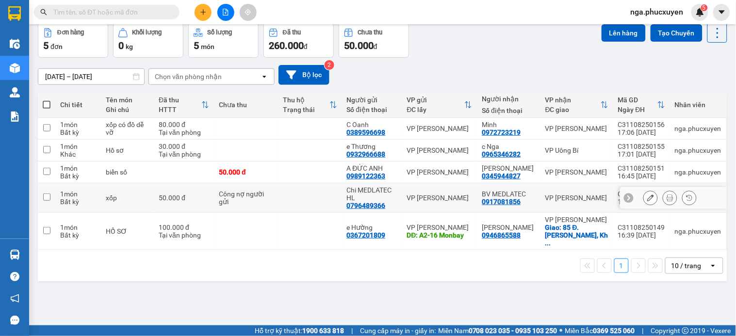
click at [293, 193] on td at bounding box center [310, 198] width 64 height 30
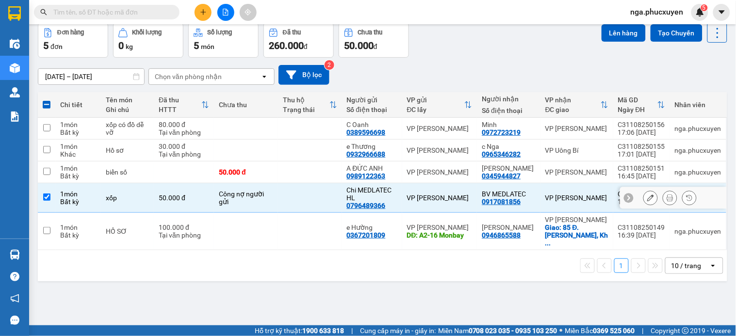
click at [295, 193] on td at bounding box center [310, 198] width 64 height 30
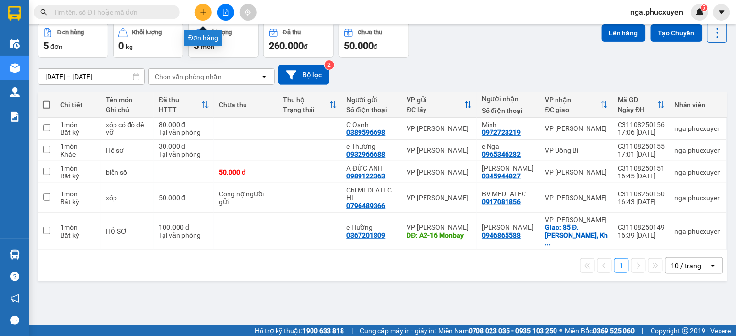
click at [202, 10] on icon "plus" at bounding box center [203, 12] width 7 height 7
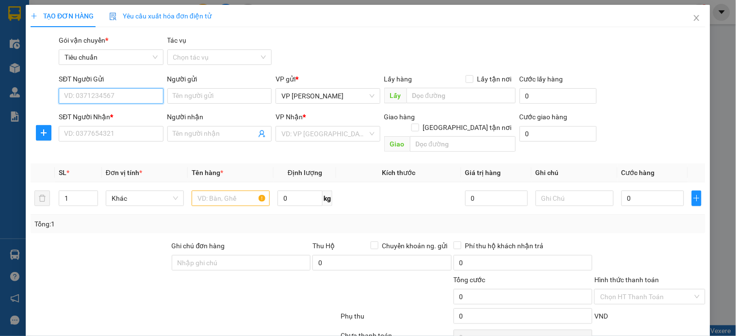
click at [131, 97] on input "SĐT Người Gửi" at bounding box center [111, 96] width 104 height 16
click at [99, 113] on div "0985404583 - Yến" at bounding box center [110, 115] width 92 height 11
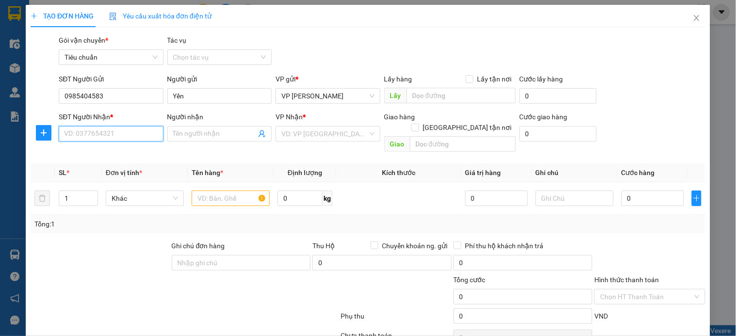
click at [102, 130] on input "SĐT Người Nhận *" at bounding box center [111, 134] width 104 height 16
click at [113, 157] on div "0974574768 - Thương" at bounding box center [110, 153] width 92 height 11
drag, startPoint x: 232, startPoint y: 178, endPoint x: 227, endPoint y: 190, distance: 12.8
click at [231, 189] on div at bounding box center [231, 198] width 78 height 19
click at [227, 191] on input "text" at bounding box center [231, 199] width 78 height 16
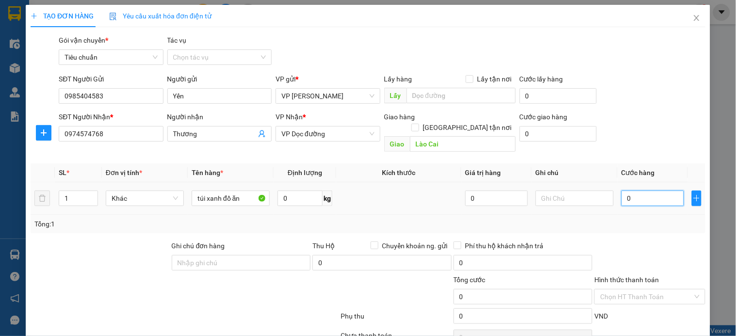
click at [638, 191] on input "0" at bounding box center [653, 199] width 63 height 16
click at [644, 191] on input "0" at bounding box center [653, 199] width 63 height 16
click at [641, 290] on input "Hình thức thanh toán" at bounding box center [646, 297] width 92 height 15
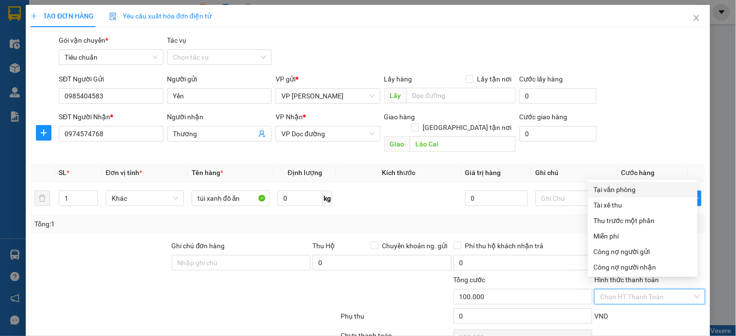
click at [624, 188] on div "Tại văn phòng" at bounding box center [643, 189] width 98 height 11
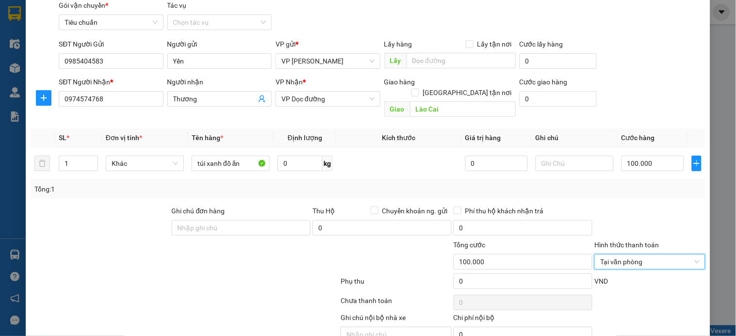
scroll to position [73, 0]
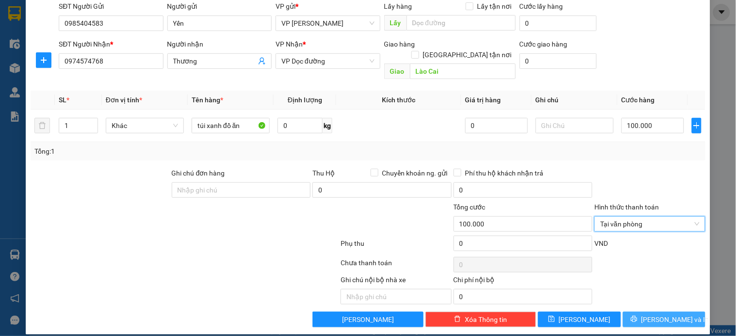
click at [657, 314] on span "Lưu và In" at bounding box center [675, 319] width 68 height 11
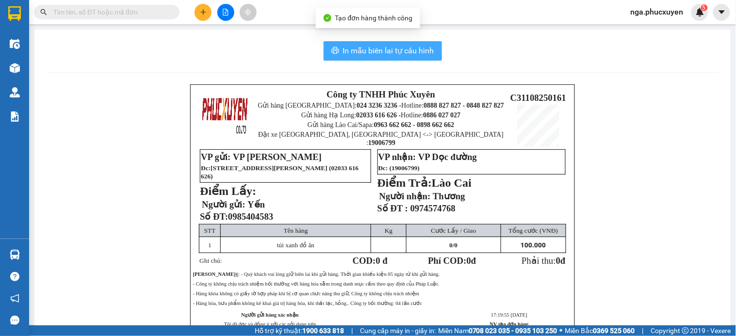
click at [386, 46] on span "In mẫu biên lai tự cấu hình" at bounding box center [388, 51] width 91 height 12
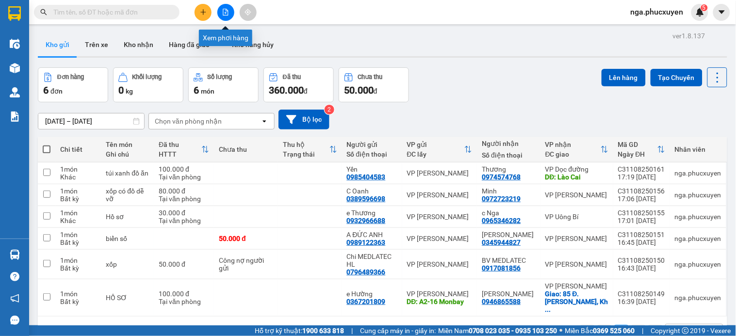
click at [227, 11] on icon "file-add" at bounding box center [225, 12] width 7 height 7
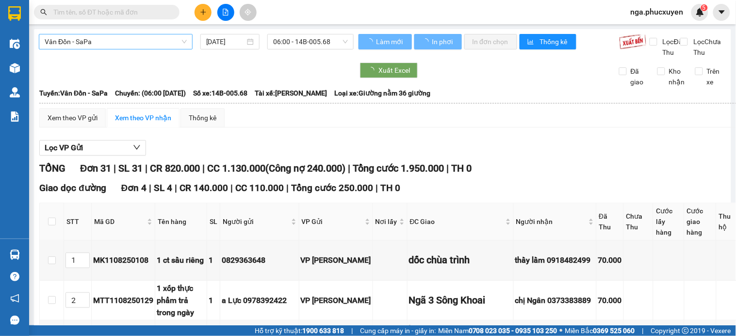
click at [147, 42] on span "Vân Đồn - SaPa" at bounding box center [116, 41] width 142 height 15
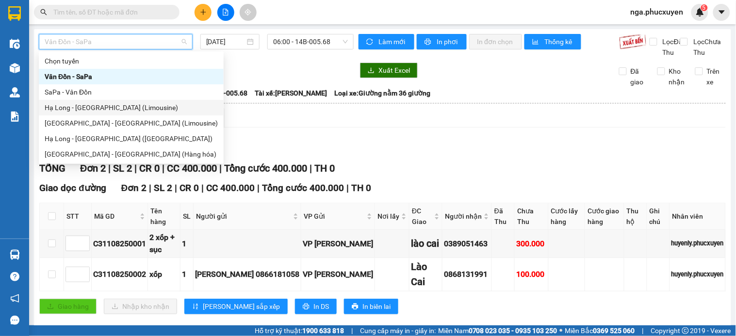
click at [113, 108] on div "Hạ Long - Hà Nội (Limousine)" at bounding box center [131, 107] width 173 height 11
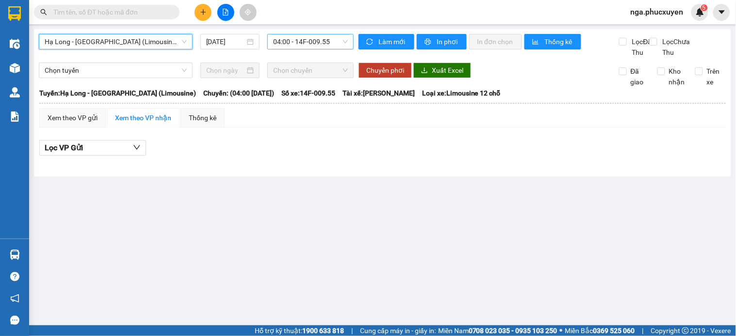
click at [338, 42] on span "04:00 - 14F-009.55" at bounding box center [310, 41] width 75 height 15
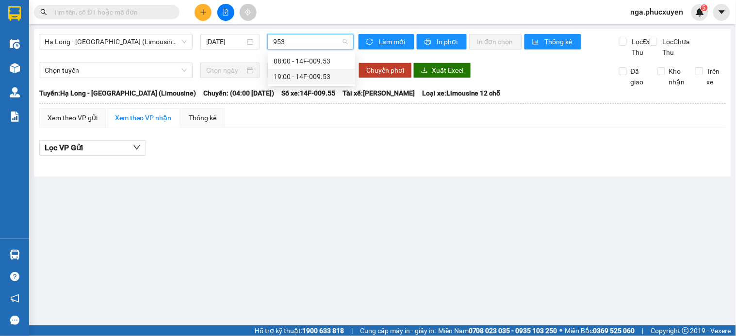
click at [313, 78] on div "19:00 - 14F-009.53" at bounding box center [312, 76] width 76 height 11
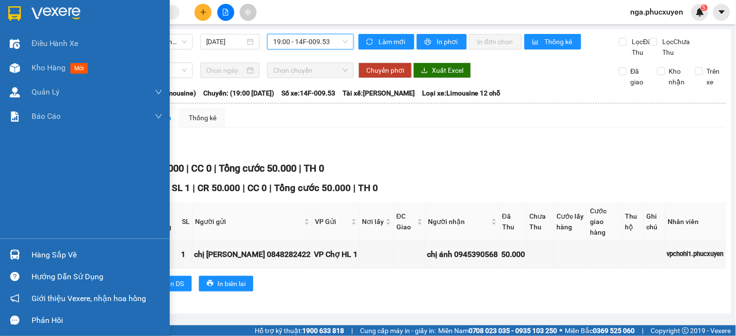
click at [18, 12] on img at bounding box center [14, 13] width 13 height 15
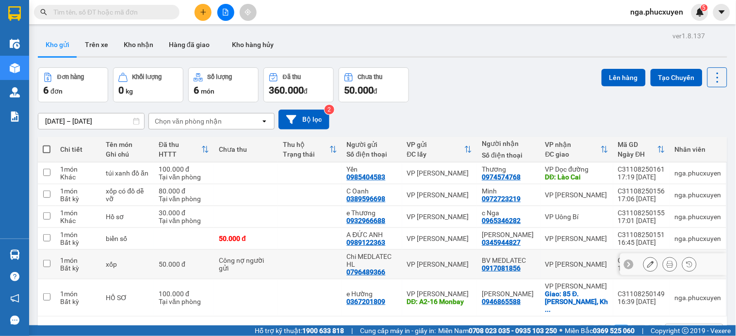
drag, startPoint x: 271, startPoint y: 267, endPoint x: 559, endPoint y: 172, distance: 304.1
click at [273, 267] on td "Công nợ người gửi" at bounding box center [246, 265] width 64 height 30
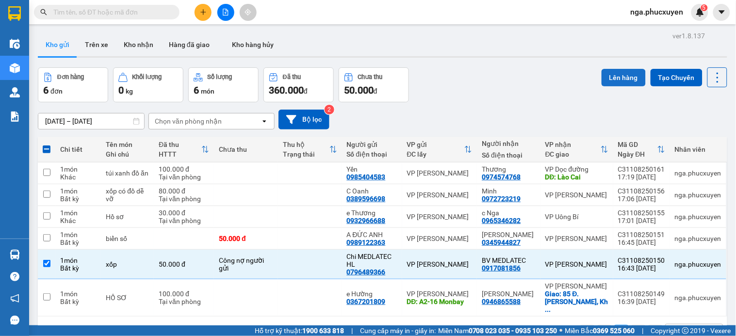
click at [628, 76] on button "Lên hàng" at bounding box center [624, 77] width 44 height 17
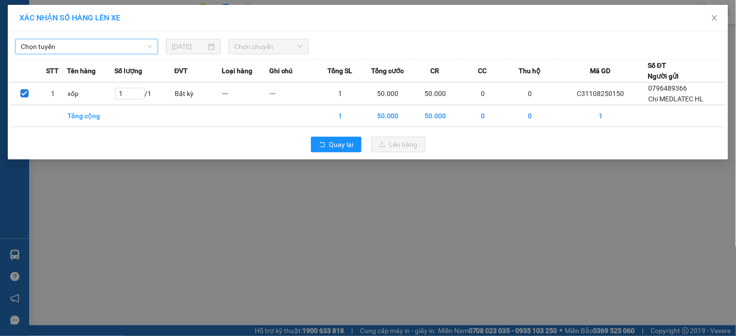
click at [132, 49] on span "Chọn tuyến" at bounding box center [86, 46] width 131 height 15
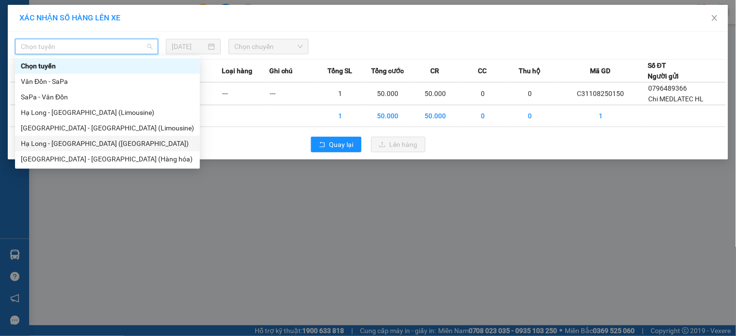
click at [109, 141] on div "Hạ Long - Hà Nội (Hàng hóa)" at bounding box center [107, 143] width 173 height 11
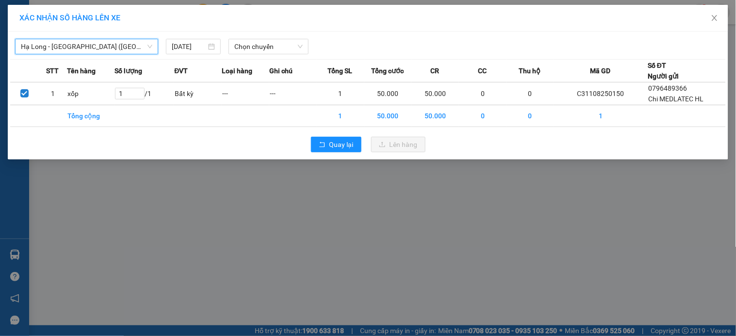
click at [115, 46] on span "Hạ Long - Hà Nội (Hàng hóa)" at bounding box center [86, 46] width 131 height 15
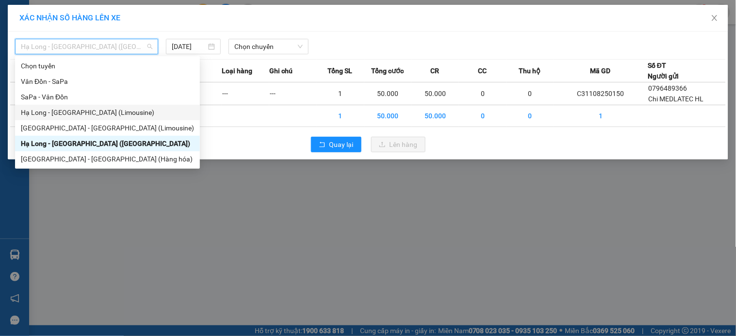
click at [110, 114] on div "Hạ Long - Hà Nội (Limousine)" at bounding box center [107, 112] width 173 height 11
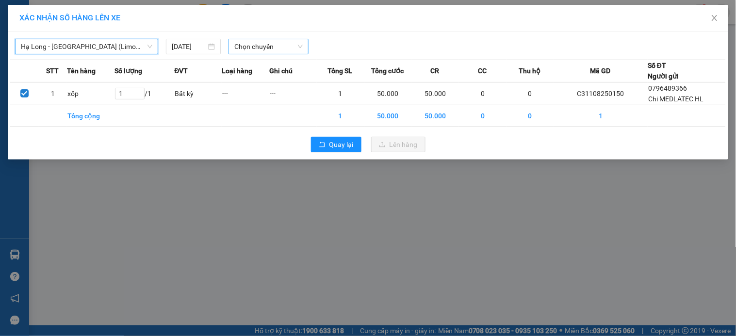
click at [256, 43] on span "Chọn chuyến" at bounding box center [268, 46] width 68 height 15
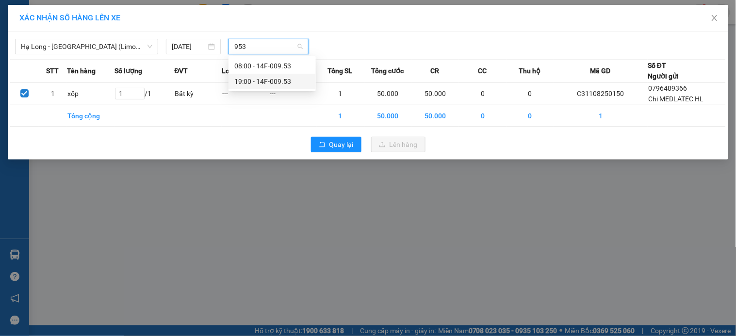
click at [267, 81] on div "19:00 - 14F-009.53" at bounding box center [272, 81] width 76 height 11
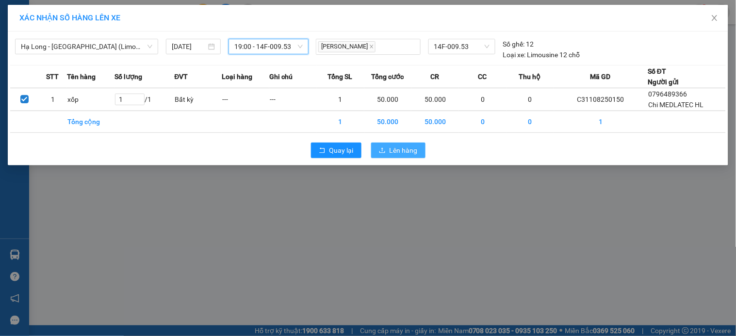
click at [385, 148] on icon "upload" at bounding box center [382, 150] width 7 height 7
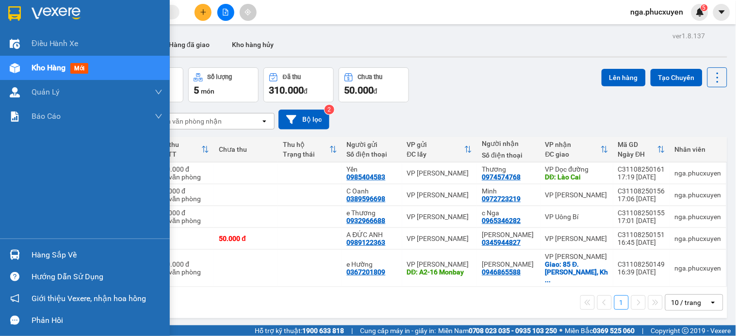
click at [25, 253] on div "Hàng sắp về" at bounding box center [85, 255] width 170 height 22
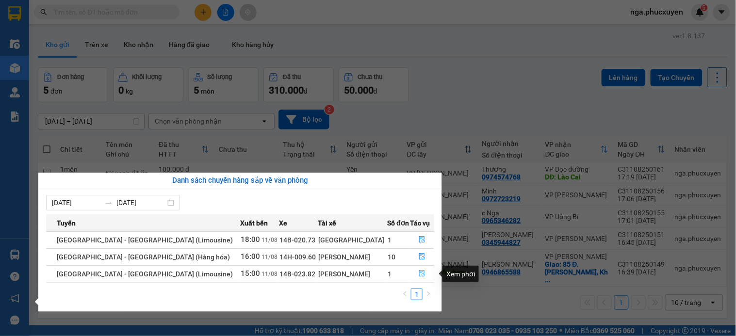
click at [413, 274] on button "button" at bounding box center [422, 274] width 23 height 16
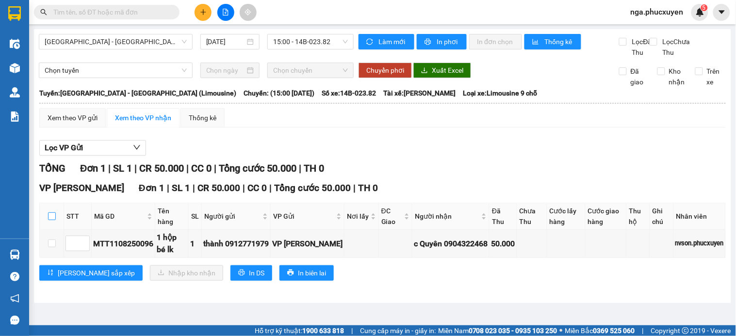
click at [52, 220] on input "checkbox" at bounding box center [52, 217] width 8 height 8
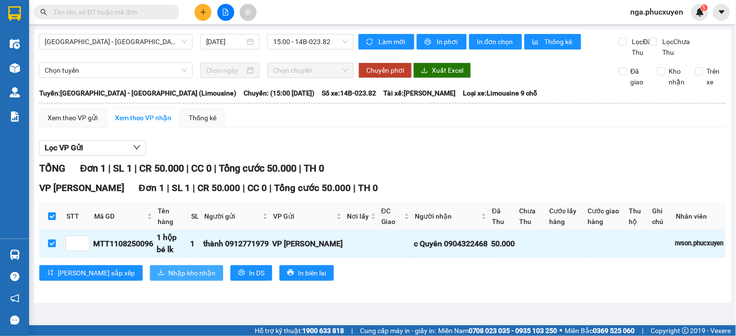
click at [168, 279] on span "Nhập kho nhận" at bounding box center [191, 273] width 47 height 11
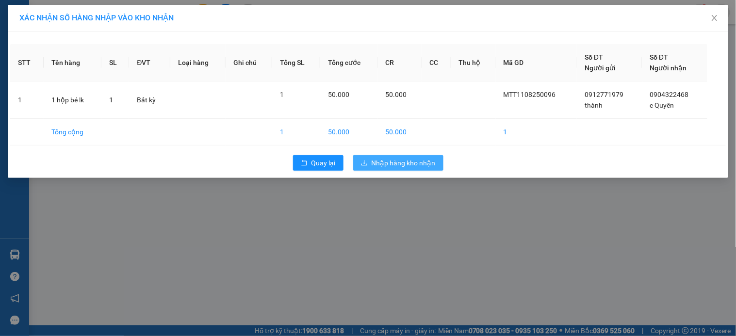
click at [385, 165] on span "Nhập hàng kho nhận" at bounding box center [404, 163] width 64 height 11
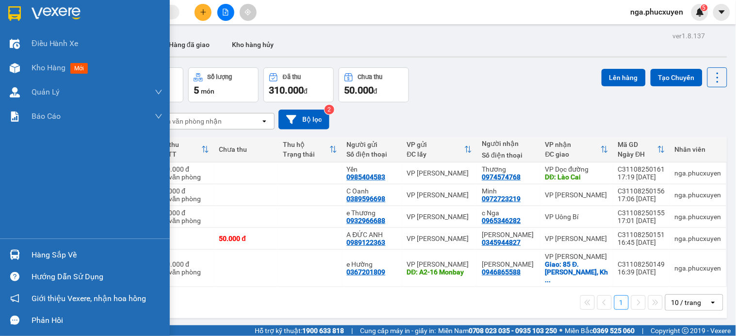
click at [27, 12] on div at bounding box center [85, 16] width 170 height 32
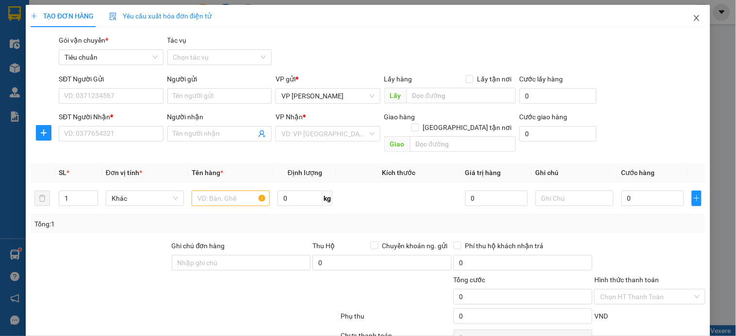
click at [693, 17] on icon "close" at bounding box center [697, 18] width 8 height 8
click at [688, 17] on span "nga.phucxuyen" at bounding box center [657, 12] width 68 height 12
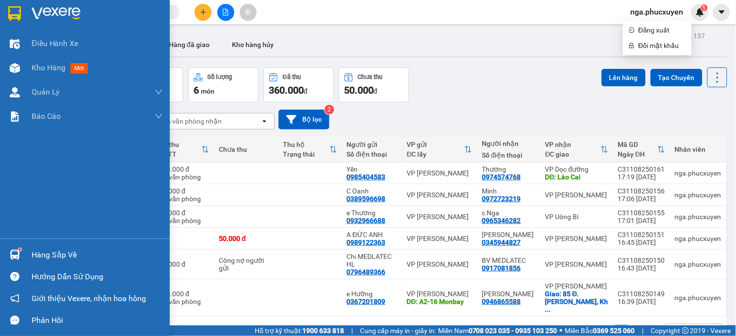
click at [32, 253] on div "Hàng sắp về" at bounding box center [97, 255] width 131 height 15
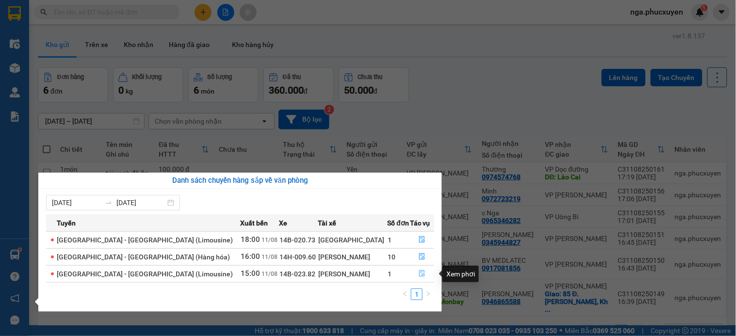
click at [419, 276] on icon "file-done" at bounding box center [422, 273] width 7 height 7
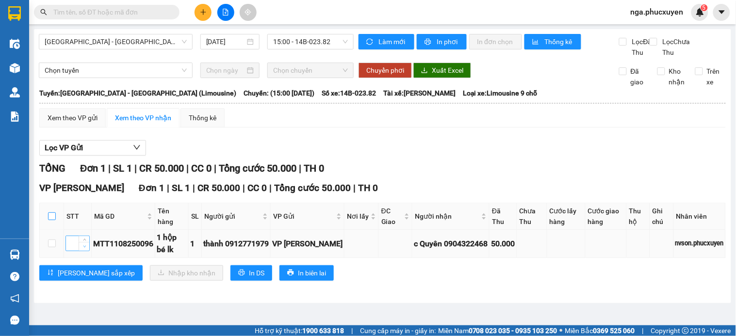
drag, startPoint x: 52, startPoint y: 227, endPoint x: 79, endPoint y: 259, distance: 41.8
click at [52, 220] on input "checkbox" at bounding box center [52, 217] width 8 height 8
checkbox input "true"
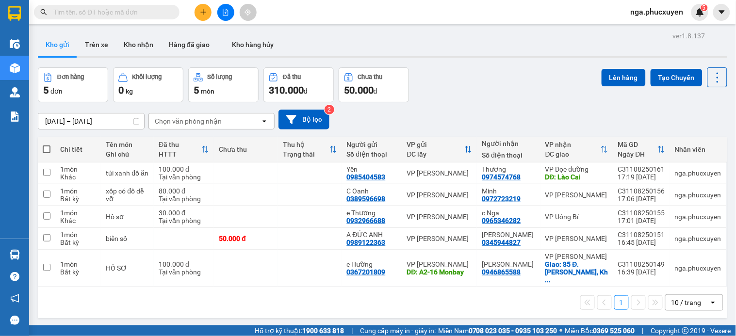
click at [122, 11] on input "text" at bounding box center [110, 12] width 115 height 11
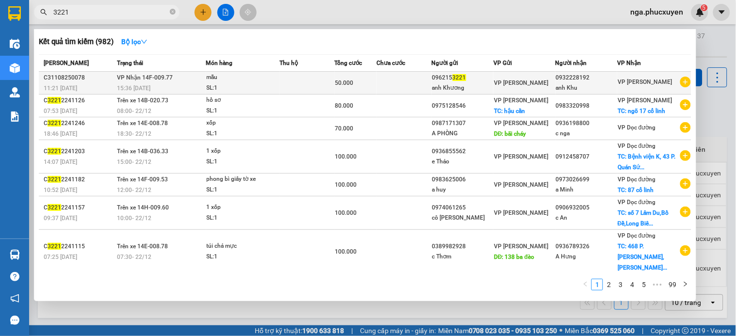
type input "3221"
click at [267, 83] on div "SL: 1" at bounding box center [243, 88] width 73 height 11
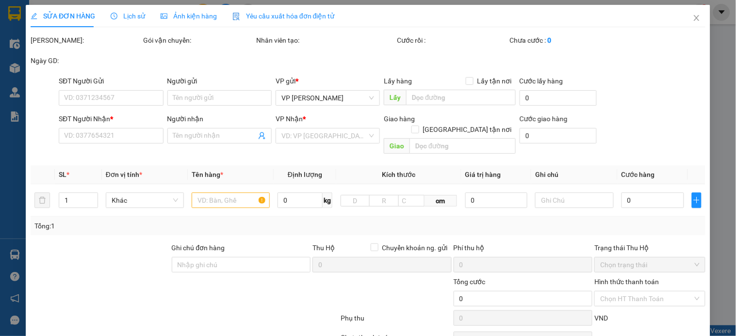
click at [123, 13] on span "Lịch sử" at bounding box center [128, 16] width 34 height 8
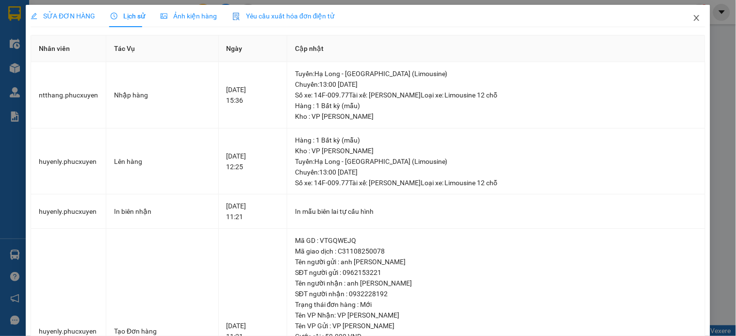
click at [693, 16] on icon "close" at bounding box center [697, 18] width 8 height 8
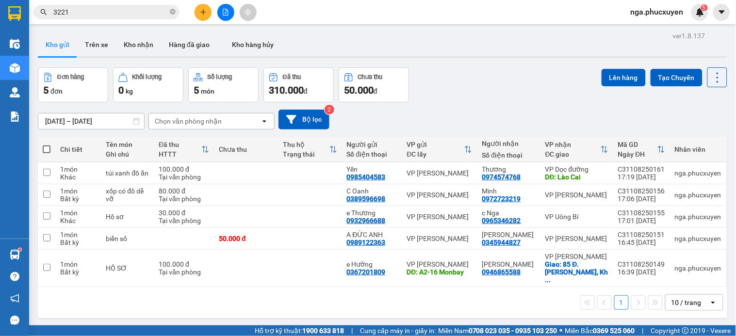
drag, startPoint x: 172, startPoint y: 11, endPoint x: 134, endPoint y: 15, distance: 38.1
click at [172, 11] on icon "close-circle" at bounding box center [173, 12] width 6 height 6
paste input "MTT1108250096"
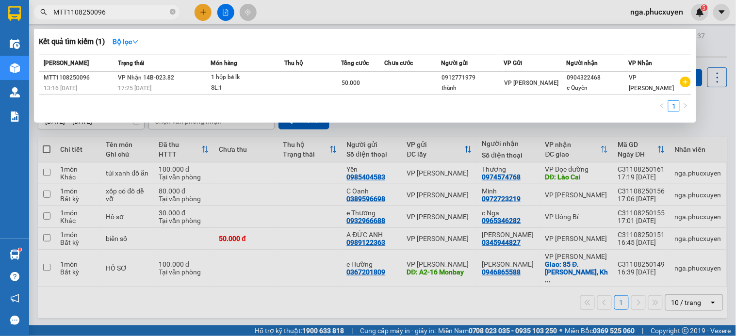
type input "MTT1108250096"
click at [175, 11] on icon "close-circle" at bounding box center [173, 12] width 6 height 6
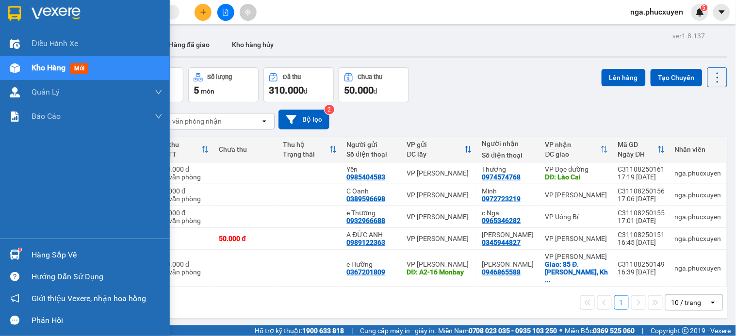
click at [23, 252] on div "Hàng sắp về" at bounding box center [85, 255] width 170 height 22
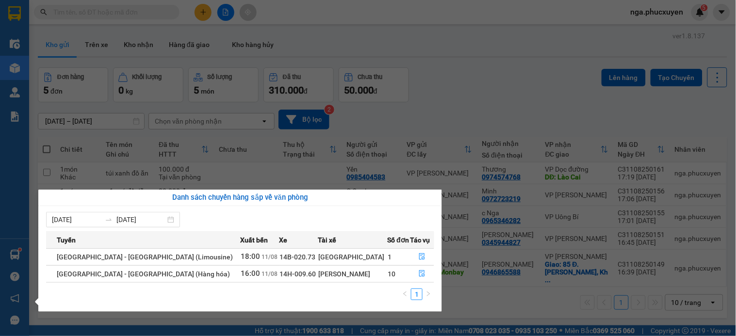
click at [478, 86] on section "Kết quả tìm kiếm ( 1 ) Bộ lọc Mã ĐH Trạng thái Món hàng Thu hộ Tổng cước Chưa c…" at bounding box center [368, 168] width 736 height 336
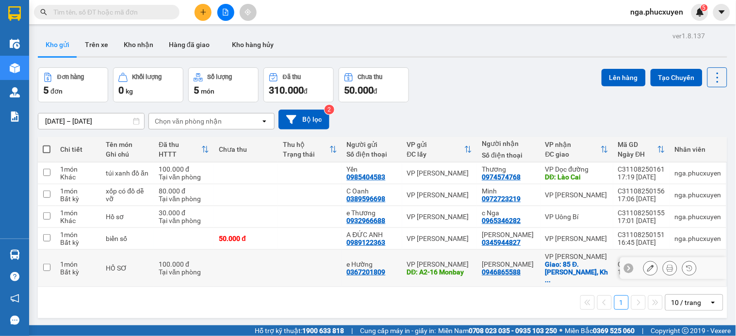
click at [293, 268] on td at bounding box center [310, 268] width 64 height 37
checkbox input "true"
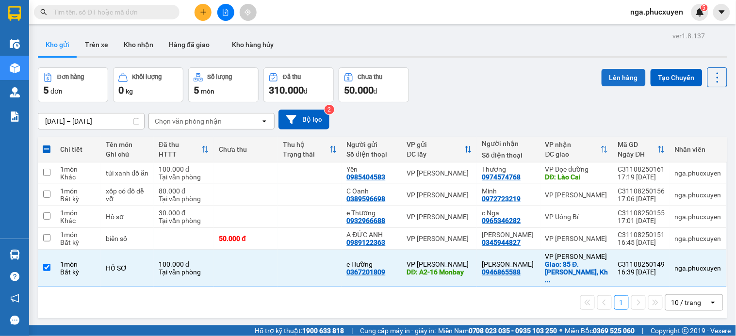
click at [612, 77] on button "Lên hàng" at bounding box center [624, 77] width 44 height 17
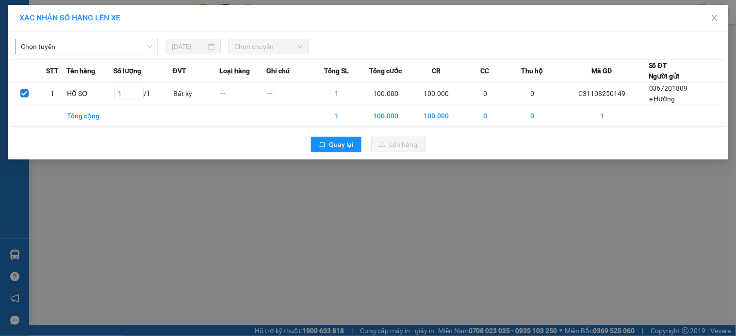
click at [135, 45] on span "Chọn tuyến" at bounding box center [86, 46] width 131 height 15
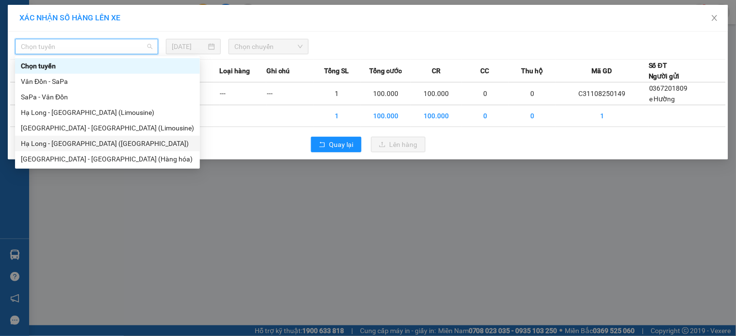
click at [110, 144] on div "Hạ Long - [GEOGRAPHIC_DATA] ([GEOGRAPHIC_DATA])" at bounding box center [107, 143] width 173 height 11
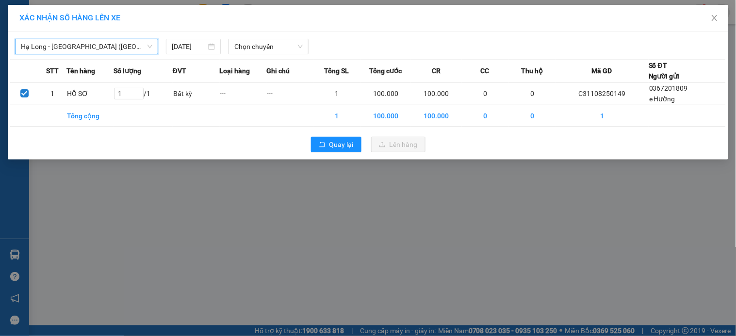
click at [123, 46] on span "Hạ Long - [GEOGRAPHIC_DATA] ([GEOGRAPHIC_DATA])" at bounding box center [86, 46] width 131 height 15
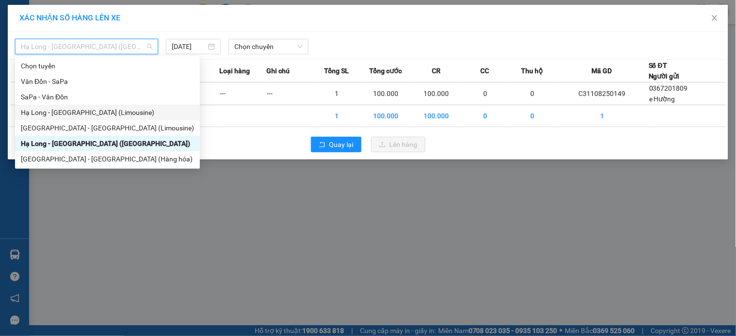
click at [110, 110] on div "Hạ Long - [GEOGRAPHIC_DATA] (Limousine)" at bounding box center [107, 112] width 173 height 11
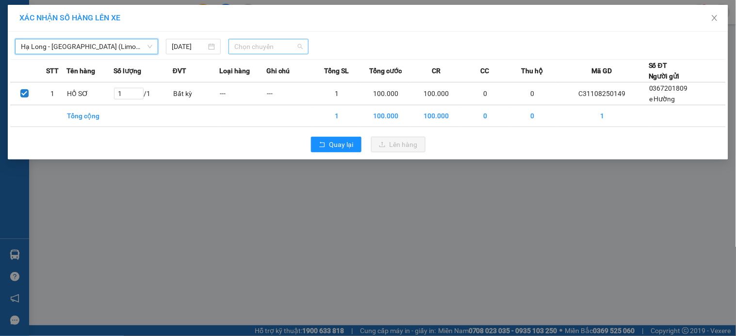
click at [280, 47] on span "Chọn chuyến" at bounding box center [268, 46] width 68 height 15
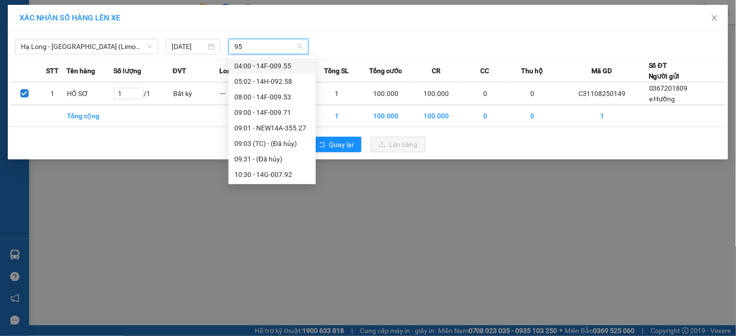
type input "953"
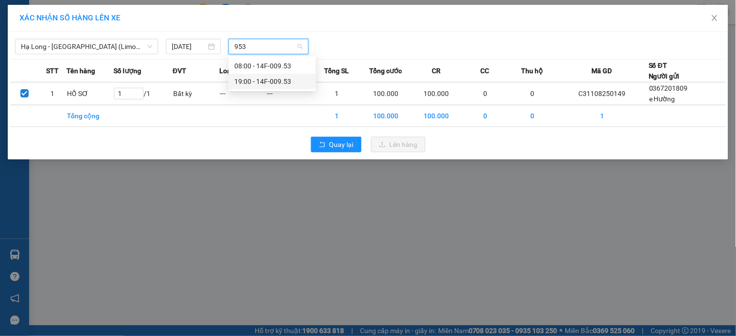
click at [262, 83] on div "19:00 - 14F-009.53" at bounding box center [272, 81] width 76 height 11
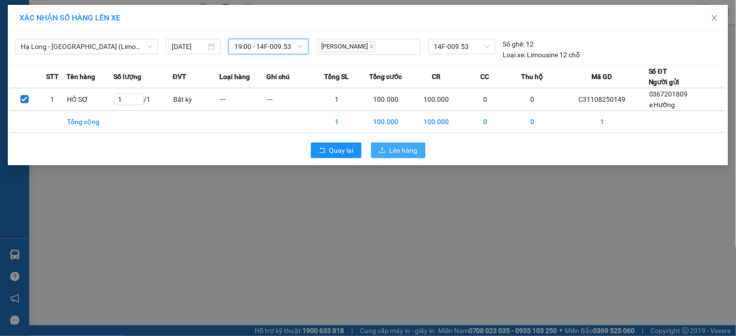
click at [408, 149] on span "Lên hàng" at bounding box center [404, 150] width 28 height 11
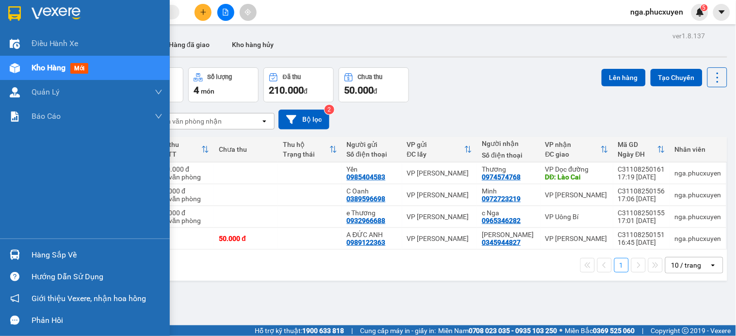
drag, startPoint x: 30, startPoint y: 254, endPoint x: 219, endPoint y: 274, distance: 190.8
click at [32, 255] on div "Hàng sắp về" at bounding box center [85, 255] width 170 height 22
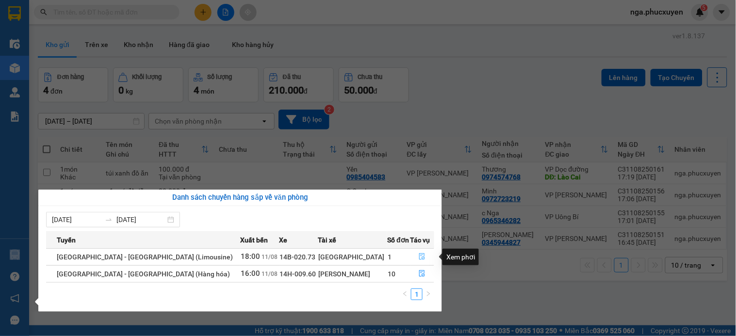
click at [420, 258] on icon "file-done" at bounding box center [423, 256] width 6 height 7
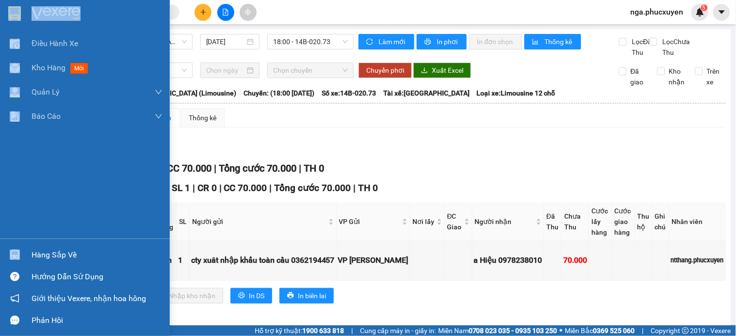
click at [31, 255] on div "Hàng sắp về" at bounding box center [85, 255] width 170 height 22
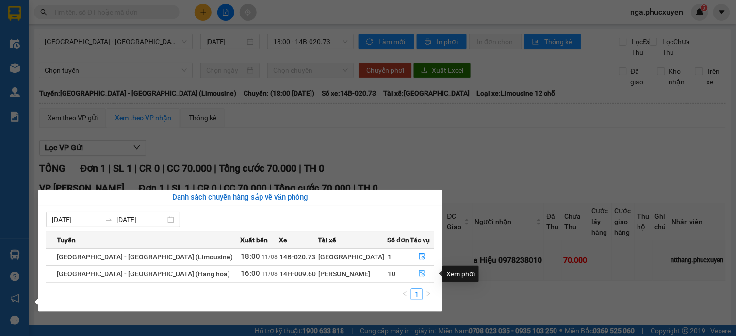
click at [420, 273] on icon "file-done" at bounding box center [423, 273] width 6 height 7
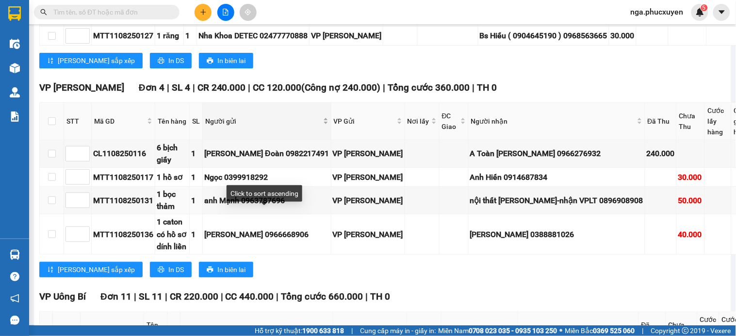
scroll to position [916, 0]
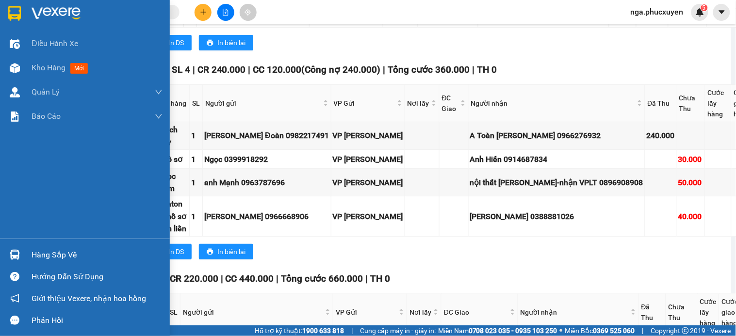
click at [26, 7] on div at bounding box center [85, 16] width 170 height 32
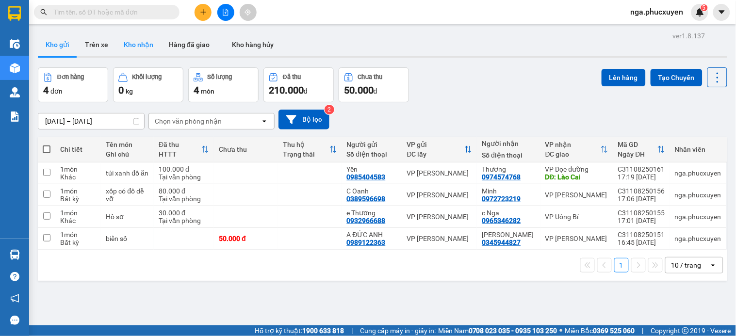
click at [133, 41] on button "Kho nhận" at bounding box center [138, 44] width 45 height 23
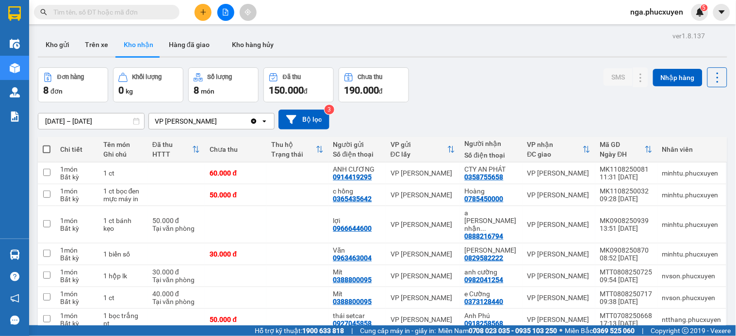
click at [219, 12] on button at bounding box center [225, 12] width 17 height 17
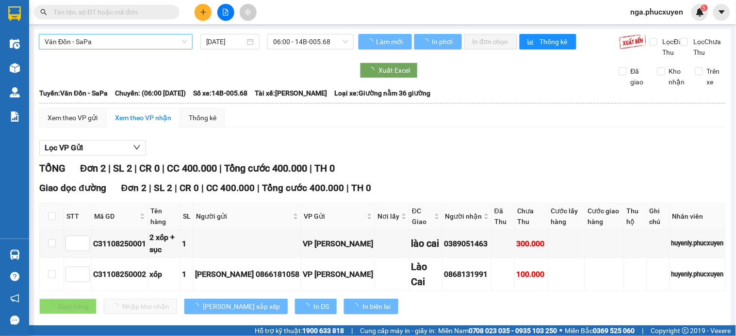
click at [147, 42] on span "Vân Đồn - SaPa" at bounding box center [116, 41] width 142 height 15
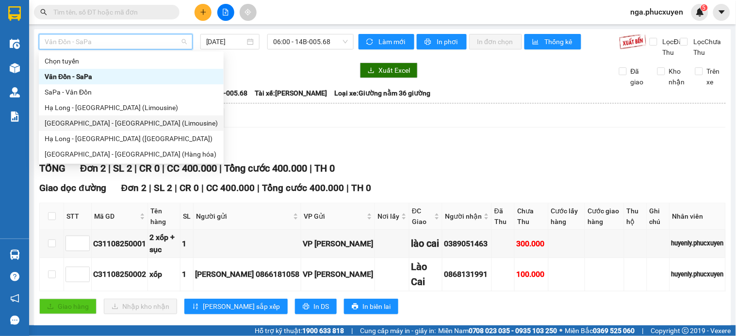
click at [119, 117] on div "[GEOGRAPHIC_DATA] - [GEOGRAPHIC_DATA] (Limousine)" at bounding box center [131, 123] width 185 height 16
type input "[DATE]"
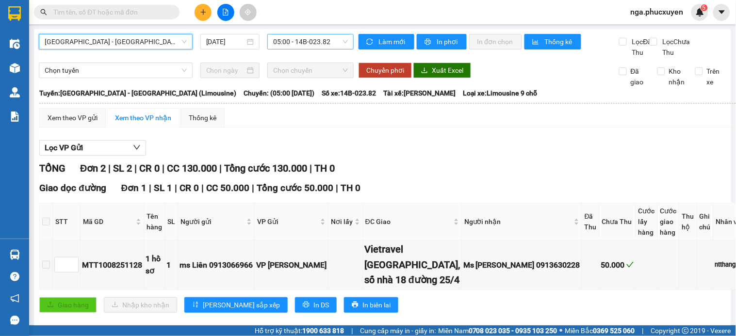
click at [319, 37] on span "05:00 - 14B-023.82" at bounding box center [310, 41] width 75 height 15
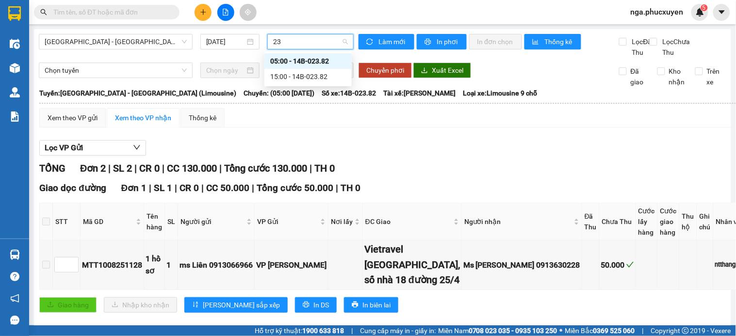
type input "238"
click at [306, 75] on div "15:00 - 14B-023.82" at bounding box center [308, 76] width 76 height 11
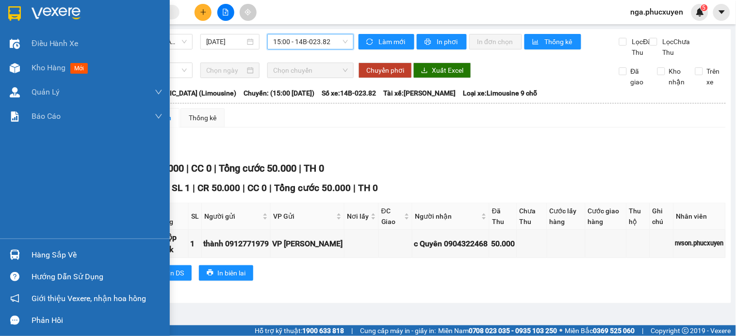
click at [23, 14] on div at bounding box center [85, 16] width 170 height 32
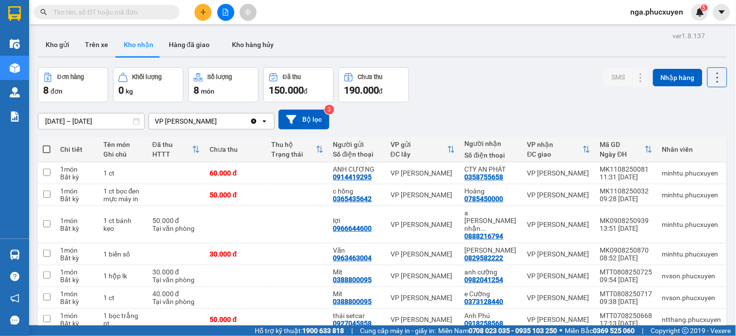
click at [125, 11] on input "text" at bounding box center [110, 12] width 115 height 11
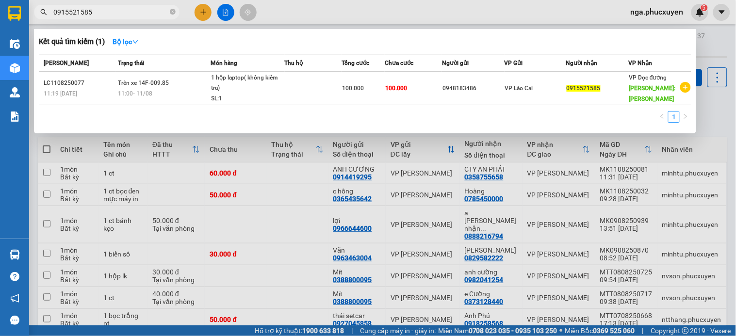
type input "0915521585"
click at [171, 11] on icon "close-circle" at bounding box center [173, 12] width 6 height 6
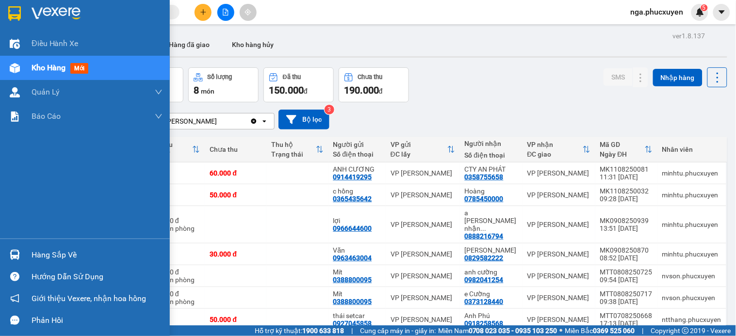
drag, startPoint x: 40, startPoint y: 253, endPoint x: 167, endPoint y: 269, distance: 128.1
click at [39, 254] on div "Hàng sắp về" at bounding box center [97, 255] width 131 height 15
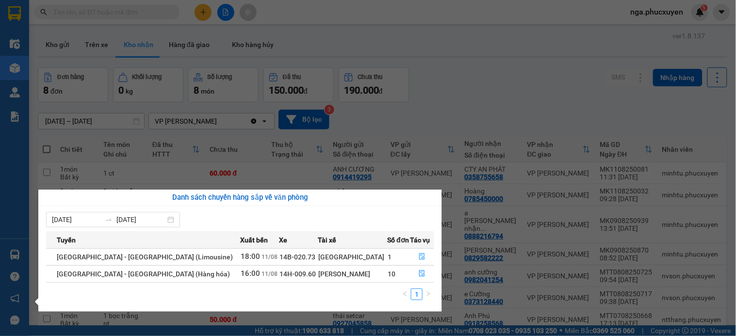
click at [436, 46] on section "Kết quả tìm kiếm ( 1 ) Bộ lọc Mã ĐH Trạng thái Món hàng Thu hộ Tổng cước Chưa c…" at bounding box center [368, 168] width 736 height 336
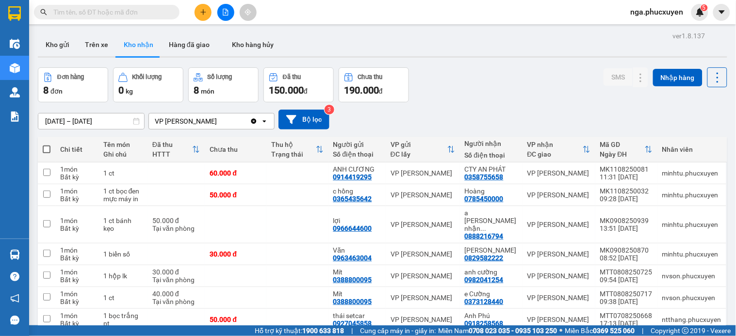
click at [225, 15] on icon "file-add" at bounding box center [225, 12] width 5 height 7
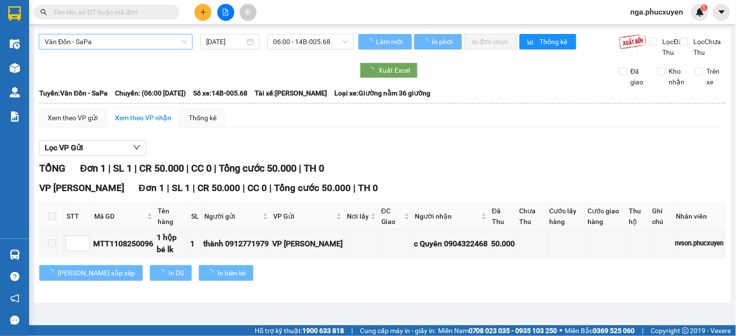
click at [128, 41] on span "Vân Đồn - SaPa" at bounding box center [116, 41] width 142 height 15
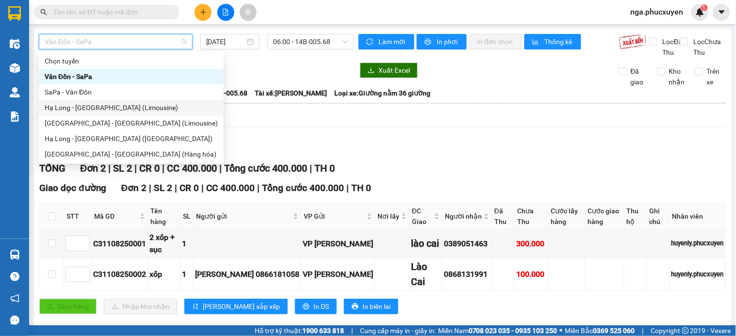
click at [112, 105] on div "Hạ Long - Hà Nội (Limousine)" at bounding box center [131, 107] width 173 height 11
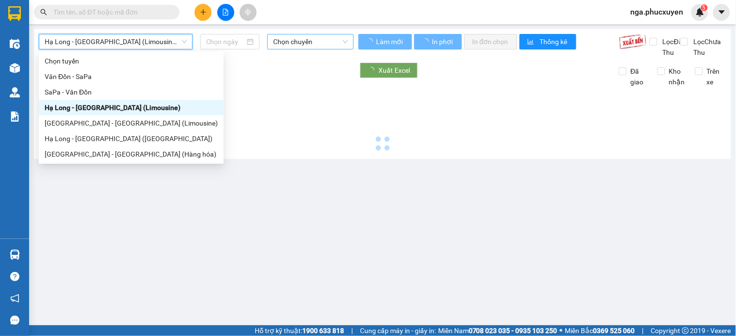
type input "[DATE]"
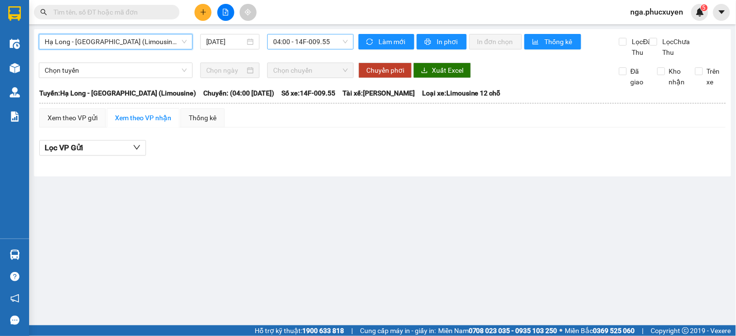
click at [340, 38] on span "04:00 - 14F-009.55" at bounding box center [310, 41] width 75 height 15
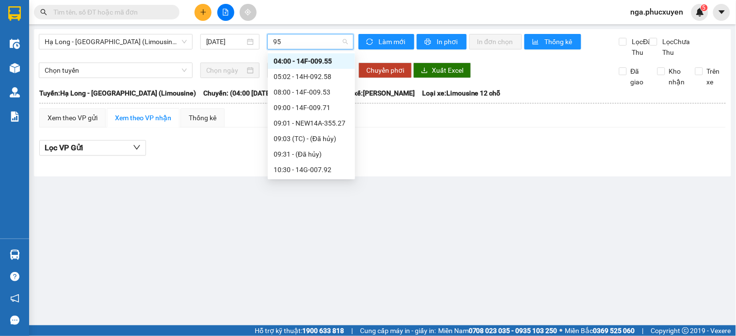
type input "953"
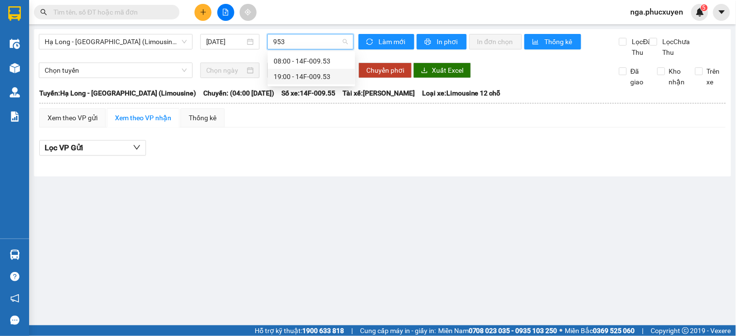
click at [325, 72] on div "19:00 - 14F-009.53" at bounding box center [312, 76] width 76 height 11
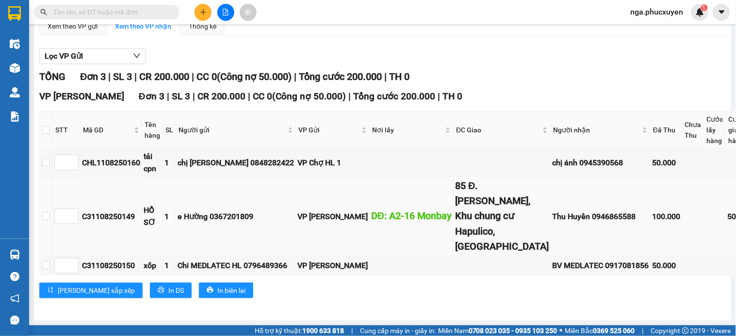
scroll to position [158, 0]
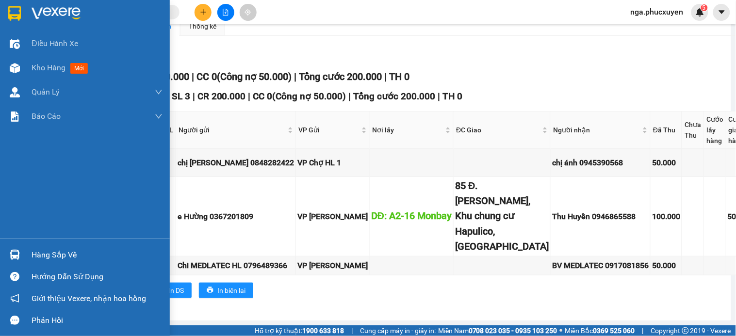
click at [27, 253] on div "Hàng sắp về" at bounding box center [85, 255] width 170 height 22
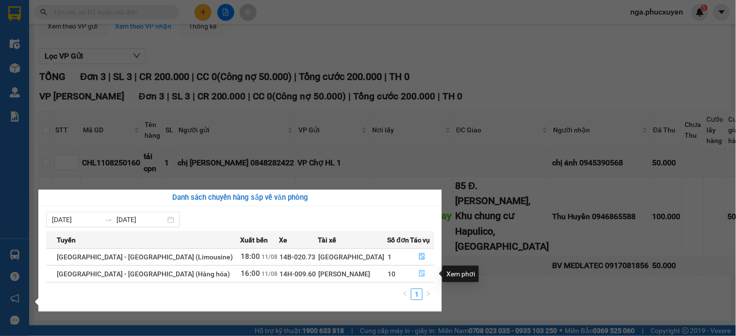
click at [419, 273] on icon "file-done" at bounding box center [422, 273] width 7 height 7
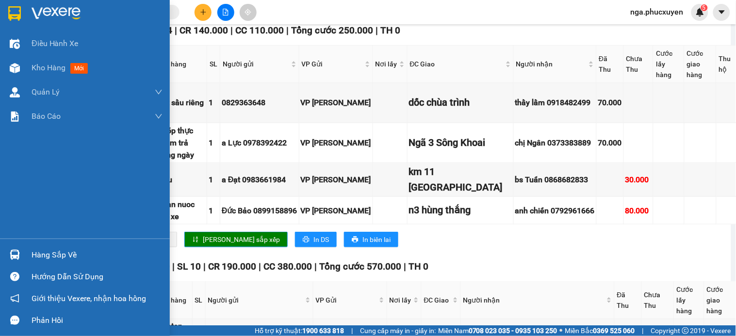
click at [11, 7] on img at bounding box center [14, 13] width 13 height 15
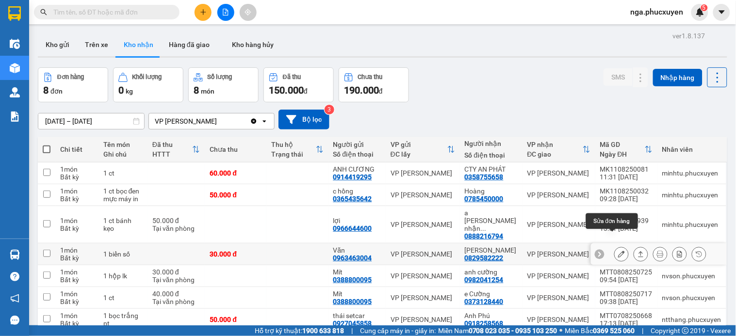
click at [618, 251] on icon at bounding box center [621, 254] width 7 height 7
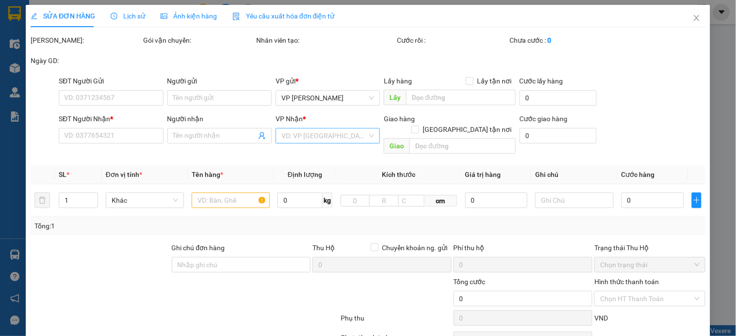
type input "0963463004"
type input "Văn"
type input "0829582222"
type input "anh Cao"
type input "30.000"
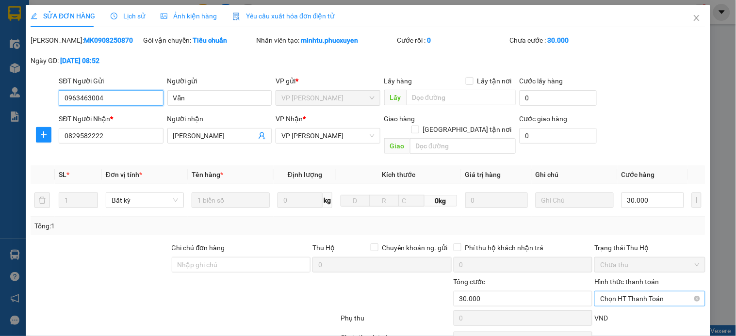
scroll to position [70, 0]
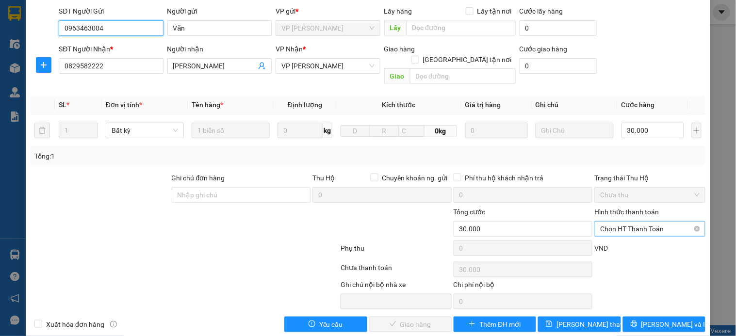
click at [610, 222] on span "Chọn HT Thanh Toán" at bounding box center [649, 229] width 99 height 15
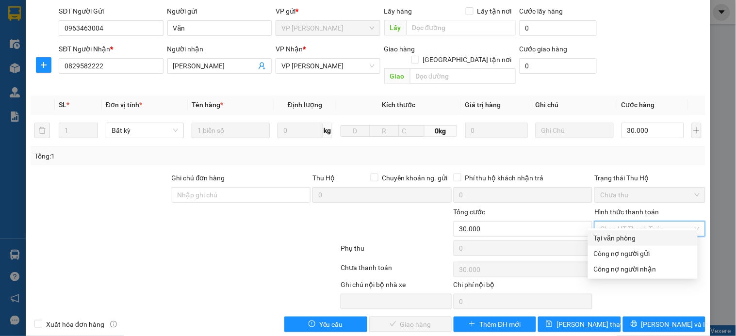
drag, startPoint x: 611, startPoint y: 238, endPoint x: 526, endPoint y: 279, distance: 94.2
click at [611, 239] on div "Tại văn phòng" at bounding box center [643, 238] width 98 height 11
type input "0"
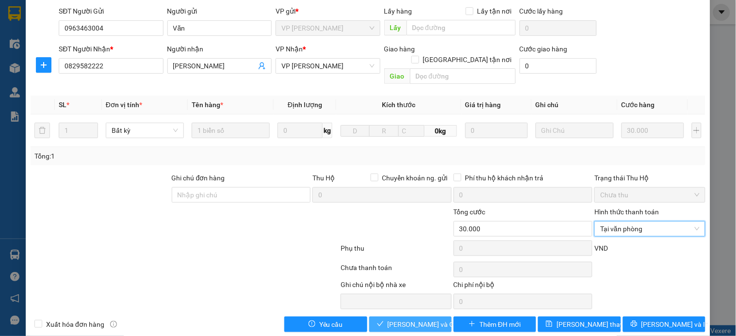
click at [425, 319] on span "[PERSON_NAME] và Giao hàng" at bounding box center [434, 324] width 93 height 11
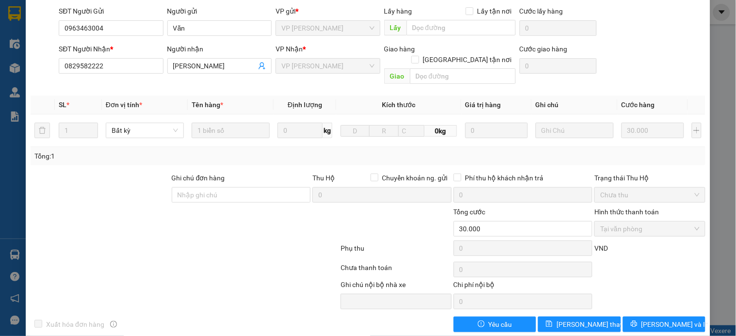
scroll to position [0, 0]
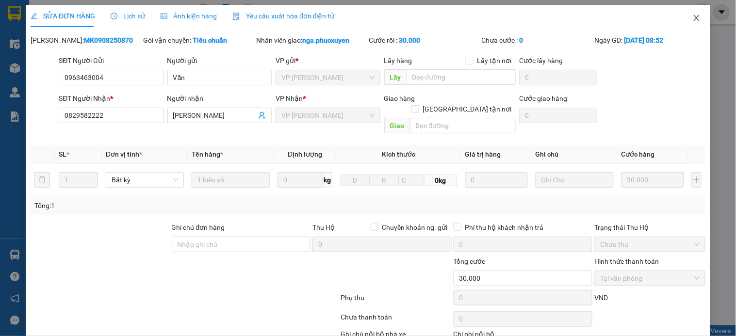
click at [693, 15] on icon "close" at bounding box center [697, 18] width 8 height 8
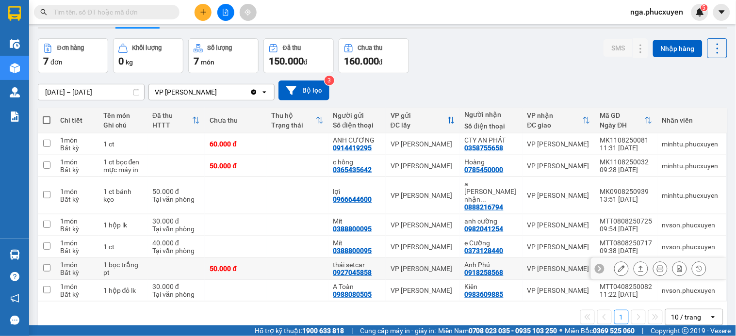
scroll to position [45, 0]
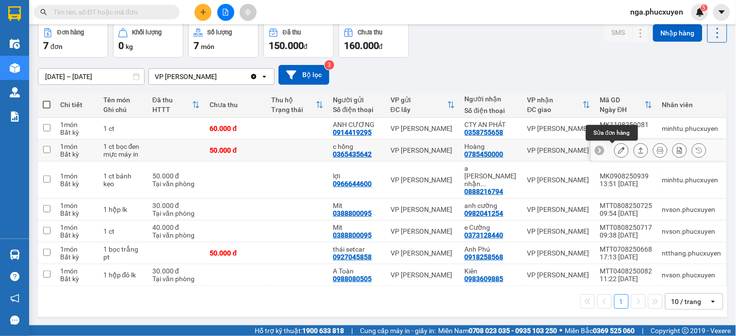
click at [618, 149] on icon at bounding box center [621, 150] width 7 height 7
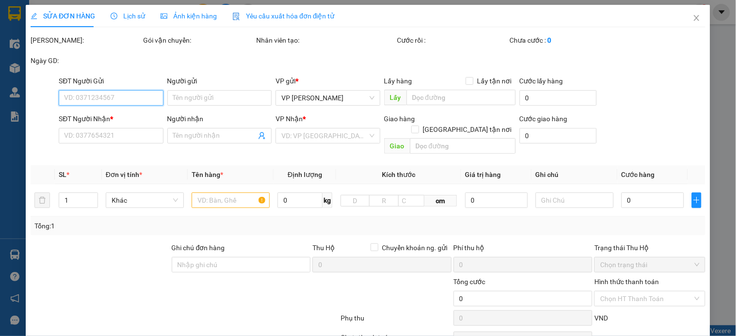
type input "0365435642"
type input "c hồng"
type input "0785450000"
type input "Hoàng"
type input "50.000"
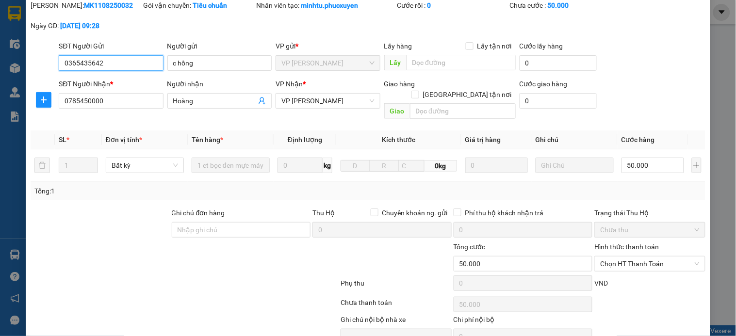
scroll to position [54, 0]
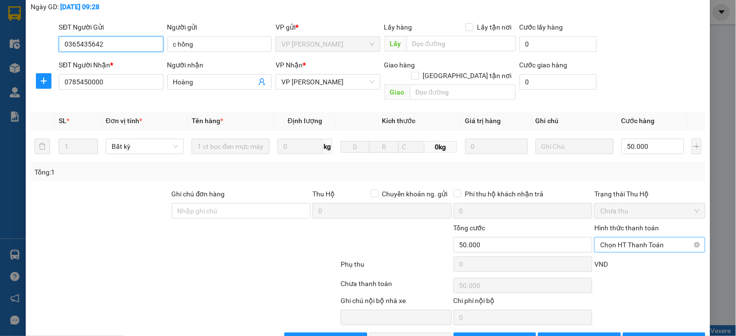
click at [626, 238] on span "Chọn HT Thanh Toán" at bounding box center [649, 245] width 99 height 15
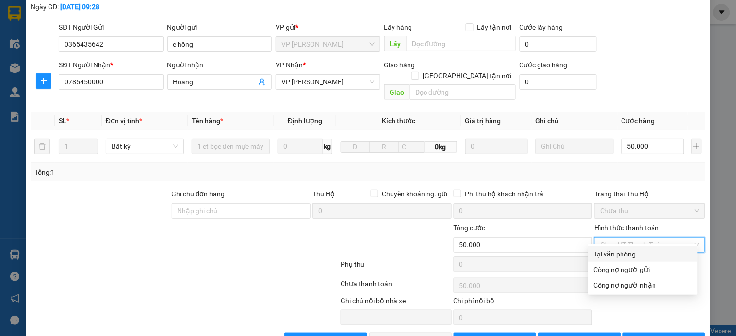
click at [625, 253] on div "Tại văn phòng" at bounding box center [643, 254] width 98 height 11
type input "0"
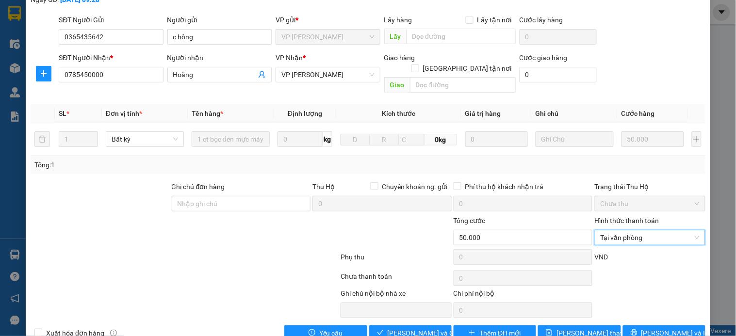
scroll to position [75, 0]
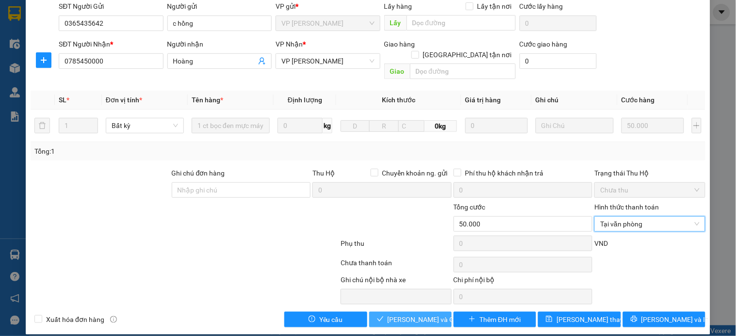
click at [423, 314] on span "[PERSON_NAME] và Giao hàng" at bounding box center [434, 319] width 93 height 11
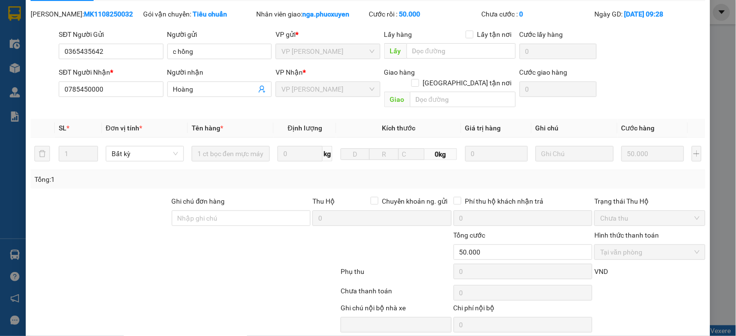
scroll to position [0, 0]
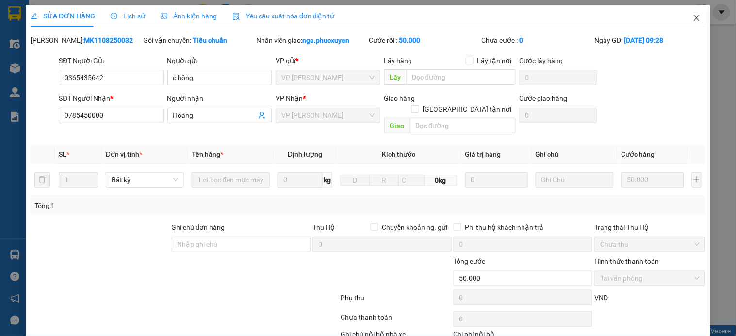
click at [693, 18] on icon "close" at bounding box center [697, 18] width 8 height 8
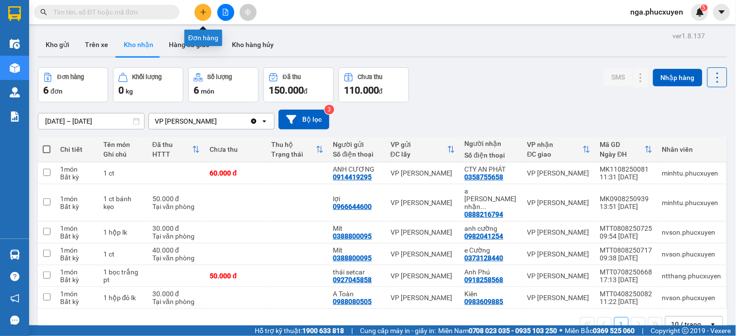
click at [204, 15] on icon "plus" at bounding box center [203, 12] width 7 height 7
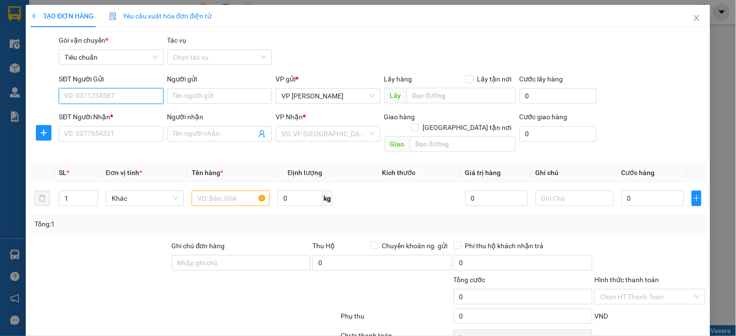
click at [119, 95] on input "SĐT Người Gửi" at bounding box center [111, 96] width 104 height 16
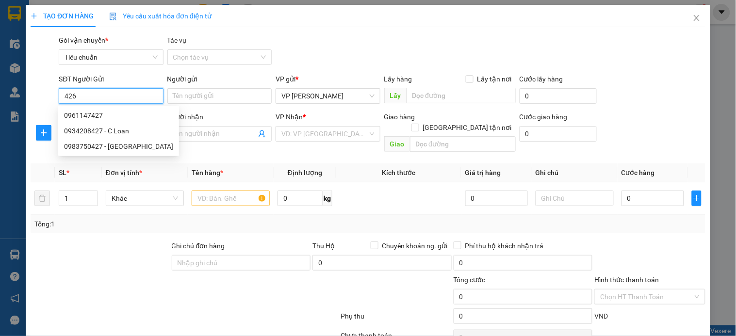
type input "4268"
click at [124, 95] on input "4268" at bounding box center [111, 96] width 104 height 16
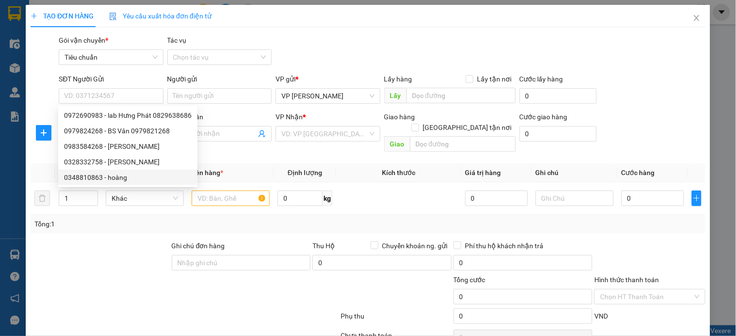
drag, startPoint x: 99, startPoint y: 227, endPoint x: 99, endPoint y: 209, distance: 18.0
click at [98, 227] on div "Transit Pickup Surcharge Ids Transit Deliver Surcharge Ids Transit Deliver Surc…" at bounding box center [368, 217] width 675 height 365
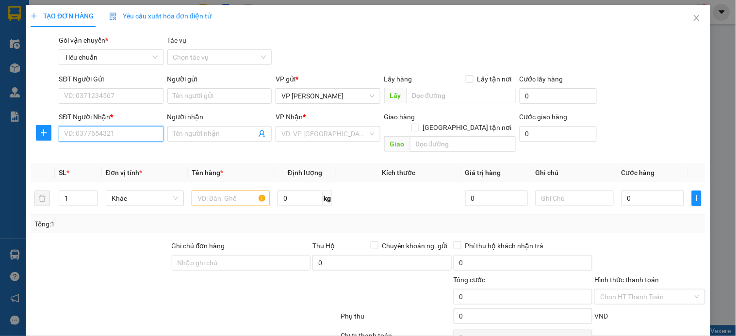
click at [105, 131] on input "SĐT Người Nhận *" at bounding box center [111, 134] width 104 height 16
click at [105, 131] on input "7468" at bounding box center [111, 134] width 104 height 16
click at [100, 152] on div "0975347468 - CHỊ THỦY" at bounding box center [110, 153] width 92 height 11
type input "0975347468"
type input "CHỊ THỦY"
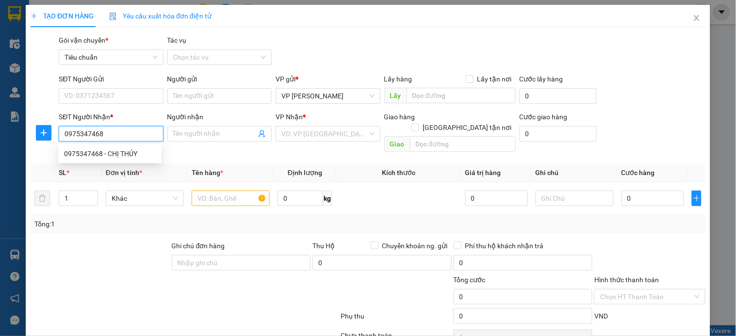
type input "lào cai"
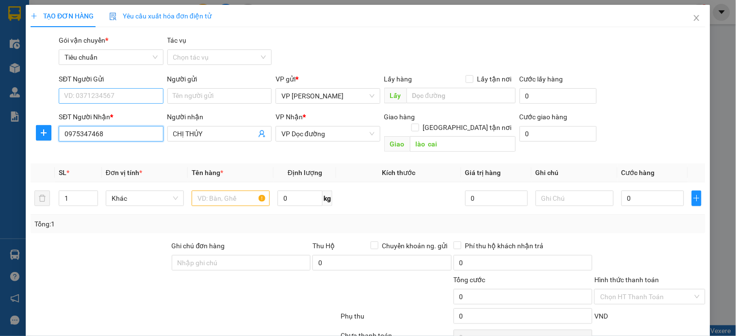
type input "0975347468"
click at [115, 93] on input "SĐT Người Gửi" at bounding box center [111, 96] width 104 height 16
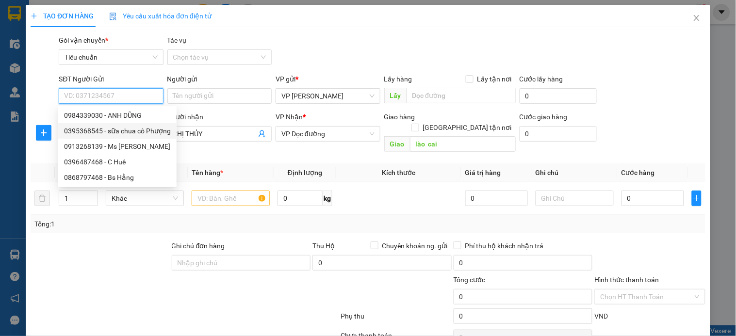
click at [128, 131] on div "0395368545 - sữa chua cô Phượng" at bounding box center [117, 131] width 107 height 11
type input "0395368545"
type input "sữa chua cô Phượng"
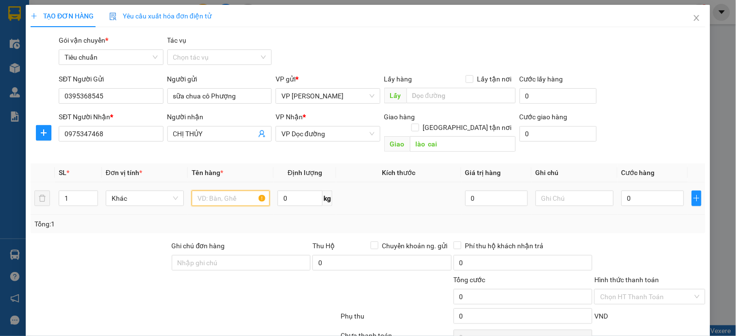
click at [220, 191] on input "text" at bounding box center [231, 199] width 78 height 16
type input "xốp sữa chua"
click at [644, 191] on input "0" at bounding box center [653, 199] width 63 height 16
type input "1"
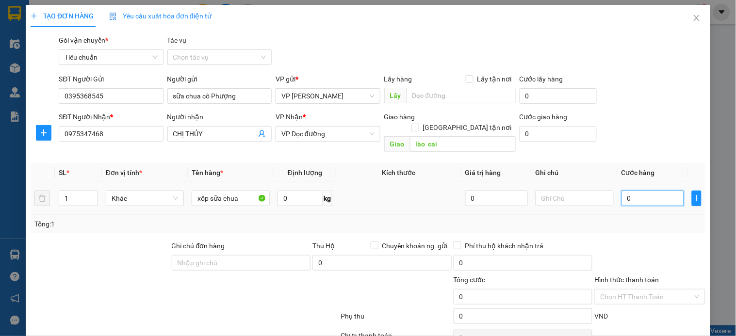
type input "1"
type input "15"
type input "150"
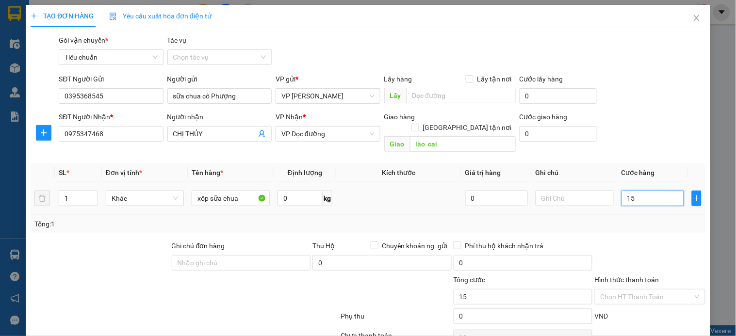
type input "150"
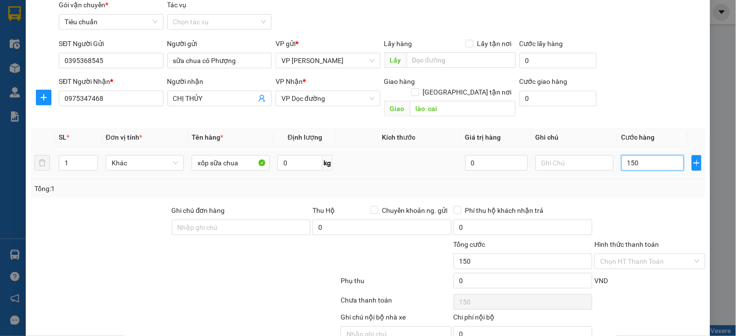
scroll to position [73, 0]
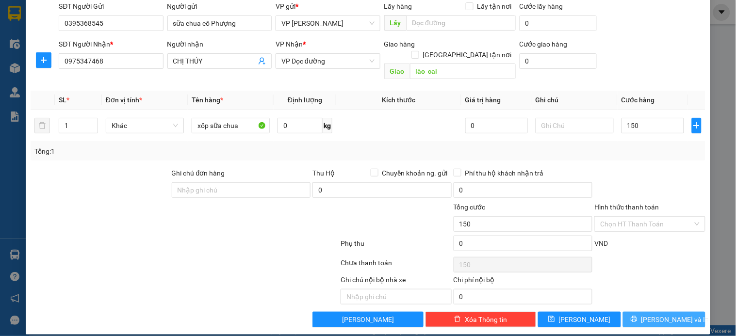
type input "150.000"
click at [653, 314] on span "[PERSON_NAME] và In" at bounding box center [675, 319] width 68 height 11
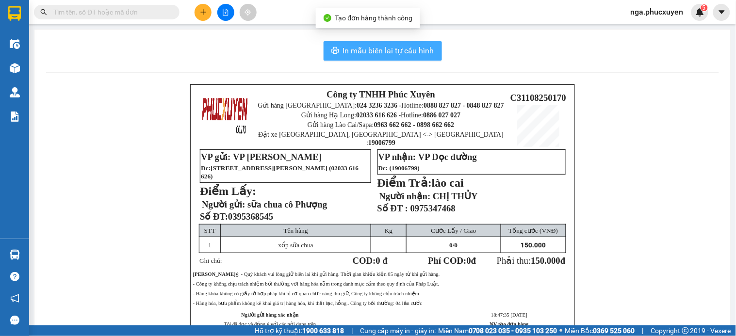
click at [409, 55] on span "In mẫu biên lai tự cấu hình" at bounding box center [388, 51] width 91 height 12
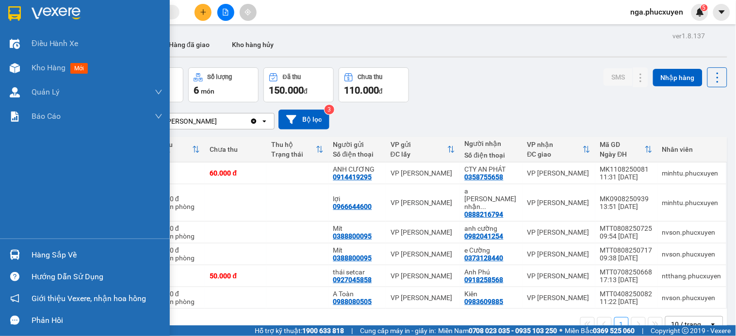
click at [33, 254] on div "Hàng sắp về" at bounding box center [97, 255] width 131 height 15
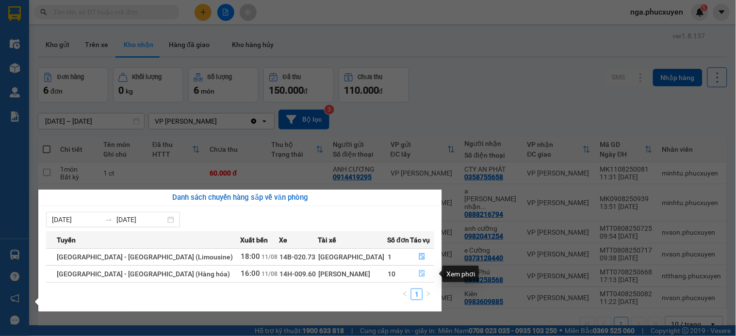
click at [421, 275] on button "button" at bounding box center [422, 274] width 23 height 16
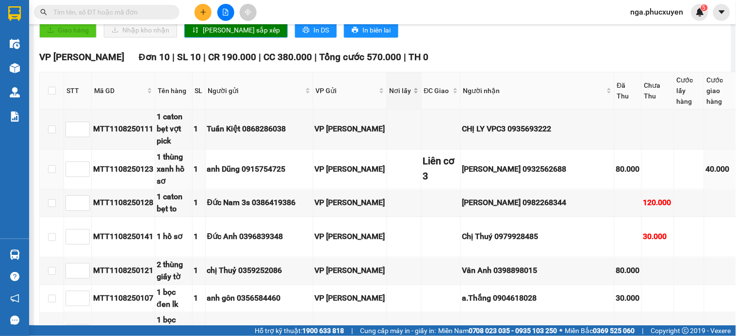
scroll to position [377, 0]
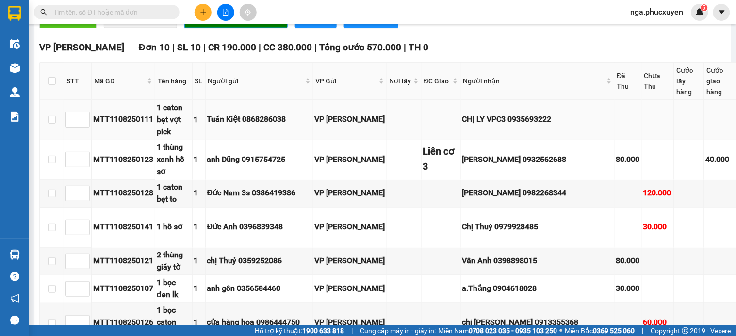
click at [118, 126] on div "MTT1108250111" at bounding box center [123, 120] width 60 height 12
copy div "MTT1108250111"
paste input "MTT1108250111"
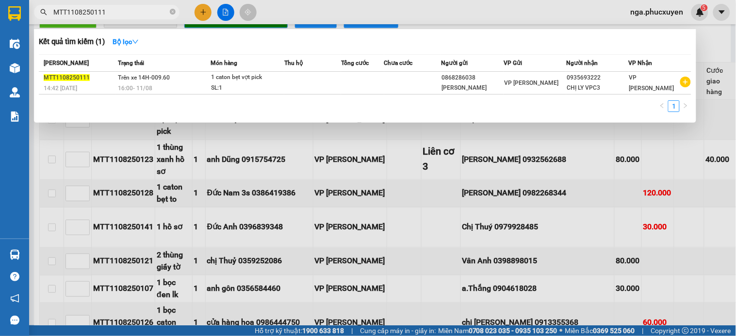
type input "MTT1108250111"
click at [205, 7] on div at bounding box center [368, 168] width 736 height 336
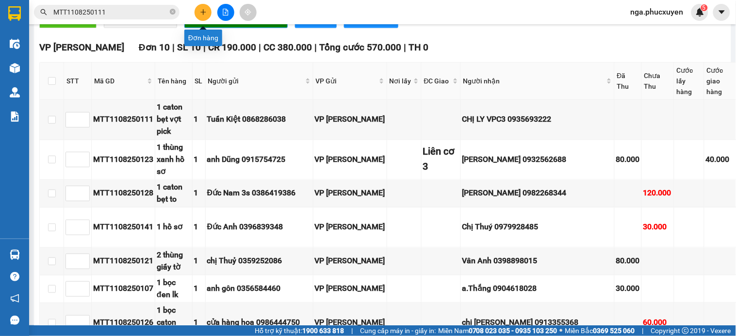
click at [200, 12] on icon "plus" at bounding box center [203, 12] width 7 height 7
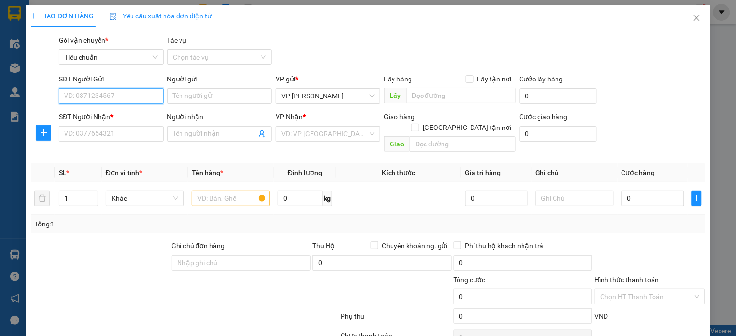
click at [128, 95] on input "SĐT Người Gửi" at bounding box center [111, 96] width 104 height 16
click at [128, 95] on input "1307" at bounding box center [111, 96] width 104 height 16
click at [120, 115] on div "0987171307 - Trần Văn Phòng" at bounding box center [112, 115] width 96 height 11
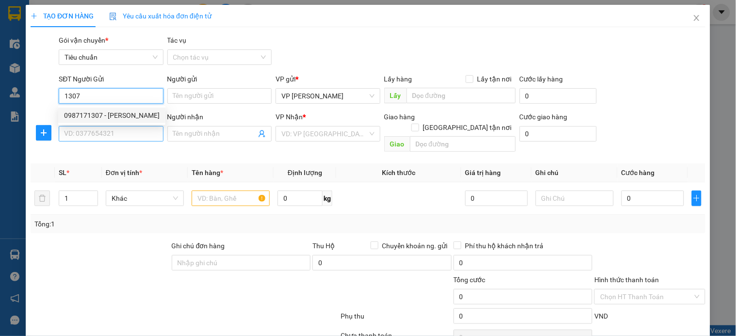
type input "0987171307"
type input "Trần Văn Phòng"
type input "0987171307"
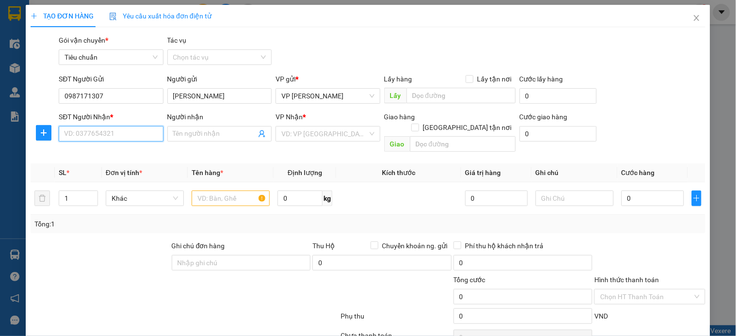
click at [101, 133] on input "SĐT Người Nhận *" at bounding box center [111, 134] width 104 height 16
click at [101, 153] on div "0902253233 - TUYÊN" at bounding box center [110, 153] width 92 height 11
type input "0902253233"
type input "TUYÊN"
click at [230, 191] on input "text" at bounding box center [231, 199] width 78 height 16
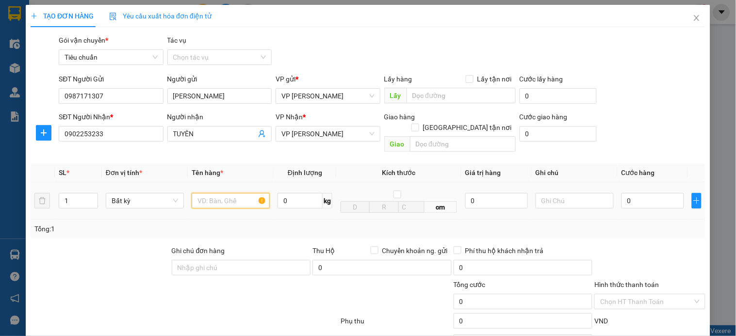
click at [215, 193] on input "text" at bounding box center [231, 201] width 78 height 16
type input "bọc trắng cpn"
click at [648, 193] on input "0" at bounding box center [653, 201] width 63 height 16
type input "8"
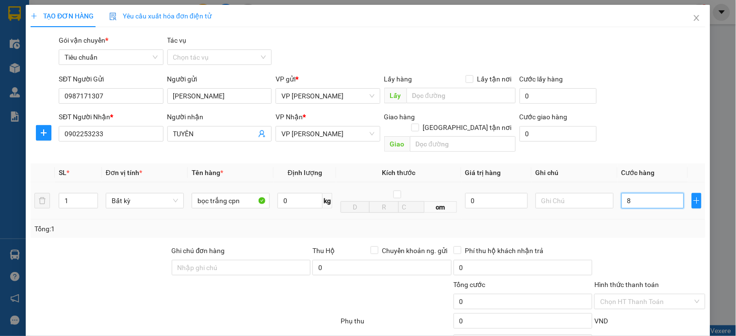
type input "8"
type input "80"
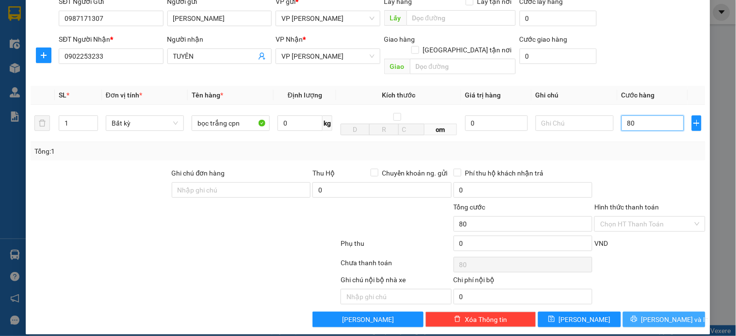
scroll to position [79, 0]
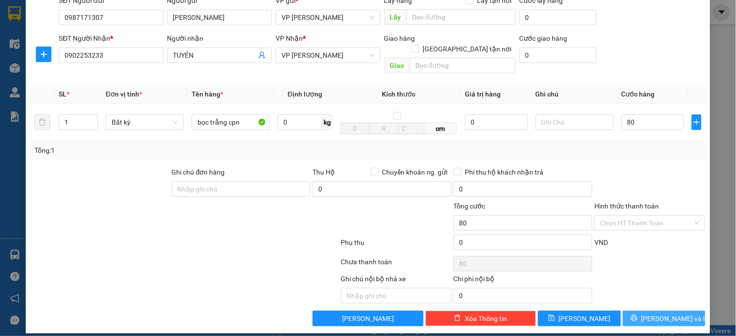
type input "80.000"
click at [648, 313] on span "[PERSON_NAME] và In" at bounding box center [675, 318] width 68 height 11
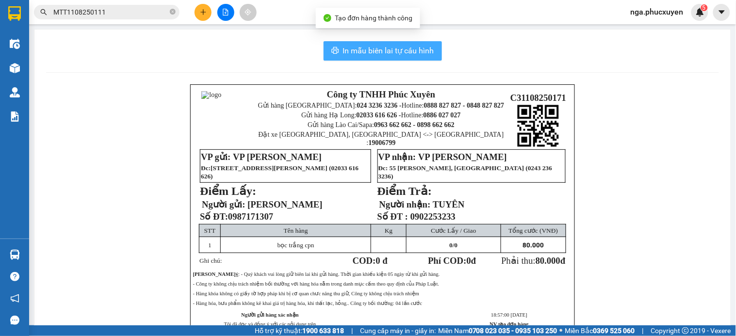
click at [378, 49] on span "In mẫu biên lai tự cấu hình" at bounding box center [388, 51] width 91 height 12
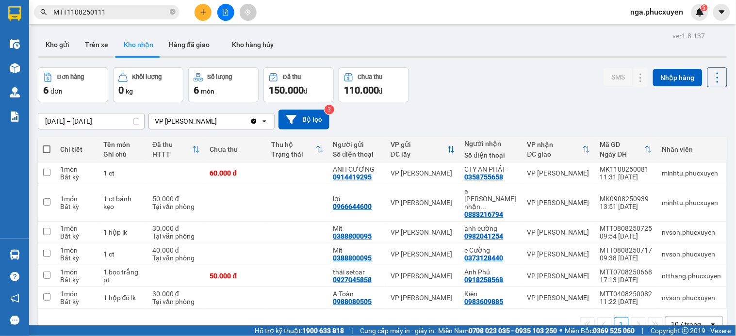
click at [489, 65] on div "ver 1.8.137 Kho gửi Trên xe Kho nhận Hàng đã giao Kho hàng hủy Đơn hàng 6 đơn K…" at bounding box center [382, 197] width 697 height 336
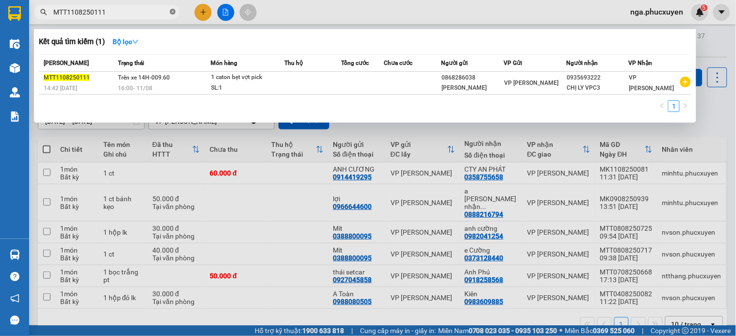
click at [174, 10] on icon "close-circle" at bounding box center [173, 12] width 6 height 6
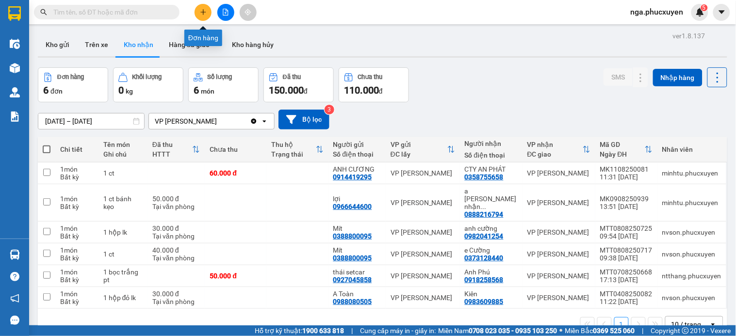
click at [199, 14] on button at bounding box center [203, 12] width 17 height 17
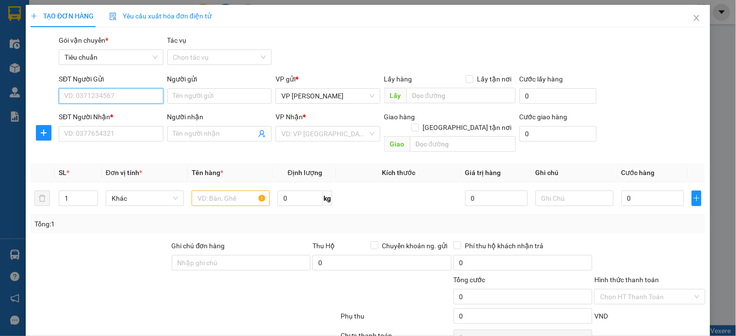
click at [136, 99] on input "SĐT Người Gửi" at bounding box center [111, 96] width 104 height 16
click at [86, 110] on div "0904641540" at bounding box center [110, 115] width 92 height 11
type input "0904641540"
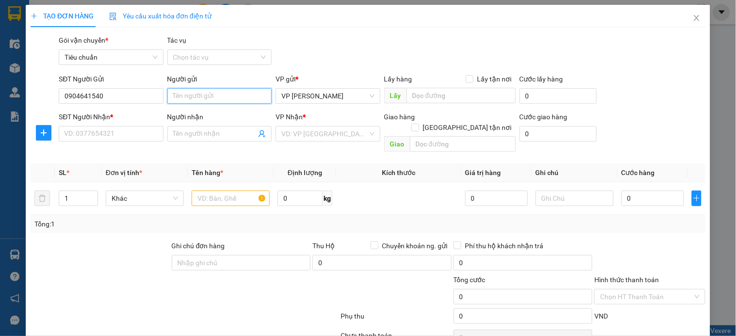
click at [195, 94] on input "Người gửi" at bounding box center [219, 96] width 104 height 16
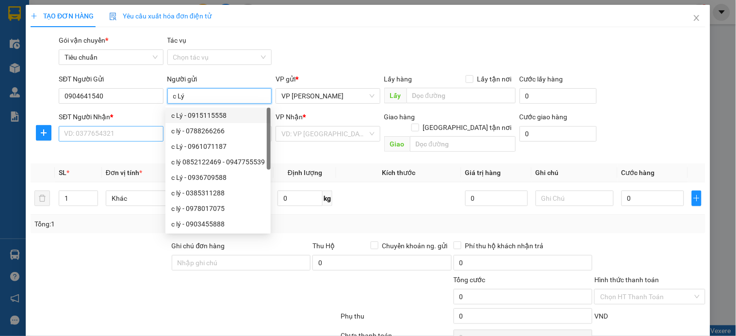
type input "c Lý"
click at [145, 128] on input "SĐT Người Nhận *" at bounding box center [111, 134] width 104 height 16
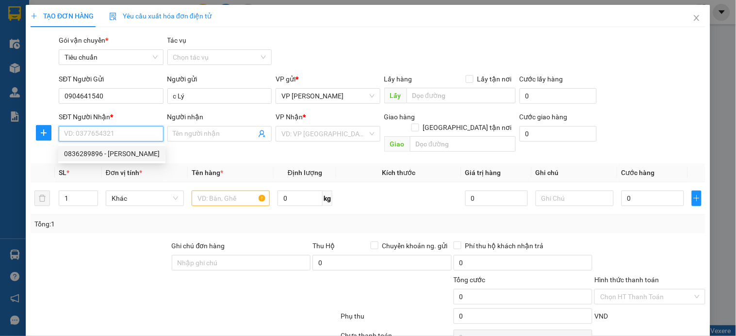
click at [126, 154] on div "0836289896 - anh vinh" at bounding box center [112, 153] width 96 height 11
type input "0836289896"
type input "anh vinh"
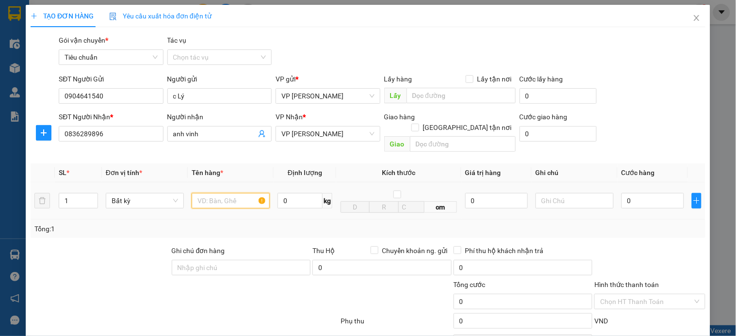
click at [212, 193] on input "text" at bounding box center [231, 201] width 78 height 16
type input "phong bì thẻ"
click at [651, 193] on input "0" at bounding box center [653, 201] width 63 height 16
type input "5"
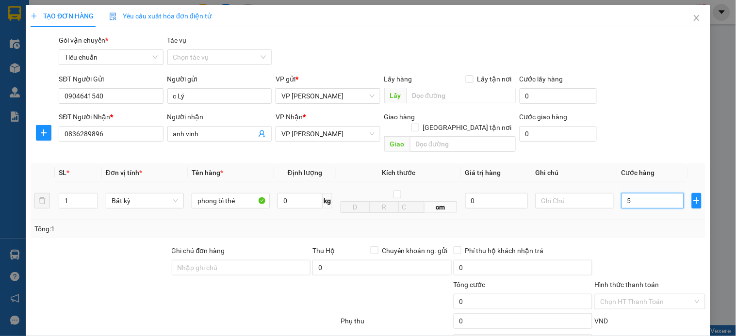
type input "5"
type input "50"
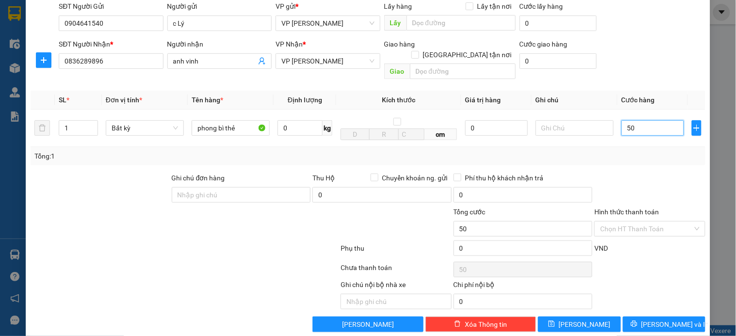
scroll to position [79, 0]
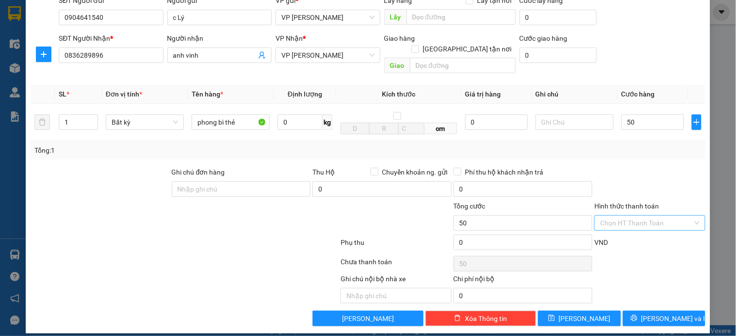
click at [632, 216] on input "Hình thức thanh toán" at bounding box center [646, 223] width 92 height 15
type input "50.000"
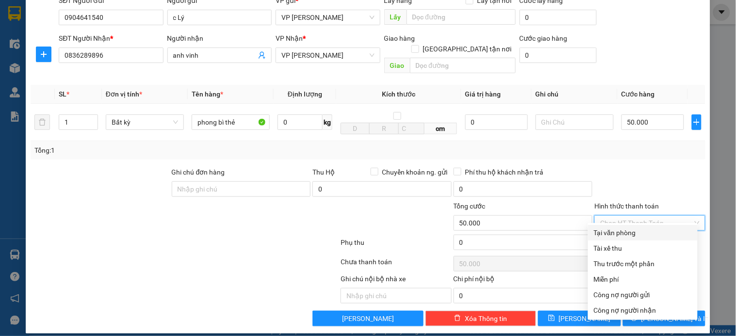
click at [635, 233] on div "Tại văn phòng" at bounding box center [643, 233] width 98 height 11
type input "0"
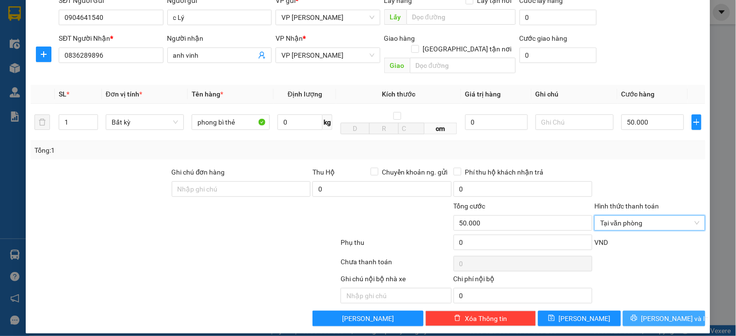
click at [665, 313] on span "[PERSON_NAME] và In" at bounding box center [675, 318] width 68 height 11
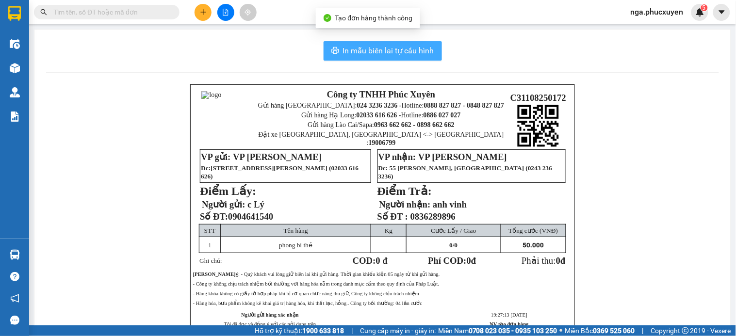
click at [377, 49] on span "In mẫu biên lai tự cấu hình" at bounding box center [388, 51] width 91 height 12
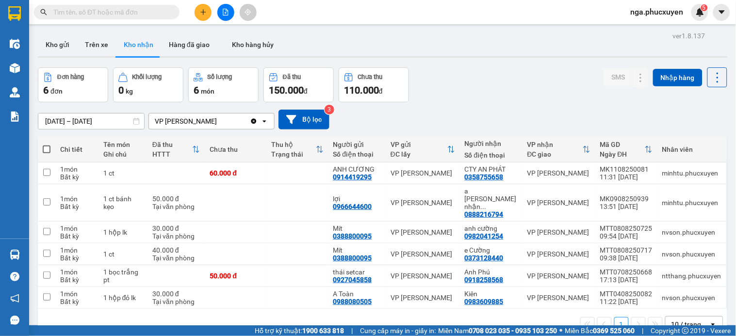
drag, startPoint x: 56, startPoint y: 45, endPoint x: 109, endPoint y: 61, distance: 55.1
click at [56, 45] on button "Kho gửi" at bounding box center [57, 44] width 39 height 23
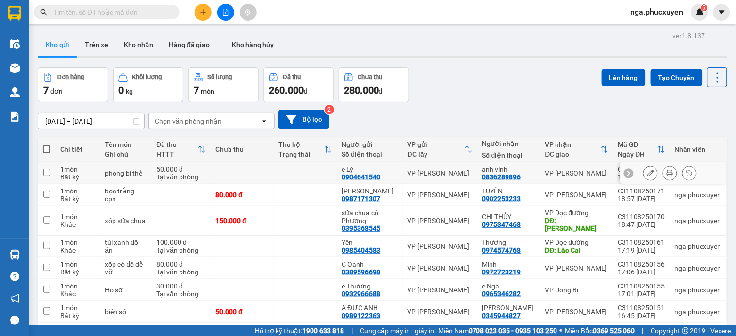
click at [667, 172] on icon at bounding box center [670, 173] width 7 height 7
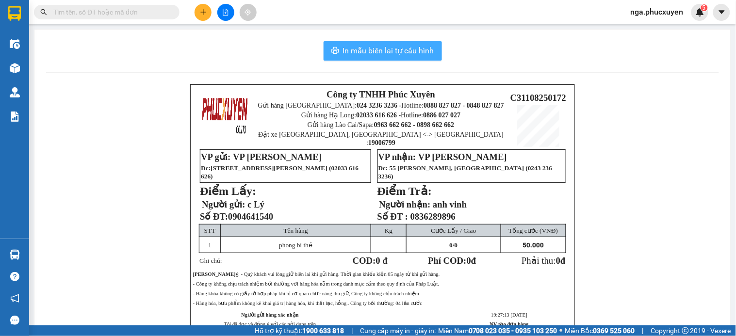
click at [371, 49] on span "In mẫu biên lai tự cấu hình" at bounding box center [388, 51] width 91 height 12
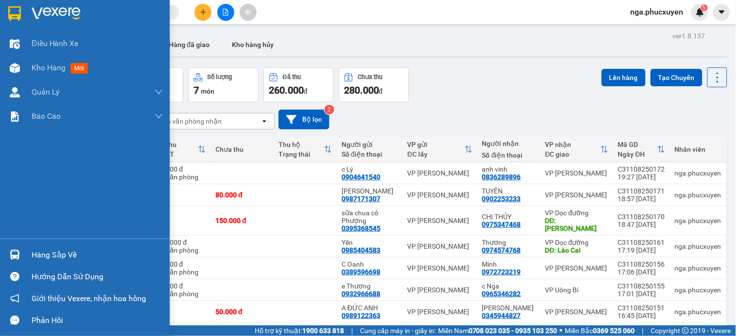
click at [16, 9] on img at bounding box center [14, 13] width 13 height 15
click at [36, 8] on img at bounding box center [56, 13] width 49 height 15
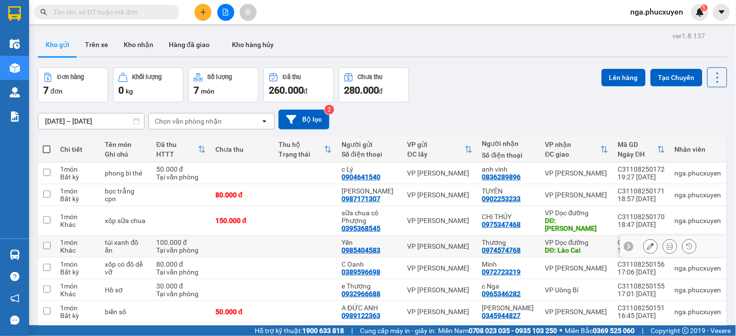
scroll to position [45, 0]
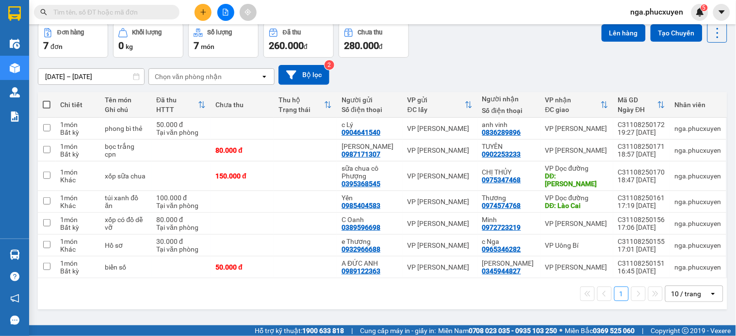
click at [463, 50] on div "Đơn hàng 7 đơn Khối lượng 0 kg Số lượng 7 món Đã thu 260.000 đ Chưa thu 280.000…" at bounding box center [382, 40] width 689 height 35
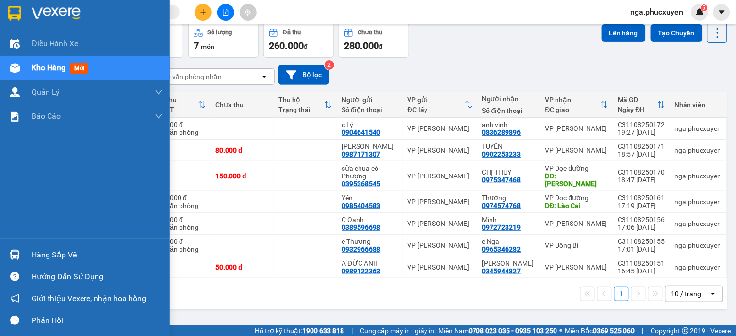
click at [45, 13] on img at bounding box center [56, 13] width 49 height 15
click at [25, 11] on div at bounding box center [85, 16] width 170 height 32
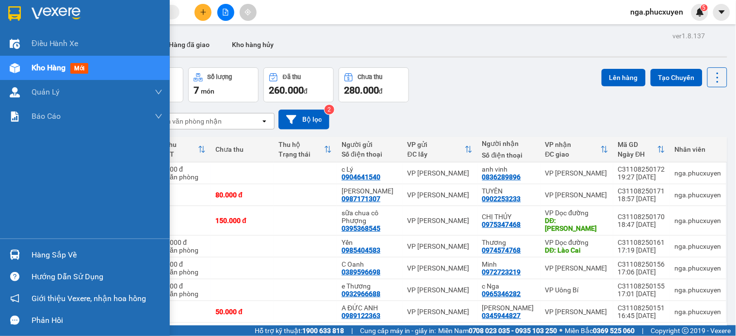
click at [19, 15] on img at bounding box center [14, 13] width 13 height 15
click at [23, 12] on div at bounding box center [85, 16] width 170 height 32
click at [33, 255] on div "Hàng sắp về" at bounding box center [97, 255] width 131 height 15
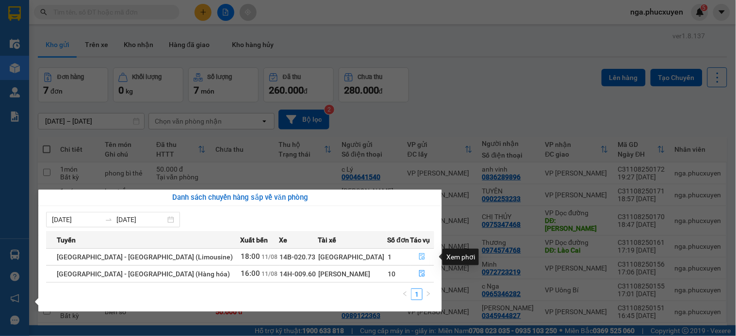
click at [419, 255] on icon "file-done" at bounding box center [422, 256] width 7 height 7
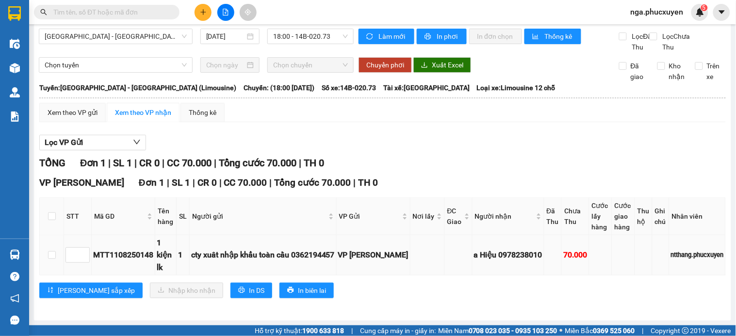
scroll to position [26, 0]
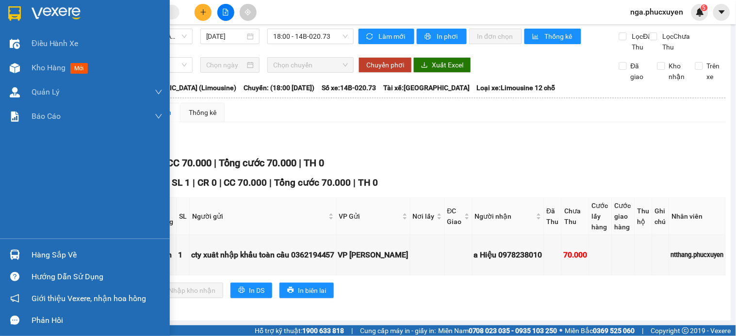
click at [41, 251] on div "Hàng sắp về" at bounding box center [97, 255] width 131 height 15
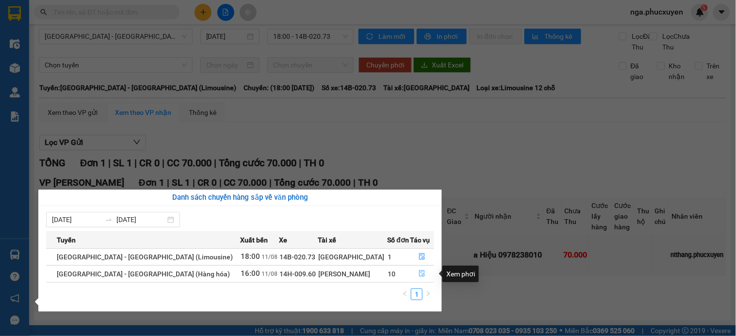
click at [420, 273] on icon "file-done" at bounding box center [423, 273] width 6 height 7
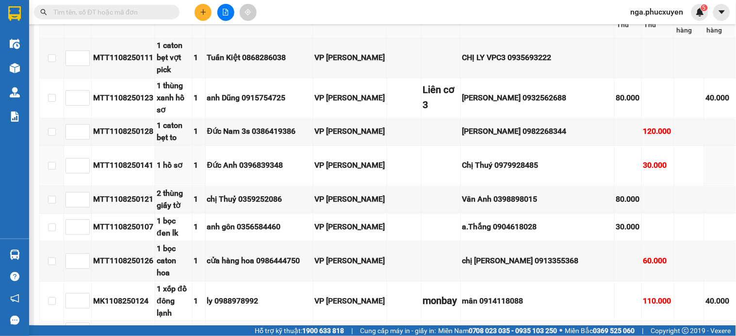
scroll to position [529, 0]
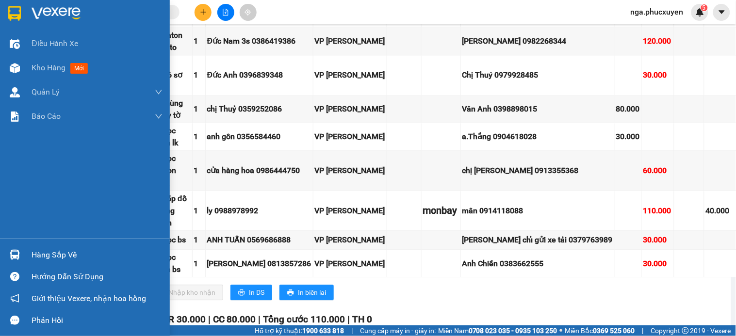
drag, startPoint x: 30, startPoint y: 253, endPoint x: 66, endPoint y: 259, distance: 36.3
click at [32, 253] on div "Hàng sắp về" at bounding box center [85, 255] width 170 height 22
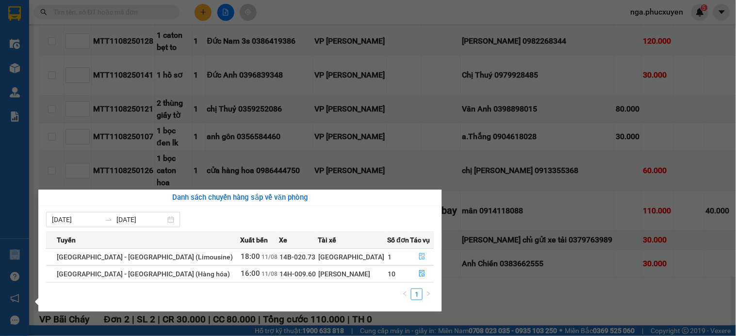
click at [420, 254] on icon "file-done" at bounding box center [423, 256] width 6 height 7
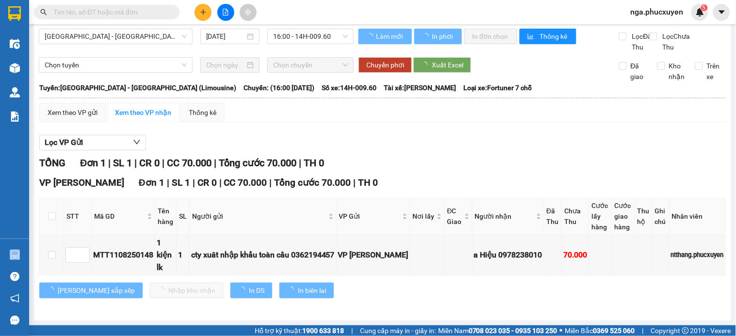
scroll to position [26, 0]
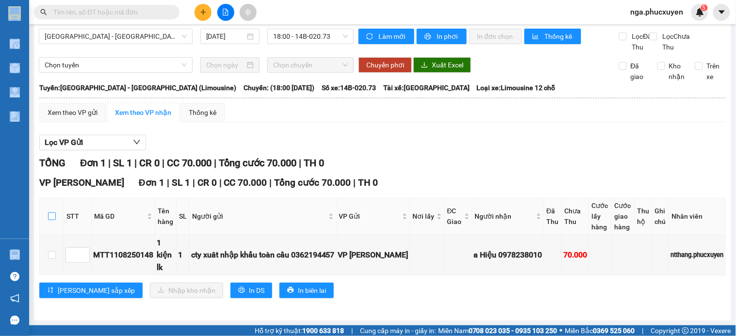
click at [48, 213] on input "checkbox" at bounding box center [52, 217] width 8 height 8
checkbox input "true"
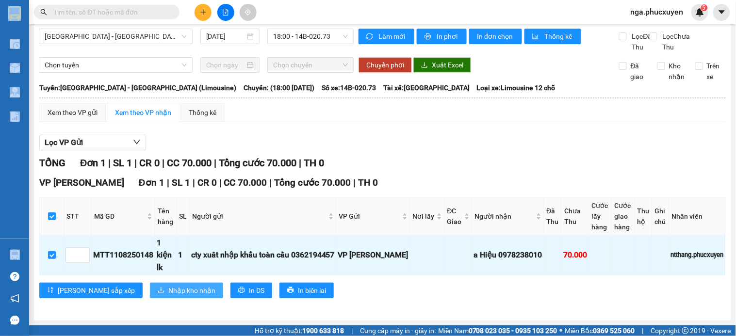
click at [168, 285] on span "Nhập kho nhận" at bounding box center [191, 290] width 47 height 11
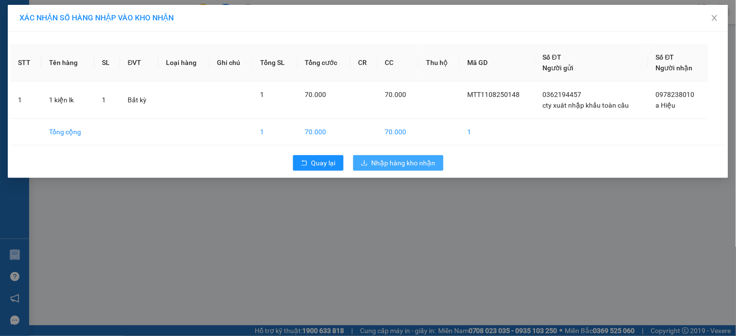
click at [387, 160] on span "Nhập hàng kho nhận" at bounding box center [404, 163] width 64 height 11
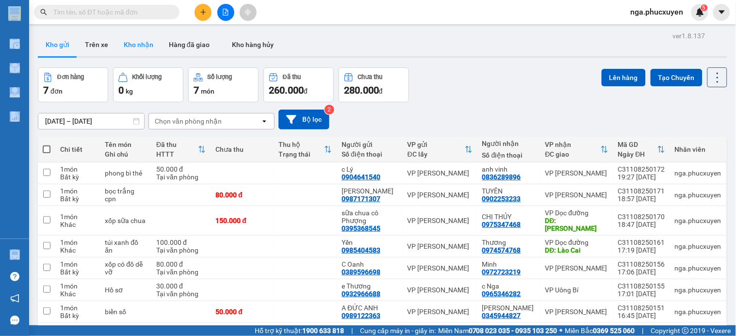
click at [141, 44] on button "Kho nhận" at bounding box center [138, 44] width 45 height 23
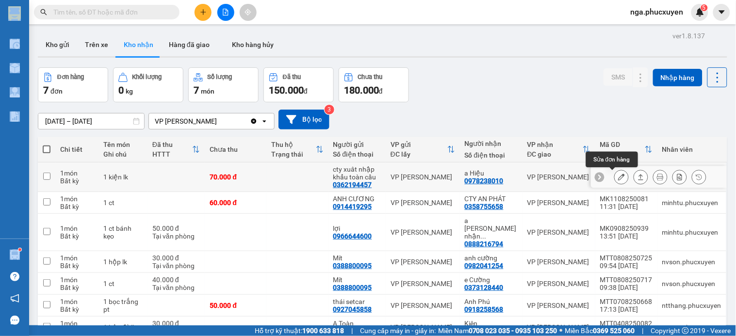
click at [618, 177] on icon at bounding box center [621, 177] width 7 height 7
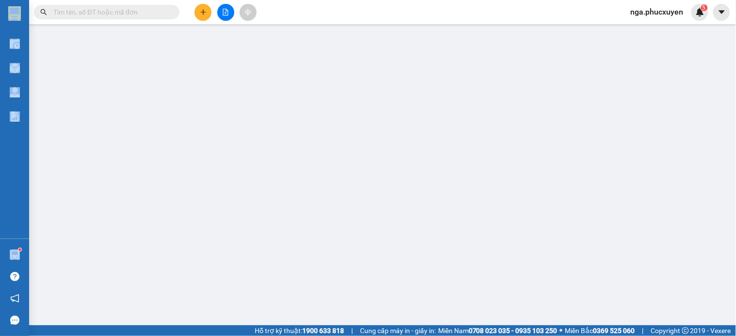
type input "0362194457"
type input "cty xuât nhập khẩu toàn cầu"
type input "0978238010"
type input "a Hiệu"
type input "70.000"
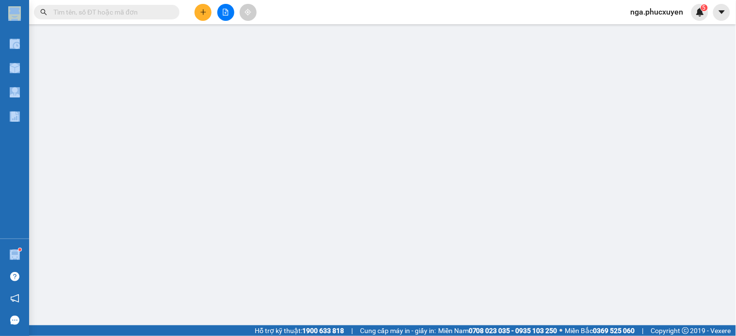
type input "70.000"
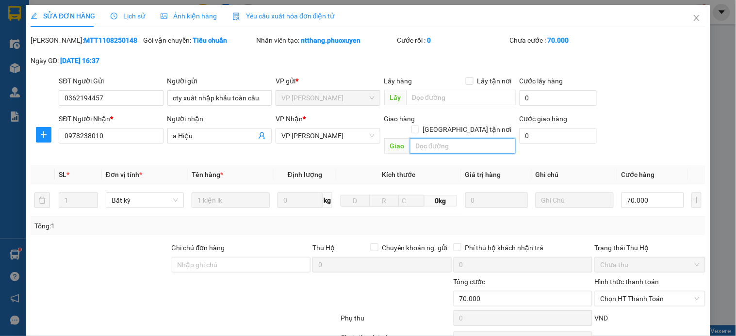
click at [431, 138] on input "text" at bounding box center [463, 146] width 106 height 16
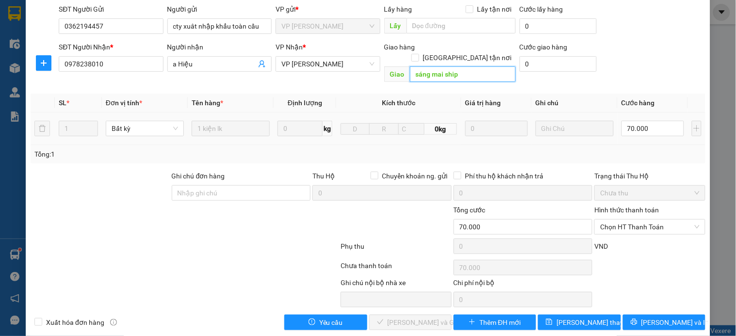
scroll to position [75, 0]
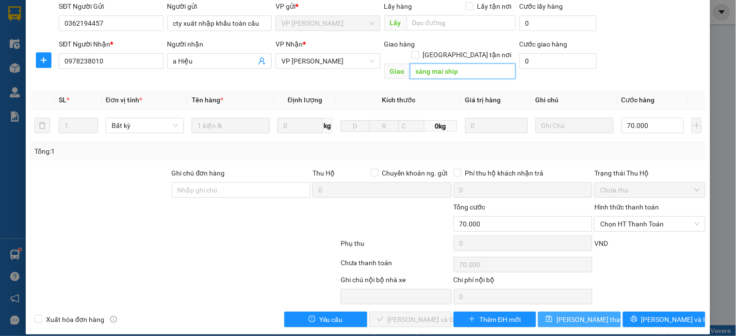
type input "sáng mai ship"
click at [576, 314] on span "[PERSON_NAME] thay đổi" at bounding box center [596, 319] width 78 height 11
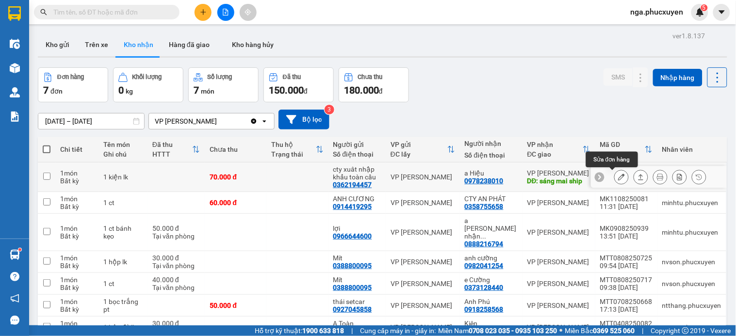
click at [618, 180] on icon at bounding box center [621, 177] width 7 height 7
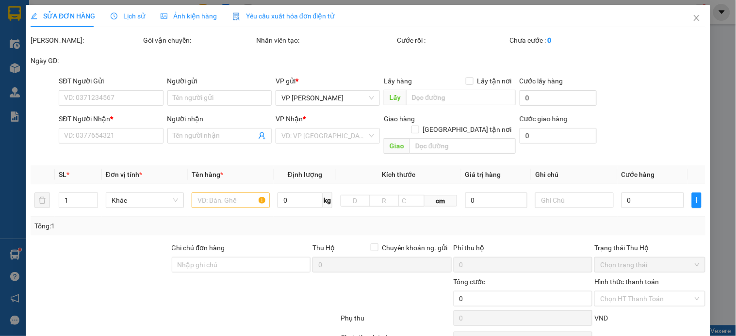
type input "0362194457"
type input "cty xuât nhập khẩu toàn cầu"
type input "0978238010"
type input "a Hiệu"
type input "sáng mai ship"
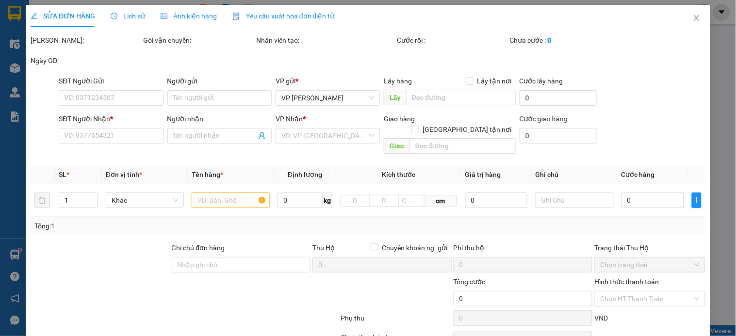
type input "70.000"
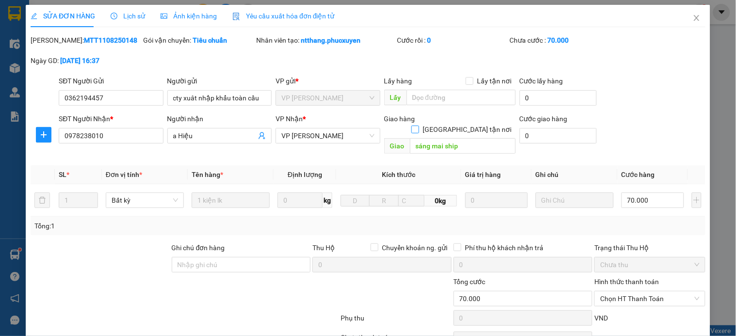
click at [418, 126] on input "[GEOGRAPHIC_DATA] tận nơi" at bounding box center [414, 129] width 7 height 7
checkbox input "true"
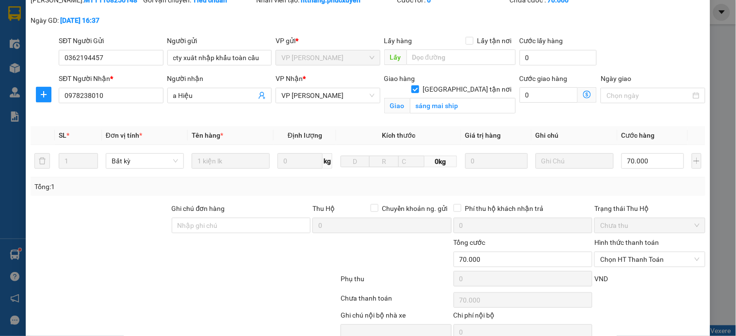
scroll to position [86, 0]
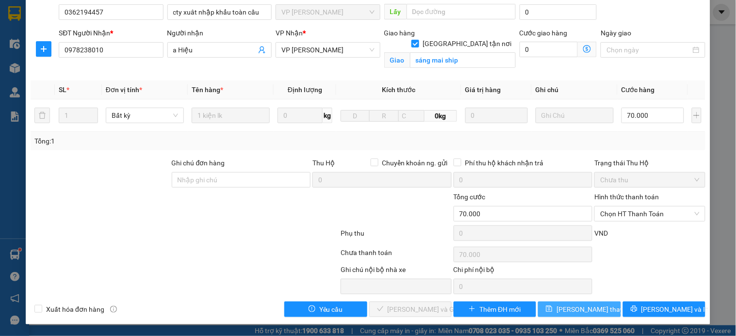
click at [571, 309] on span "[PERSON_NAME] thay đổi" at bounding box center [596, 309] width 78 height 11
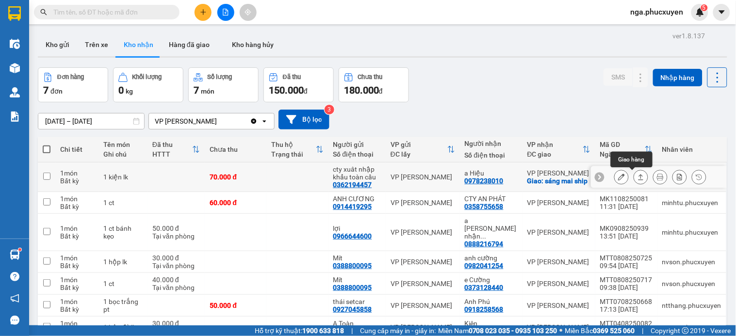
click at [639, 179] on icon at bounding box center [641, 177] width 5 height 6
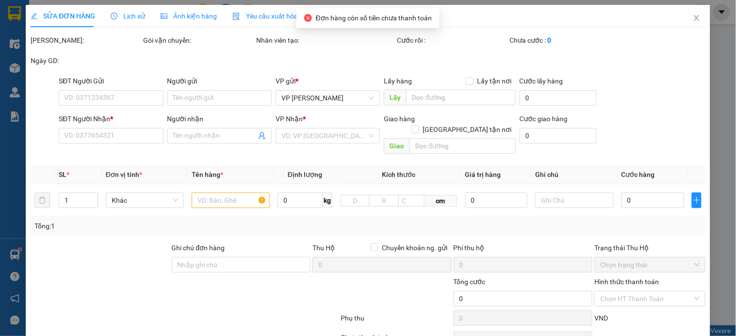
type input "0362194457"
type input "cty xuât nhập khẩu toàn cầu"
type input "0978238010"
type input "a Hiệu"
checkbox input "true"
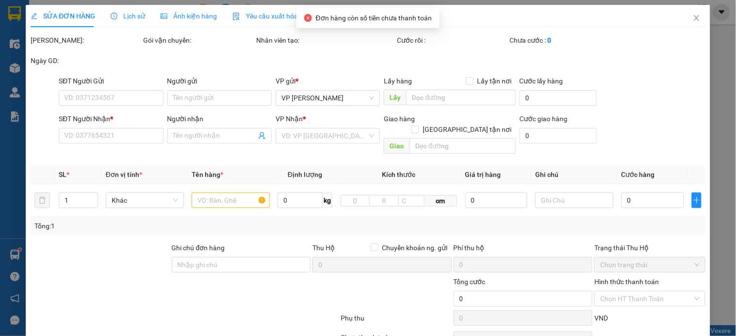
type input "sáng mai ship"
type input "70.000"
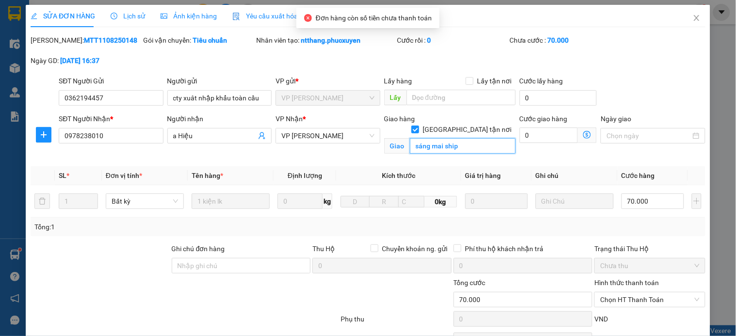
click at [481, 138] on input "sáng mai ship" at bounding box center [463, 146] width 106 height 16
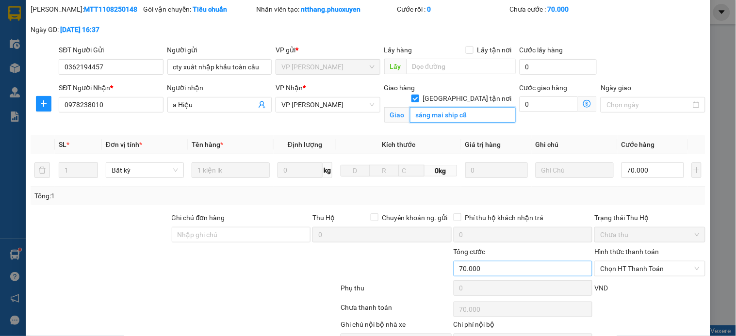
scroll to position [86, 0]
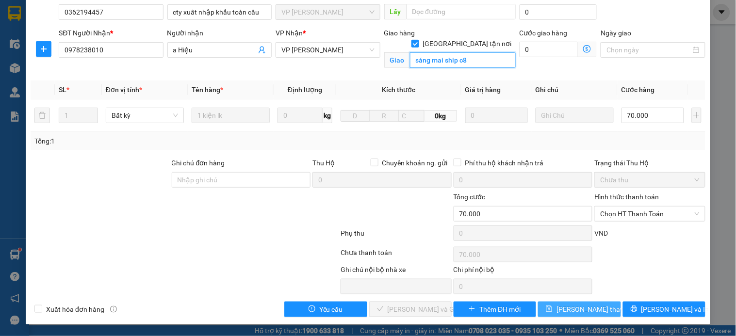
type input "sáng mai ship c8"
click at [553, 306] on icon "save" at bounding box center [549, 309] width 7 height 7
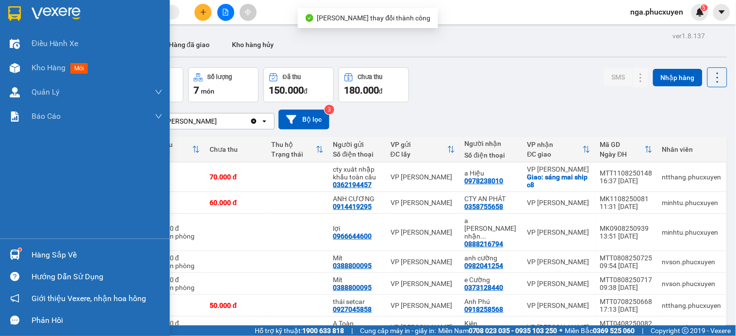
click at [20, 249] on sup at bounding box center [19, 249] width 3 height 3
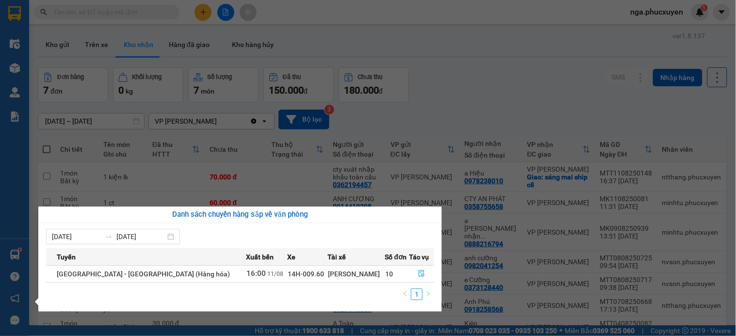
click at [518, 91] on section "Kết quả tìm kiếm ( 1 ) Bộ lọc Mã ĐH Trạng thái Món hàng Thu hộ Tổng cước Chưa c…" at bounding box center [368, 168] width 736 height 336
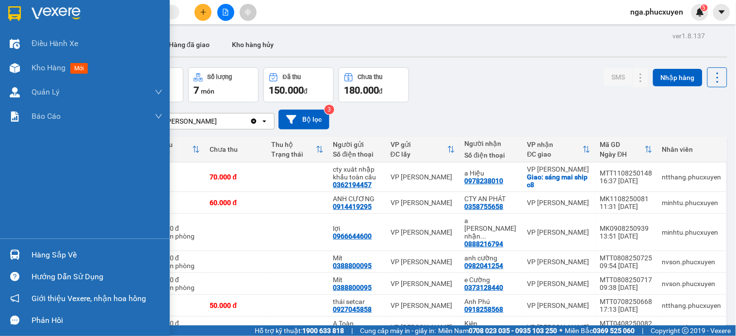
click at [23, 254] on div "Hàng sắp về" at bounding box center [85, 255] width 170 height 22
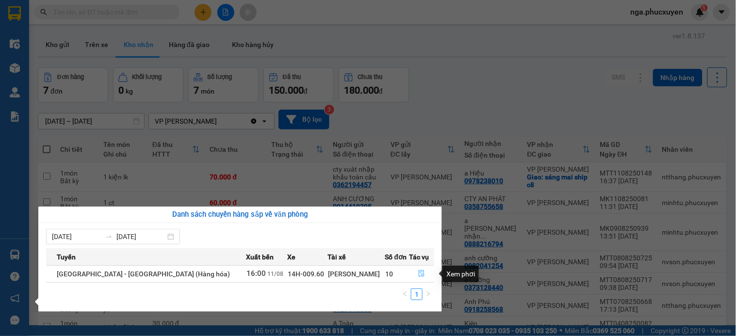
click at [411, 272] on button "button" at bounding box center [422, 274] width 24 height 16
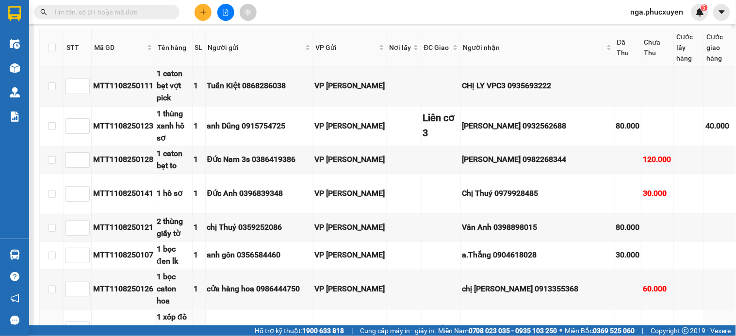
scroll to position [403, 0]
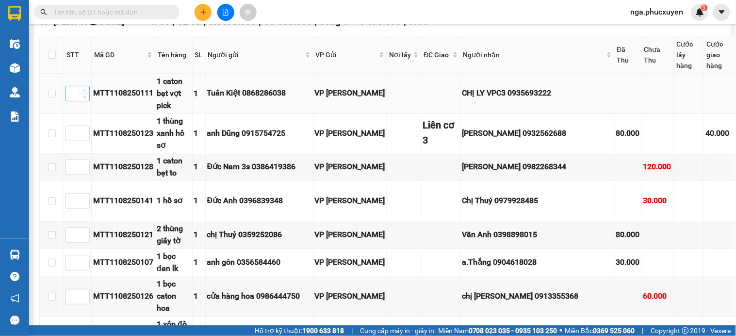
click at [74, 101] on input at bounding box center [77, 93] width 23 height 15
type input "1"
click at [68, 141] on input at bounding box center [77, 133] width 23 height 15
type input "2"
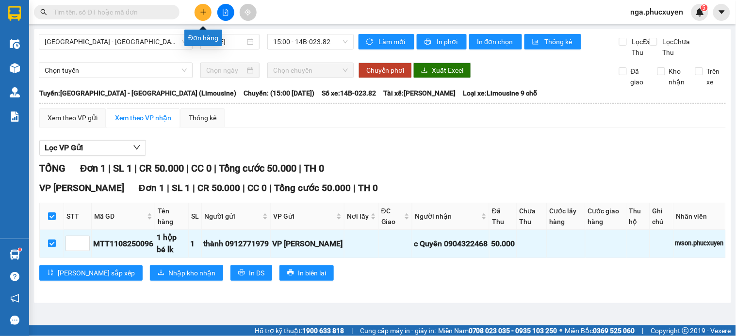
click at [199, 10] on button at bounding box center [203, 12] width 17 height 17
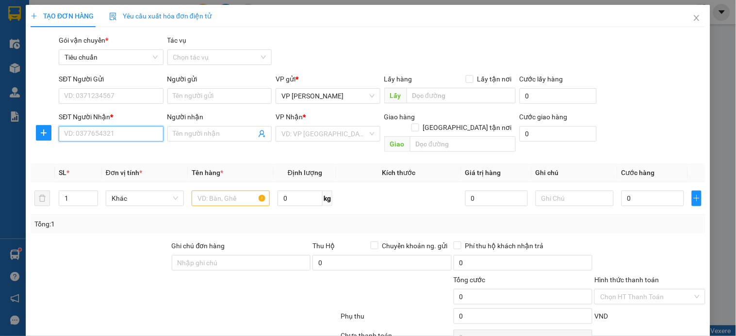
click at [105, 135] on input "SĐT Người Nhận *" at bounding box center [111, 134] width 104 height 16
drag, startPoint x: 105, startPoint y: 135, endPoint x: 111, endPoint y: 136, distance: 5.4
click at [110, 136] on input "7468" at bounding box center [111, 134] width 104 height 16
click at [110, 150] on div "0975347468 - CHỊ THỦY" at bounding box center [110, 153] width 92 height 11
type input "0975347468"
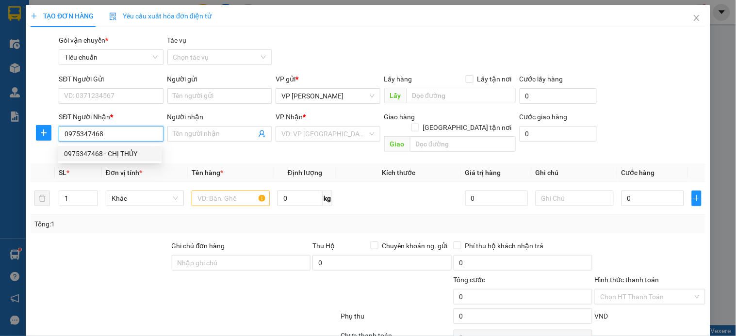
type input "CHỊ THỦY"
type input "lào cai"
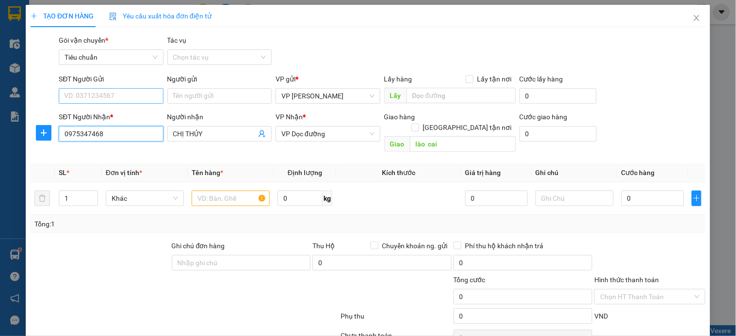
type input "0975347468"
click at [132, 98] on input "SĐT Người Gửi" at bounding box center [111, 96] width 104 height 16
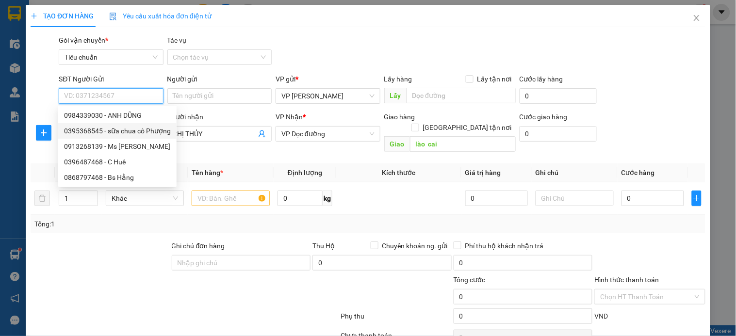
click at [132, 129] on div "0395368545 - sữa chua cô Phượng" at bounding box center [117, 131] width 107 height 11
type input "0395368545"
type input "sữa chua cô Phượng"
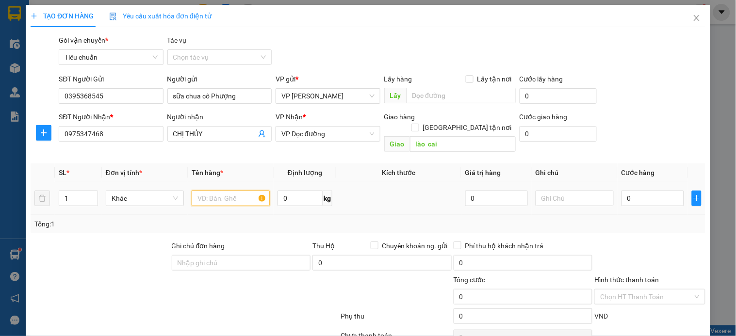
click at [221, 191] on input "text" at bounding box center [231, 199] width 78 height 16
type input "xốp sữa chua"
click at [638, 193] on input "0" at bounding box center [653, 199] width 63 height 16
type input "15"
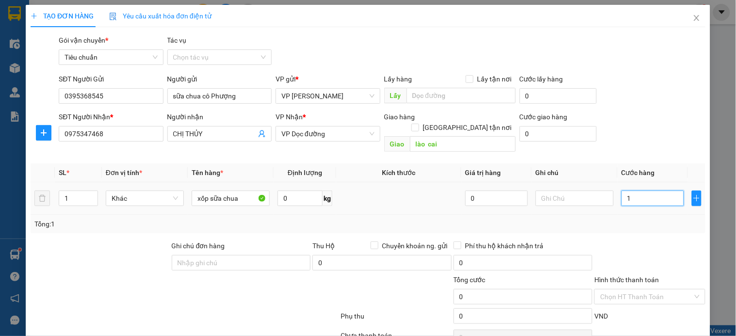
type input "15"
type input "150"
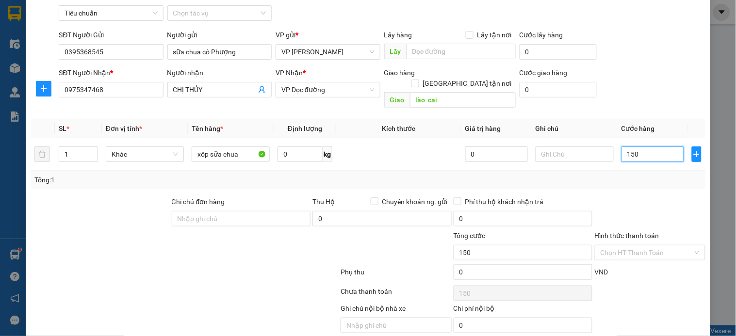
scroll to position [73, 0]
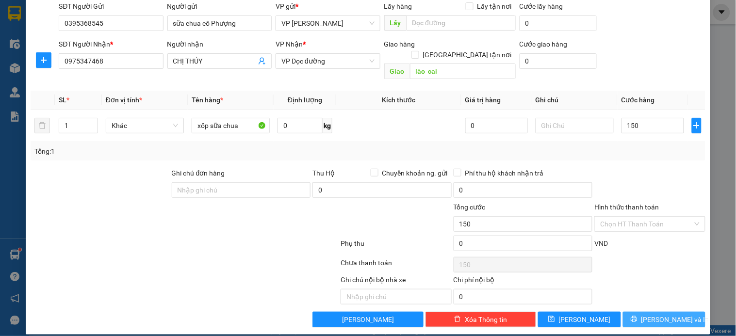
type input "150.000"
click at [644, 312] on button "[PERSON_NAME] và In" at bounding box center [664, 320] width 82 height 16
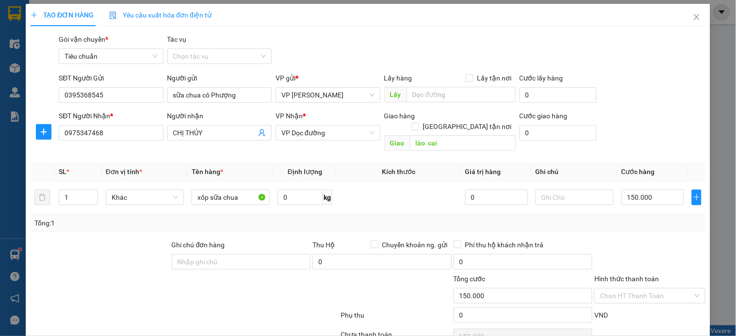
scroll to position [0, 0]
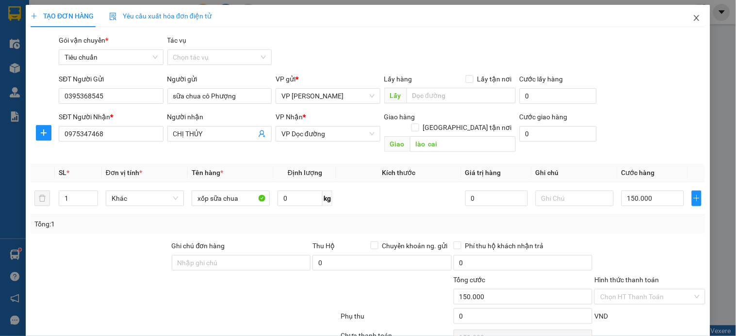
click at [693, 17] on icon "close" at bounding box center [697, 18] width 8 height 8
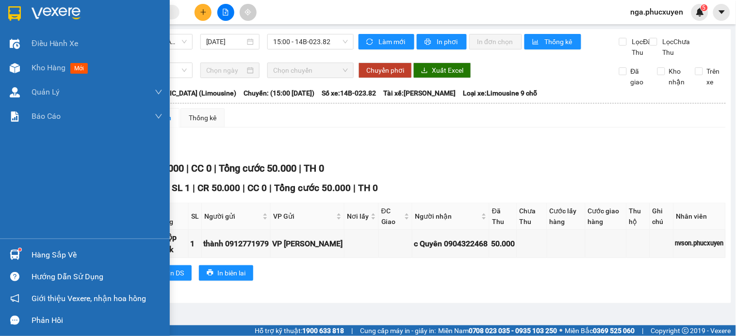
click at [15, 8] on img at bounding box center [14, 13] width 13 height 15
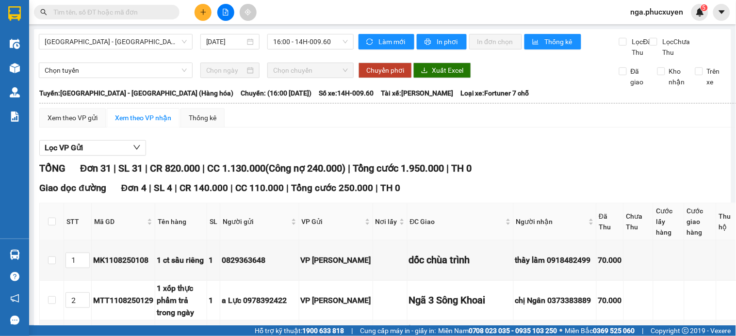
scroll to position [403, 0]
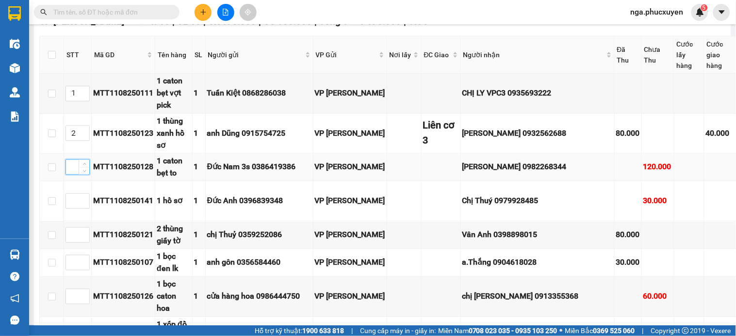
click at [73, 175] on input at bounding box center [77, 167] width 23 height 15
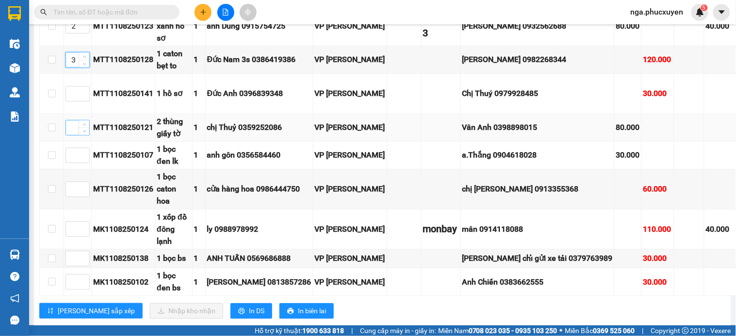
type input "3"
click at [73, 135] on input at bounding box center [77, 127] width 23 height 15
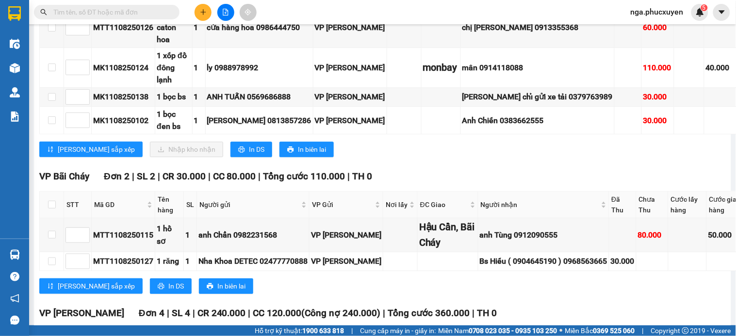
scroll to position [619, 0]
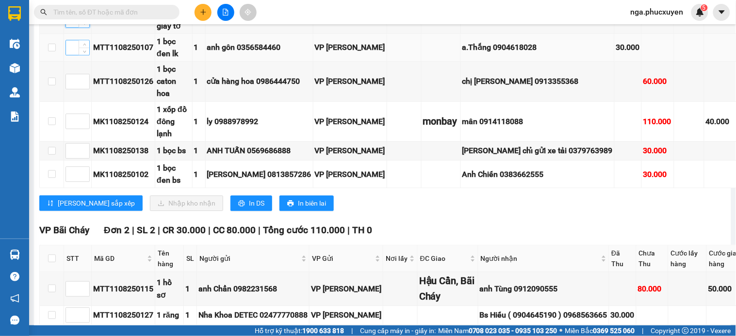
type input "4"
click at [71, 55] on input at bounding box center [77, 47] width 23 height 15
click at [74, 55] on input at bounding box center [77, 47] width 23 height 15
type input "5"
click at [71, 89] on input at bounding box center [77, 81] width 23 height 15
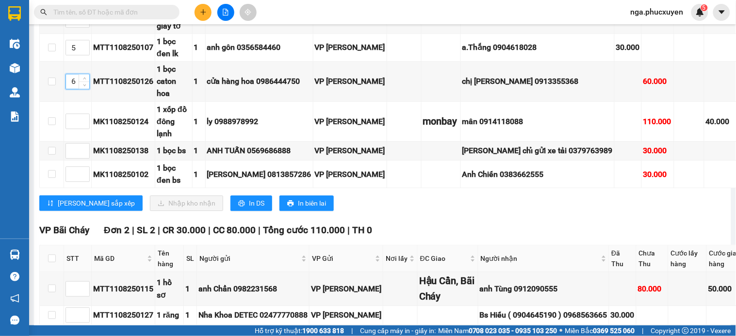
type input "6"
click at [71, 129] on input at bounding box center [77, 121] width 23 height 15
type input "7"
click at [73, 158] on input at bounding box center [77, 151] width 23 height 15
type input "8"
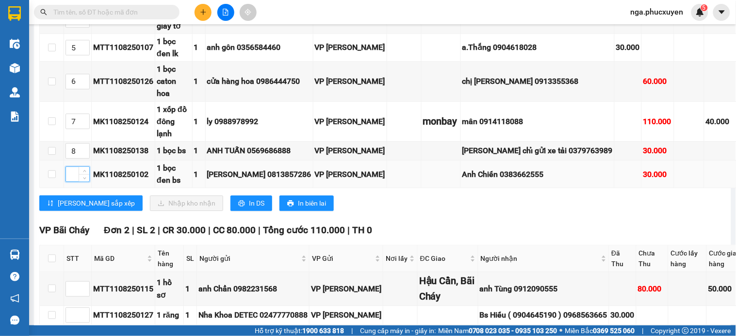
click at [69, 181] on input at bounding box center [77, 174] width 23 height 15
type input "9"
click at [525, 157] on div "[PERSON_NAME] chỉ gửi xe tải 0379763989" at bounding box center [537, 151] width 150 height 12
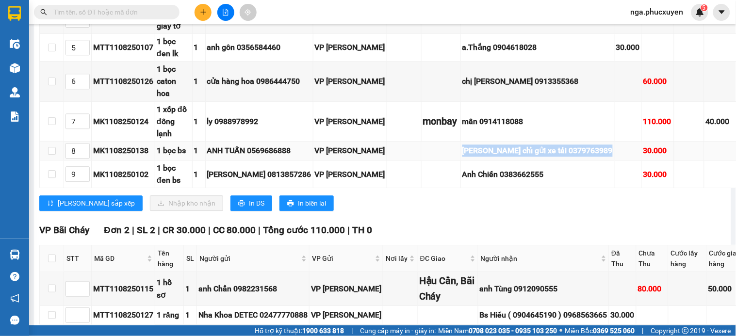
copy div "[PERSON_NAME] chỉ gửi xe tải 0379763989"
click at [80, 209] on span "[PERSON_NAME] sắp xếp" at bounding box center [96, 203] width 77 height 11
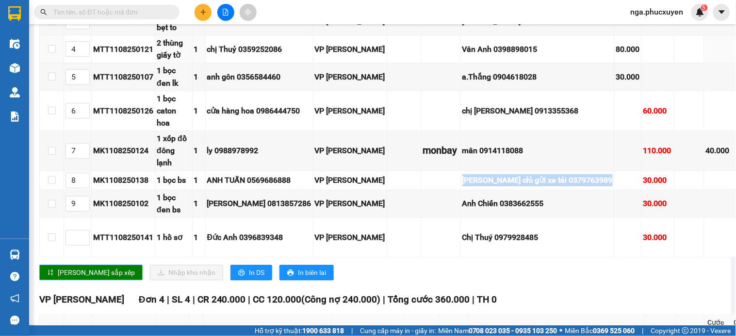
scroll to position [565, 0]
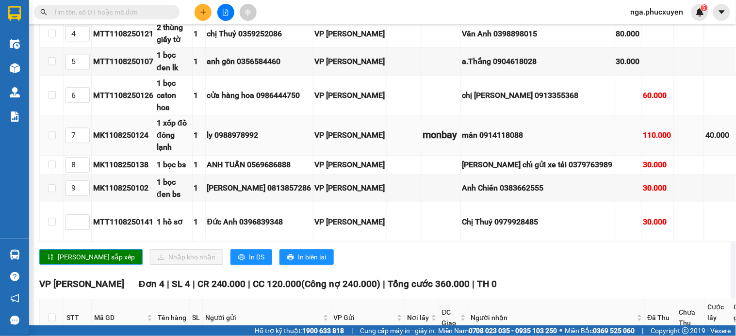
click at [106, 141] on div "MK1108250124" at bounding box center [123, 135] width 60 height 12
copy div "MK1108250124"
paste input "MK1108250124"
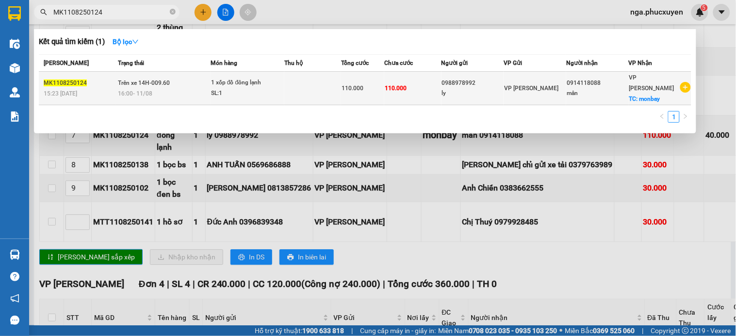
type input "MK1108250124"
click at [344, 86] on span "110.000" at bounding box center [353, 88] width 22 height 7
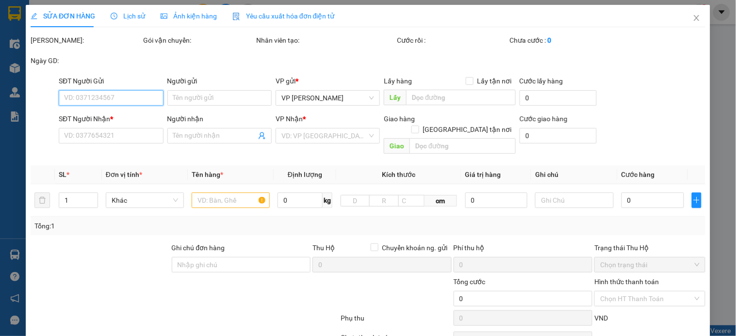
type input "0988978992"
type input "ly"
type input "0914118088"
type input "mân"
checkbox input "true"
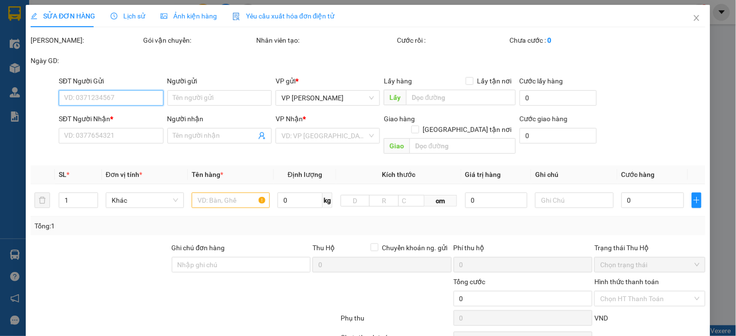
type input "monbay"
type input "110.000"
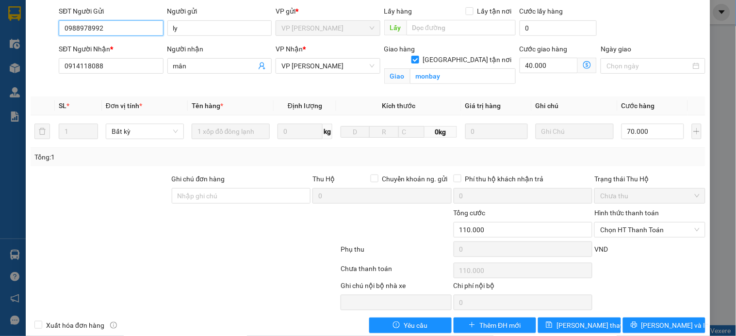
scroll to position [99, 0]
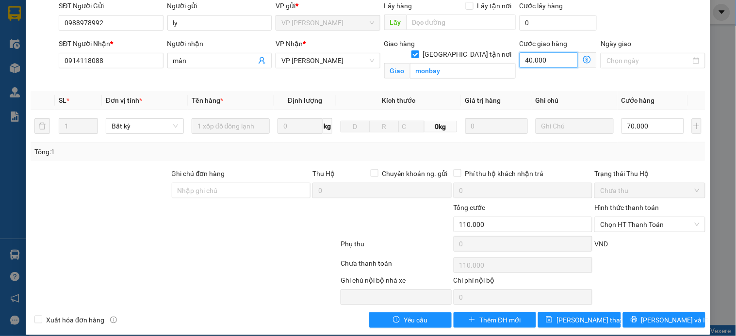
click at [551, 52] on input "40.000" at bounding box center [549, 60] width 59 height 16
type input "70.000"
type input "0"
click at [418, 50] on input "Giao tận nơi" at bounding box center [414, 53] width 7 height 7
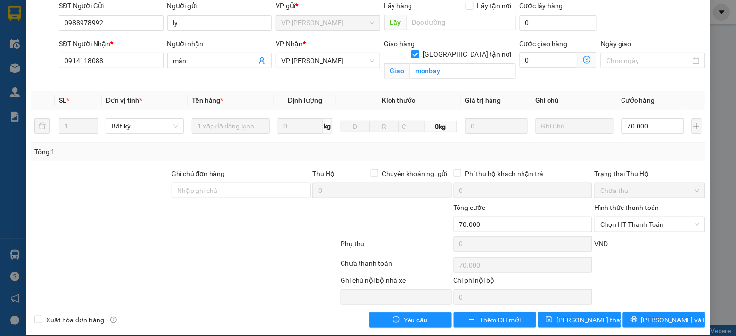
checkbox input "false"
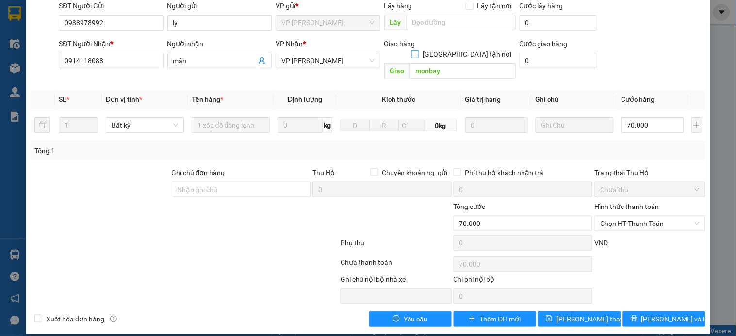
scroll to position [88, 0]
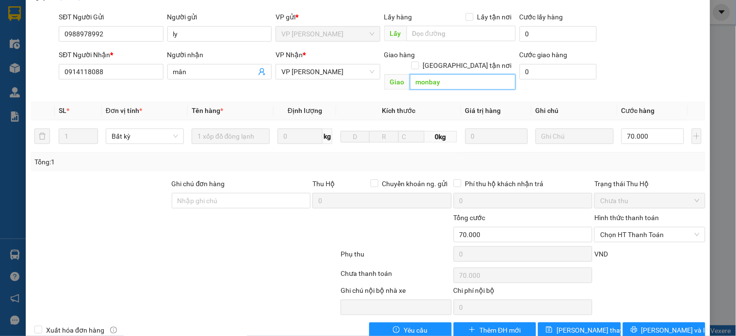
click at [444, 74] on input "monbay" at bounding box center [463, 82] width 106 height 16
click at [585, 325] on span "Lưu thay đổi" at bounding box center [596, 330] width 78 height 11
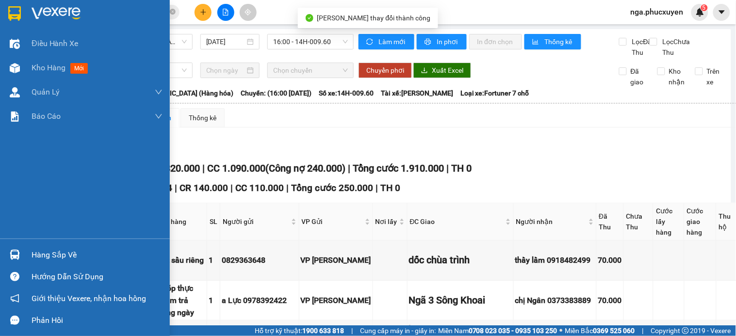
click at [22, 12] on div at bounding box center [14, 13] width 17 height 17
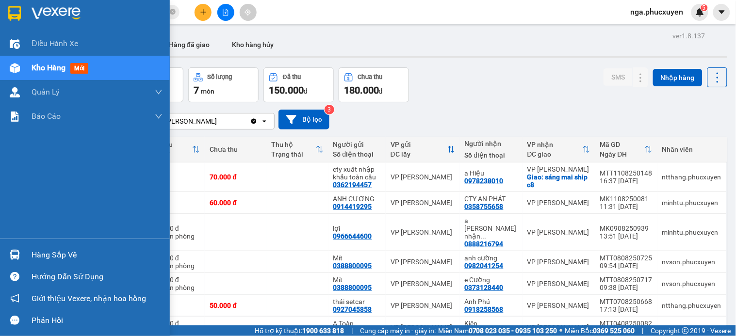
click at [35, 256] on div "Hàng sắp về" at bounding box center [97, 255] width 131 height 15
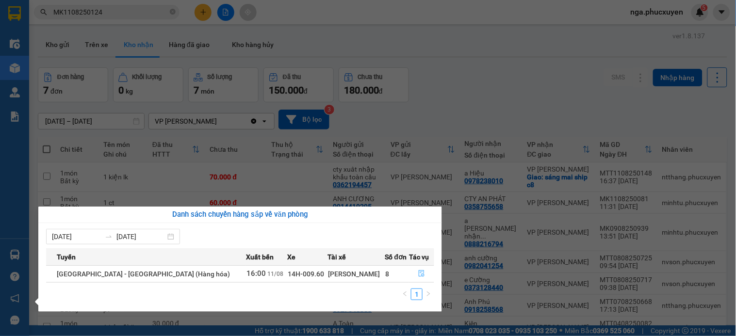
click at [418, 270] on icon "file-done" at bounding box center [421, 273] width 7 height 7
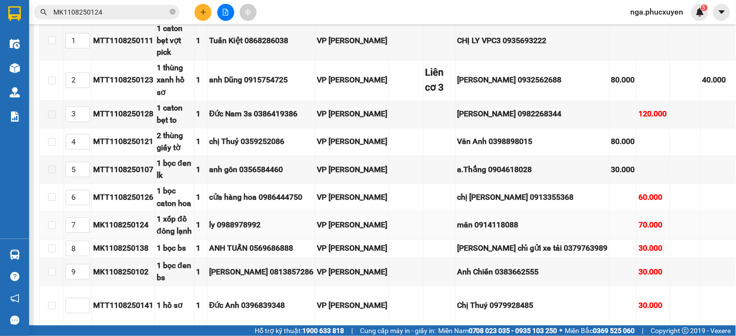
scroll to position [431, 0]
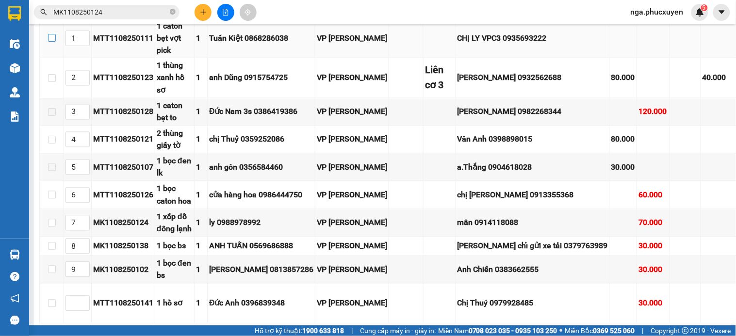
click at [49, 42] on input "checkbox" at bounding box center [52, 38] width 8 height 8
checkbox input "true"
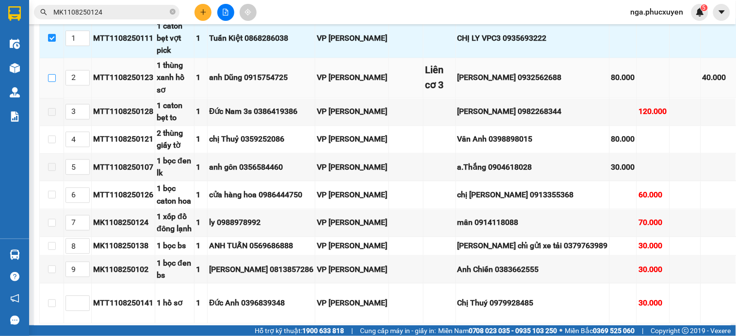
click at [52, 82] on input "checkbox" at bounding box center [52, 78] width 8 height 8
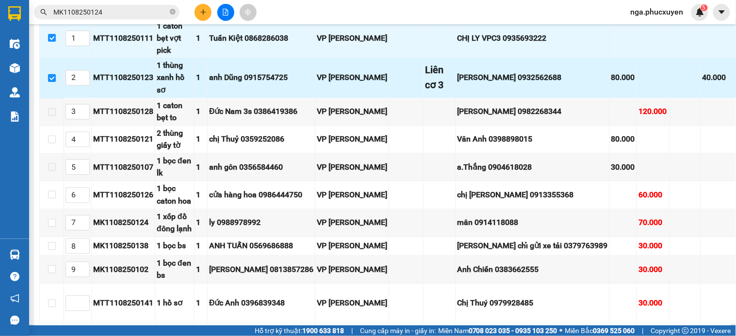
click at [52, 82] on input "checkbox" at bounding box center [52, 78] width 8 height 8
checkbox input "false"
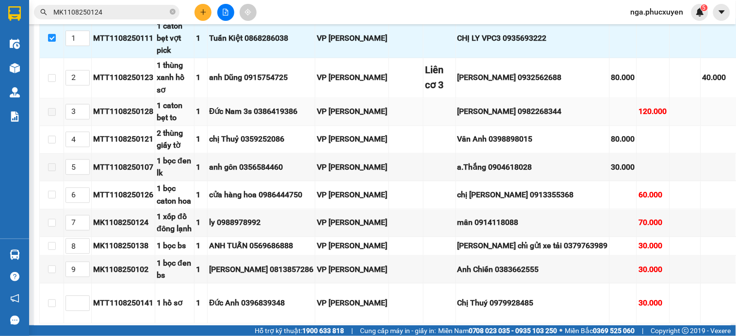
click at [52, 117] on label at bounding box center [52, 112] width 8 height 11
click at [51, 144] on input "checkbox" at bounding box center [52, 140] width 8 height 8
checkbox input "true"
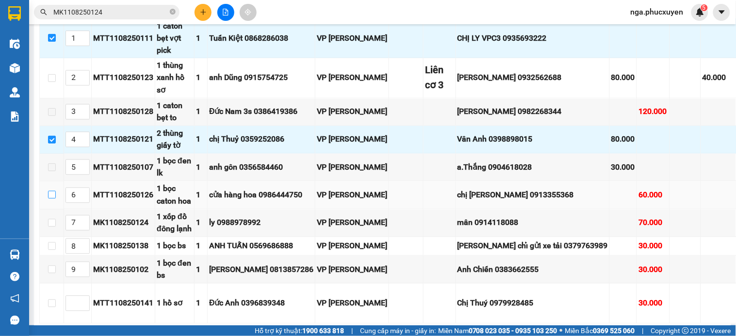
click at [52, 199] on input "checkbox" at bounding box center [52, 195] width 8 height 8
checkbox input "true"
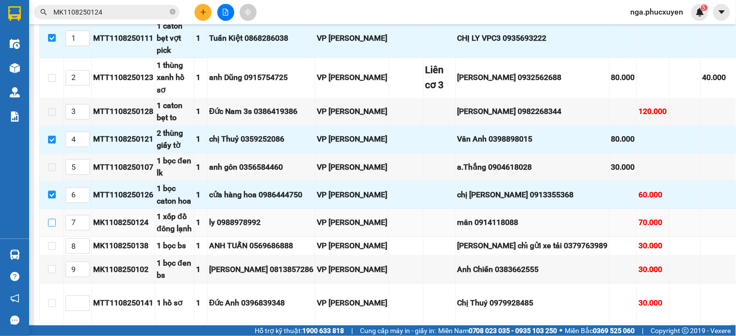
click at [51, 227] on input "checkbox" at bounding box center [52, 223] width 8 height 8
checkbox input "true"
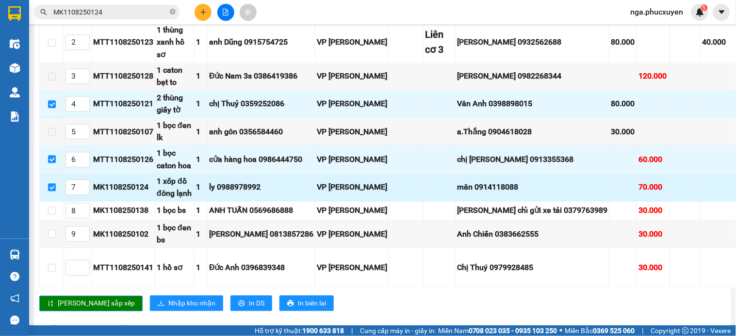
scroll to position [485, 0]
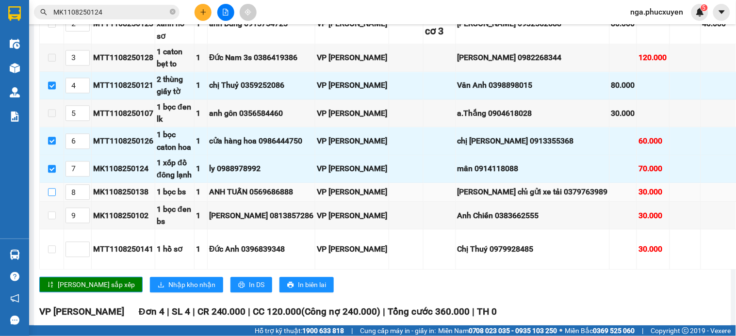
click at [50, 196] on input "checkbox" at bounding box center [52, 192] width 8 height 8
checkbox input "true"
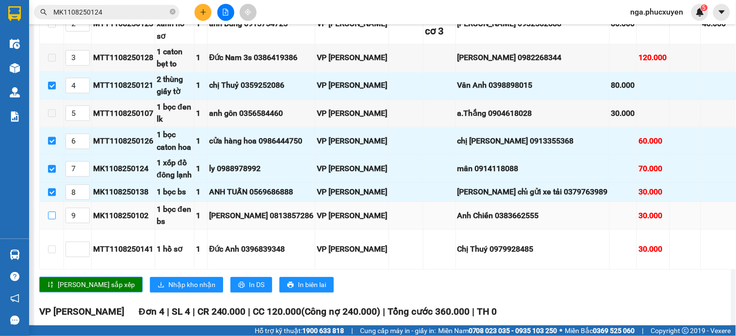
drag, startPoint x: 51, startPoint y: 243, endPoint x: 97, endPoint y: 243, distance: 46.1
click at [51, 219] on input "checkbox" at bounding box center [52, 216] width 8 height 8
checkbox input "true"
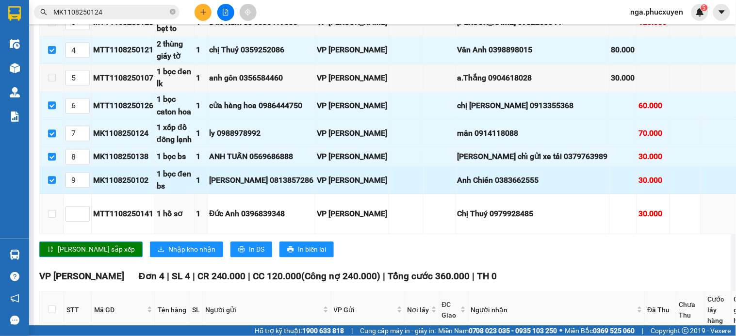
scroll to position [539, 0]
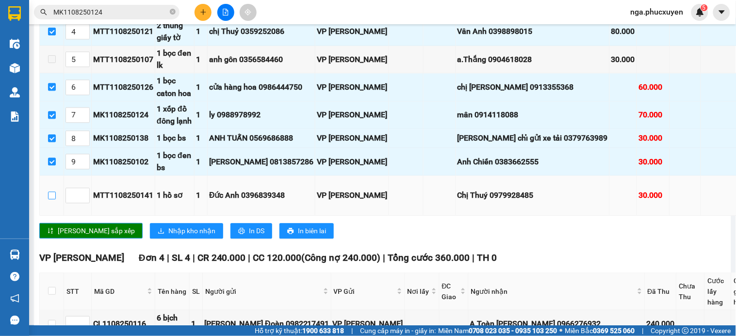
click at [50, 199] on input "checkbox" at bounding box center [52, 196] width 8 height 8
checkbox input "true"
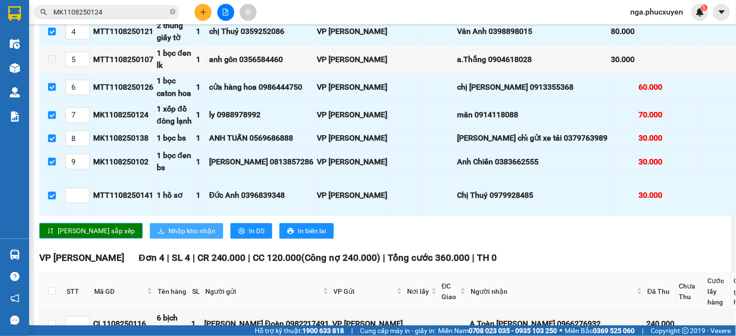
click at [168, 236] on span "Nhập kho nhận" at bounding box center [191, 231] width 47 height 11
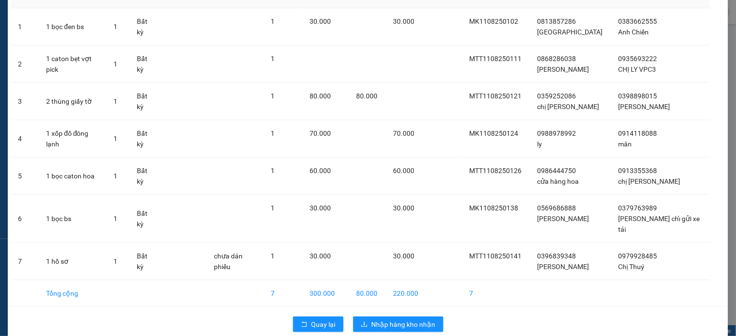
scroll to position [78, 0]
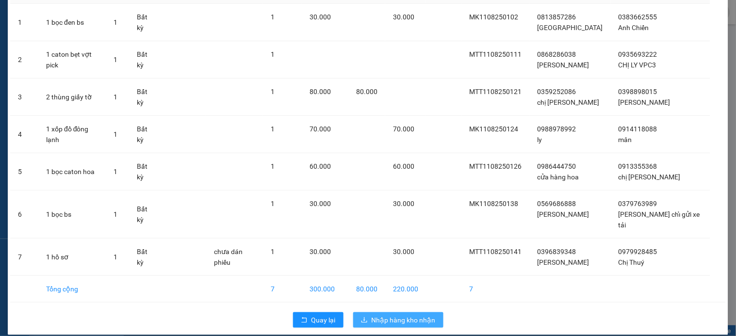
click at [420, 315] on span "Nhập hàng kho nhận" at bounding box center [404, 320] width 64 height 11
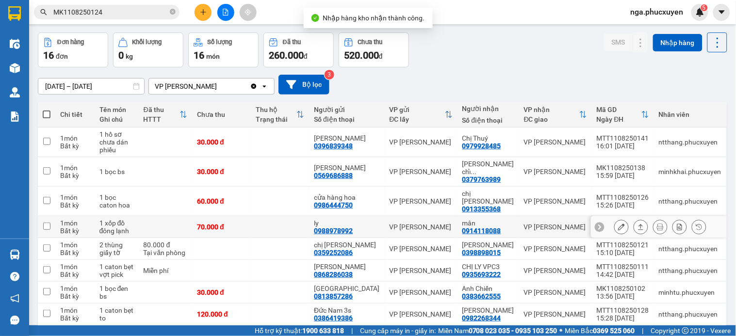
scroll to position [54, 0]
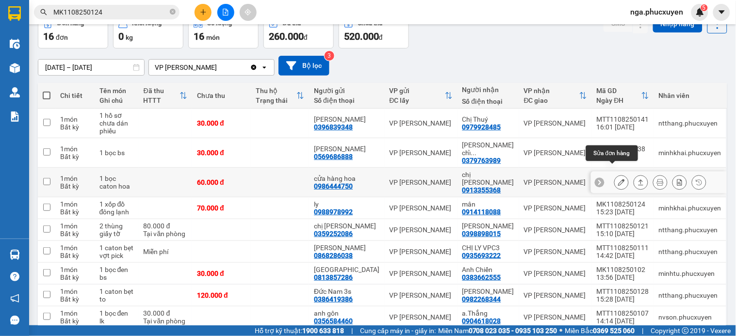
click at [618, 179] on icon at bounding box center [621, 182] width 7 height 7
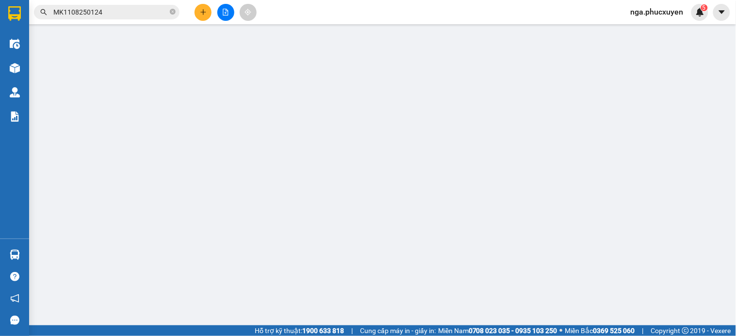
type input "0986444750"
type input "cửa hàng hoa"
type input "0913355368"
type input "chị Hương"
type input "60.000"
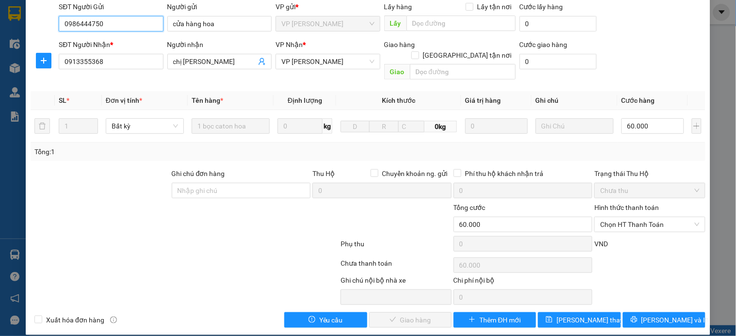
scroll to position [75, 0]
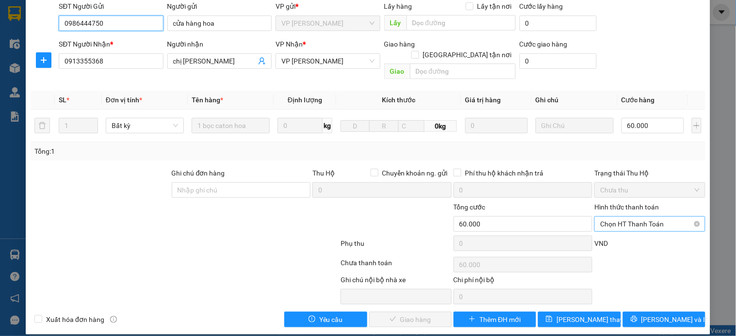
click at [600, 217] on span "Chọn HT Thanh Toán" at bounding box center [649, 224] width 99 height 15
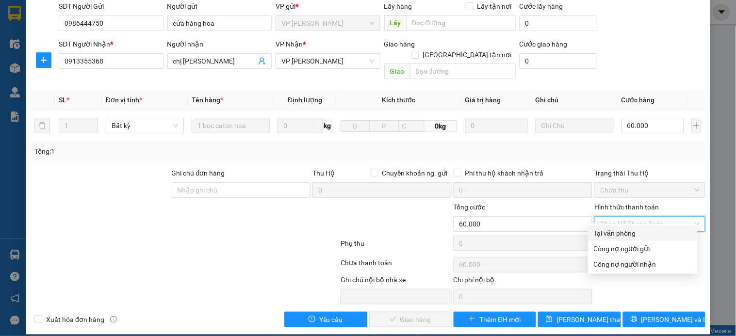
drag, startPoint x: 602, startPoint y: 237, endPoint x: 487, endPoint y: 291, distance: 126.7
click at [602, 239] on div "Tại văn phòng" at bounding box center [643, 234] width 110 height 16
type input "0"
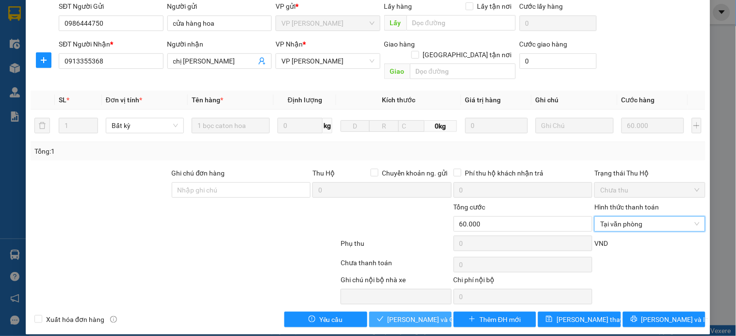
click at [433, 314] on span "Lưu và Giao hàng" at bounding box center [434, 319] width 93 height 11
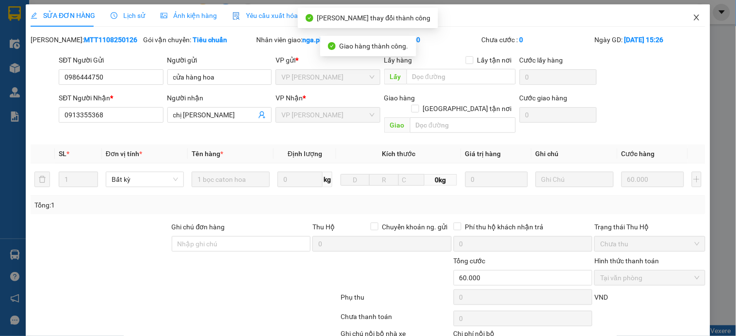
scroll to position [0, 0]
click at [693, 17] on icon "close" at bounding box center [697, 18] width 8 height 8
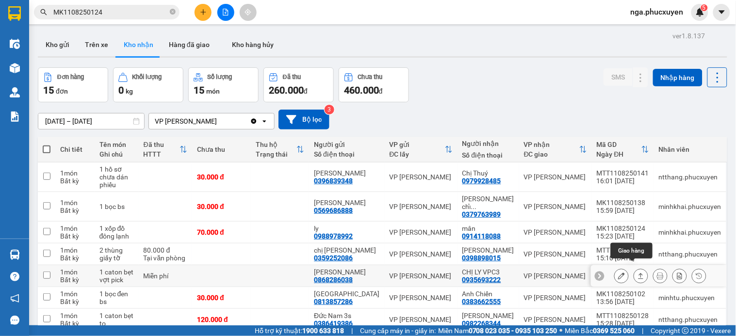
click at [634, 269] on button at bounding box center [641, 276] width 14 height 17
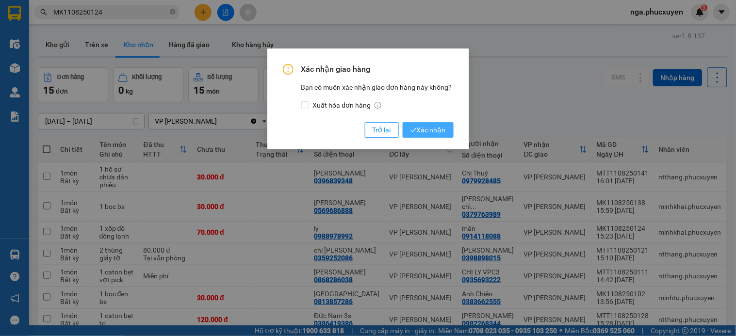
click at [433, 128] on span "Xác nhận" at bounding box center [427, 130] width 35 height 11
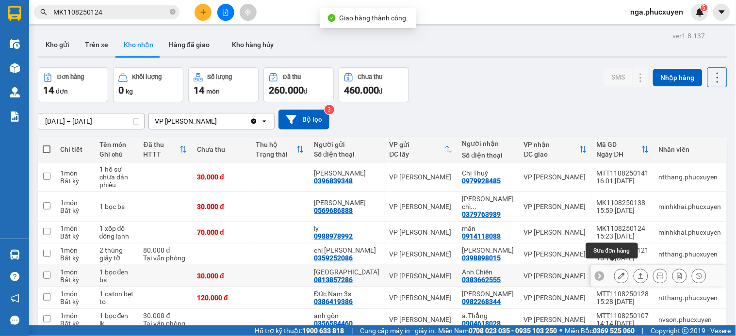
click at [615, 270] on button at bounding box center [622, 276] width 14 height 17
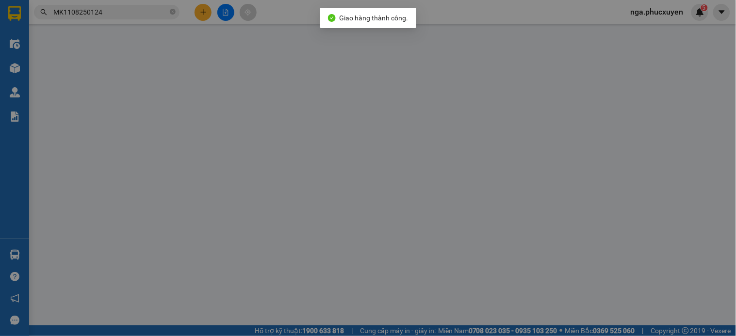
type input "0813857286"
type input "Anh Lộc"
type input "0383662555"
type input "Anh Chiến"
type input "30.000"
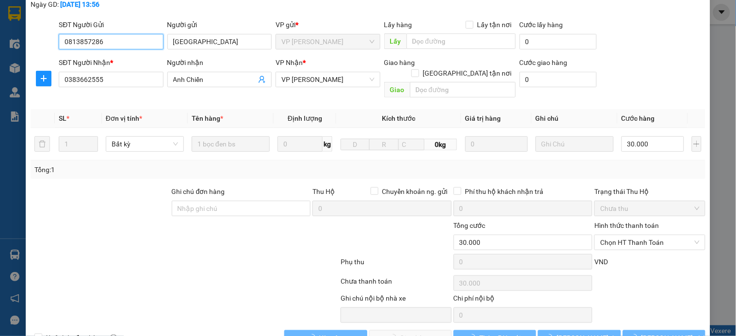
scroll to position [70, 0]
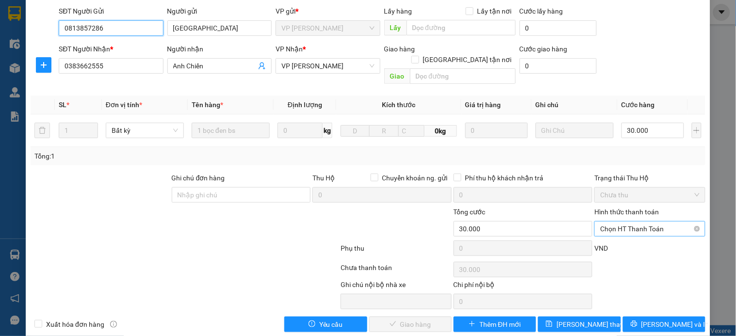
click at [610, 222] on span "Chọn HT Thanh Toán" at bounding box center [649, 229] width 99 height 15
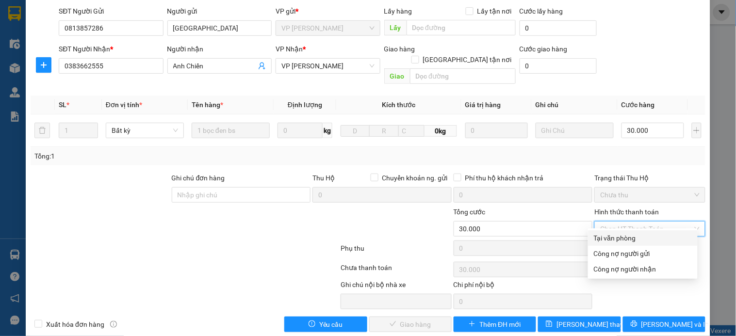
click at [612, 239] on div "Tại văn phòng" at bounding box center [643, 238] width 98 height 11
type input "0"
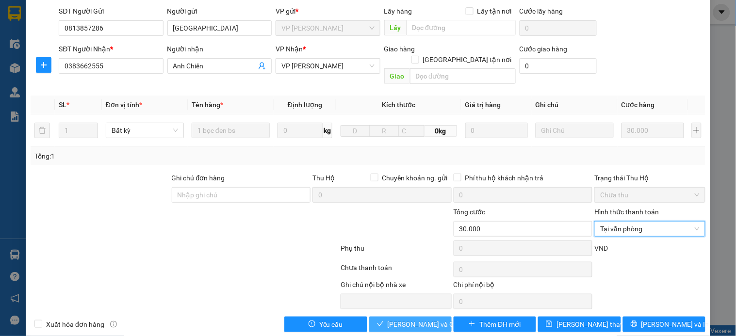
click at [403, 319] on span "Lưu và Giao hàng" at bounding box center [434, 324] width 93 height 11
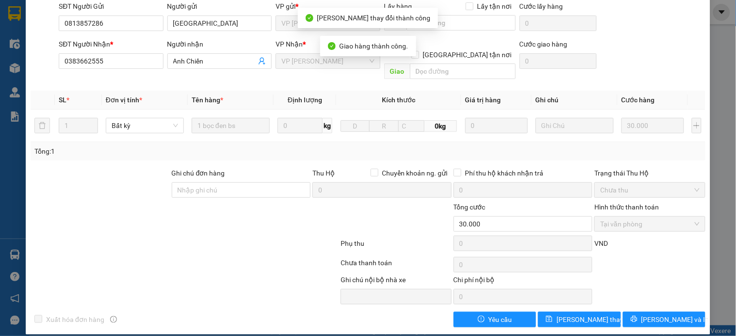
scroll to position [0, 0]
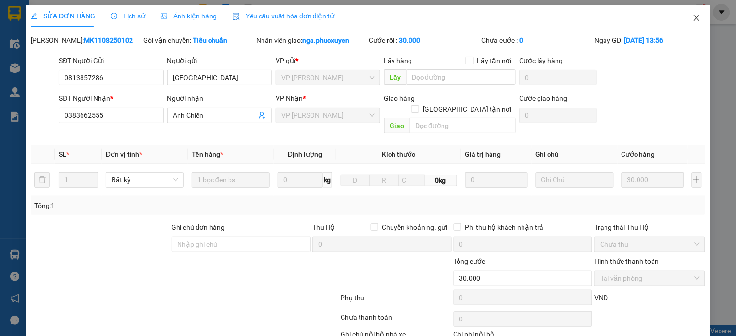
click at [693, 18] on icon "close" at bounding box center [697, 18] width 8 height 8
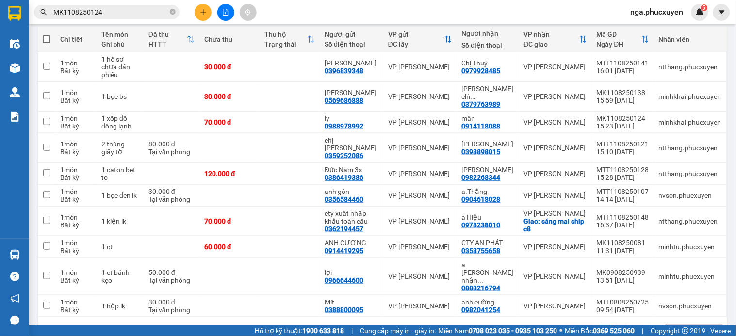
scroll to position [111, 0]
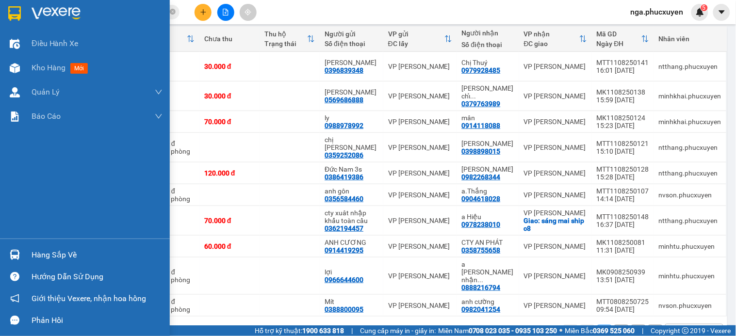
drag, startPoint x: 25, startPoint y: 255, endPoint x: 67, endPoint y: 258, distance: 42.3
click at [24, 255] on div "Hàng sắp về" at bounding box center [85, 255] width 170 height 22
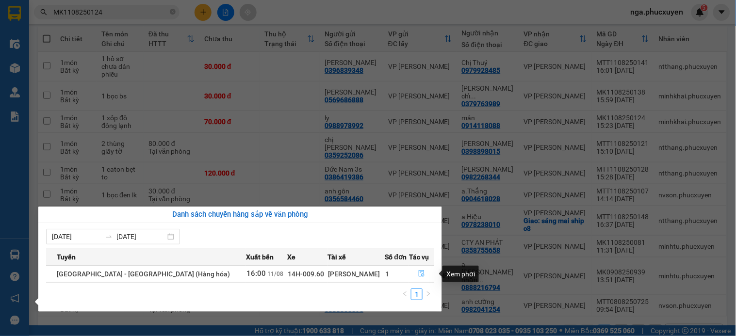
click at [413, 273] on button "button" at bounding box center [422, 274] width 24 height 16
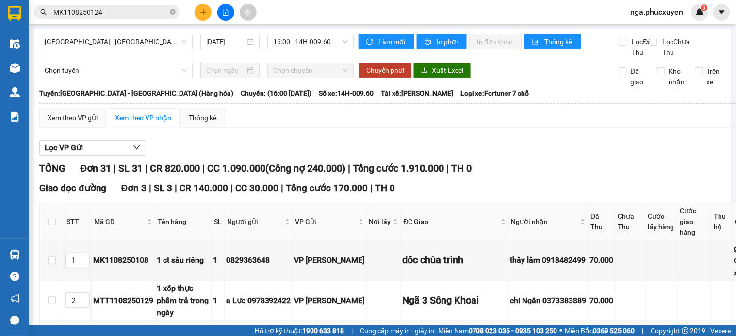
scroll to position [431, 0]
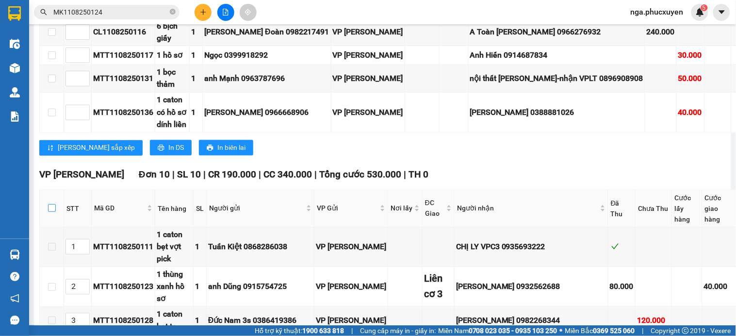
click at [51, 204] on input "checkbox" at bounding box center [52, 208] width 8 height 8
checkbox input "true"
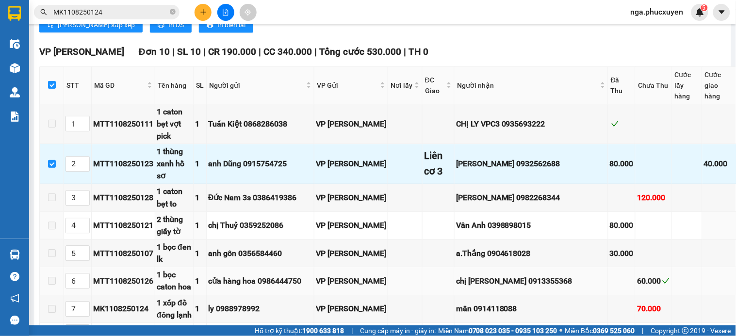
scroll to position [701, 0]
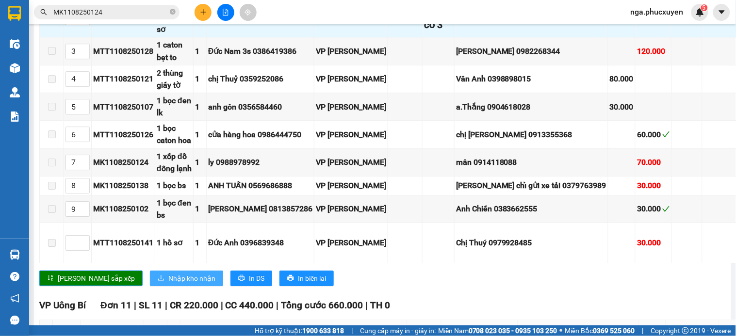
click at [168, 284] on span "Nhập kho nhận" at bounding box center [191, 278] width 47 height 11
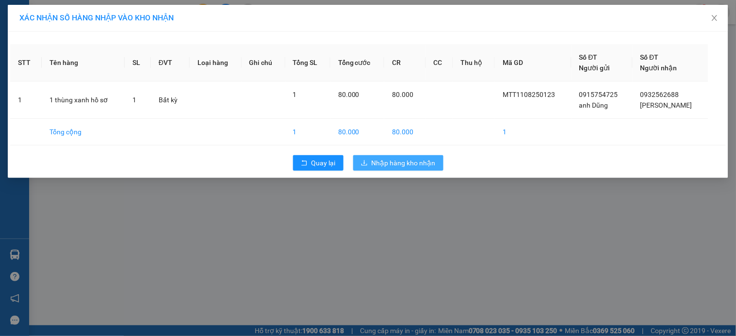
click at [400, 159] on span "Nhập hàng kho nhận" at bounding box center [404, 163] width 64 height 11
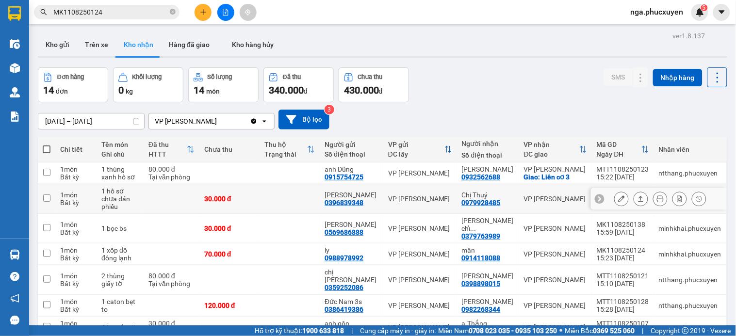
click at [657, 198] on icon at bounding box center [660, 199] width 7 height 7
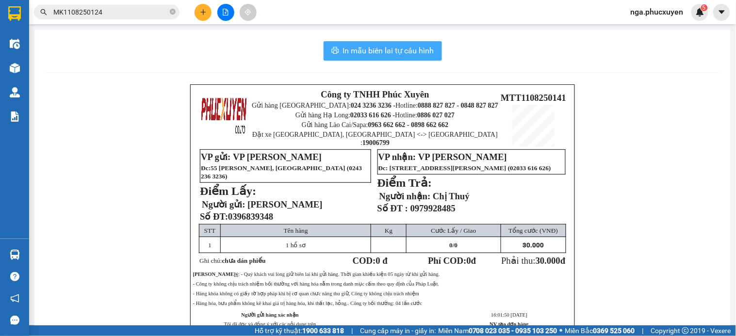
click at [405, 49] on span "In mẫu biên lai tự cấu hình" at bounding box center [388, 51] width 91 height 12
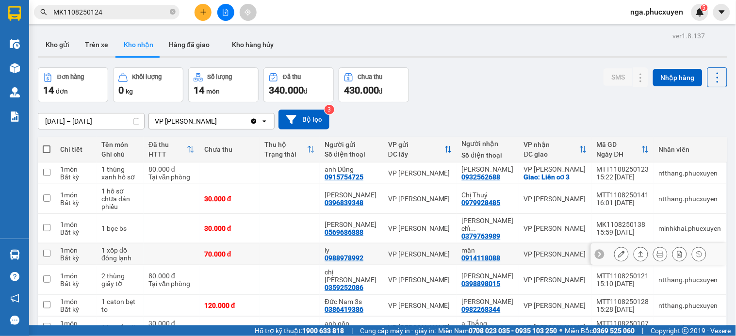
scroll to position [54, 0]
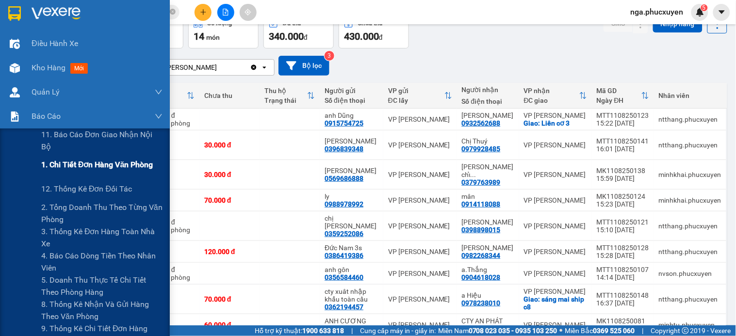
click at [91, 166] on span "1. Chi tiết đơn hàng văn phòng" at bounding box center [97, 165] width 112 height 12
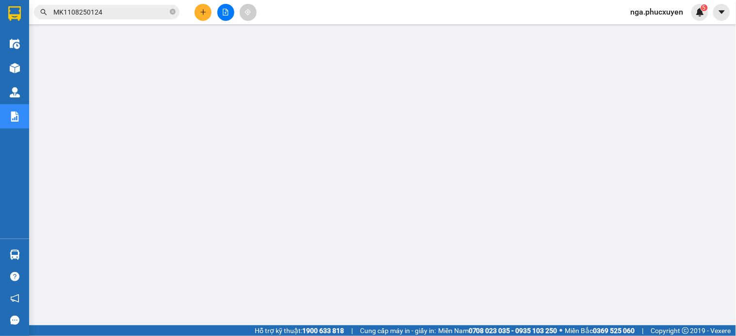
scroll to position [85, 0]
click at [649, 14] on span "nga.phucxuyen" at bounding box center [657, 12] width 68 height 12
click at [649, 30] on span "Đăng xuất" at bounding box center [663, 30] width 48 height 11
